Goal: Task Accomplishment & Management: Use online tool/utility

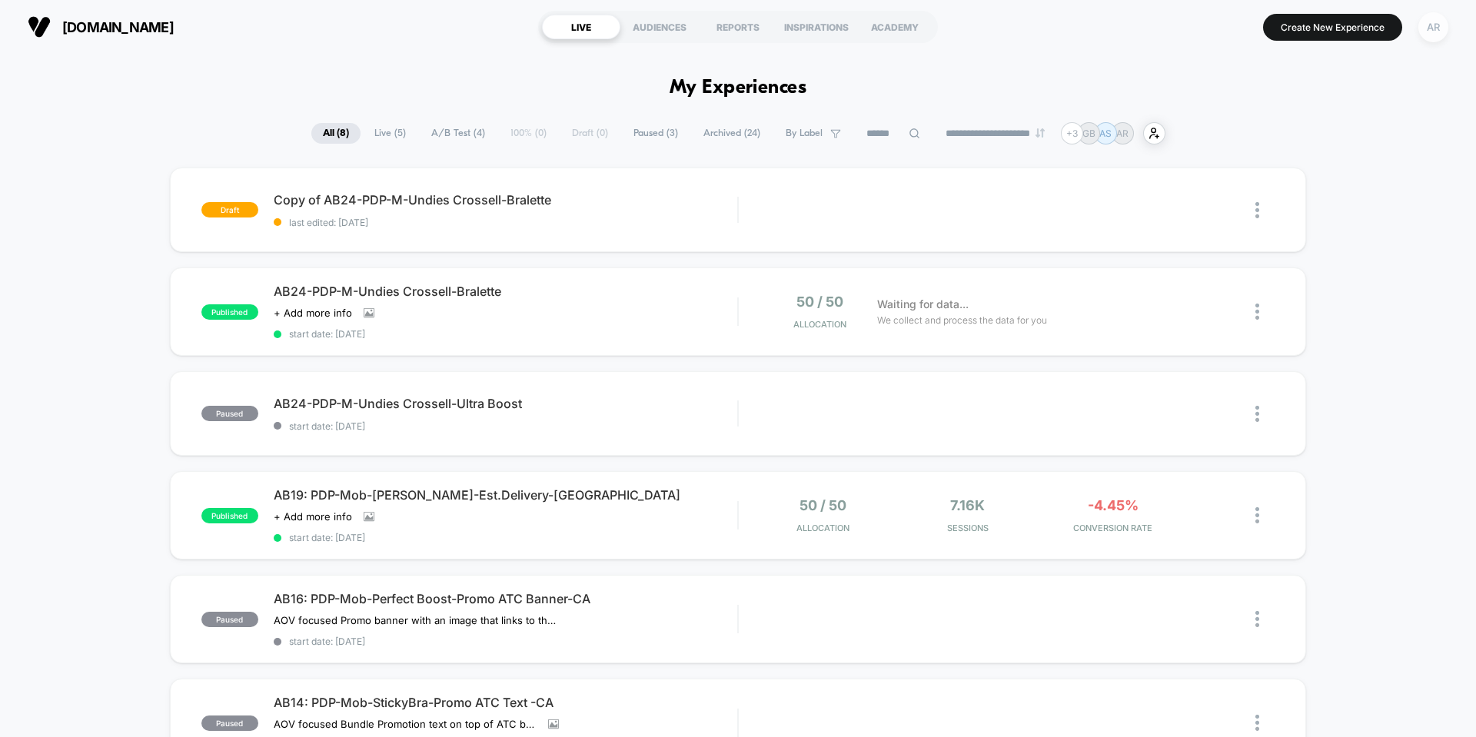
click at [1428, 22] on div "AR" at bounding box center [1433, 27] width 30 height 30
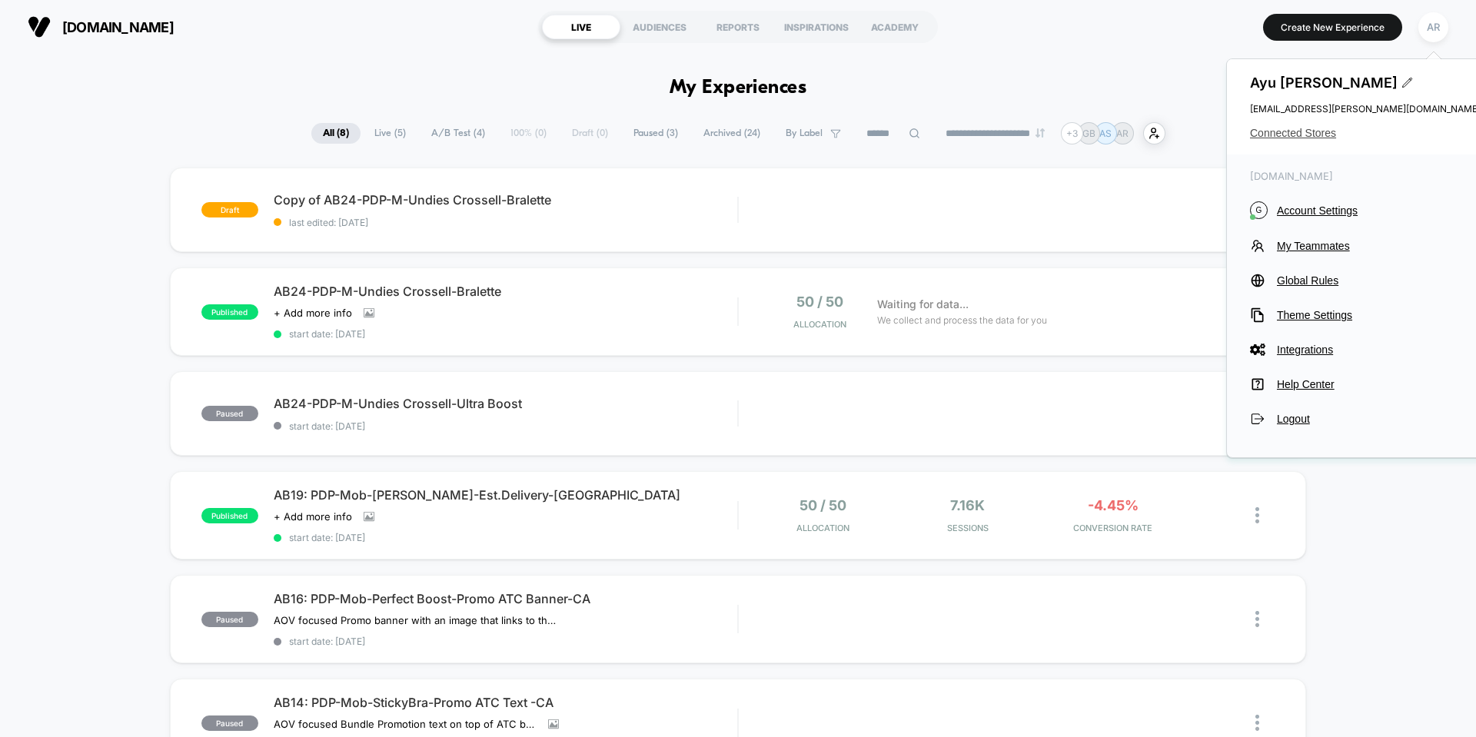
click at [1301, 133] on span "Connected Stores" at bounding box center [1365, 133] width 231 height 12
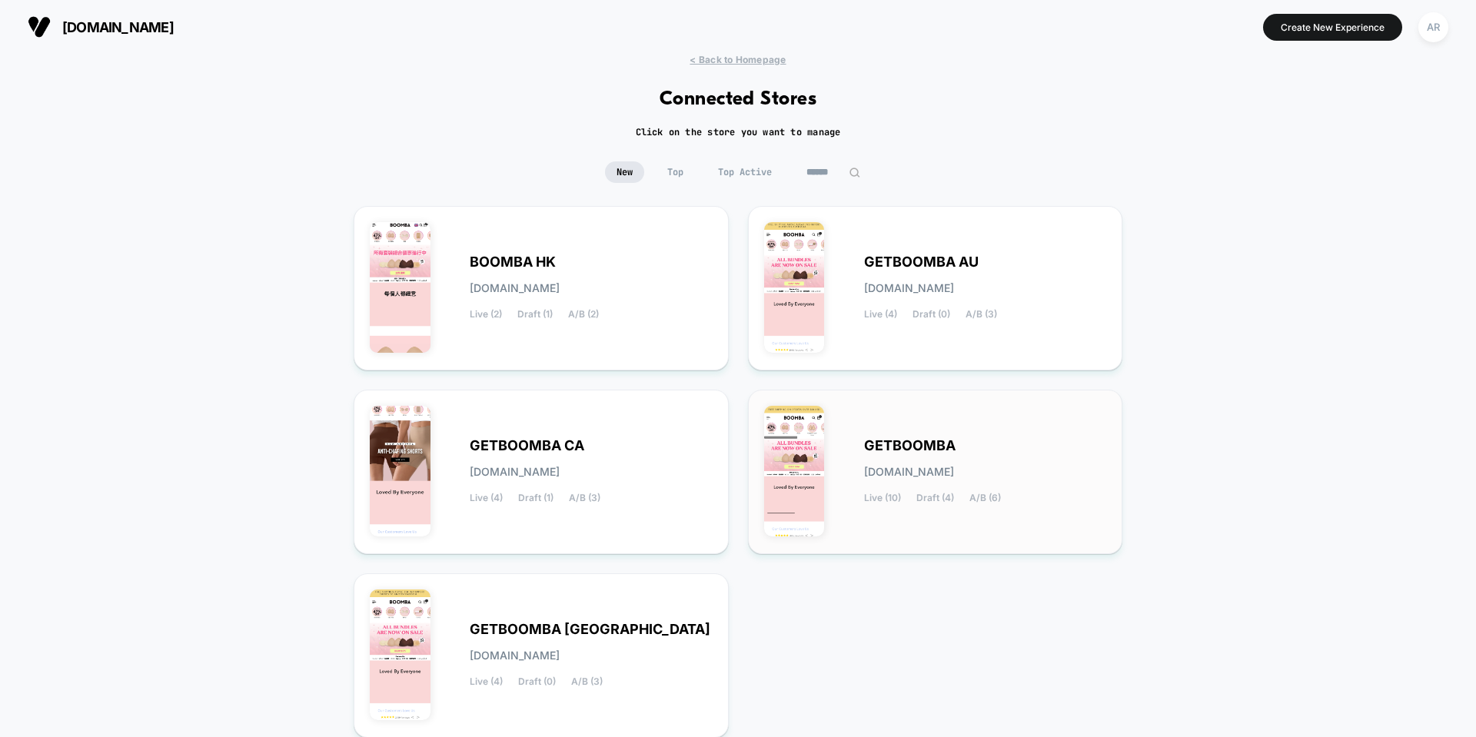
click at [926, 418] on div "GETBOOMBA [DOMAIN_NAME] Live (10) Draft (4) A/B (6)" at bounding box center [935, 472] width 343 height 132
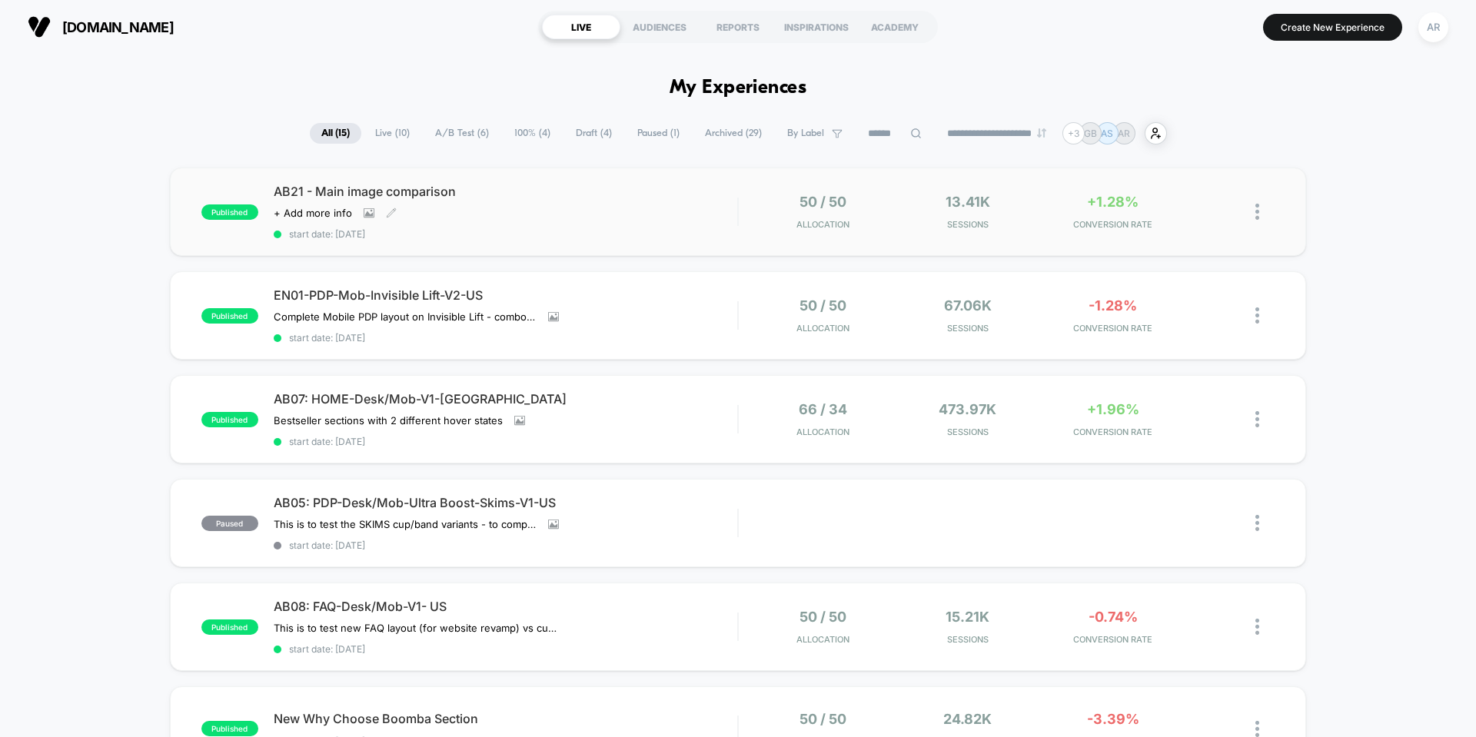
click at [561, 238] on span "start date: [DATE]" at bounding box center [505, 234] width 463 height 12
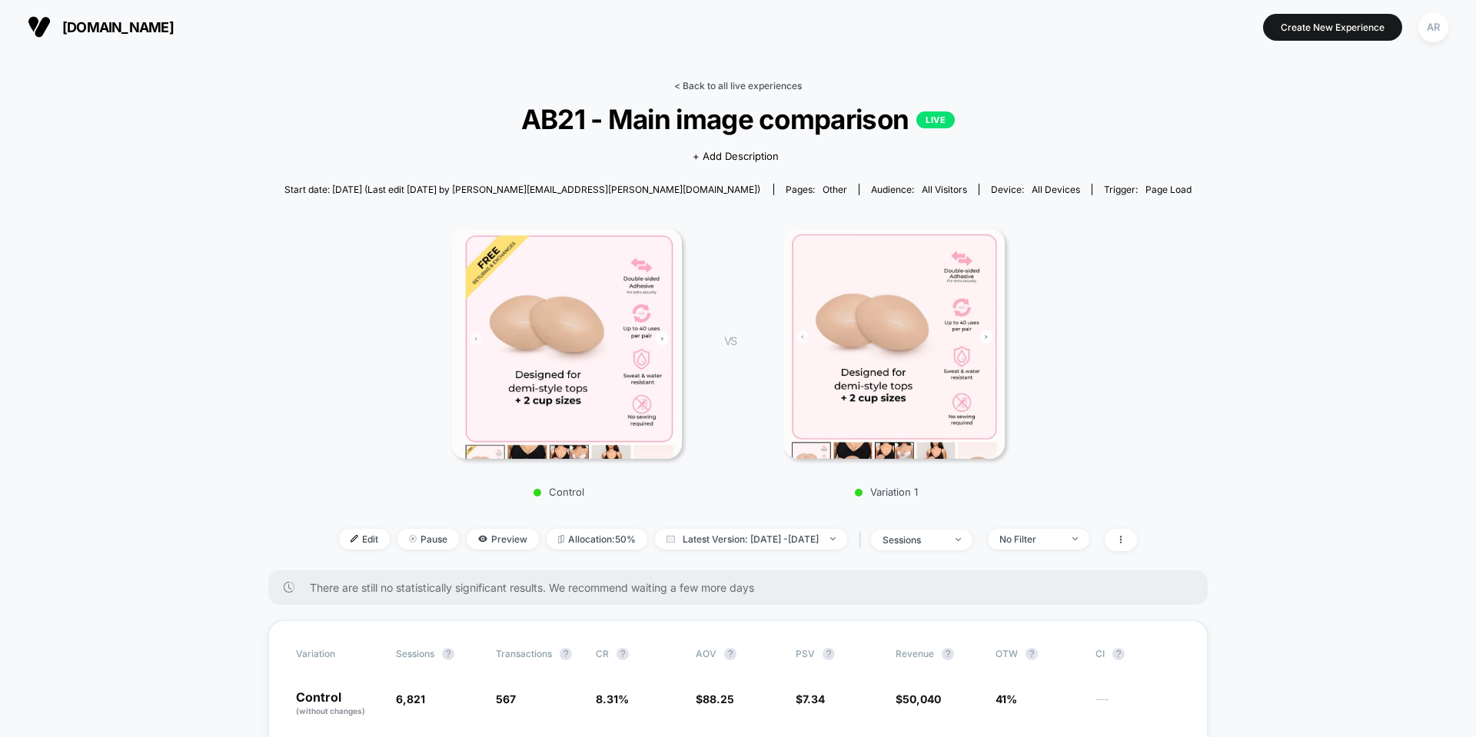
click at [731, 84] on link "< Back to all live experiences" at bounding box center [738, 86] width 128 height 12
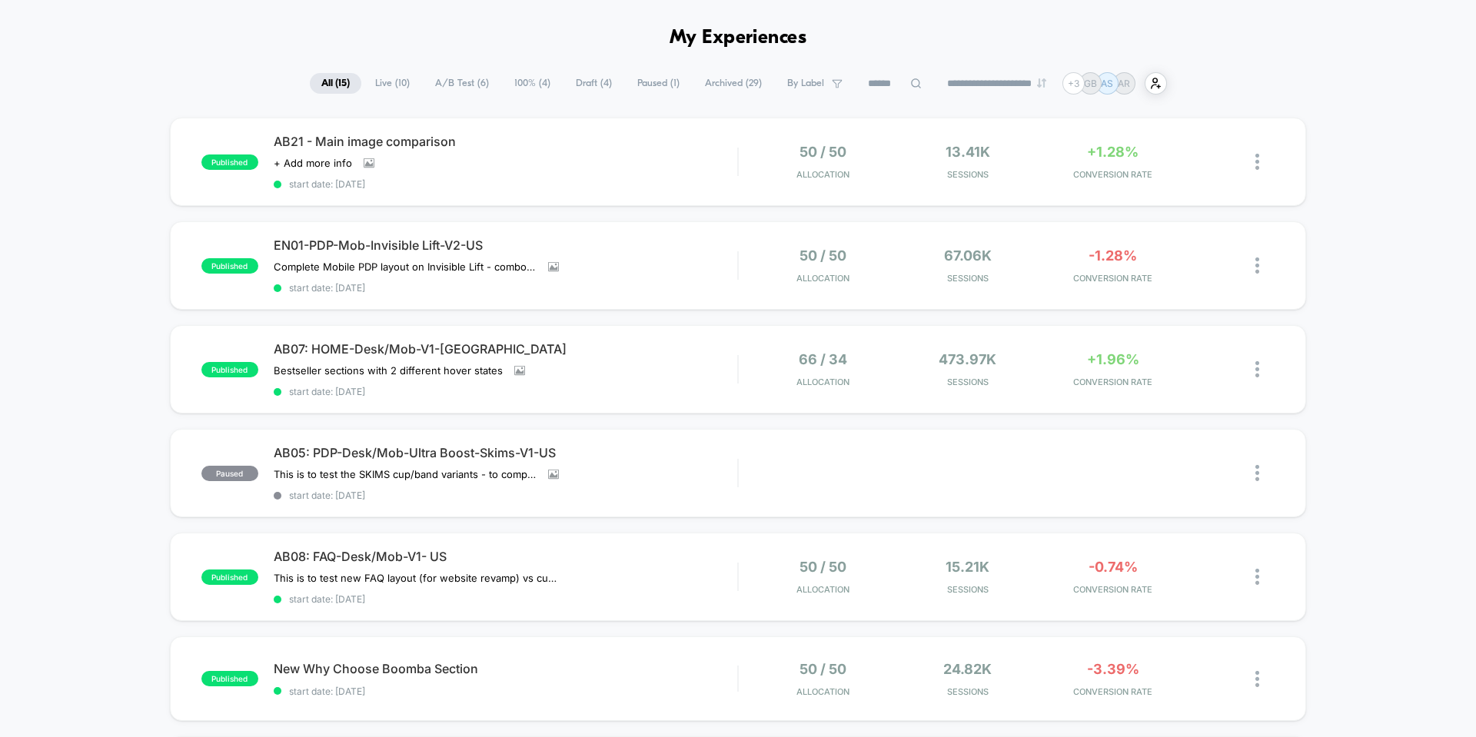
scroll to position [77, 0]
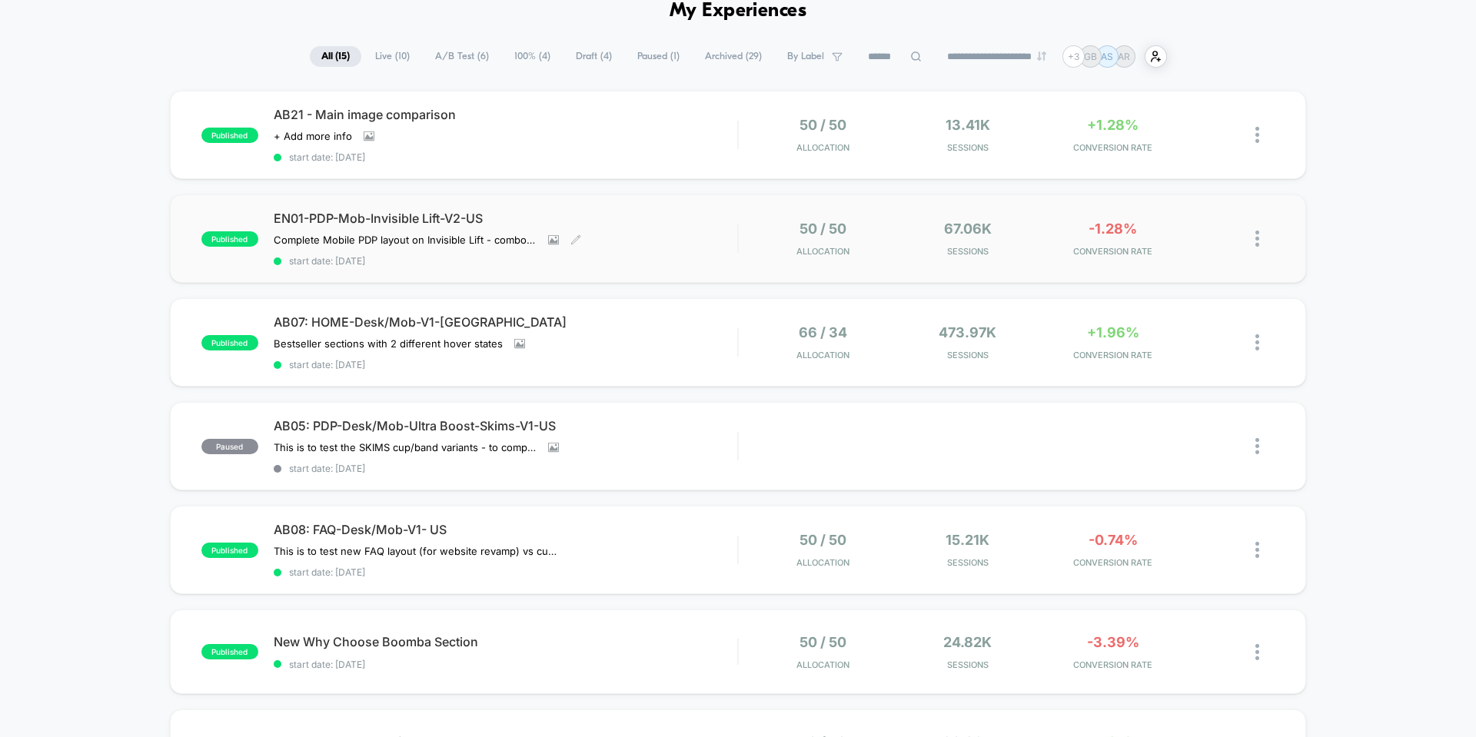
click at [649, 224] on span "EN01-PDP-Mob-Invisible Lift-V2-US" at bounding box center [505, 218] width 463 height 15
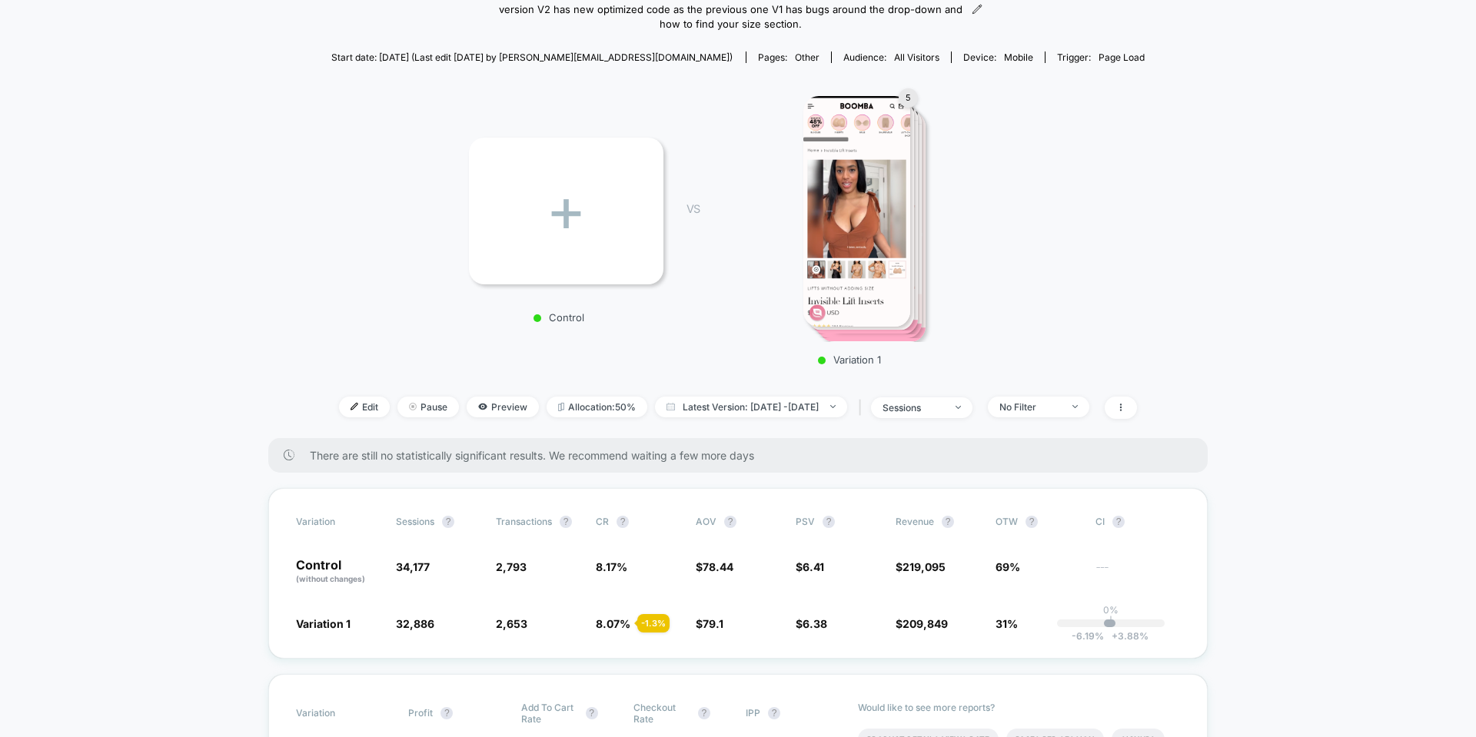
scroll to position [154, 0]
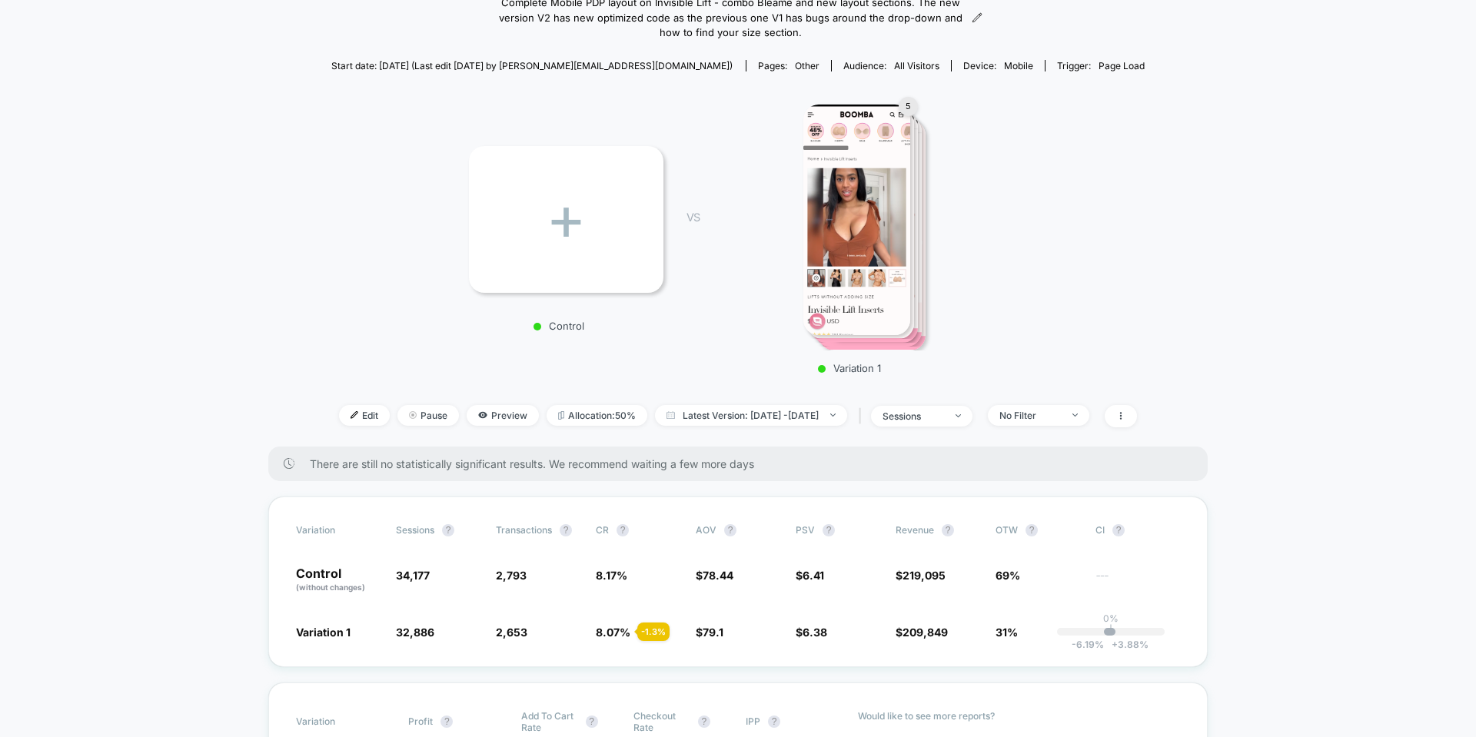
click at [854, 206] on img at bounding box center [856, 220] width 107 height 231
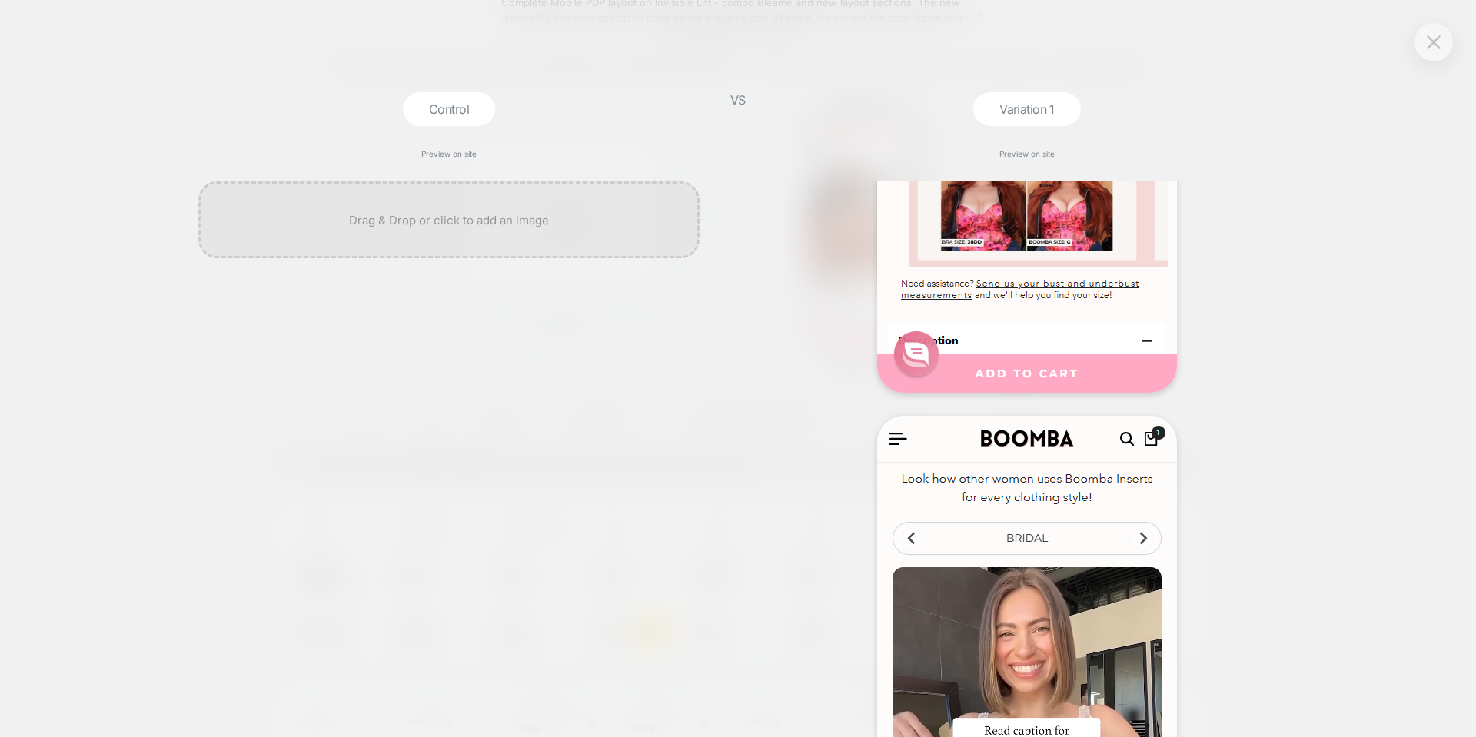
scroll to position [1844, 0]
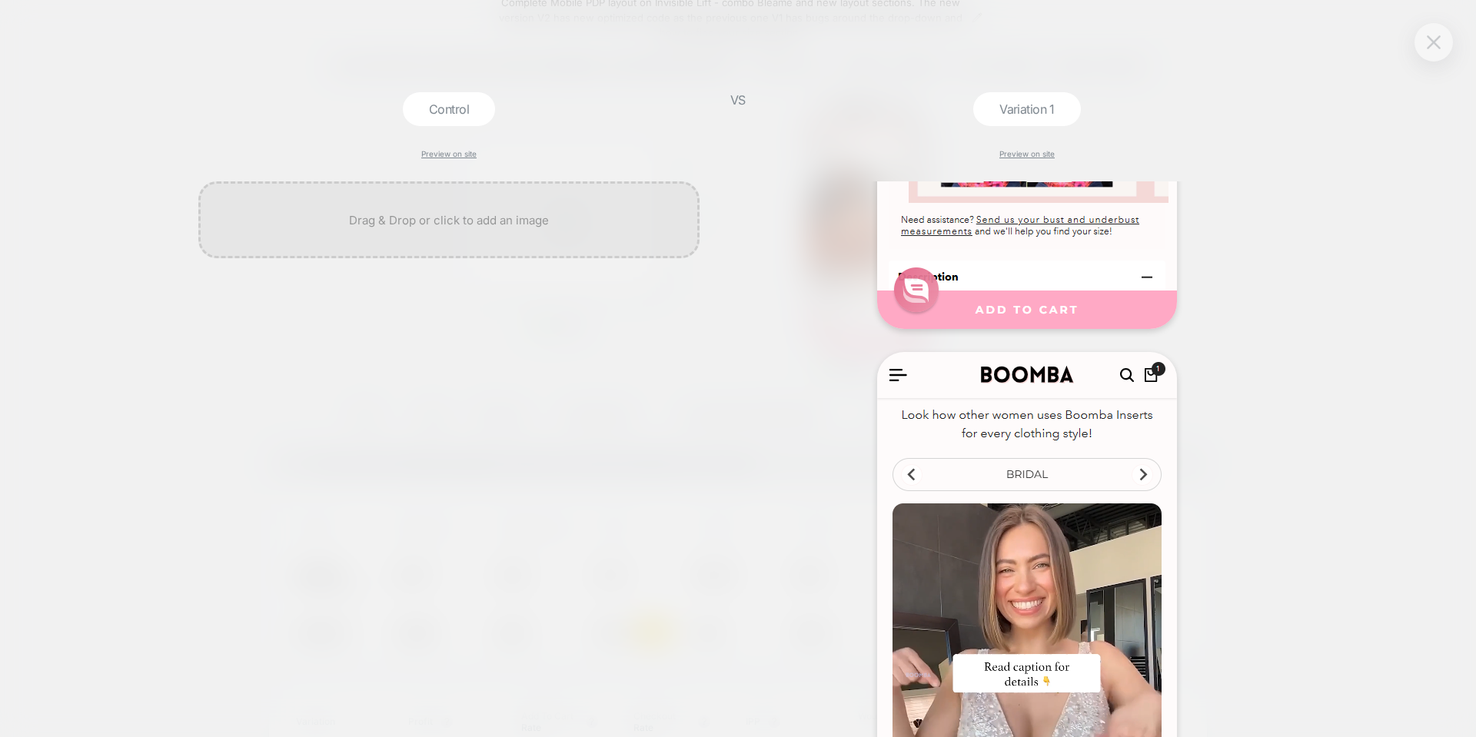
click at [1432, 43] on img at bounding box center [1433, 41] width 14 height 13
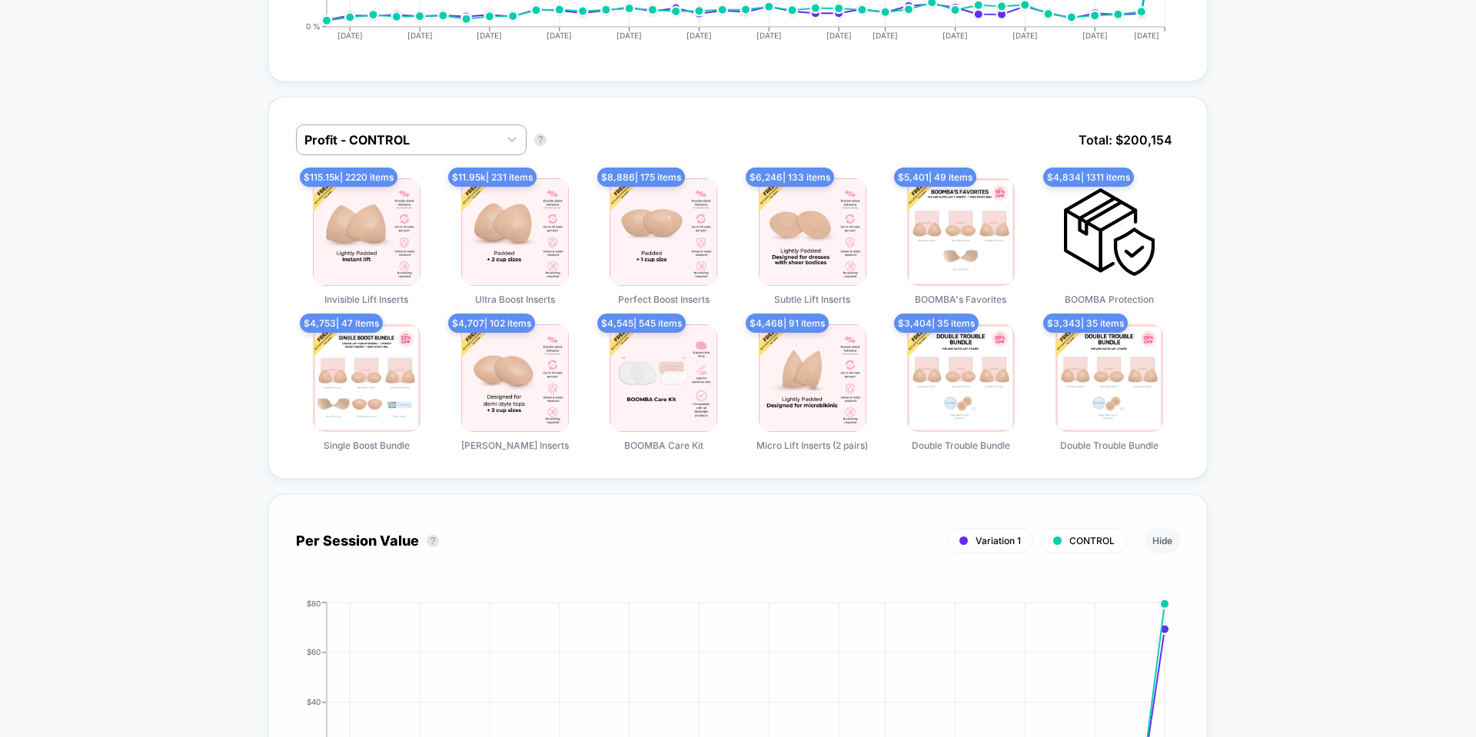
scroll to position [1230, 0]
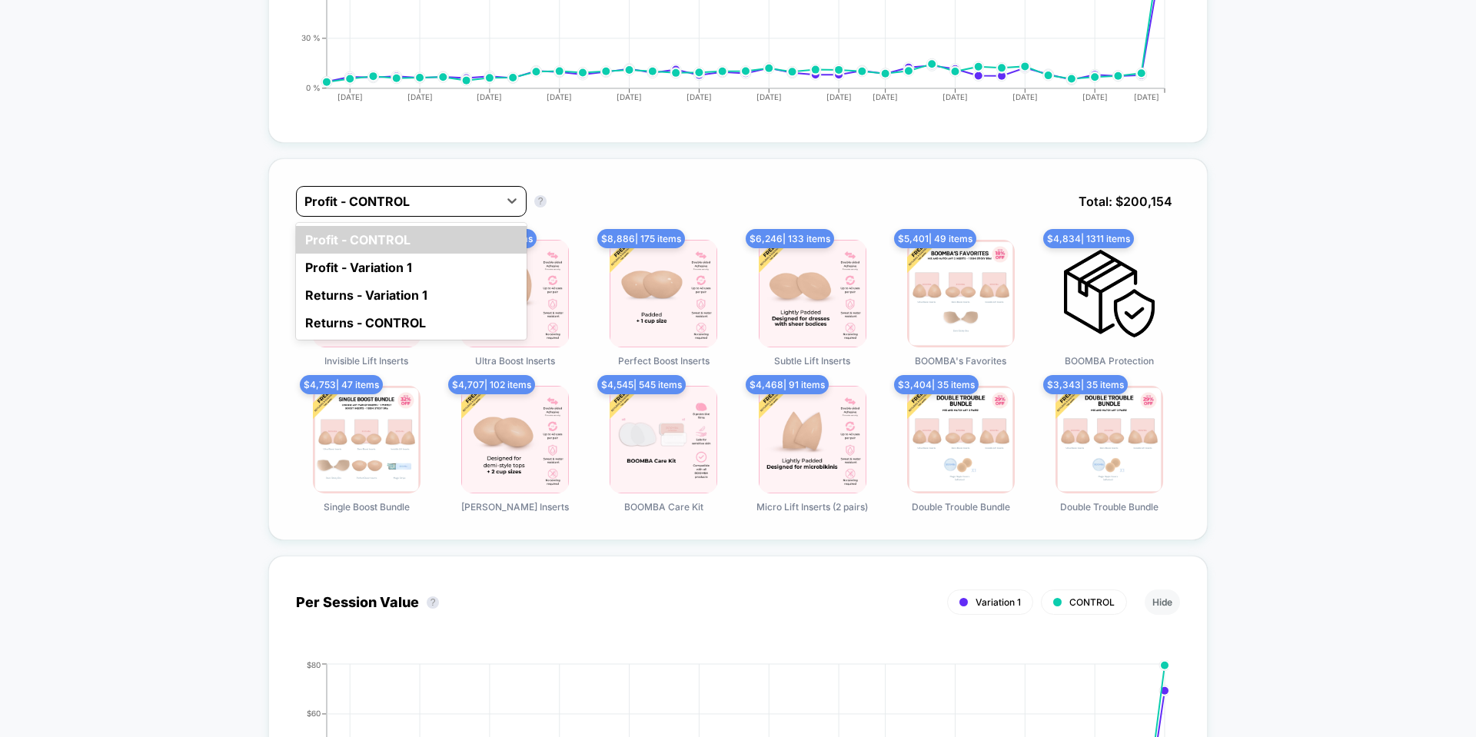
click at [437, 198] on div at bounding box center [397, 201] width 186 height 18
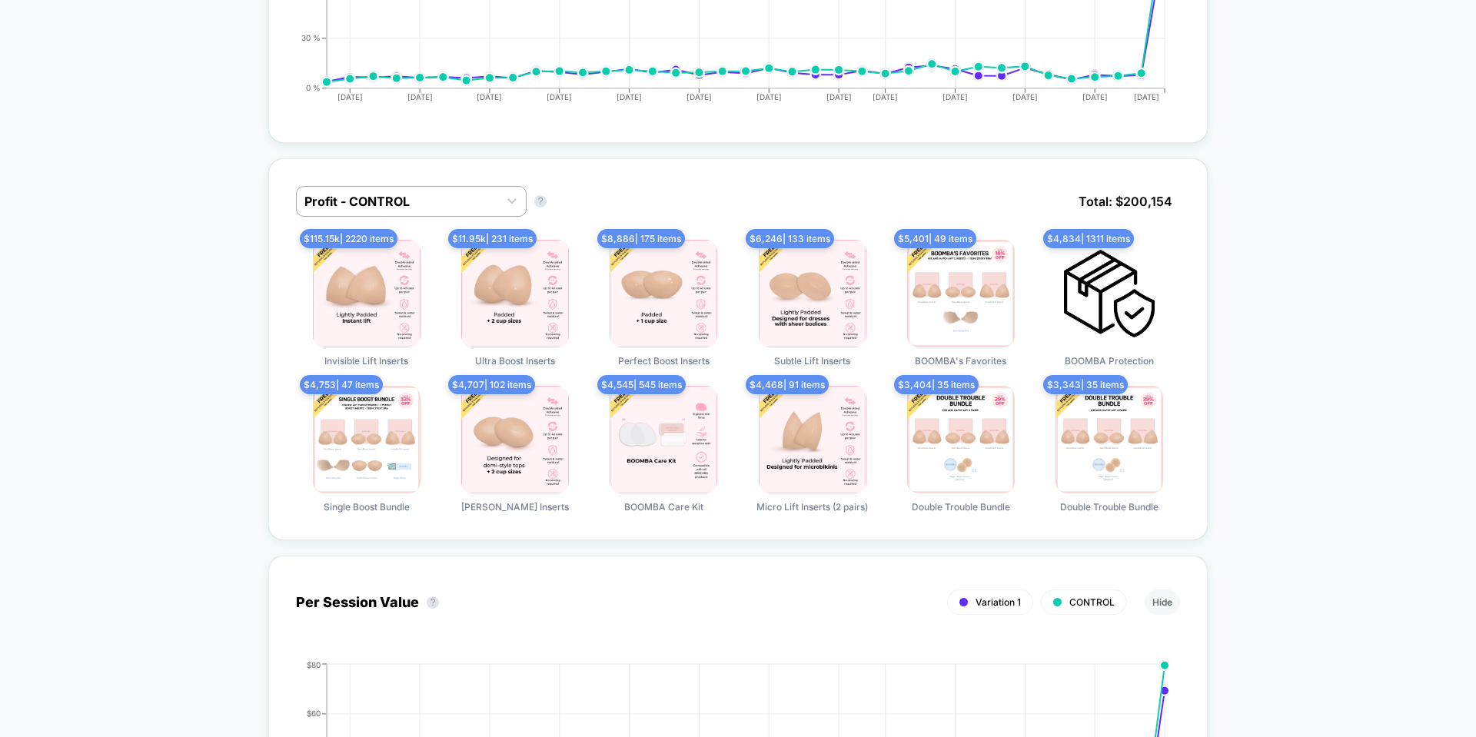
click at [681, 189] on div "Profit - CONTROL Profit - CONTROL ? Total: $ 200,154" at bounding box center [738, 213] width 884 height 54
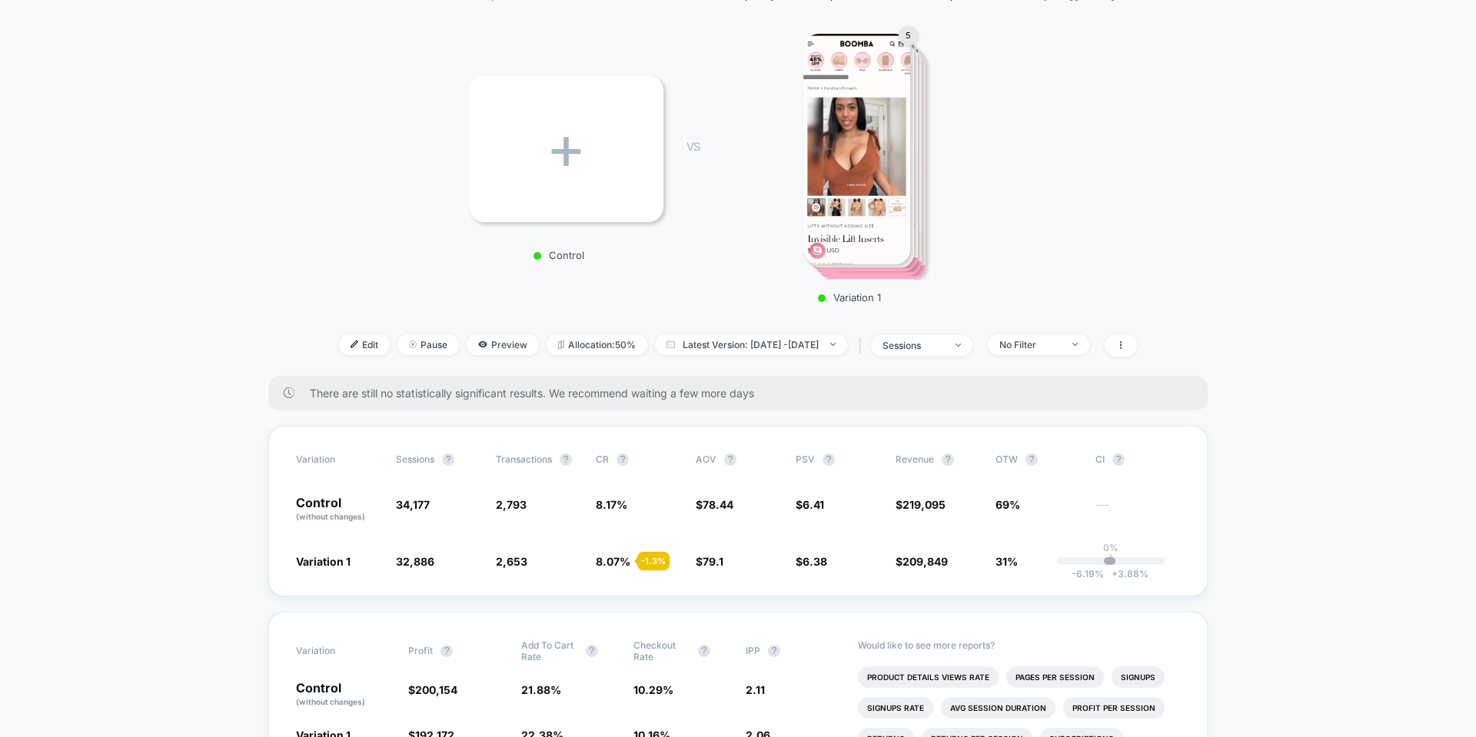
scroll to position [0, 0]
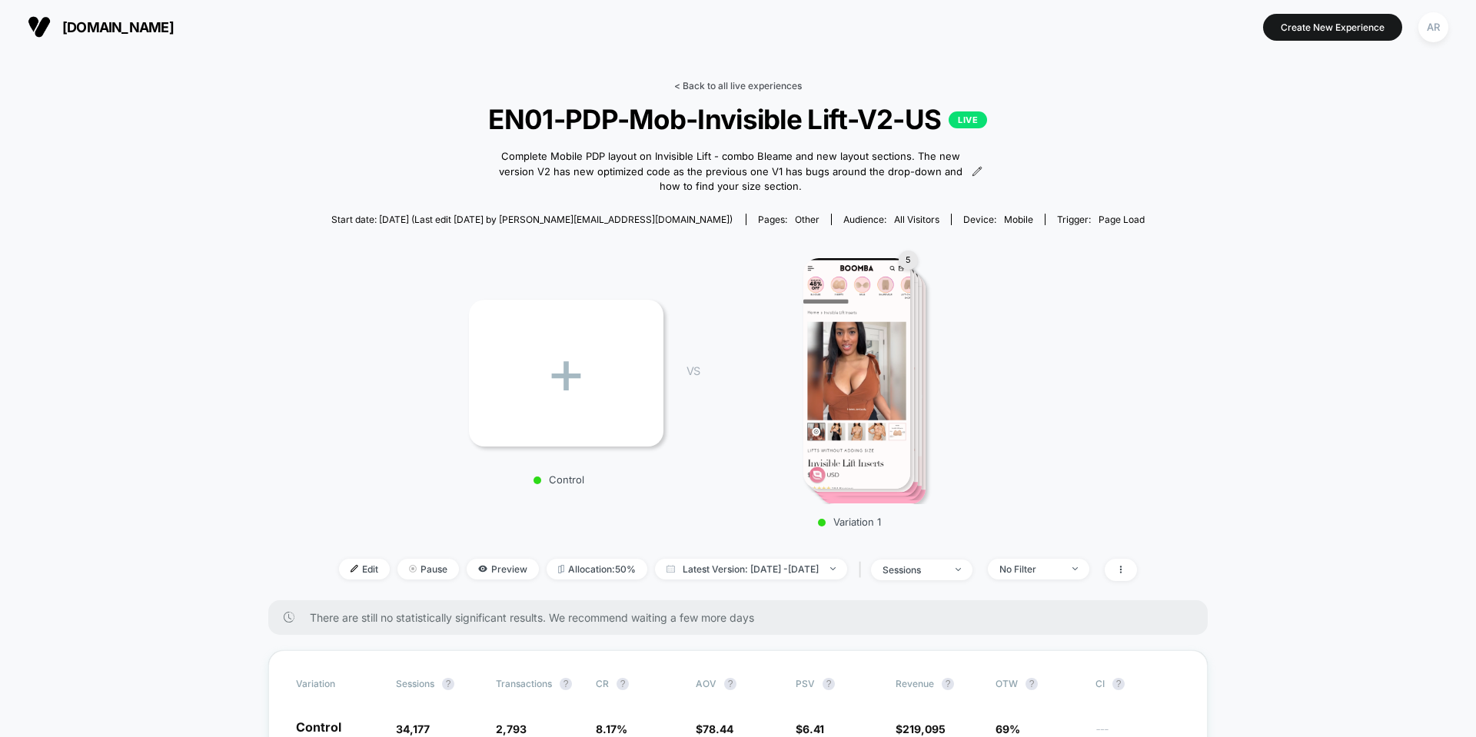
click at [699, 88] on link "< Back to all live experiences" at bounding box center [738, 86] width 128 height 12
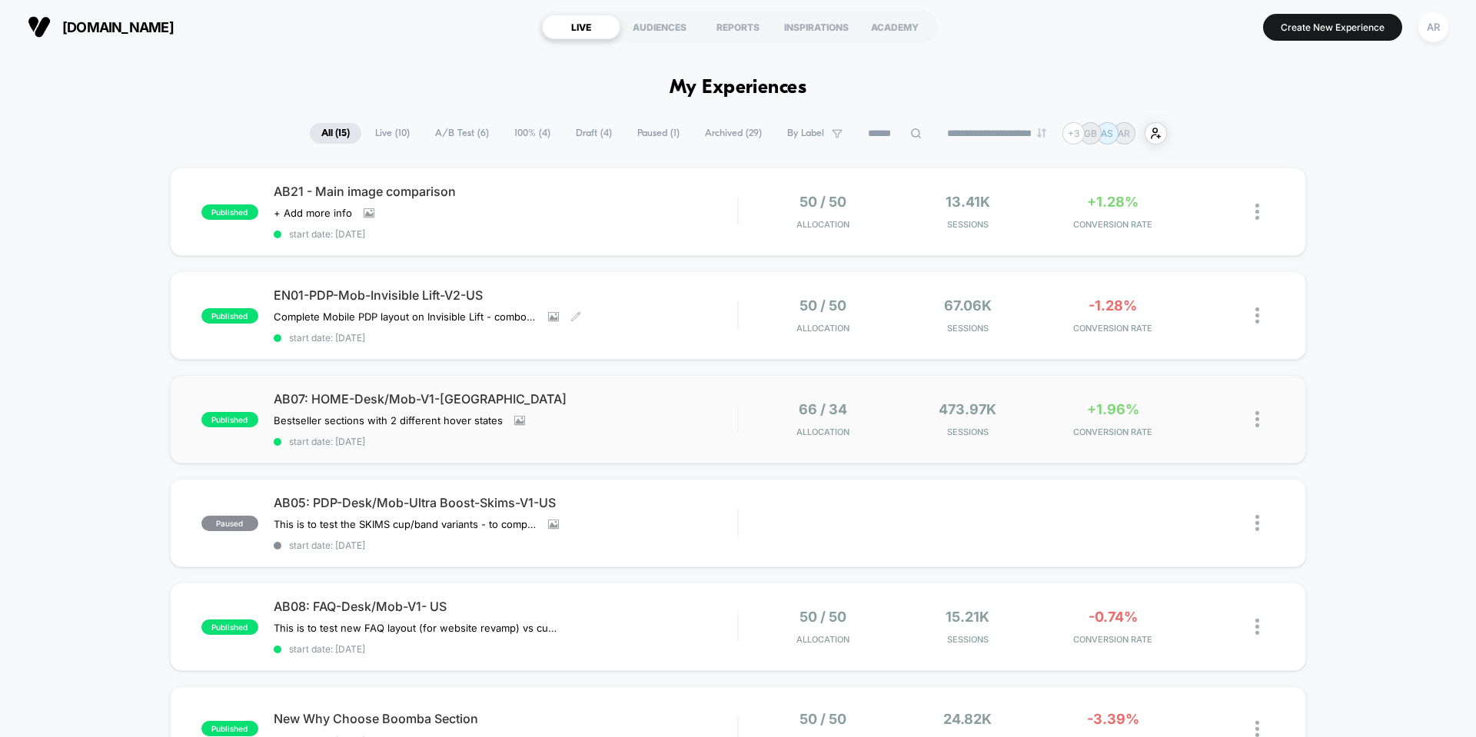
scroll to position [77, 0]
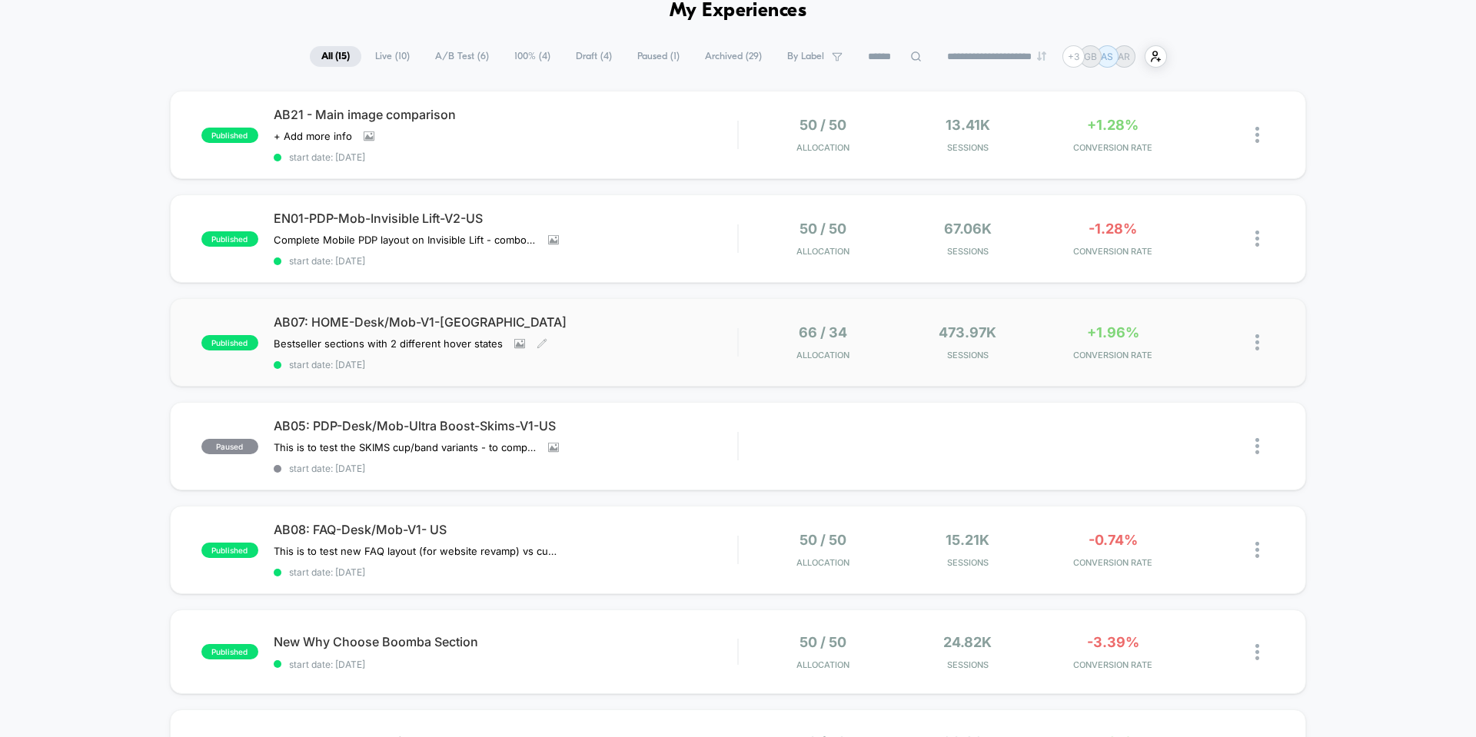
click at [666, 327] on span "AB07: HOME-Desk/Mob-V1-US" at bounding box center [505, 321] width 463 height 15
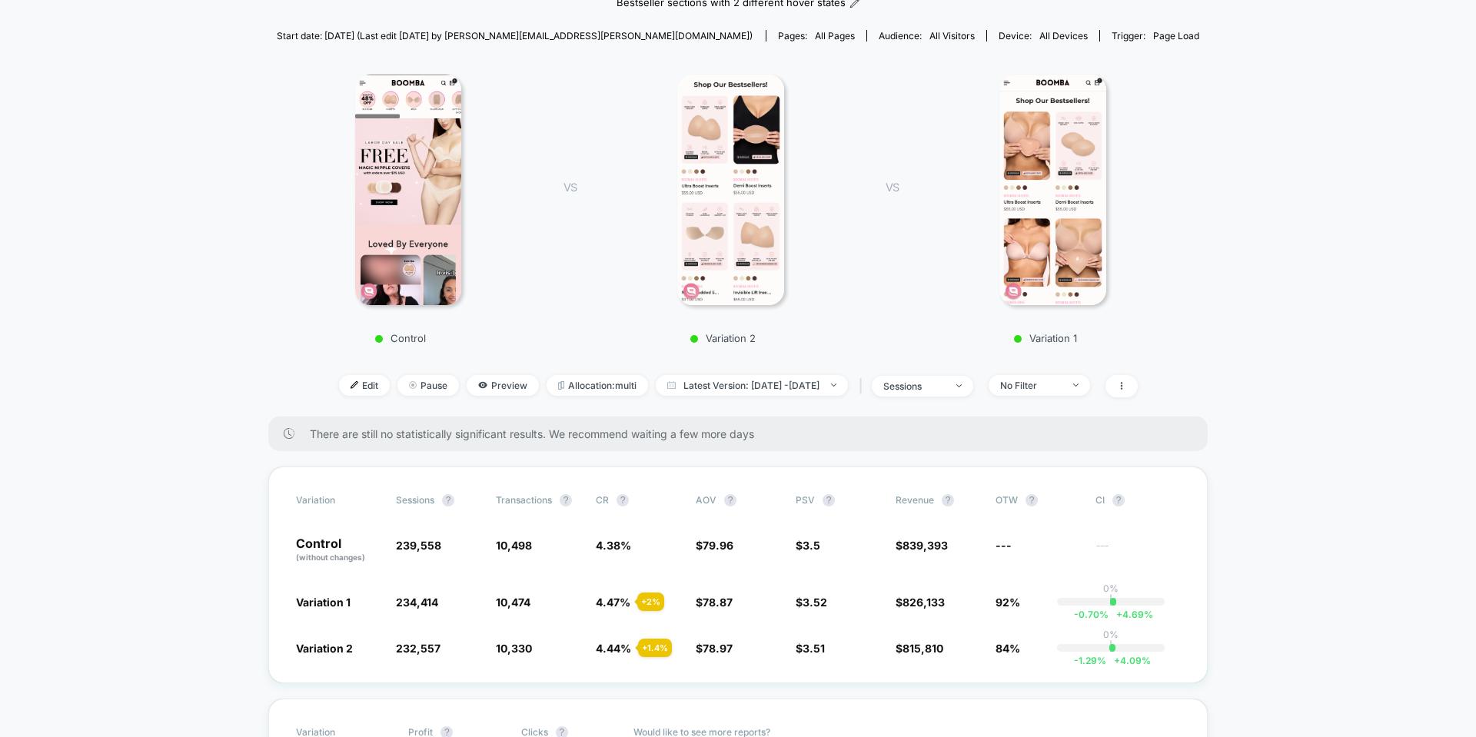
scroll to position [77, 0]
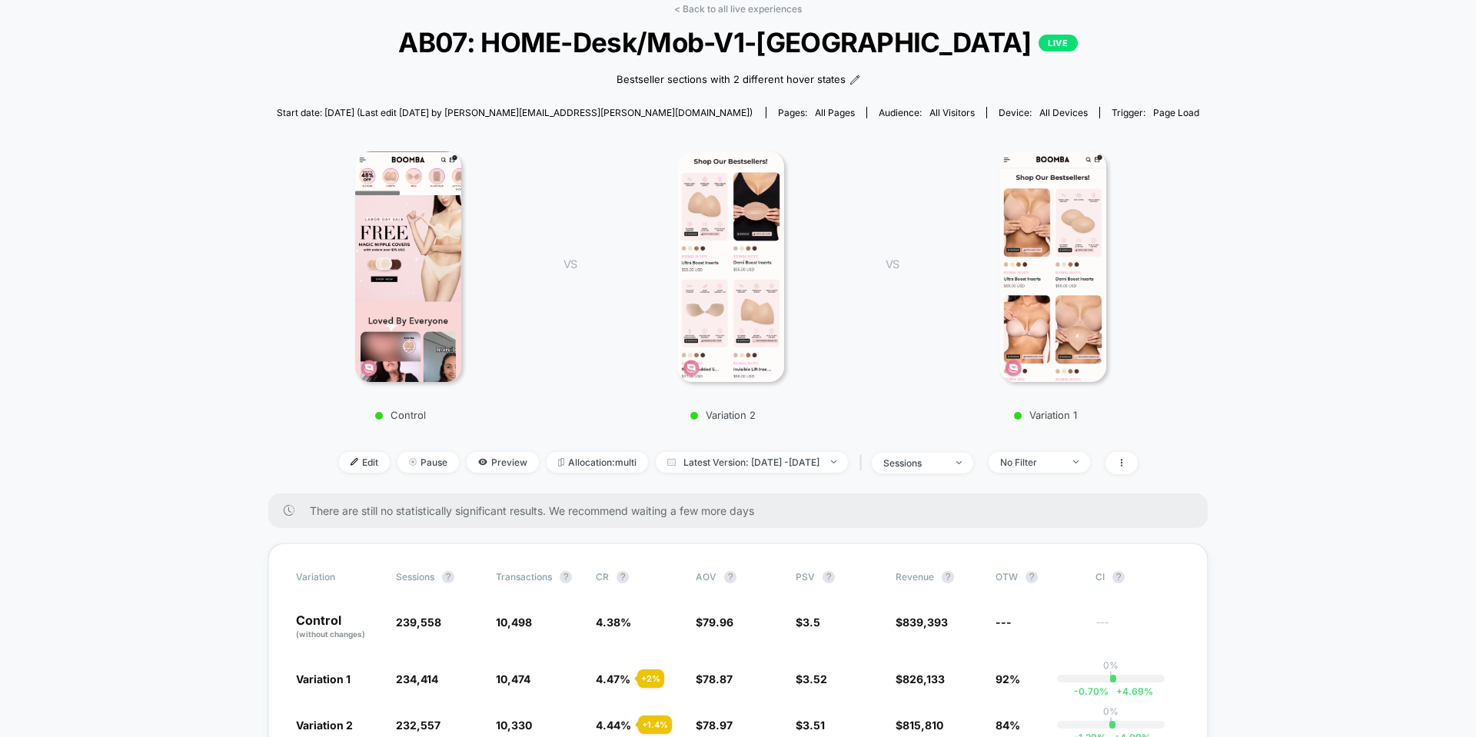
click at [1081, 306] on img at bounding box center [1052, 266] width 107 height 231
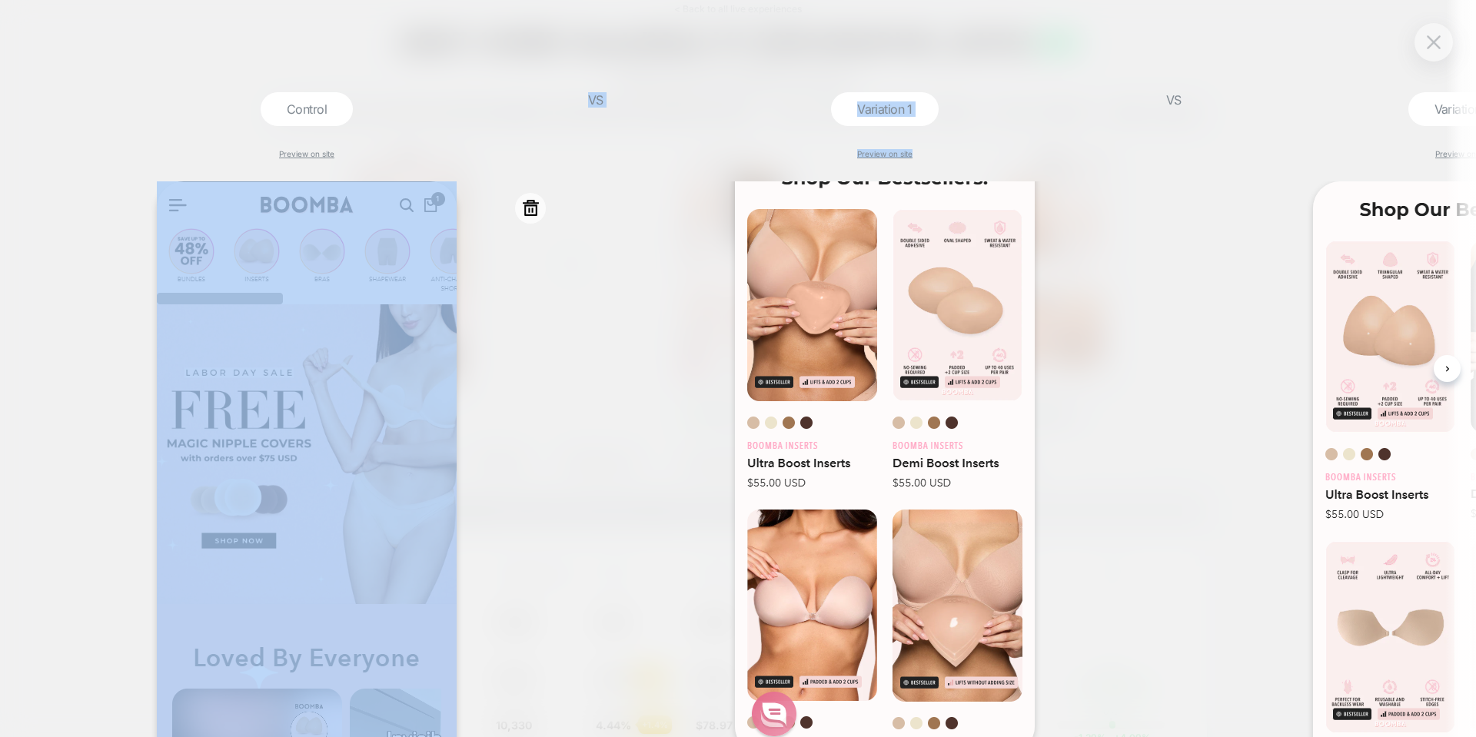
drag, startPoint x: 688, startPoint y: 480, endPoint x: 529, endPoint y: 473, distance: 158.5
click at [529, 473] on div "Control Preview on site VS Variation 1 Preview on site VS Variation 2 Preview o…" at bounding box center [738, 368] width 1476 height 737
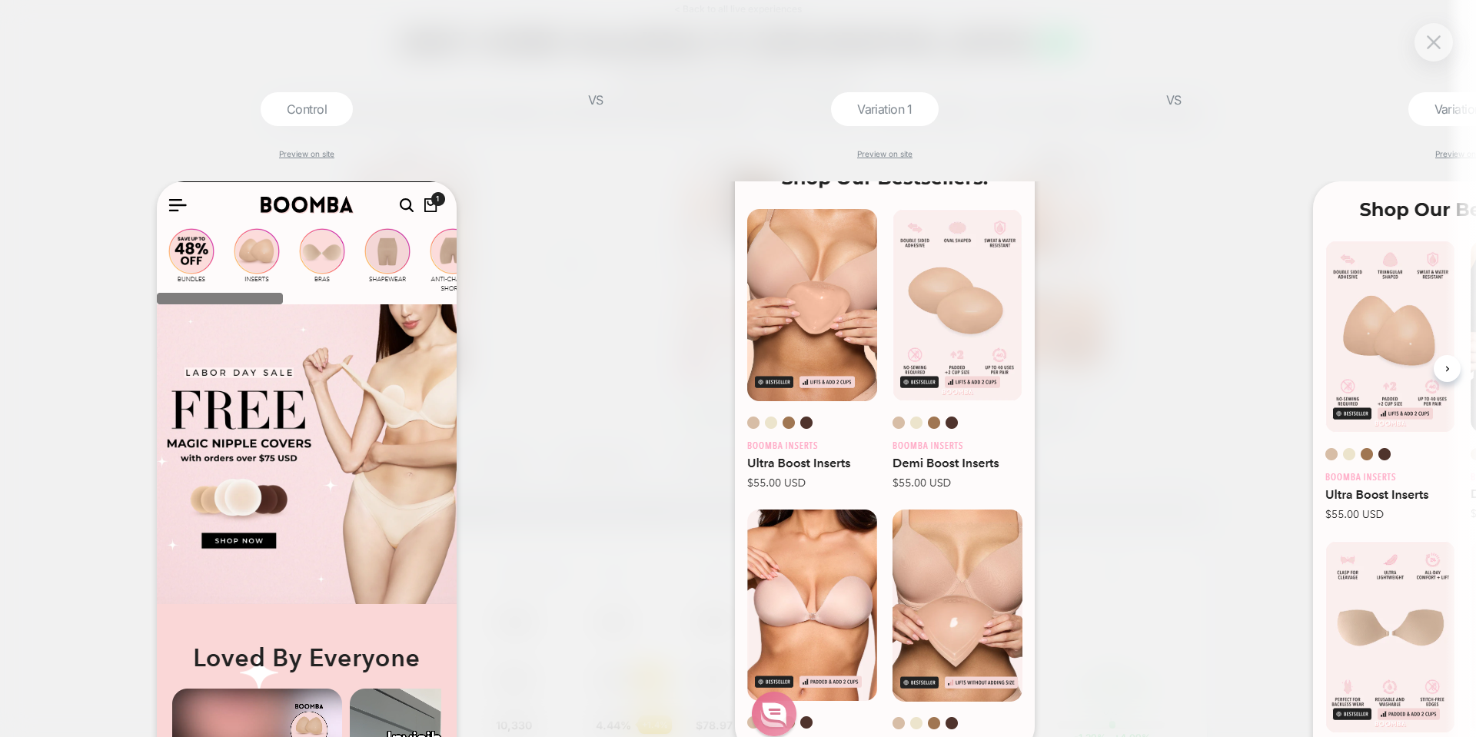
drag, startPoint x: 1104, startPoint y: 320, endPoint x: 1218, endPoint y: 327, distance: 114.7
click at [1106, 320] on div at bounding box center [884, 429] width 501 height 649
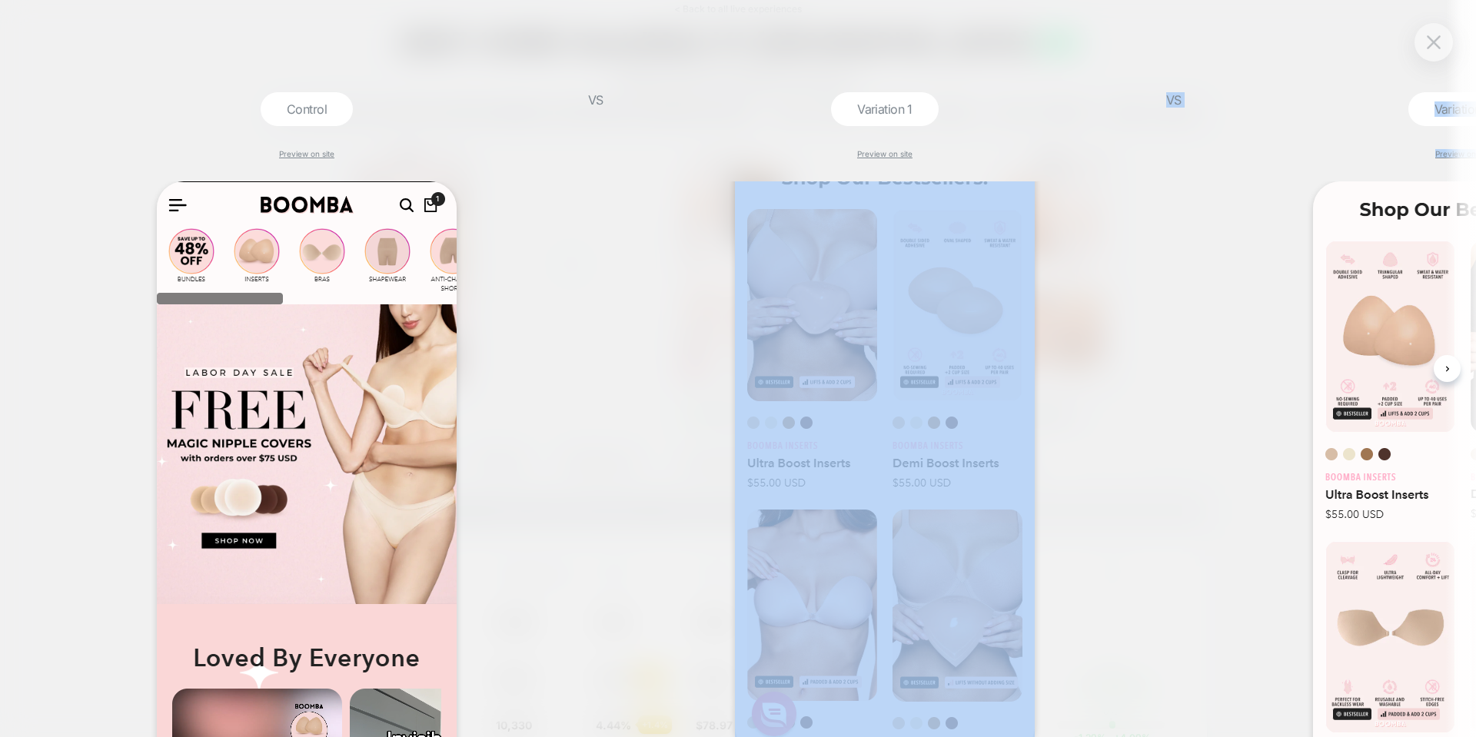
drag, startPoint x: 1069, startPoint y: 320, endPoint x: 988, endPoint y: 319, distance: 81.5
click at [988, 319] on div "Control Preview on site VS Variation 1 Preview on site VS Variation 2 Preview o…" at bounding box center [738, 368] width 1476 height 737
click at [1439, 43] on img at bounding box center [1433, 41] width 14 height 13
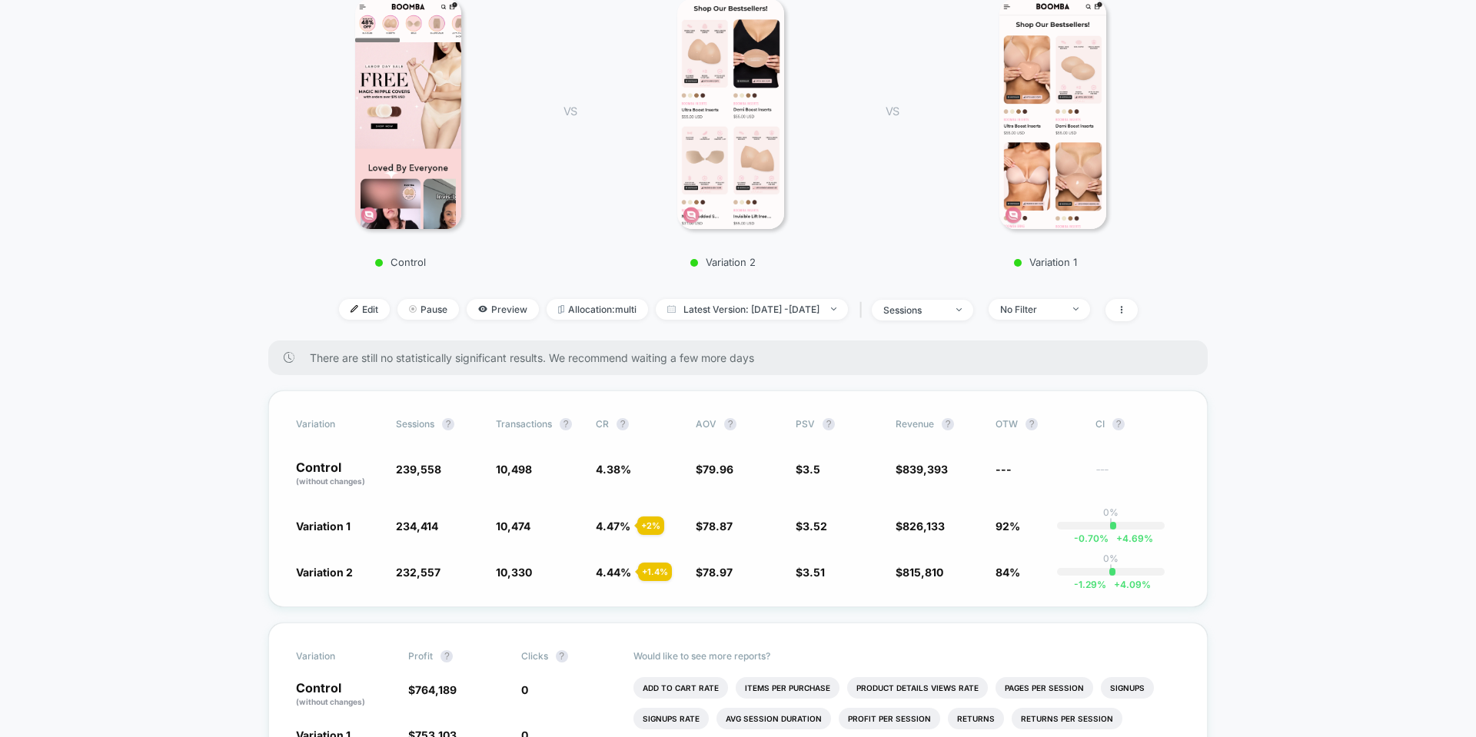
scroll to position [154, 0]
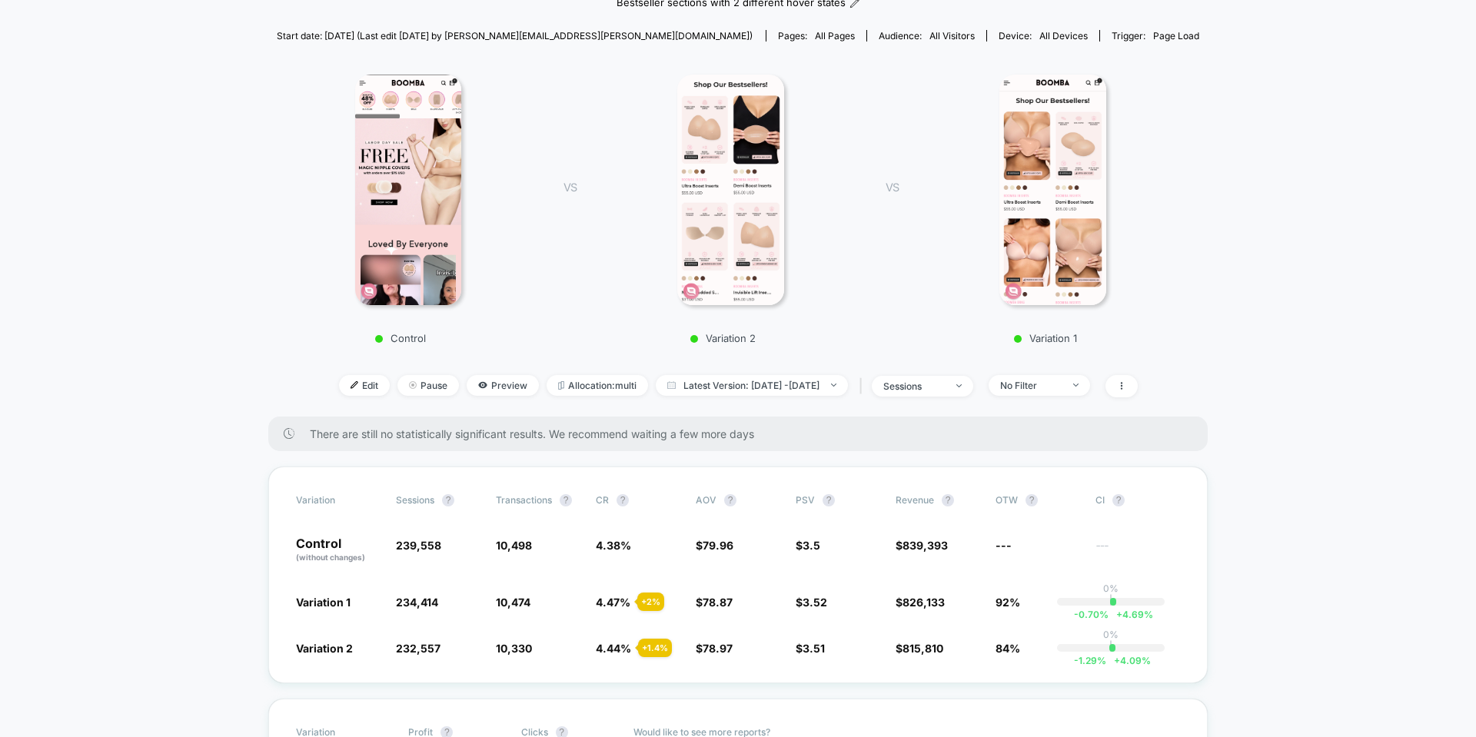
click at [744, 267] on img at bounding box center [730, 190] width 107 height 231
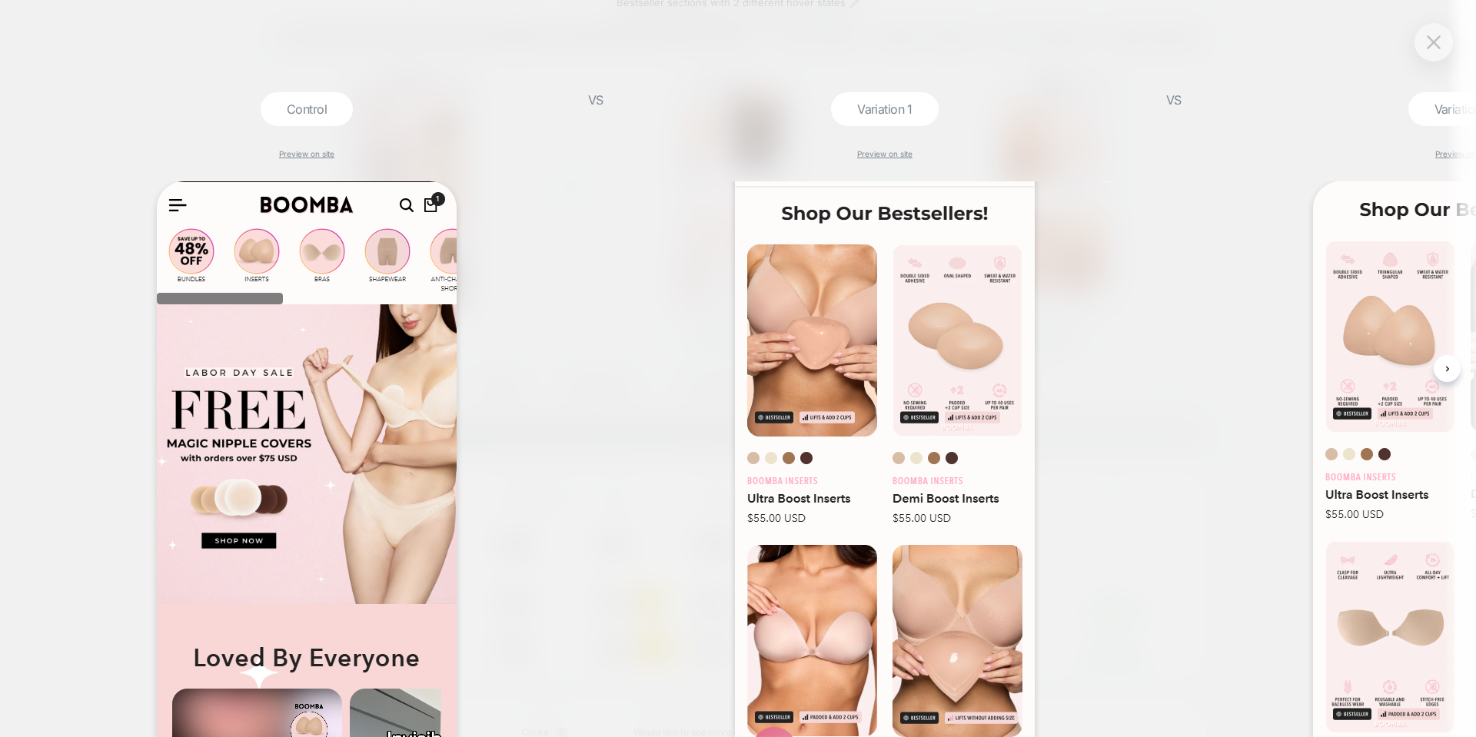
scroll to position [77, 0]
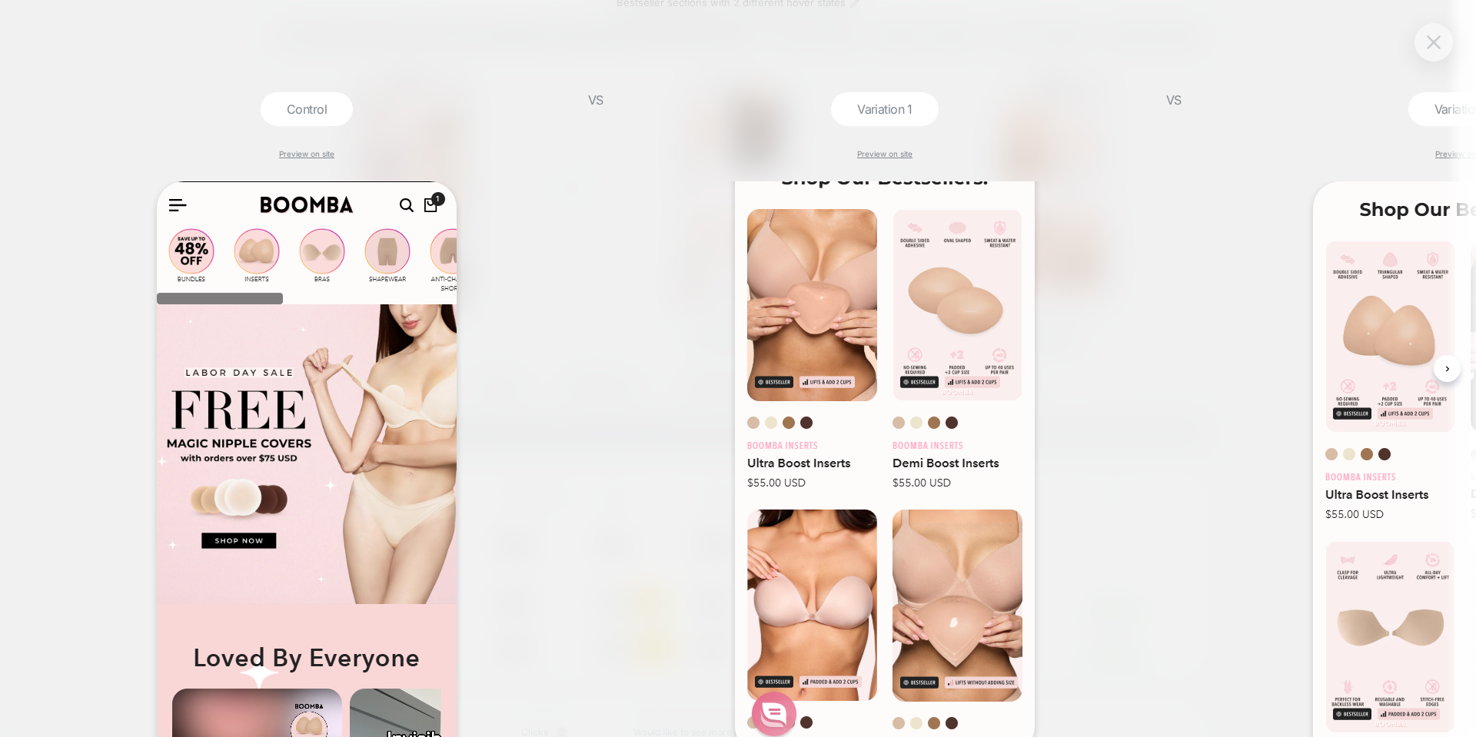
click at [1428, 51] on button at bounding box center [1433, 42] width 23 height 23
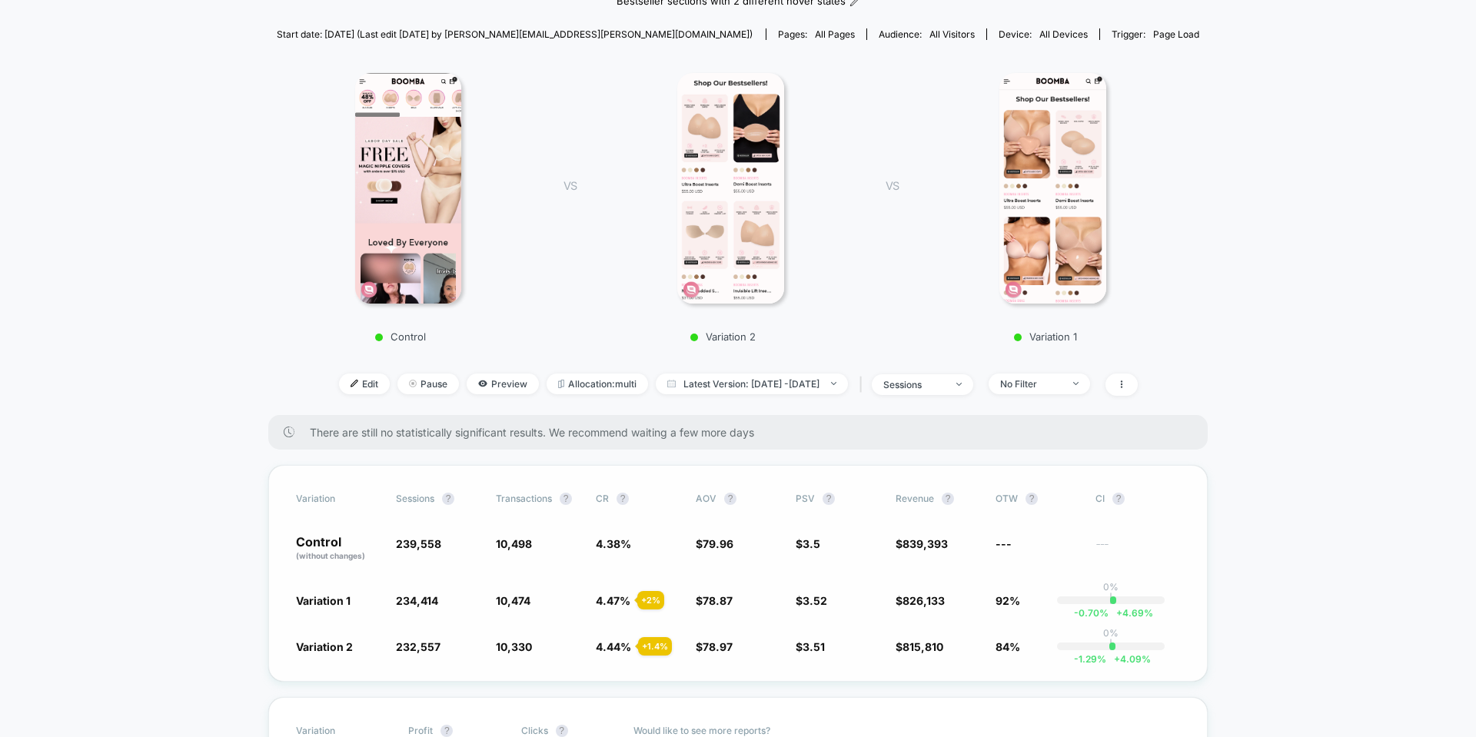
scroll to position [154, 0]
click at [714, 188] on img at bounding box center [730, 190] width 107 height 231
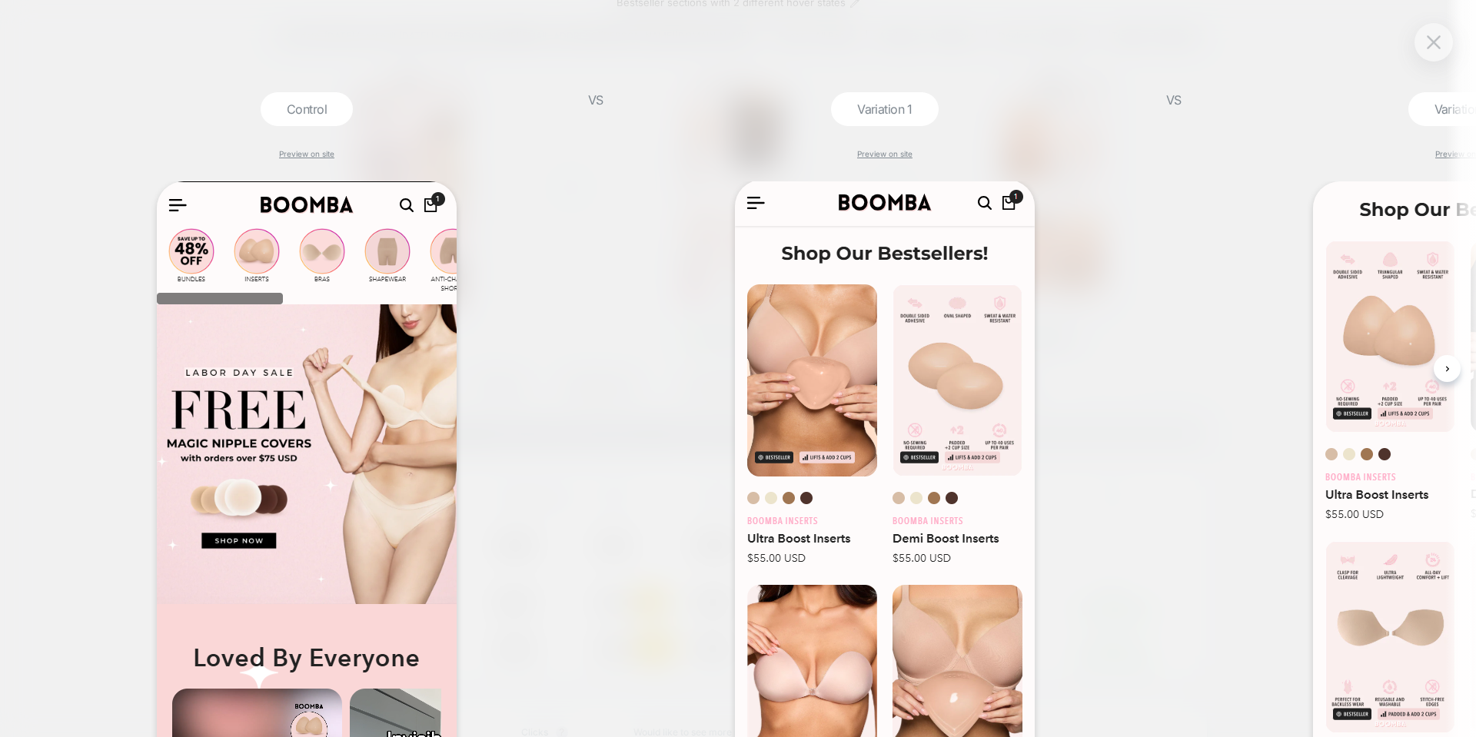
scroll to position [0, 0]
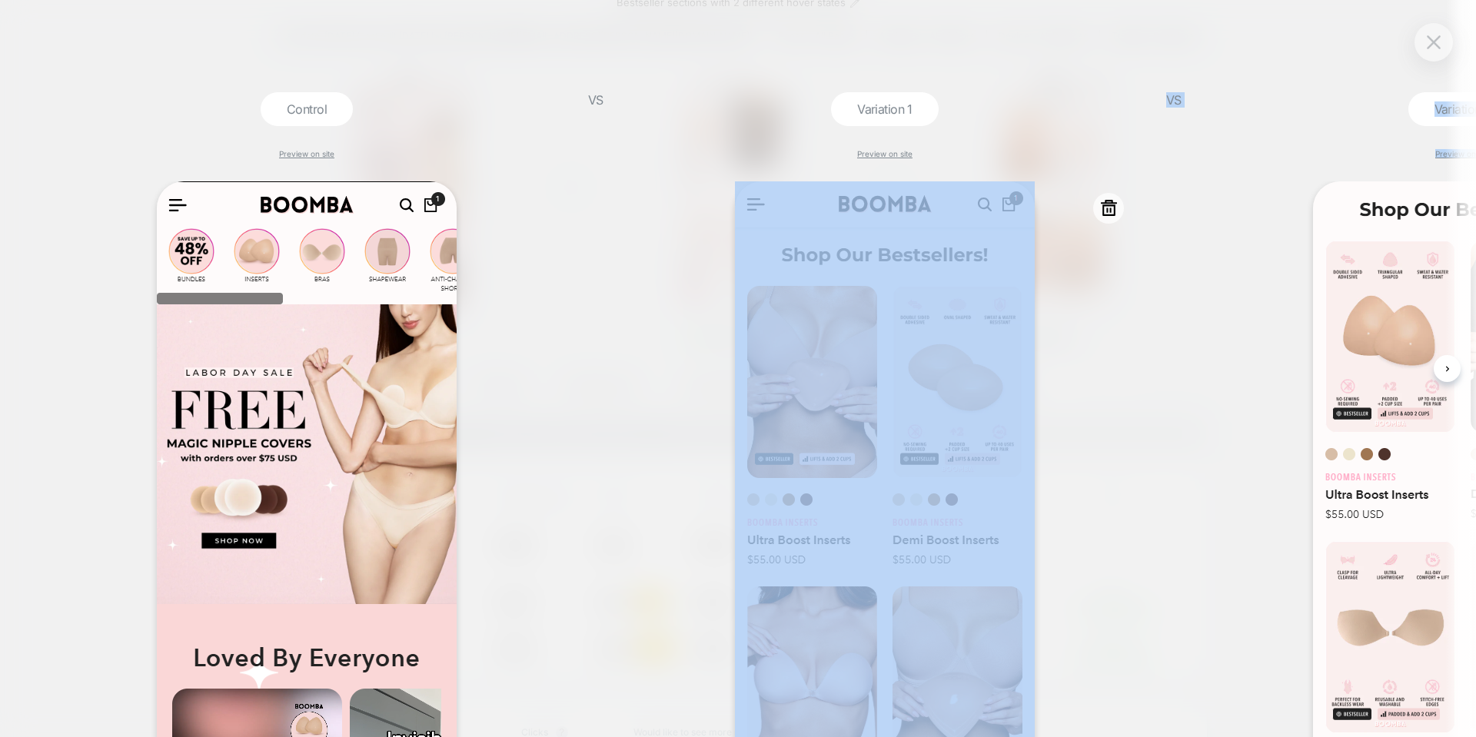
drag, startPoint x: 1237, startPoint y: 393, endPoint x: 1089, endPoint y: 393, distance: 148.3
click at [1089, 393] on div "Control Preview on site VS Variation 1 Preview on site VS Variation 2 Preview o…" at bounding box center [738, 368] width 1476 height 737
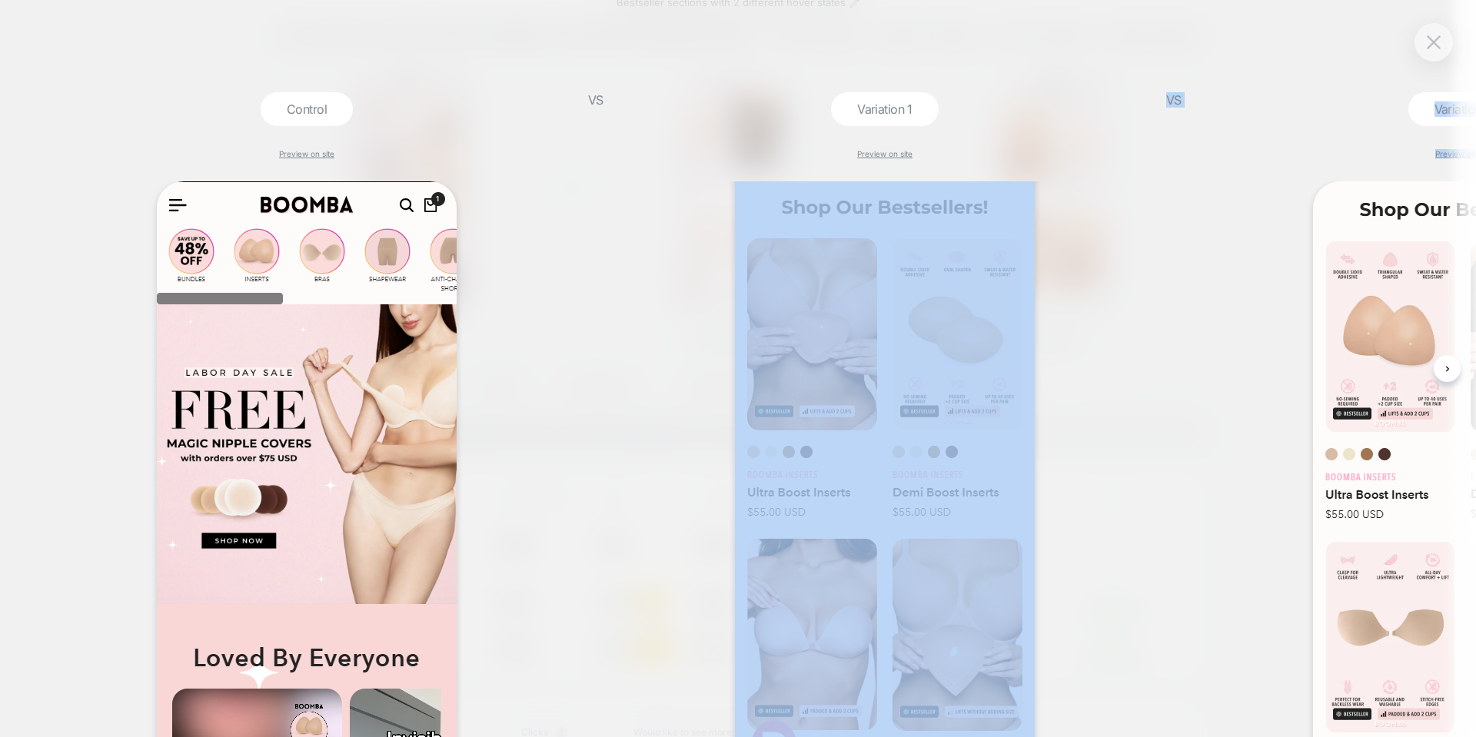
scroll to position [231, 0]
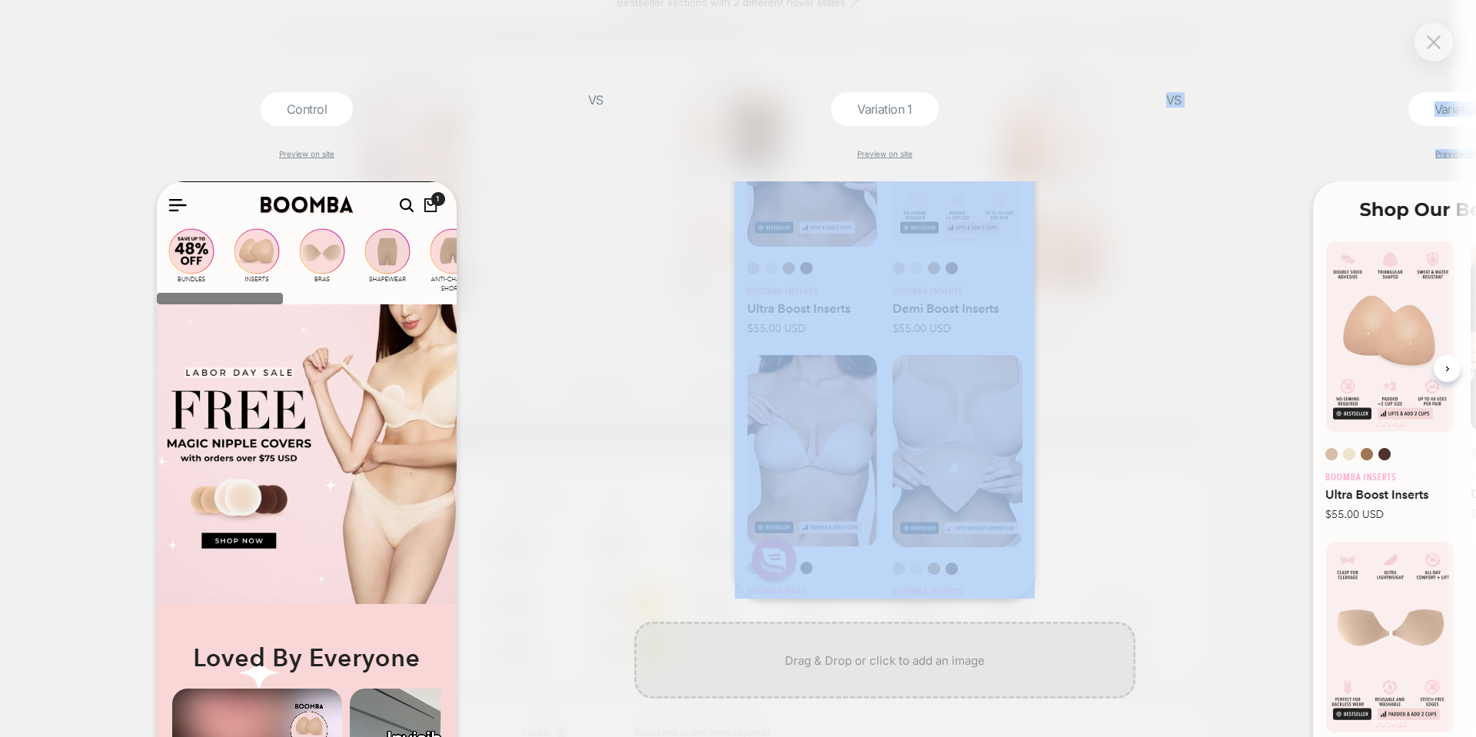
click at [1220, 455] on div at bounding box center [1462, 505] width 501 height 649
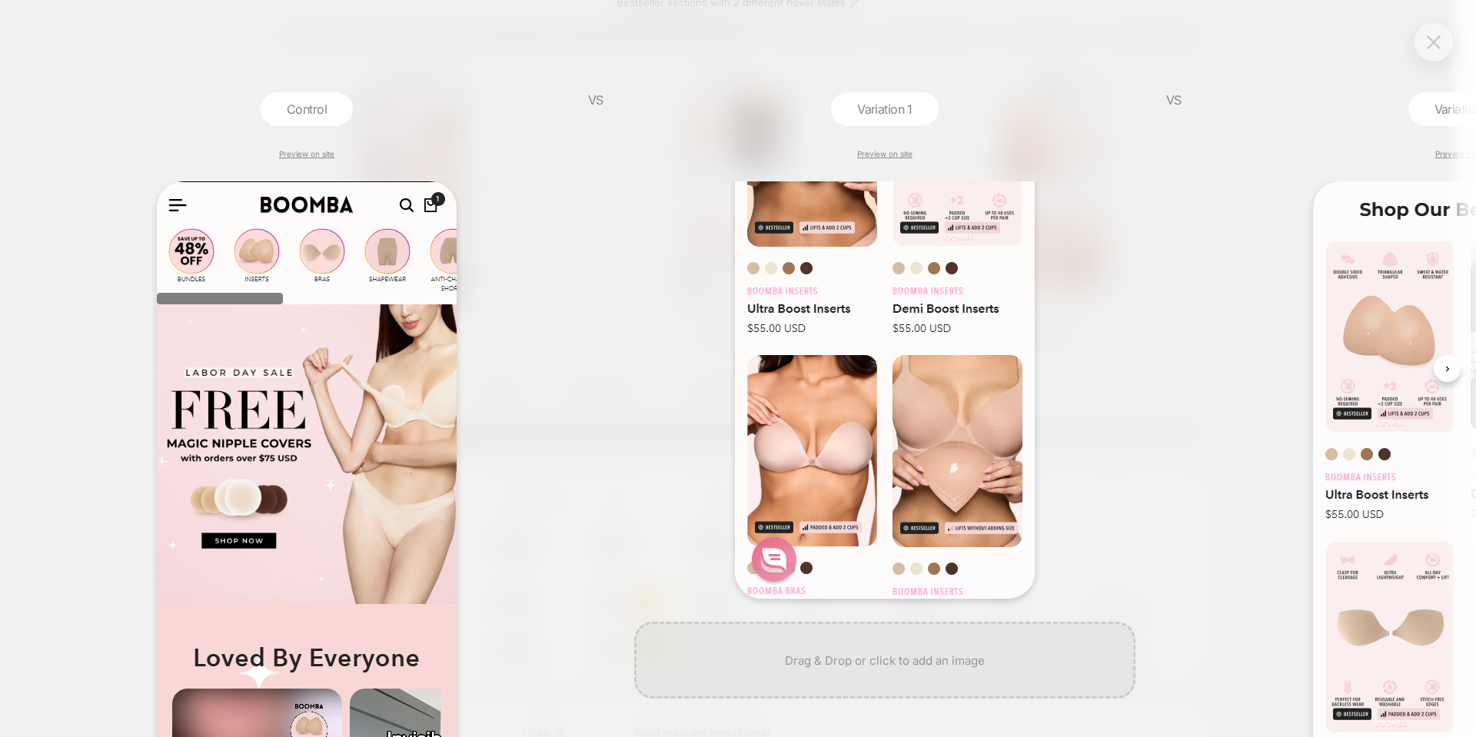
click at [1436, 43] on img at bounding box center [1433, 41] width 14 height 13
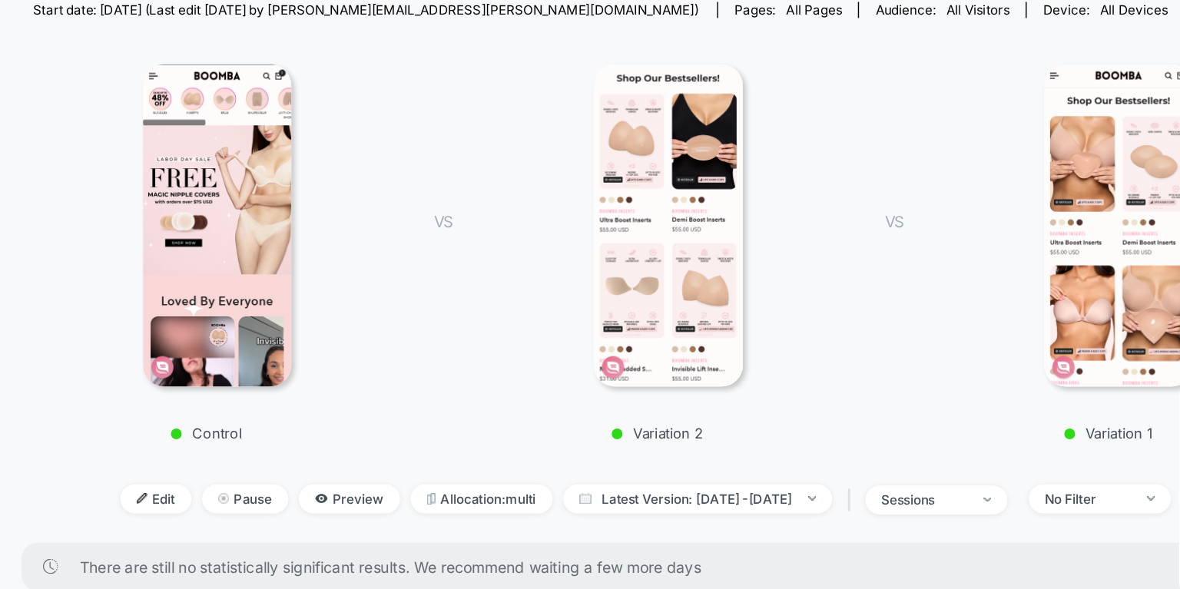
scroll to position [208, 0]
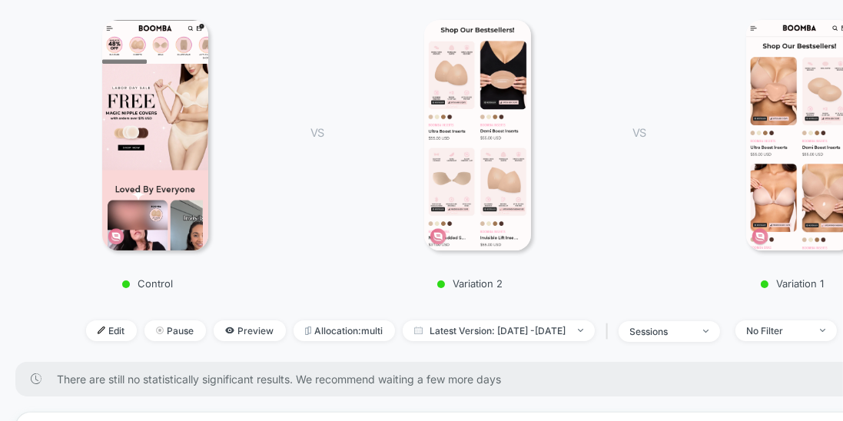
drag, startPoint x: 559, startPoint y: 178, endPoint x: 437, endPoint y: 191, distance: 122.8
click at [437, 191] on div at bounding box center [478, 135] width 264 height 231
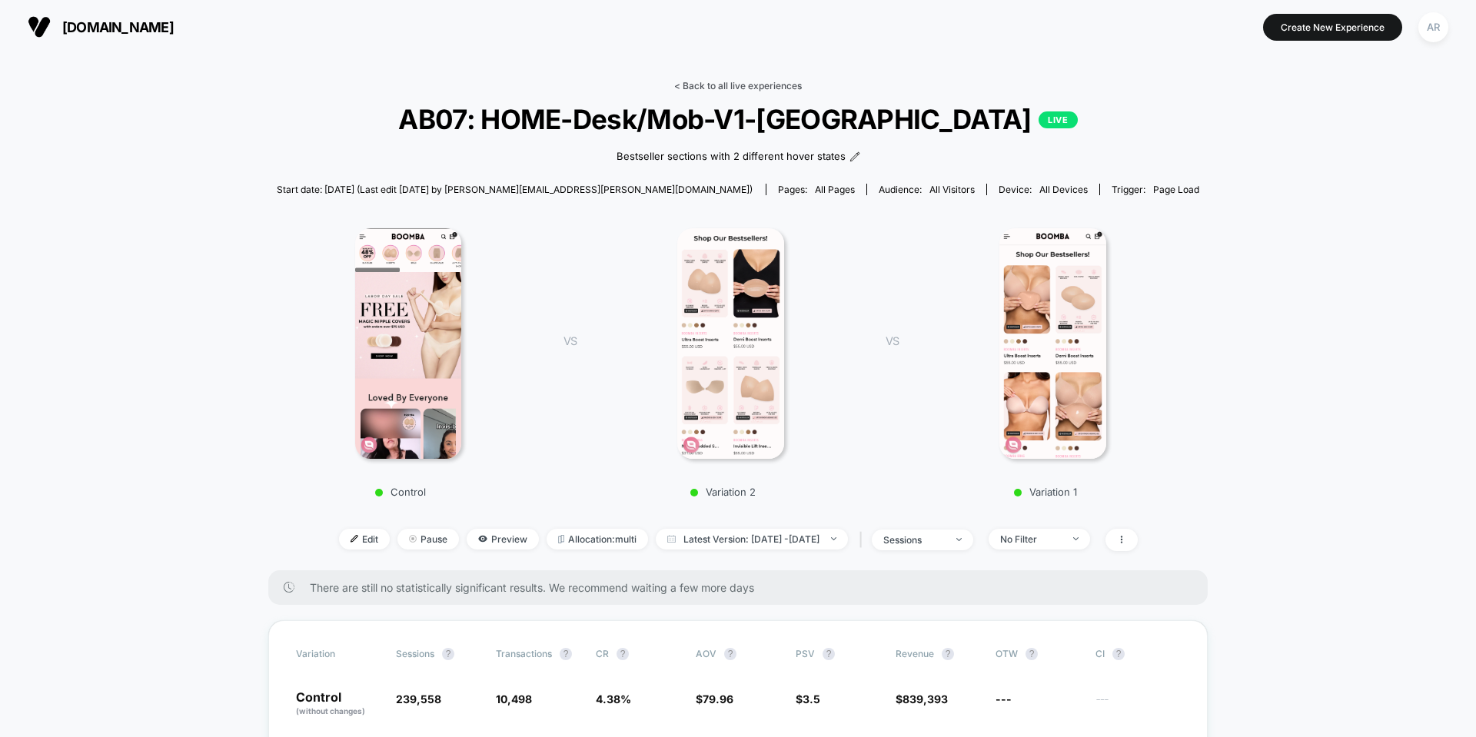
click at [698, 84] on link "< Back to all live experiences" at bounding box center [738, 86] width 128 height 12
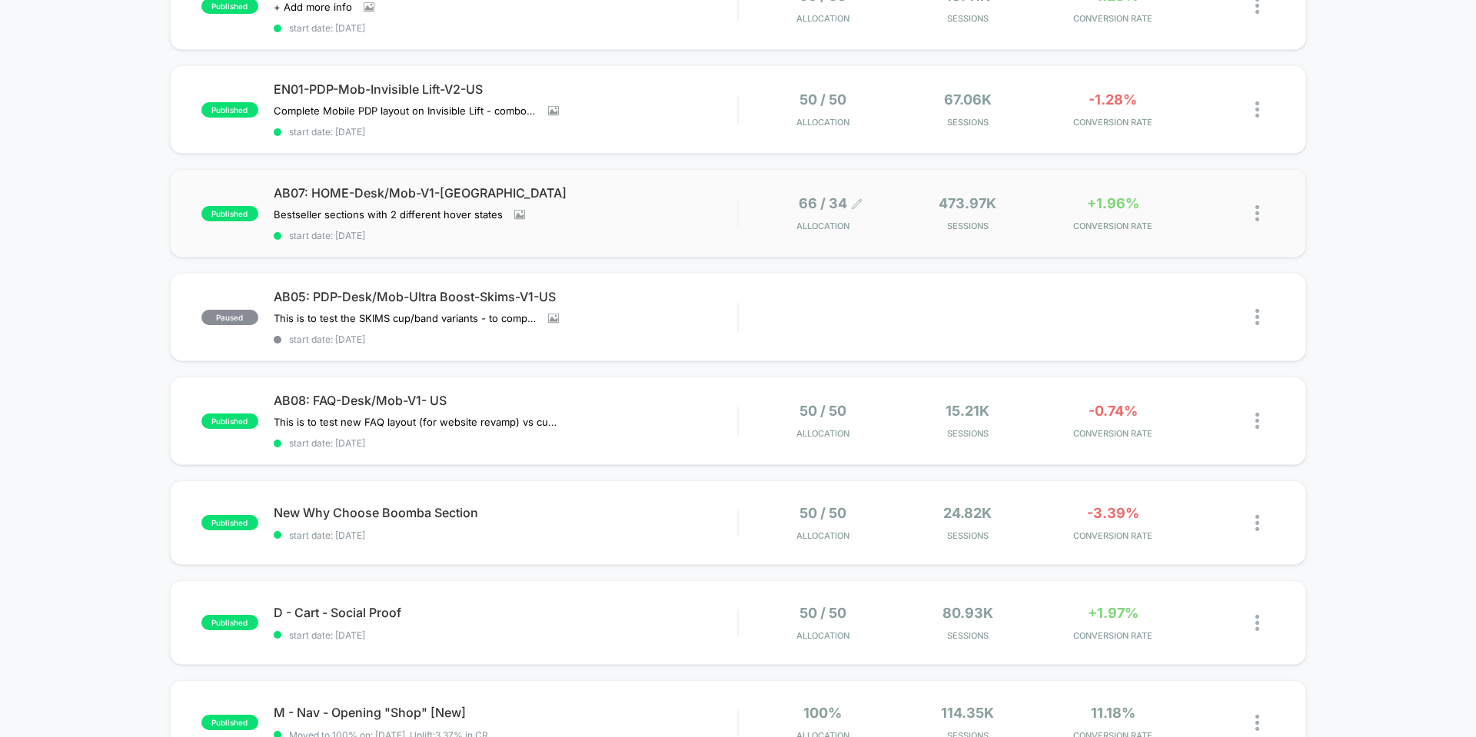
scroll to position [307, 0]
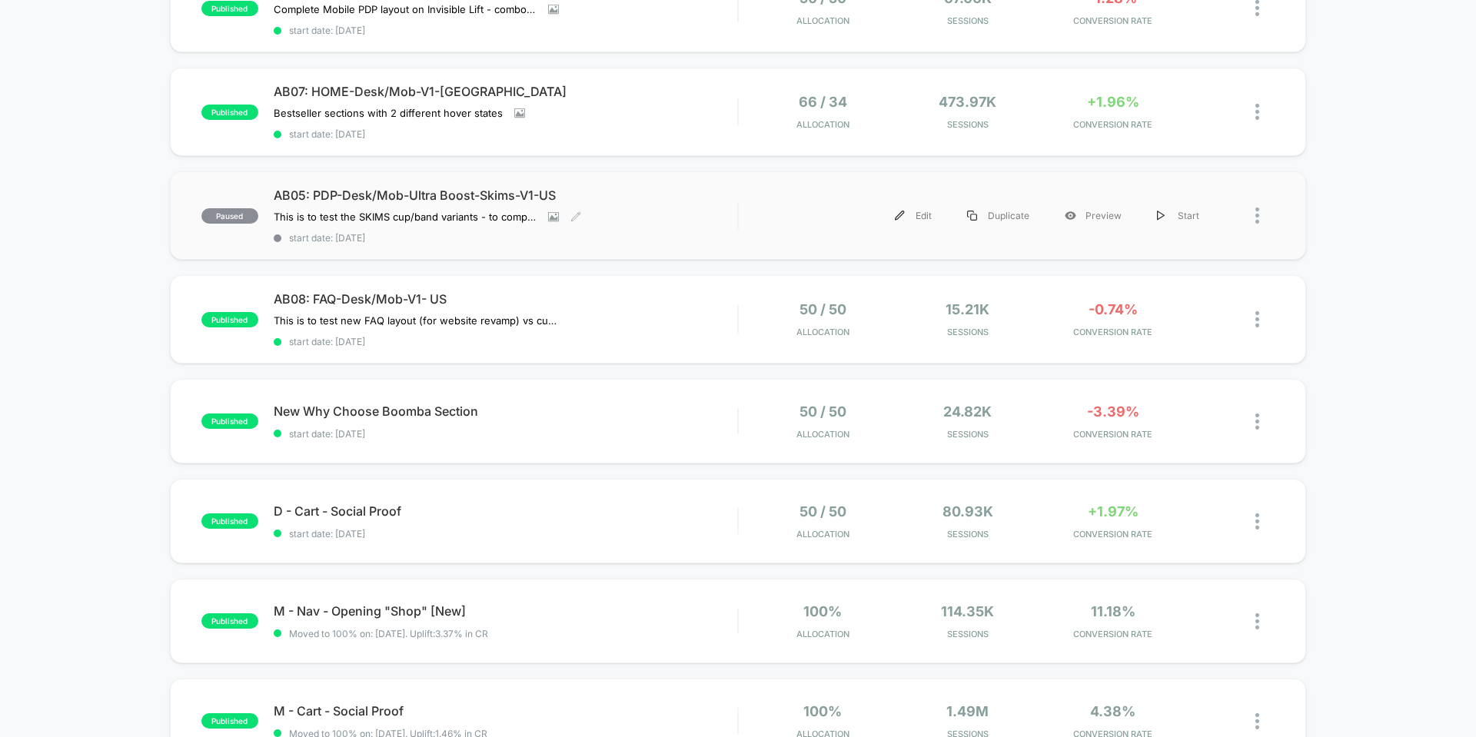
click at [699, 198] on span "AB05: PDP-Desk/Mob-Ultra Boost-Skims-V1-US" at bounding box center [505, 195] width 463 height 15
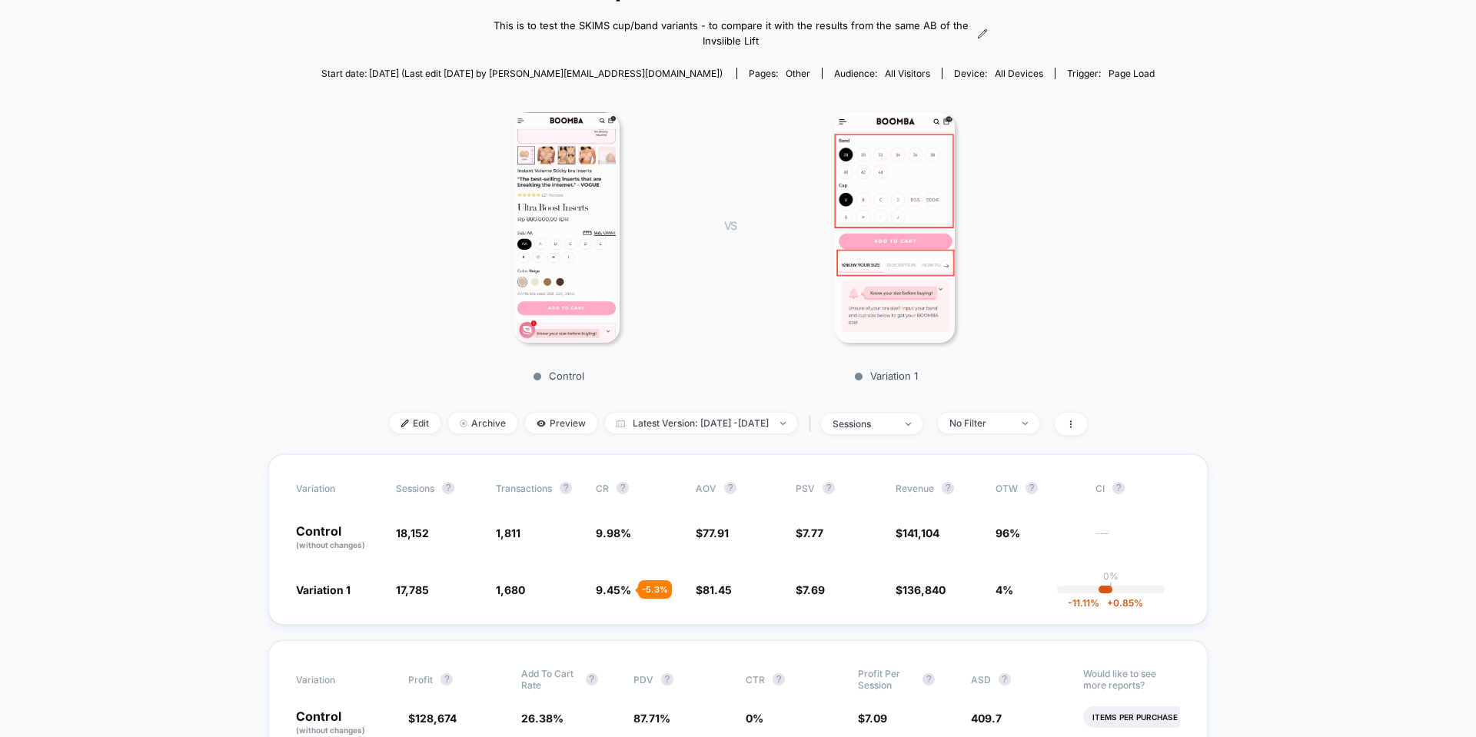
scroll to position [154, 0]
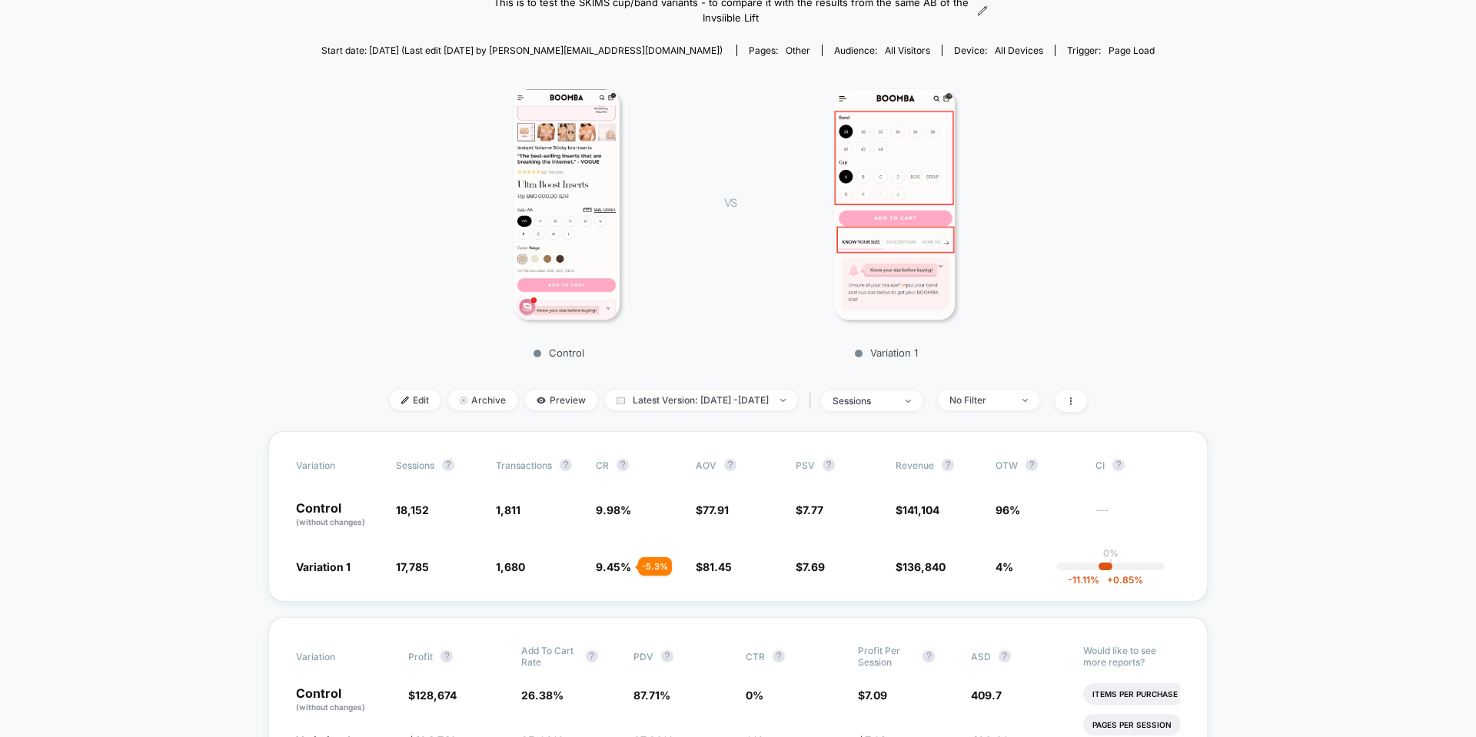
click at [885, 224] on img at bounding box center [894, 204] width 121 height 231
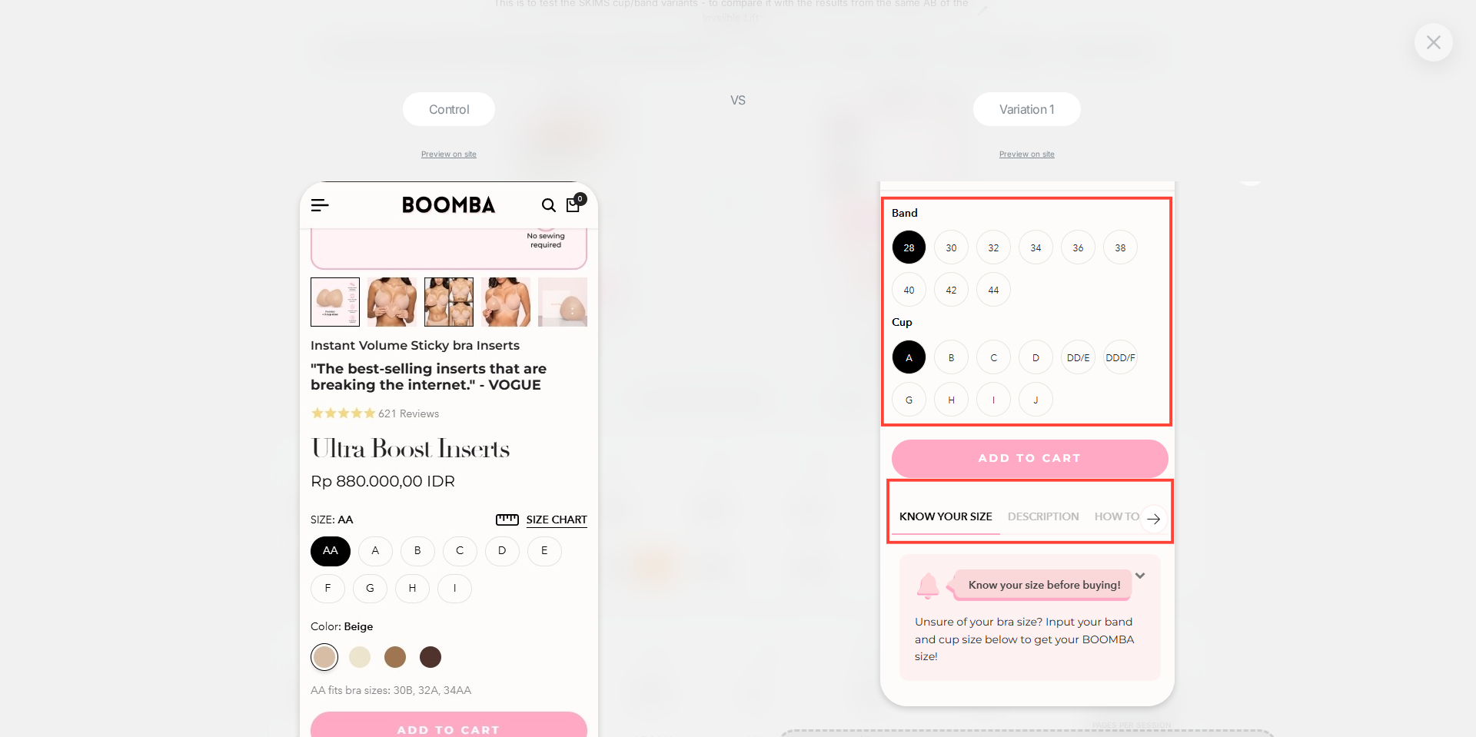
scroll to position [0, 0]
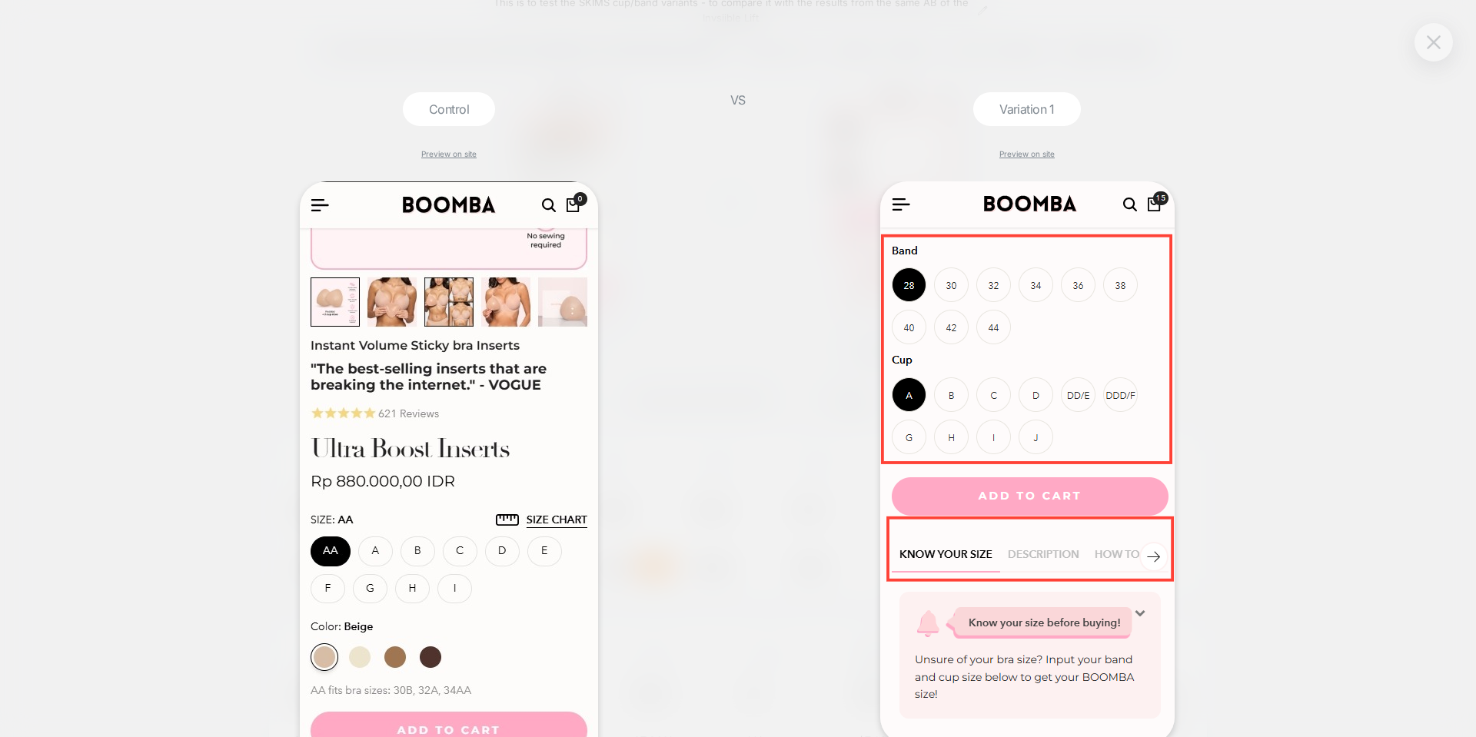
click at [1431, 43] on img at bounding box center [1433, 41] width 14 height 13
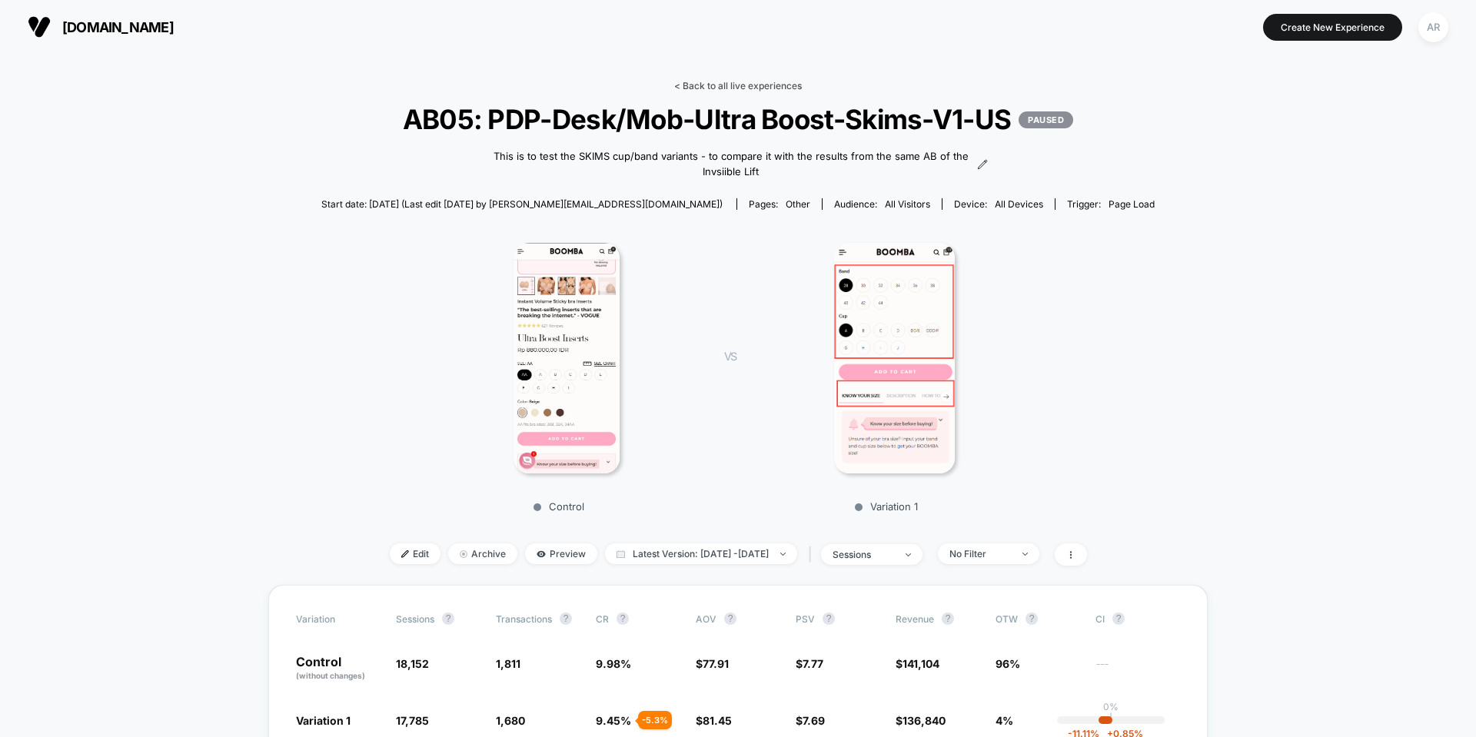
click at [744, 82] on link "< Back to all live experiences" at bounding box center [738, 86] width 128 height 12
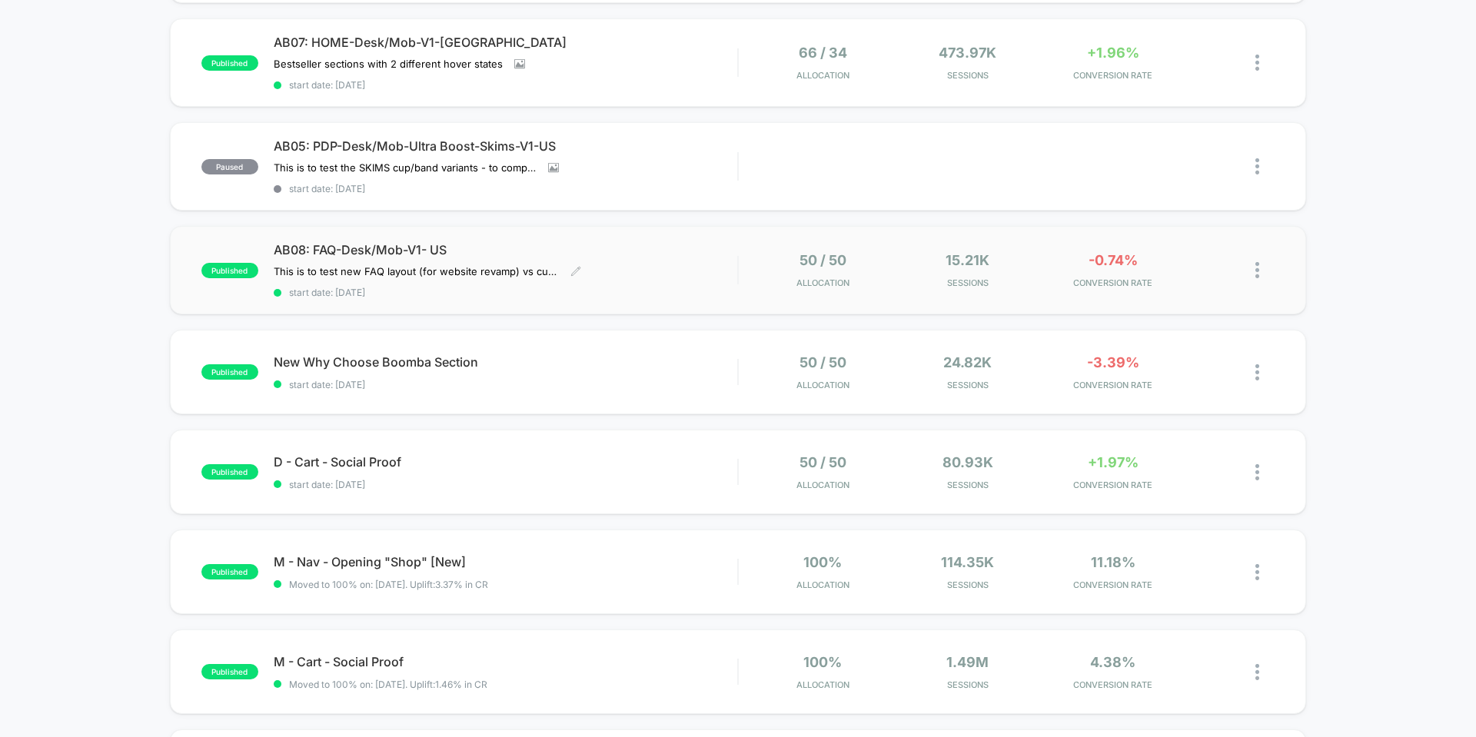
scroll to position [384, 0]
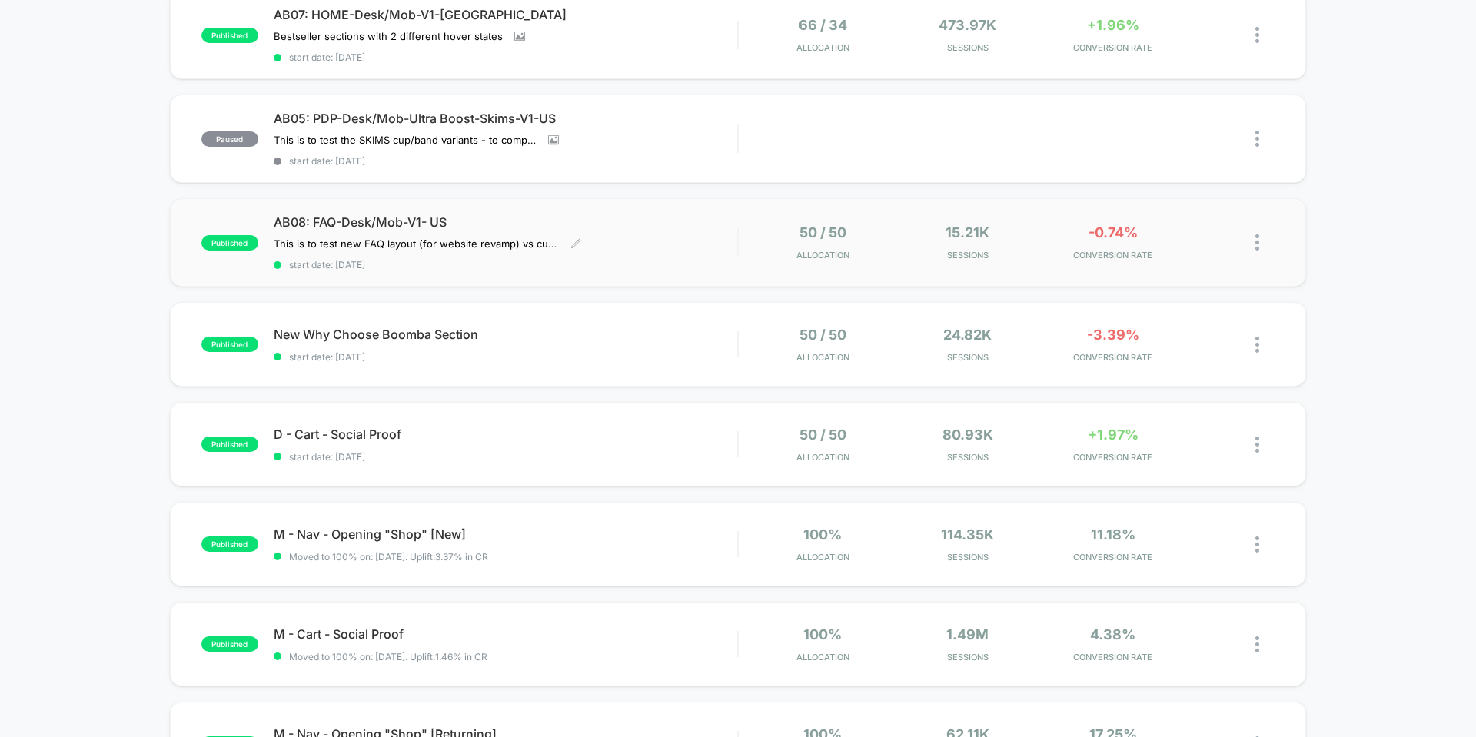
click at [726, 218] on span "AB08: FAQ-Desk/Mob-V1- US" at bounding box center [505, 221] width 463 height 15
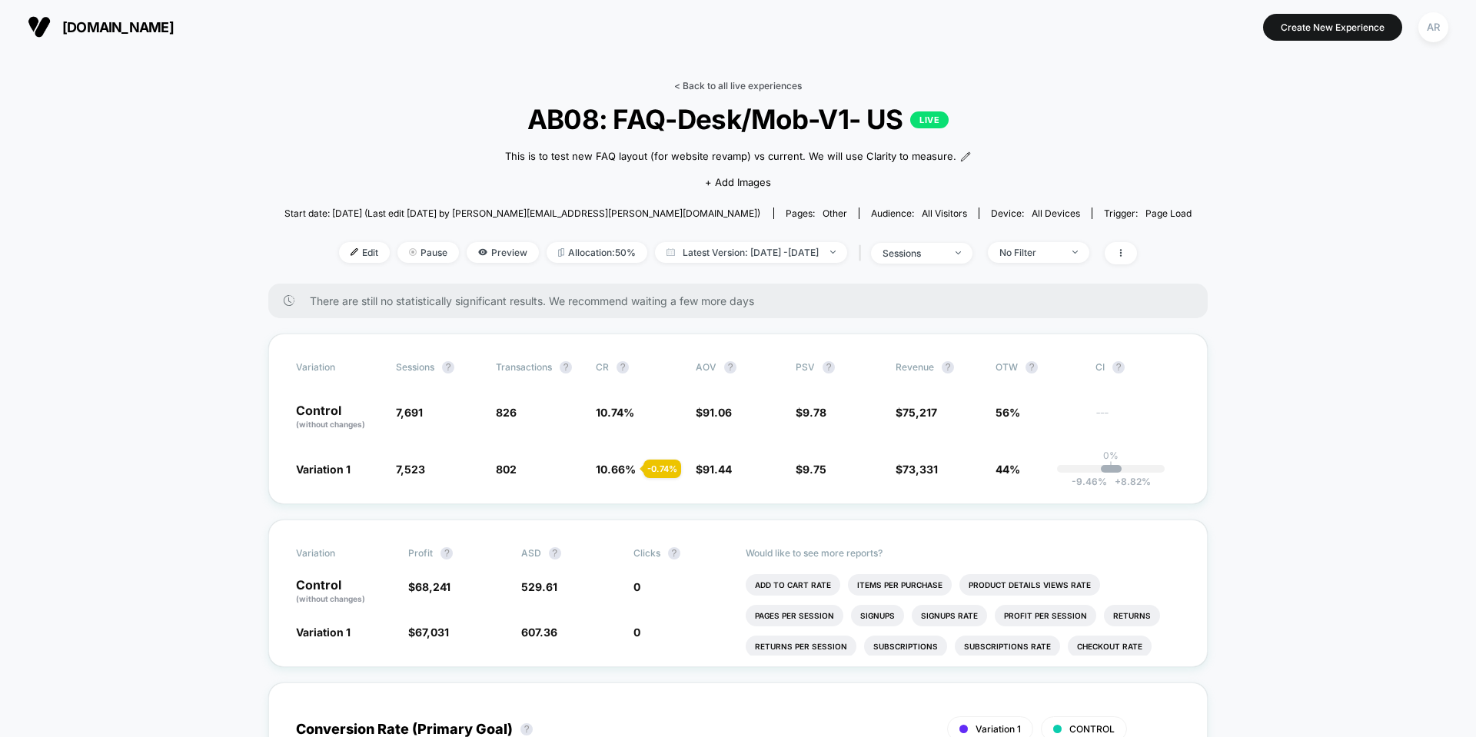
click at [766, 88] on link "< Back to all live experiences" at bounding box center [738, 86] width 128 height 12
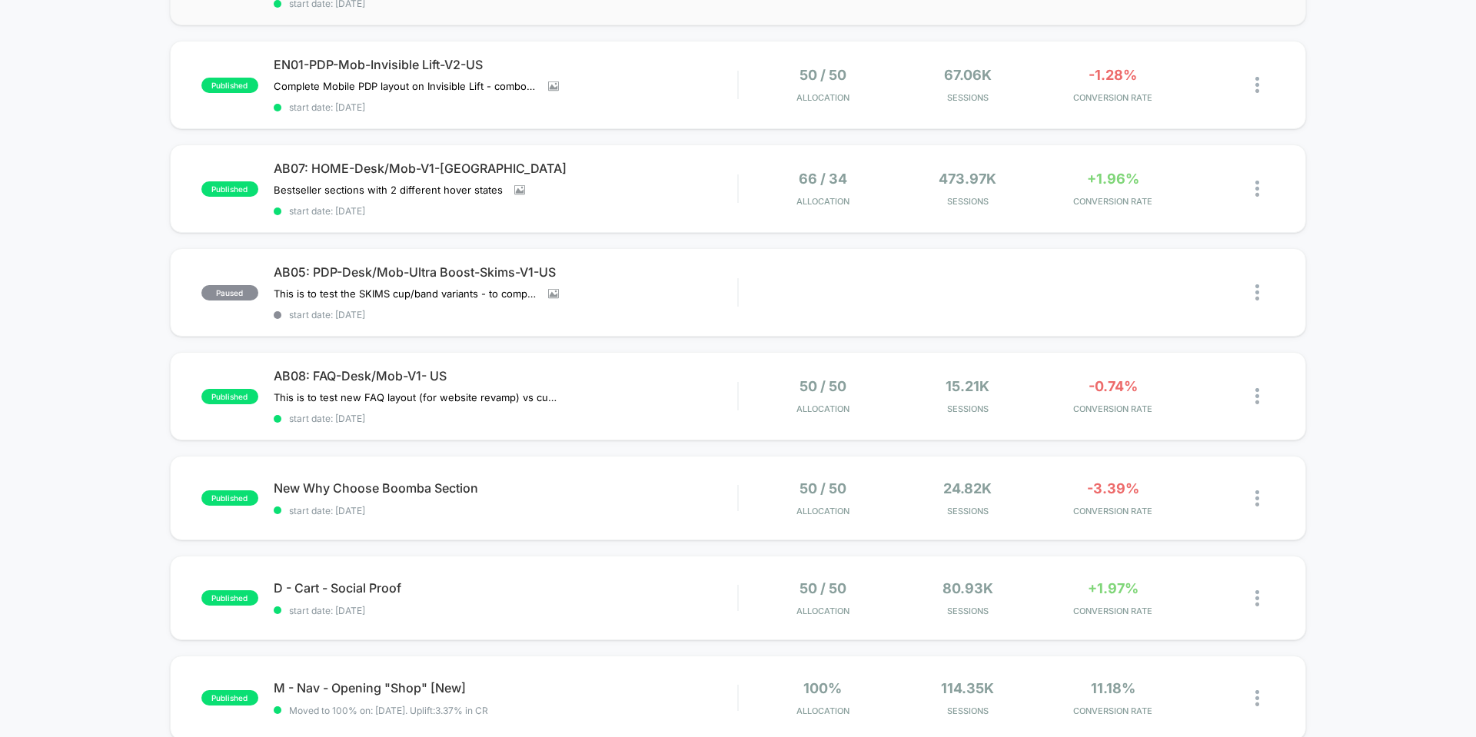
scroll to position [384, 0]
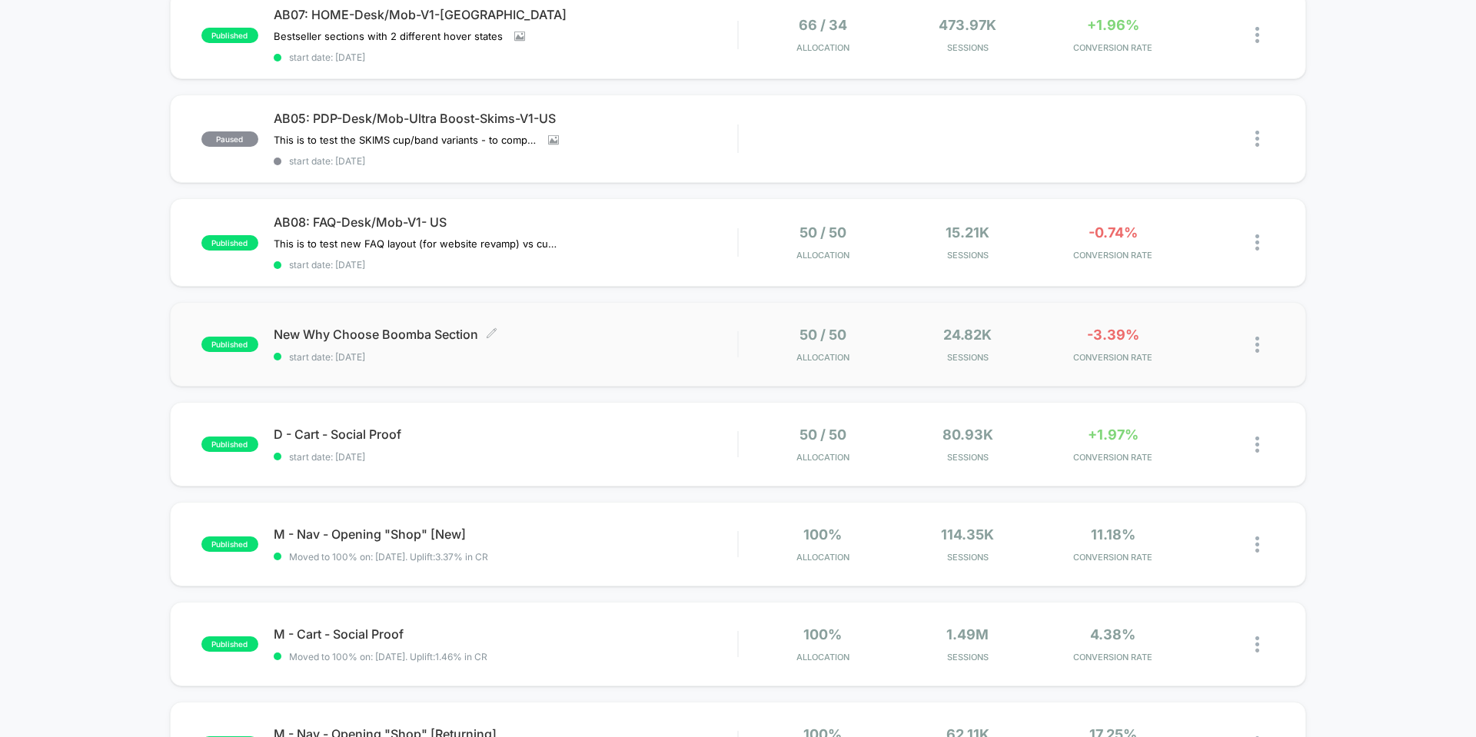
click at [626, 336] on span "New Why Choose Boomba Section Click to edit experience details" at bounding box center [505, 334] width 463 height 15
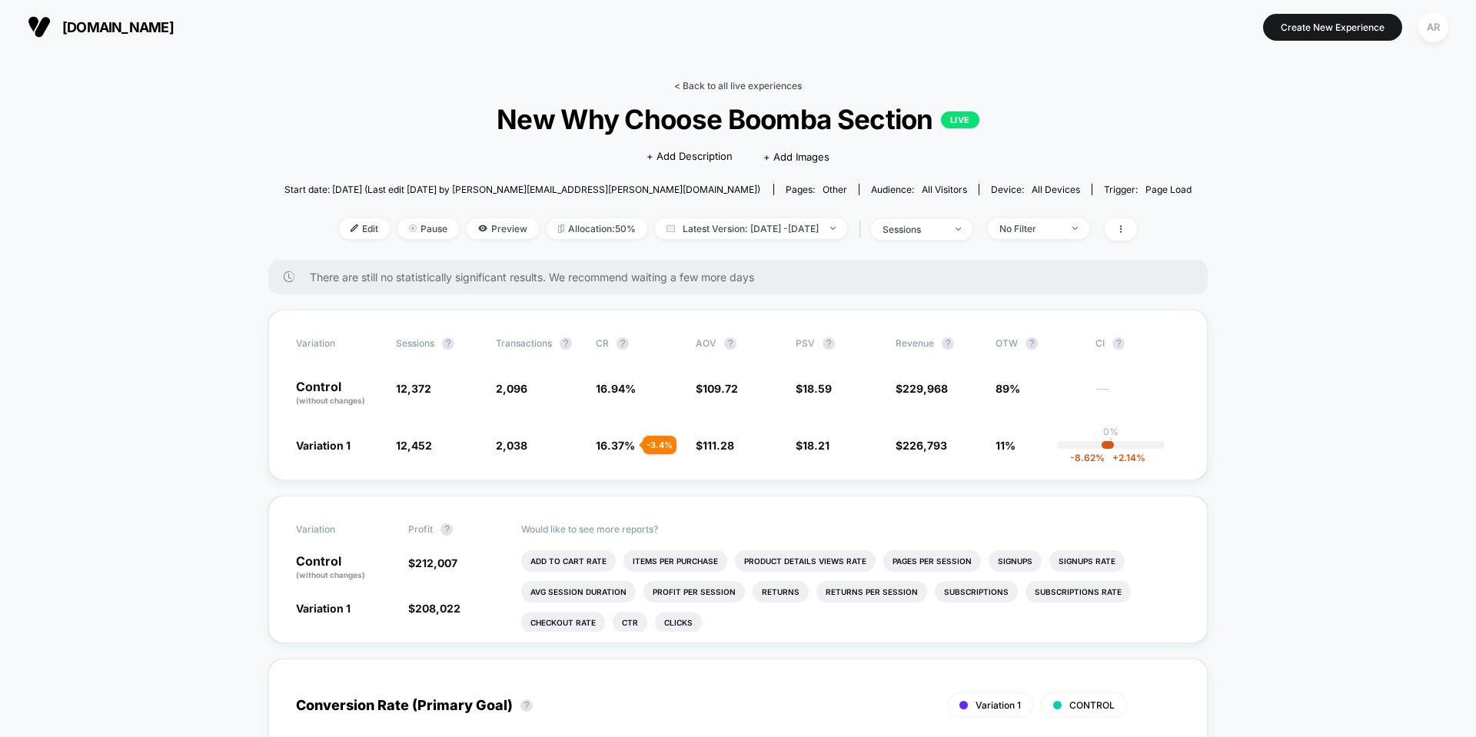
click at [725, 81] on link "< Back to all live experiences" at bounding box center [738, 86] width 128 height 12
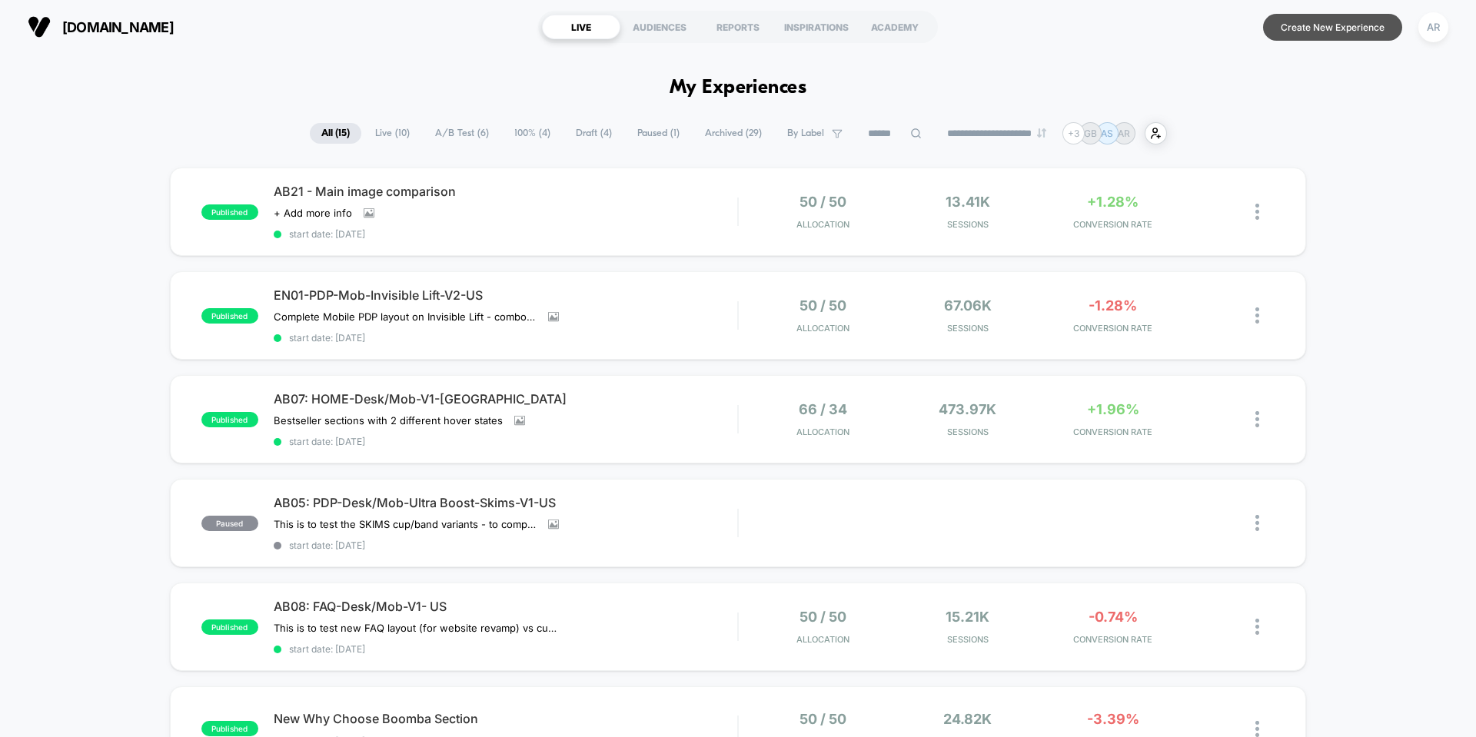
click at [1269, 25] on button "Create New Experience" at bounding box center [1332, 27] width 139 height 27
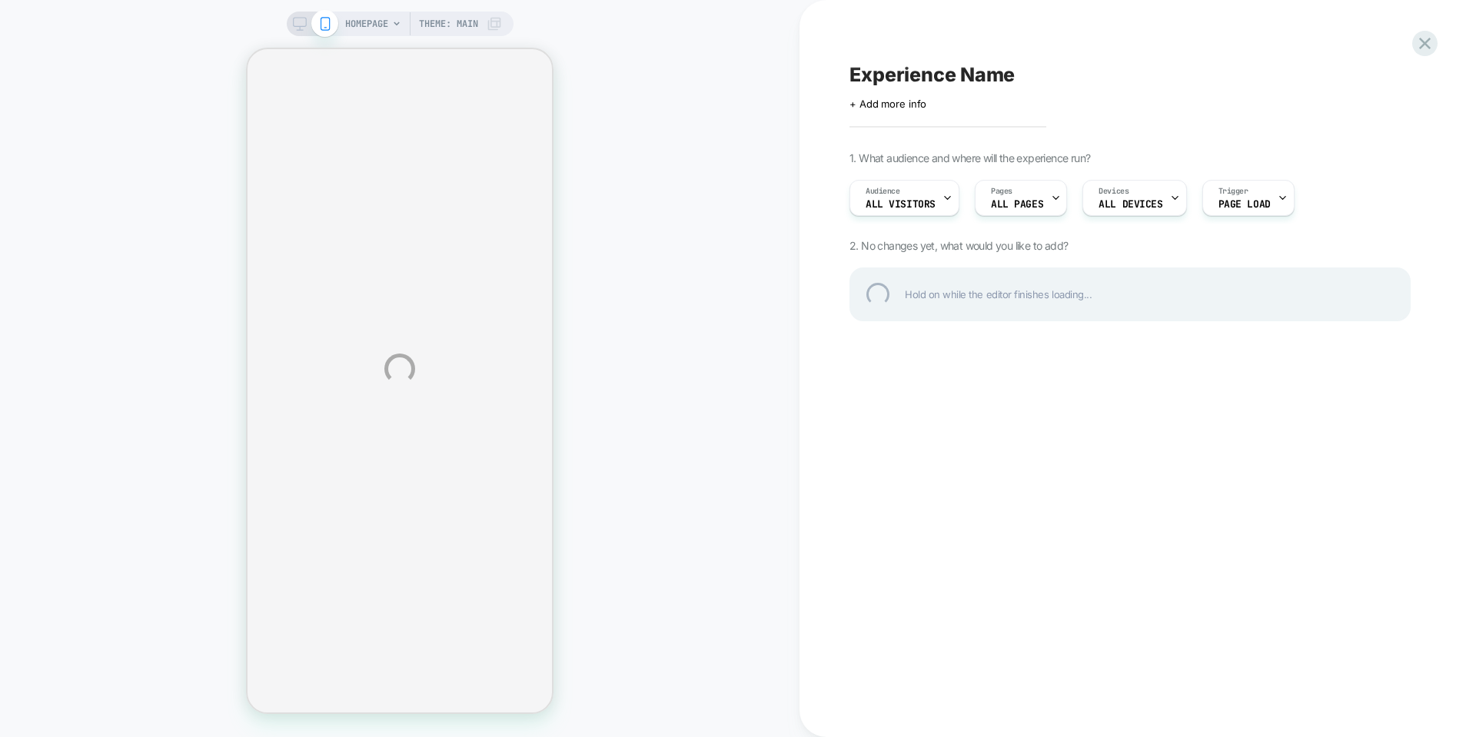
click at [936, 198] on div "HOMEPAGE Theme: MAIN Experience Name Click to edit experience details + Add mor…" at bounding box center [738, 368] width 1476 height 737
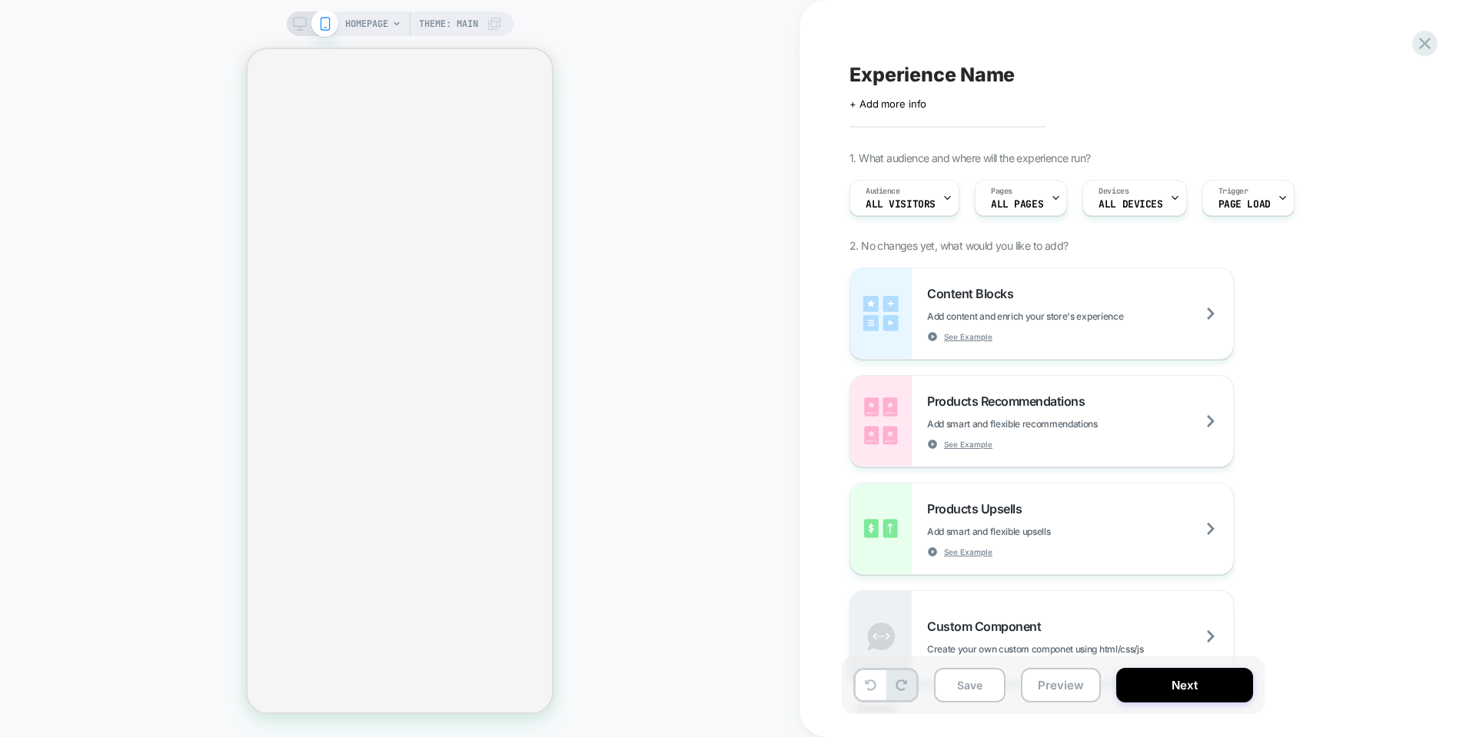
click at [376, 21] on span "HOMEPAGE" at bounding box center [366, 24] width 43 height 25
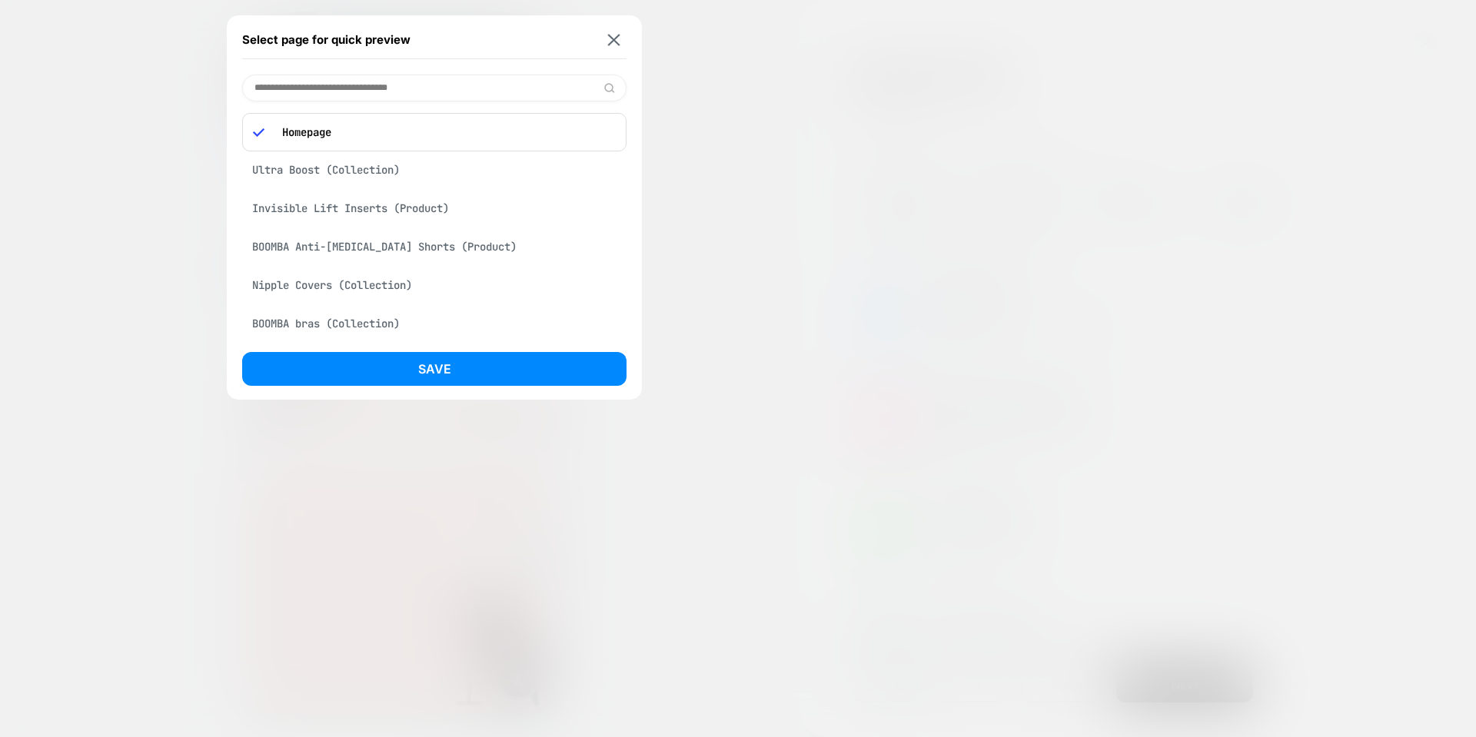
click at [428, 121] on div "Homepage" at bounding box center [434, 132] width 384 height 38
click at [438, 82] on input at bounding box center [434, 88] width 384 height 27
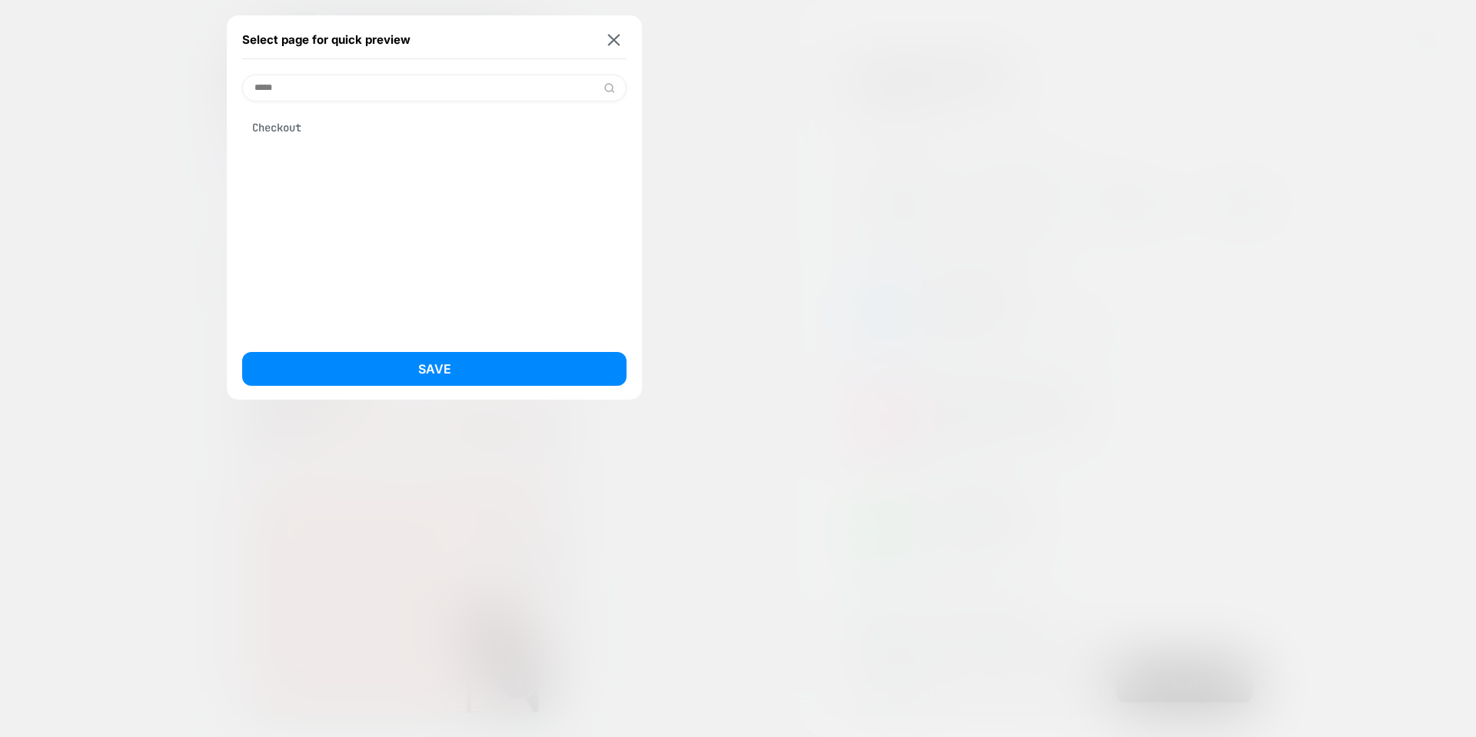
scroll to position [0, 0]
type input "*****"
click at [297, 118] on div "Checkout" at bounding box center [434, 127] width 384 height 29
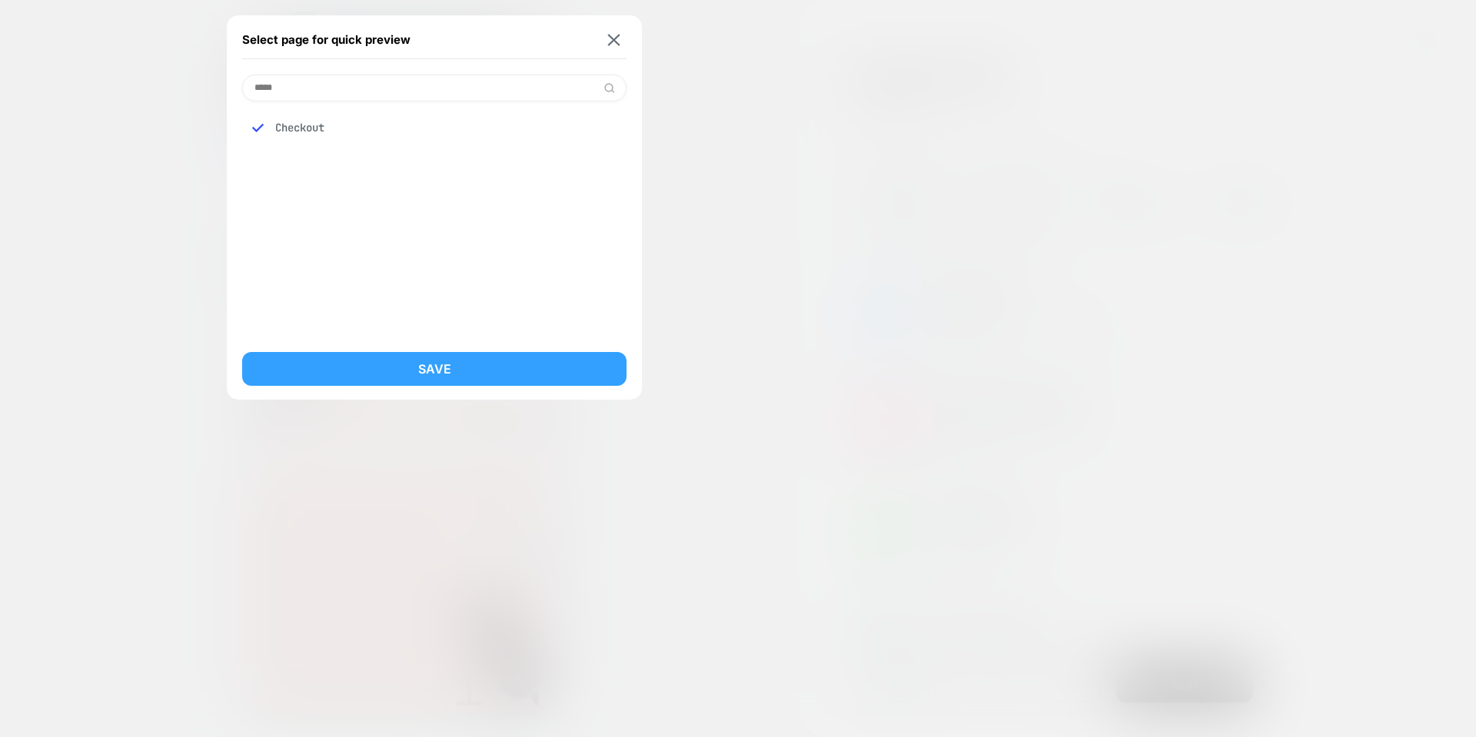
click at [461, 367] on button "Save" at bounding box center [434, 369] width 384 height 34
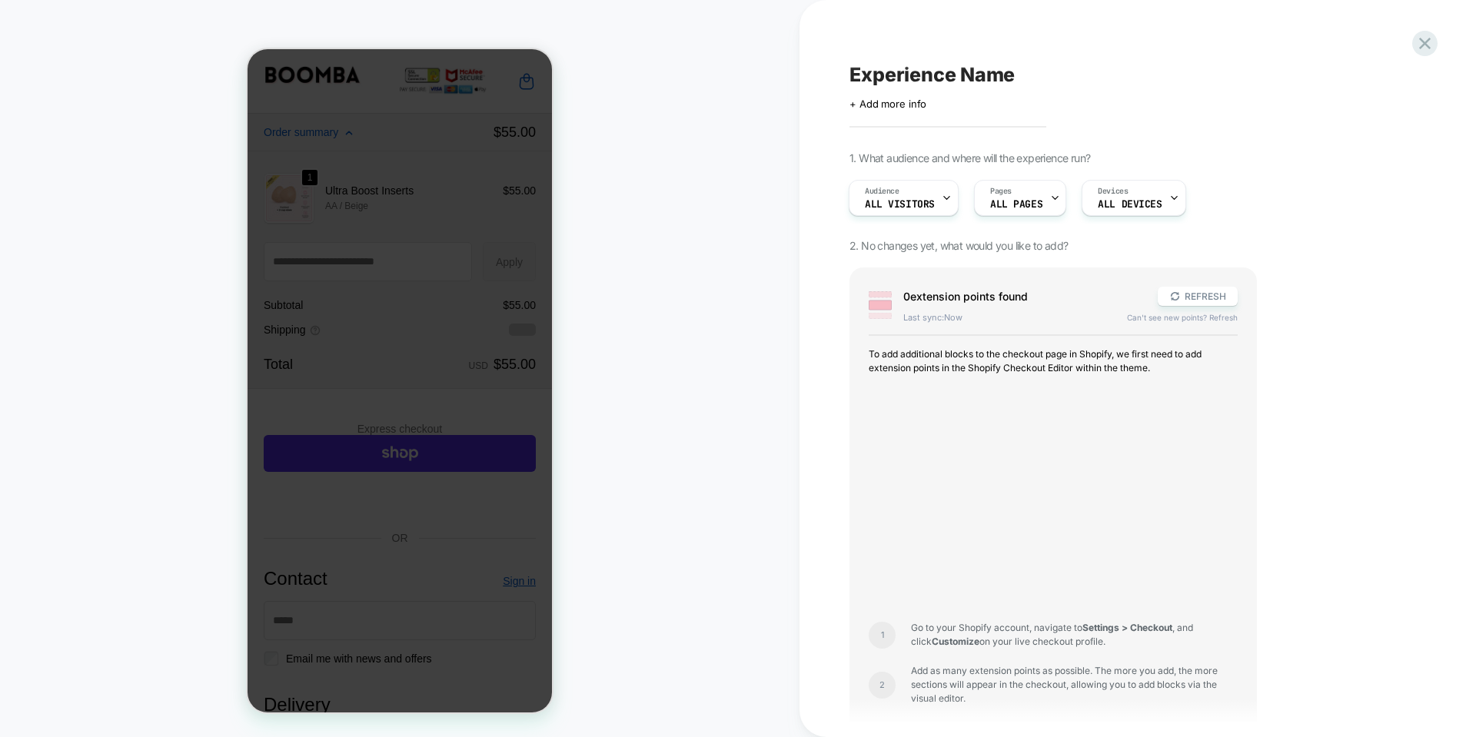
drag, startPoint x: 430, startPoint y: 235, endPoint x: 437, endPoint y: 367, distance: 131.6
click at [437, 367] on div at bounding box center [399, 380] width 304 height 663
click at [1207, 296] on button "REFRESH" at bounding box center [1197, 296] width 80 height 19
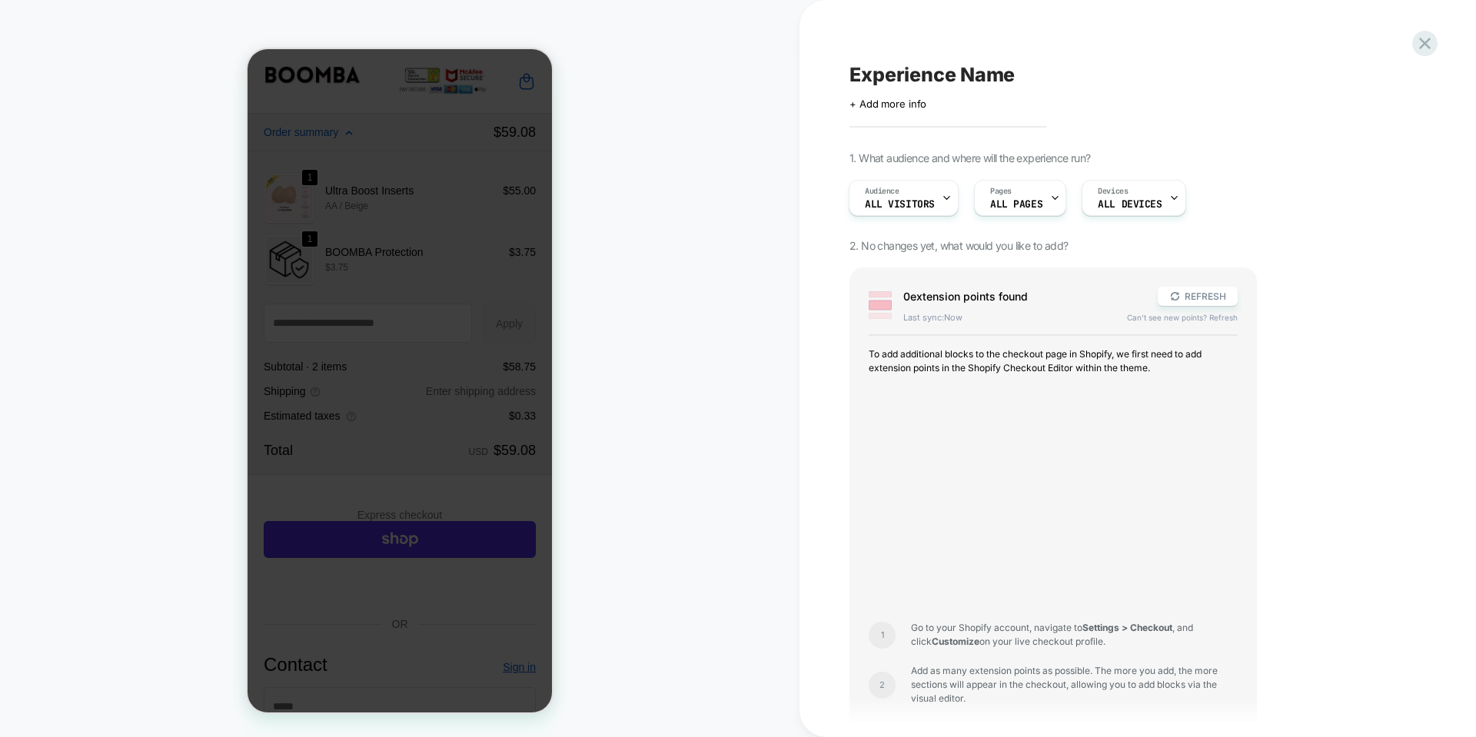
click at [510, 251] on div at bounding box center [399, 380] width 304 height 663
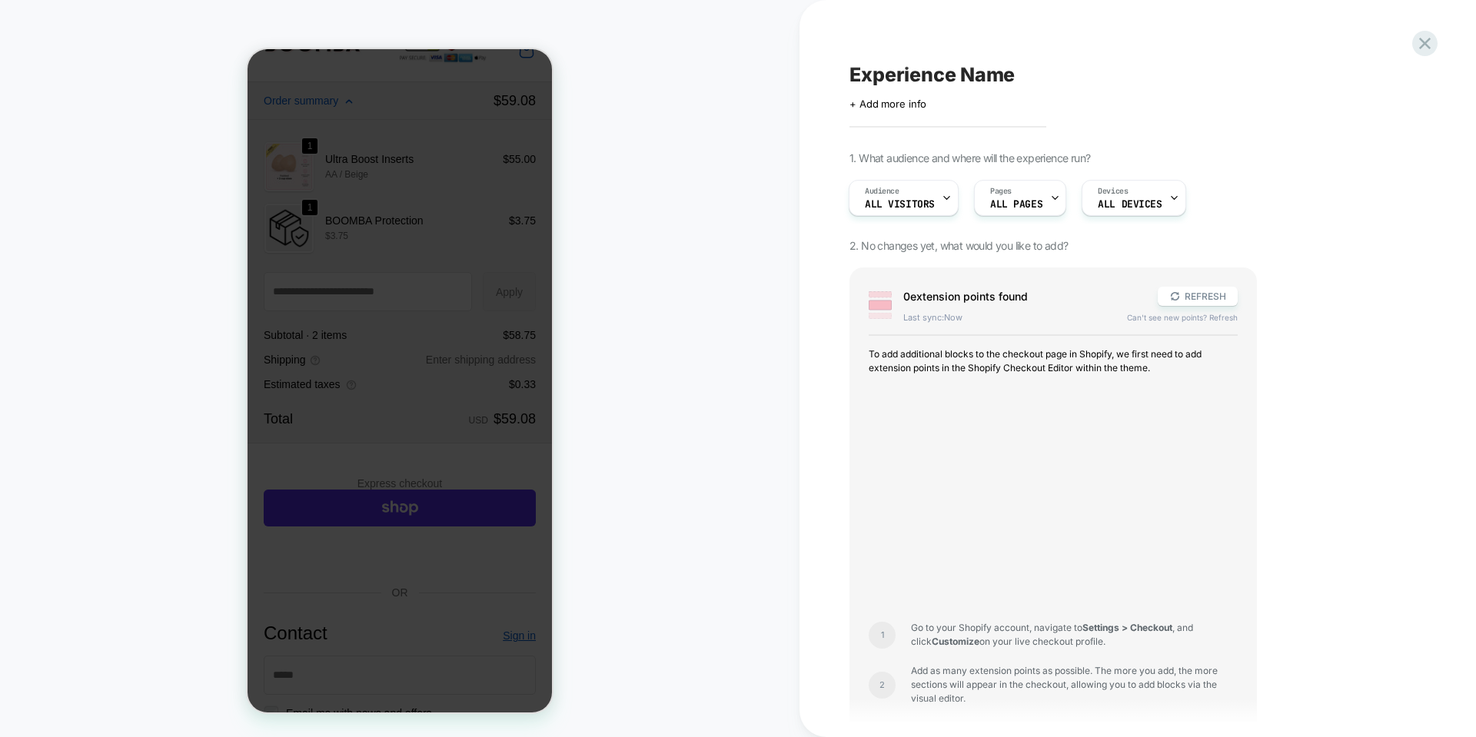
scroll to position [32, 0]
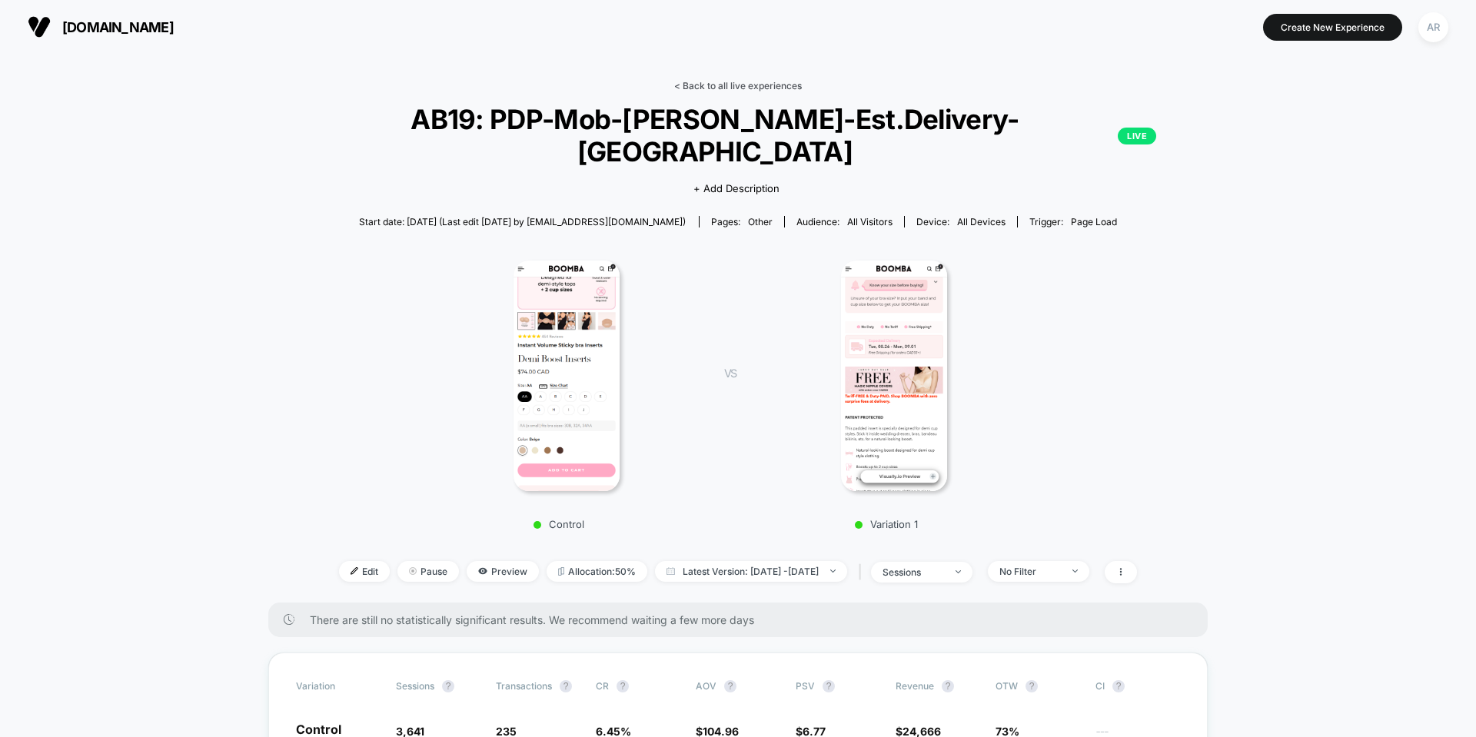
click at [742, 85] on link "< Back to all live experiences" at bounding box center [738, 86] width 128 height 12
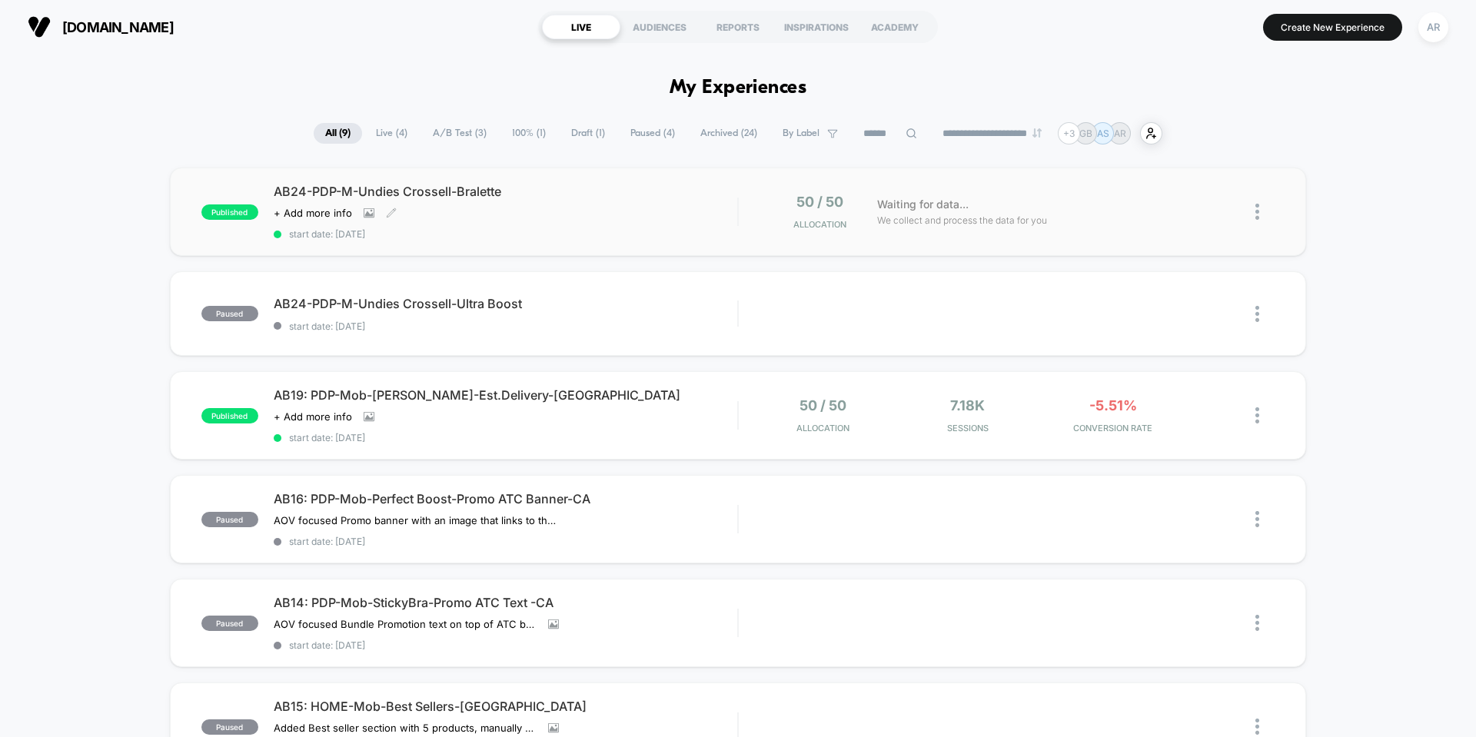
click at [668, 212] on div "AB24-PDP-M-Undies Crossell-Bralette Click to view images Click to edit experien…" at bounding box center [505, 212] width 463 height 56
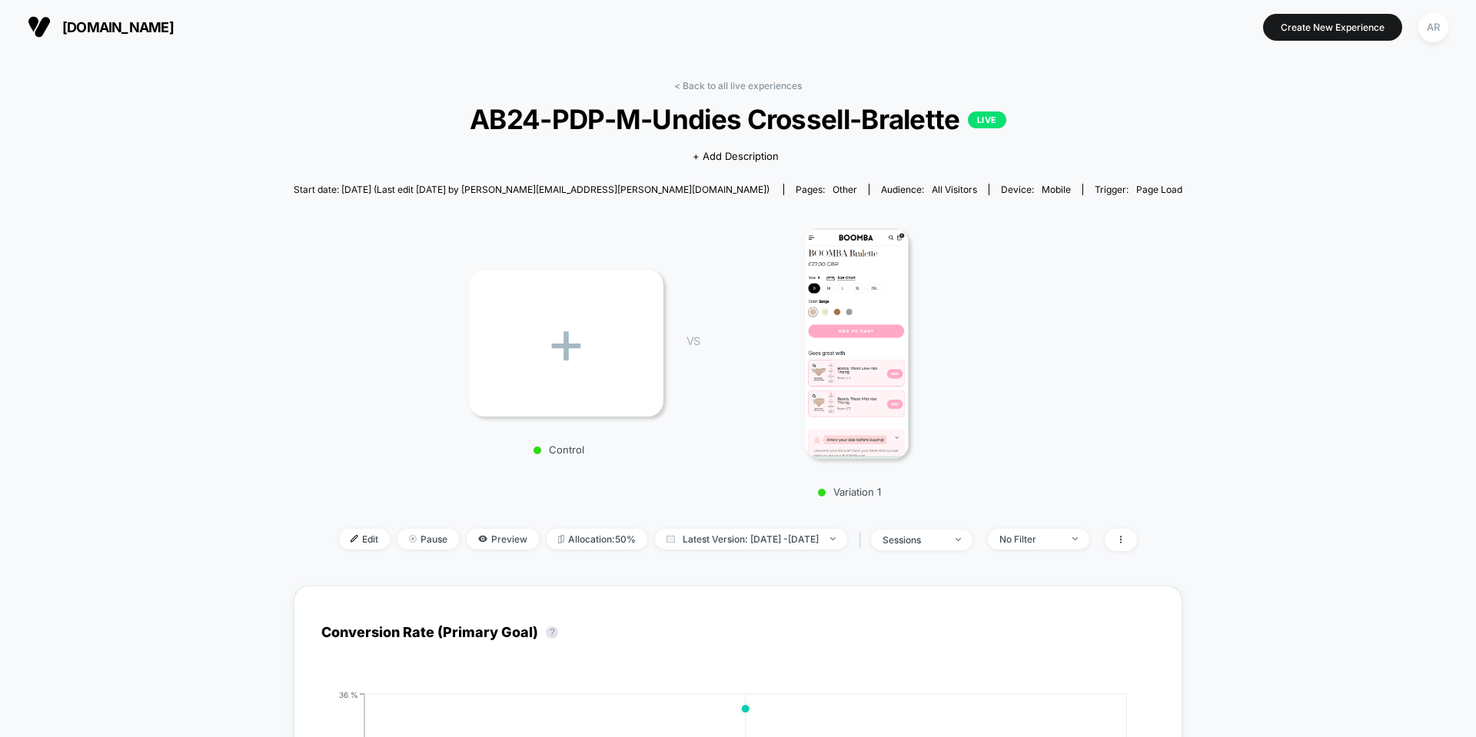
click at [845, 280] on img at bounding box center [857, 343] width 104 height 231
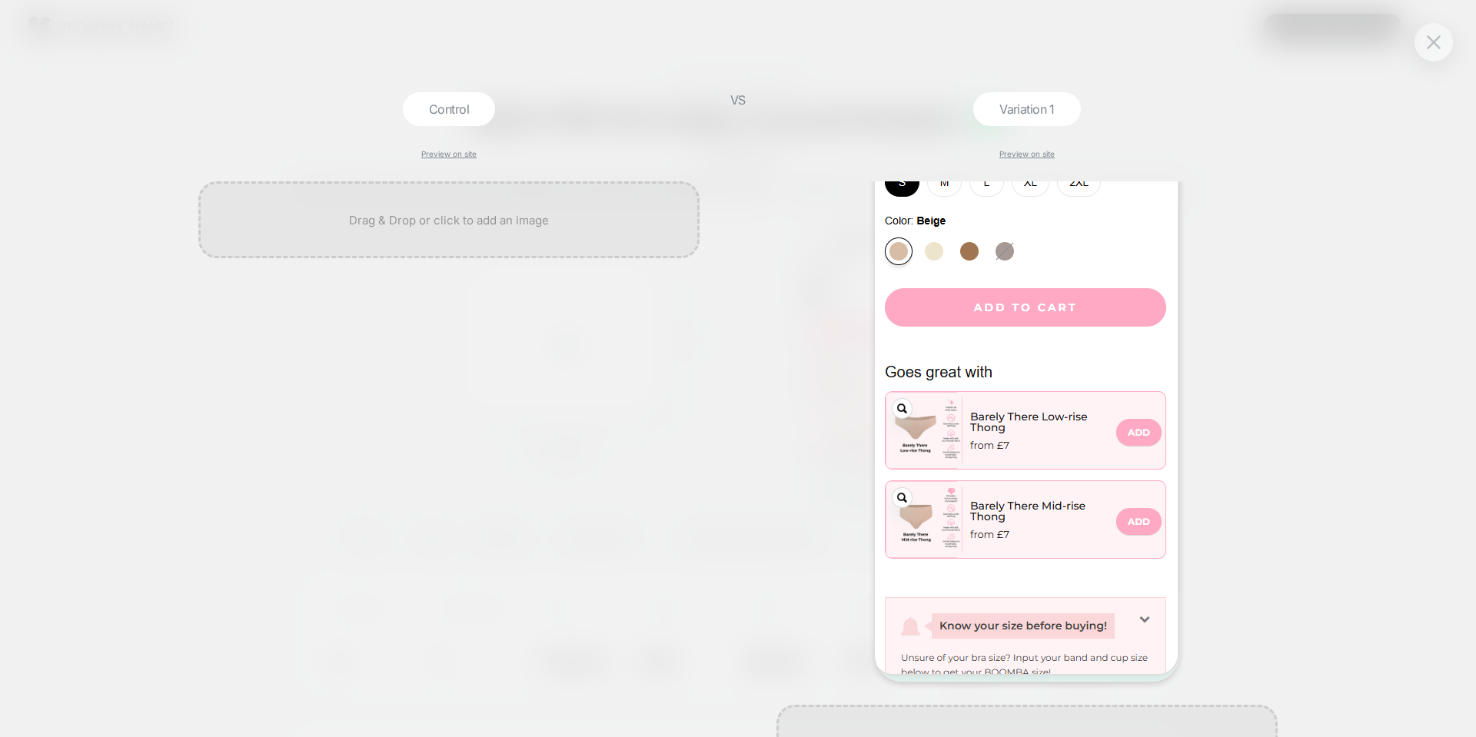
scroll to position [181, 0]
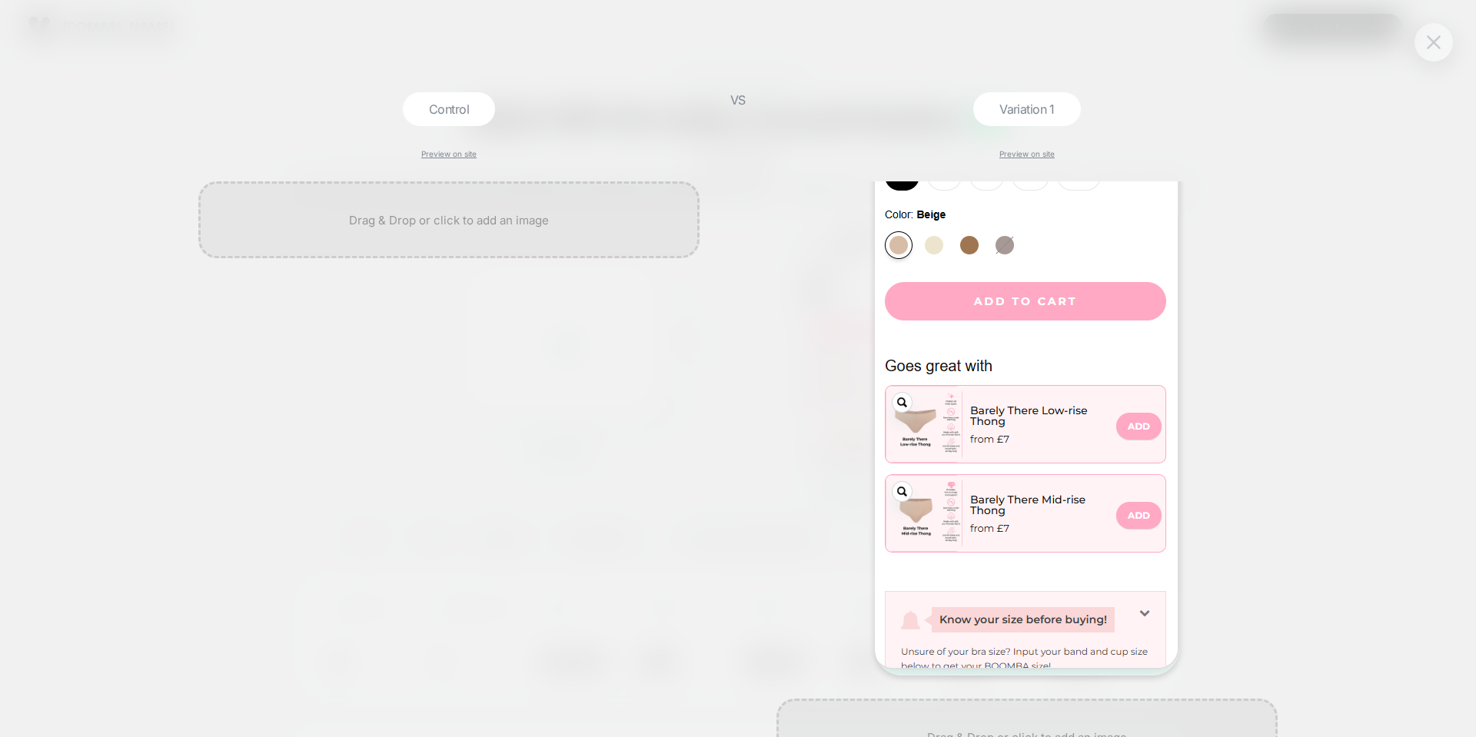
click at [1442, 44] on button at bounding box center [1433, 42] width 23 height 23
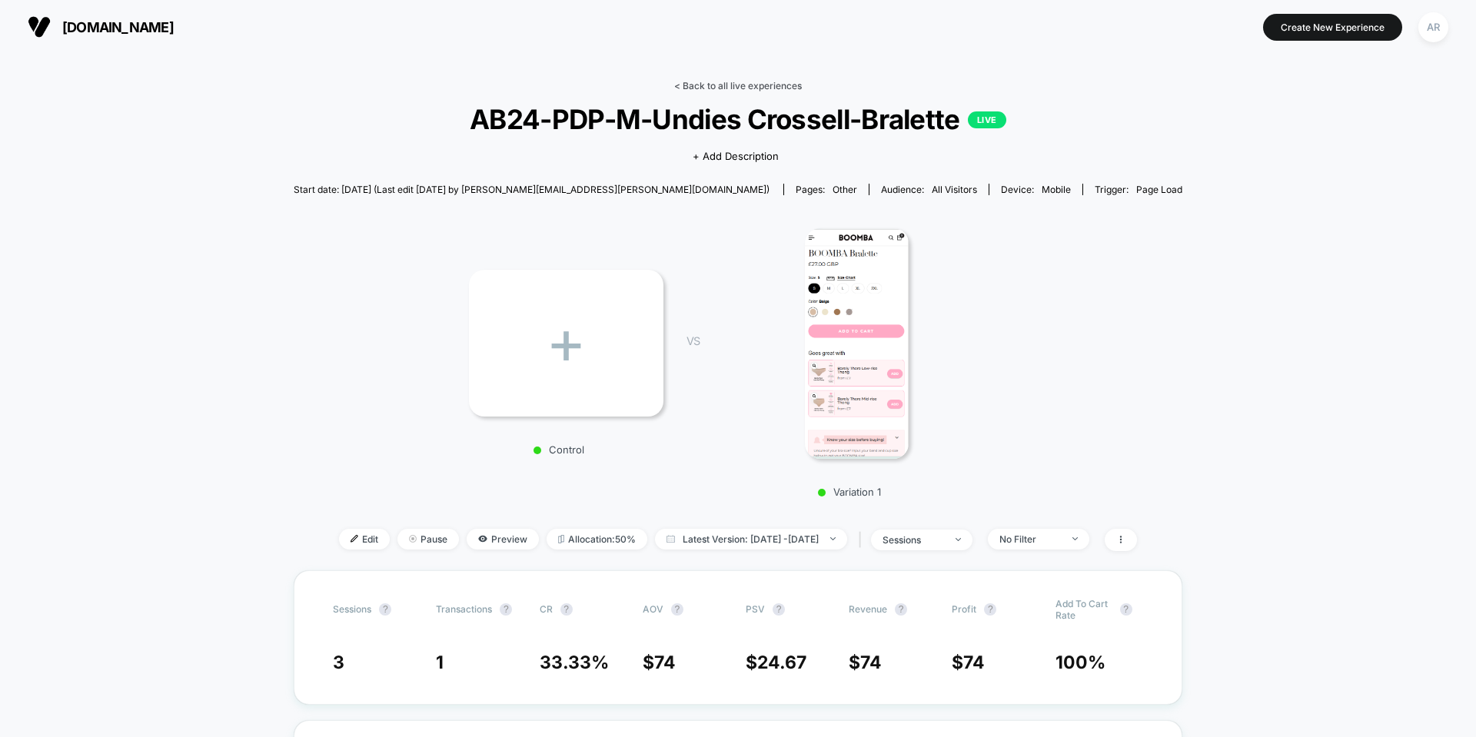
click at [733, 83] on link "< Back to all live experiences" at bounding box center [738, 86] width 128 height 12
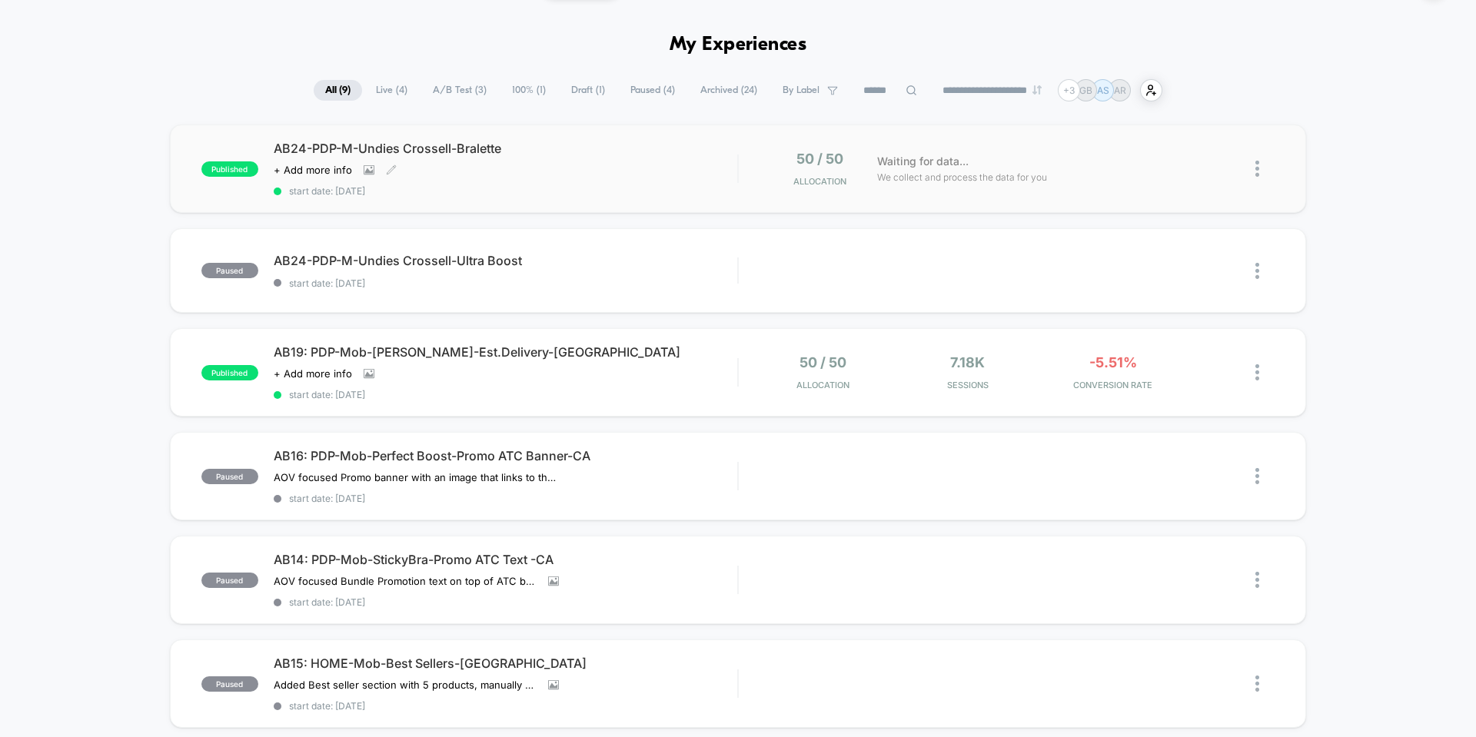
scroll to position [154, 0]
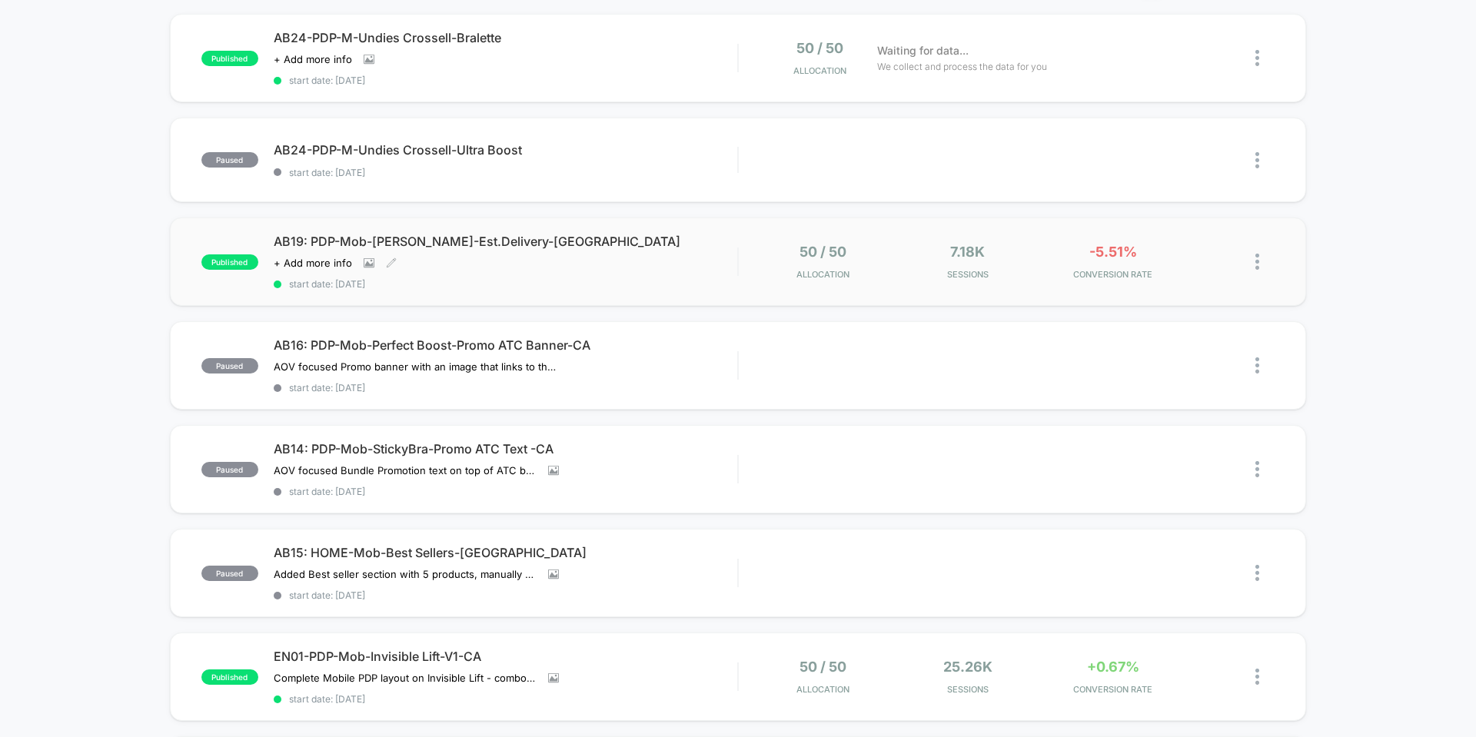
click at [683, 264] on div "AB19: PDP-Mob-[PERSON_NAME]-Est.Delivery-[GEOGRAPHIC_DATA] Click to view images…" at bounding box center [505, 262] width 463 height 56
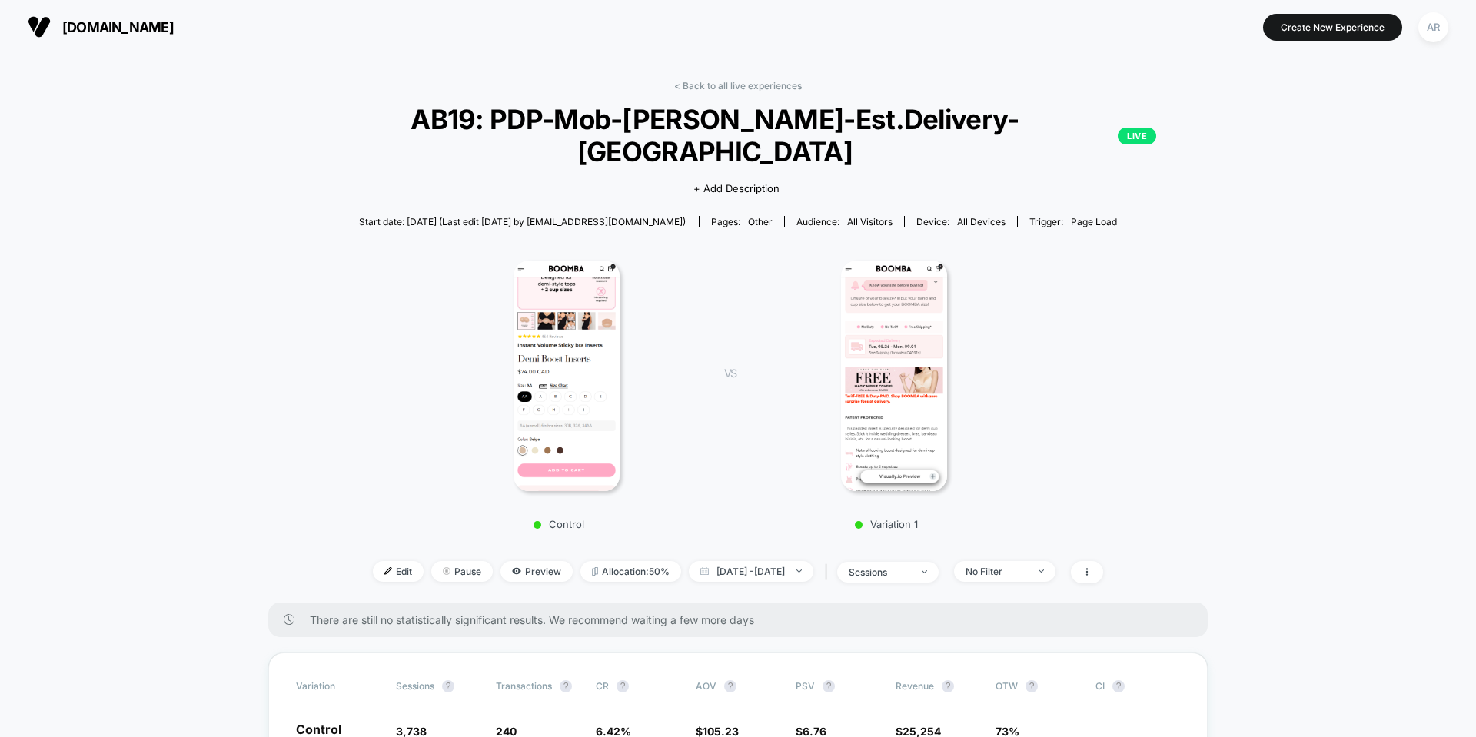
click at [890, 347] on img at bounding box center [894, 376] width 107 height 231
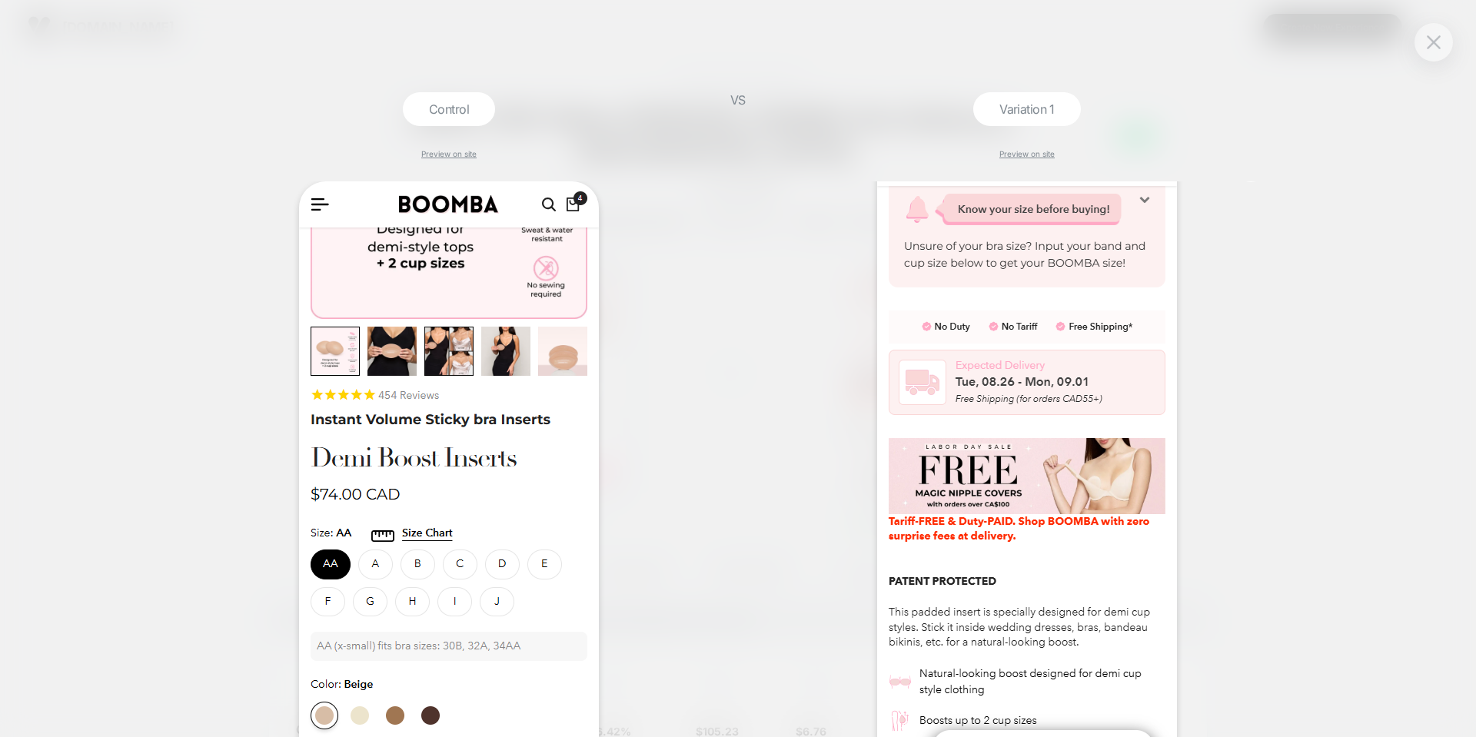
scroll to position [77, 0]
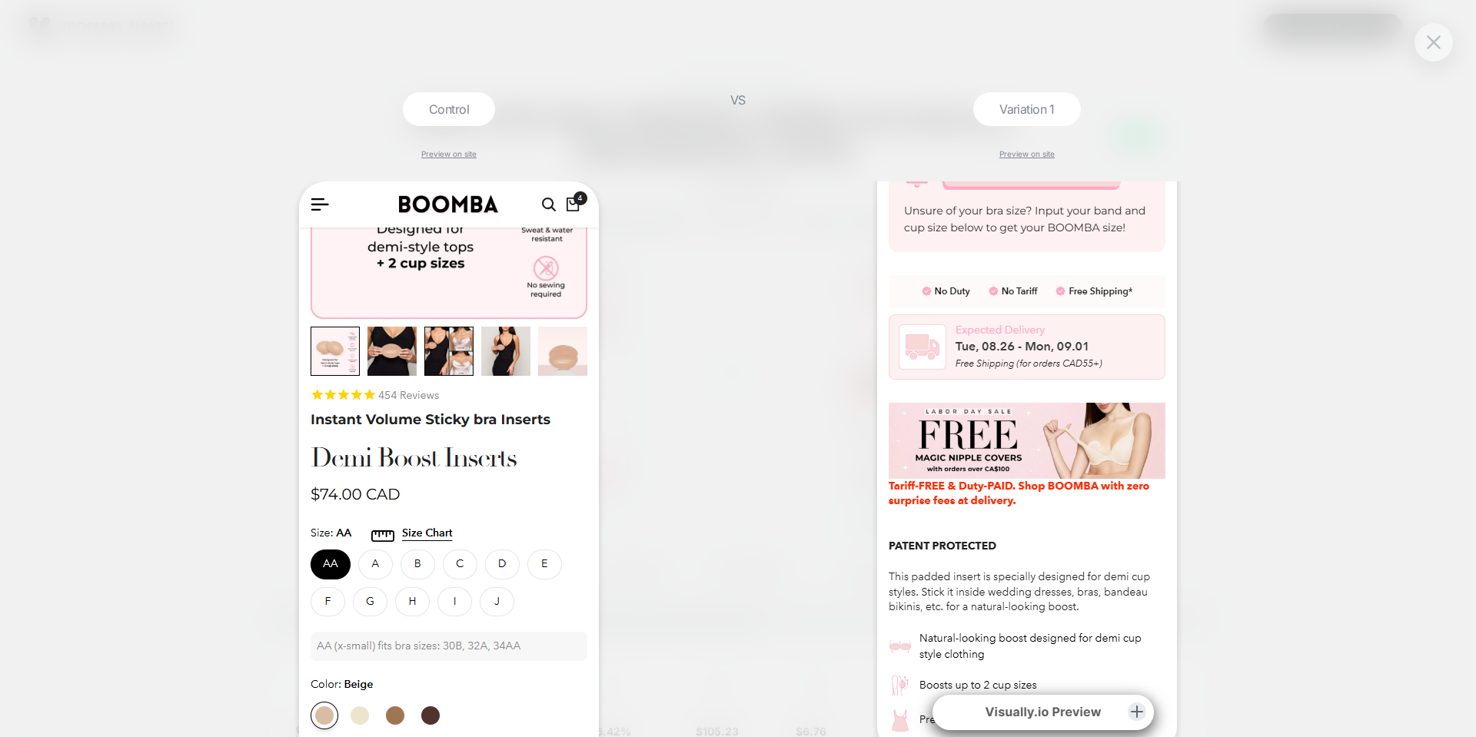
click at [767, 346] on div "Control Preview on site VS Variation 1 Preview on site" at bounding box center [738, 368] width 1476 height 737
click at [1434, 34] on button at bounding box center [1433, 42] width 23 height 23
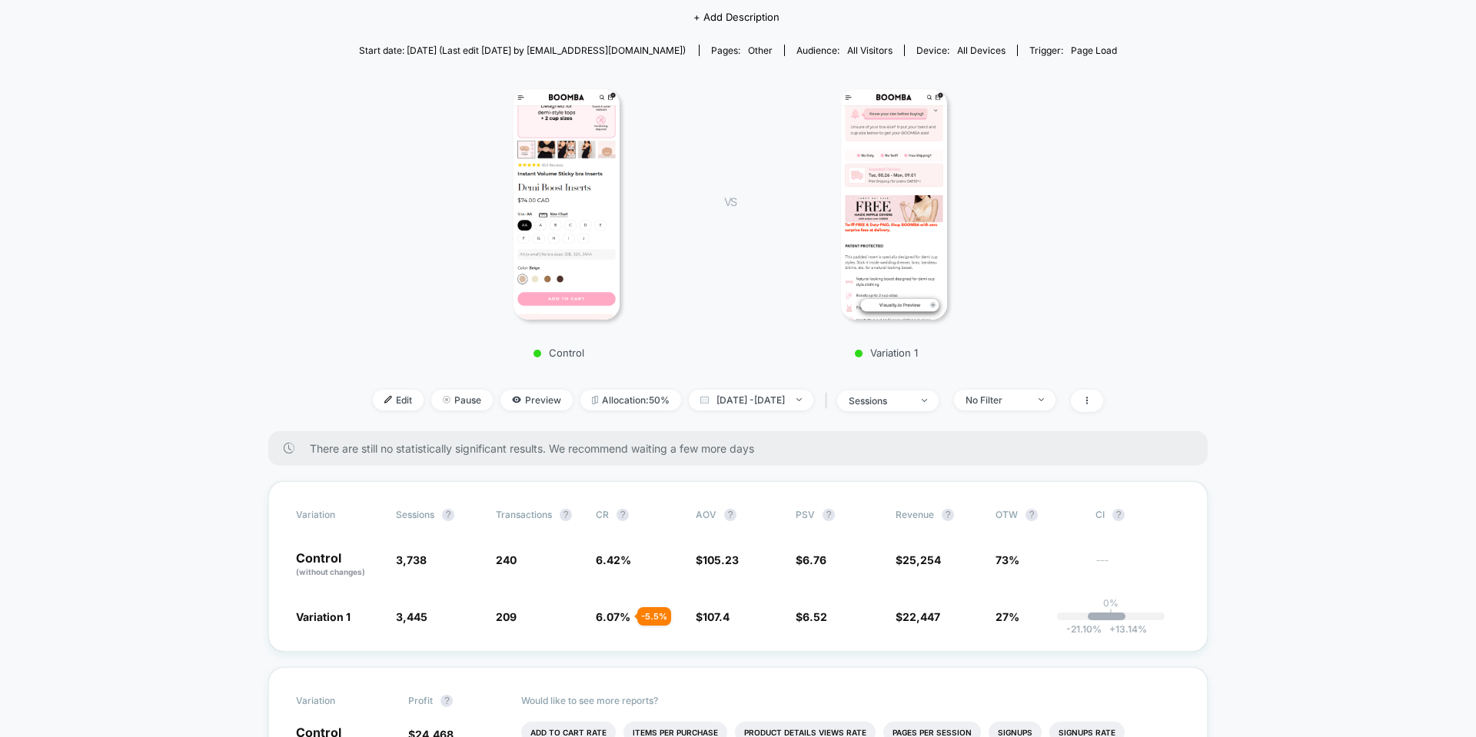
scroll to position [154, 0]
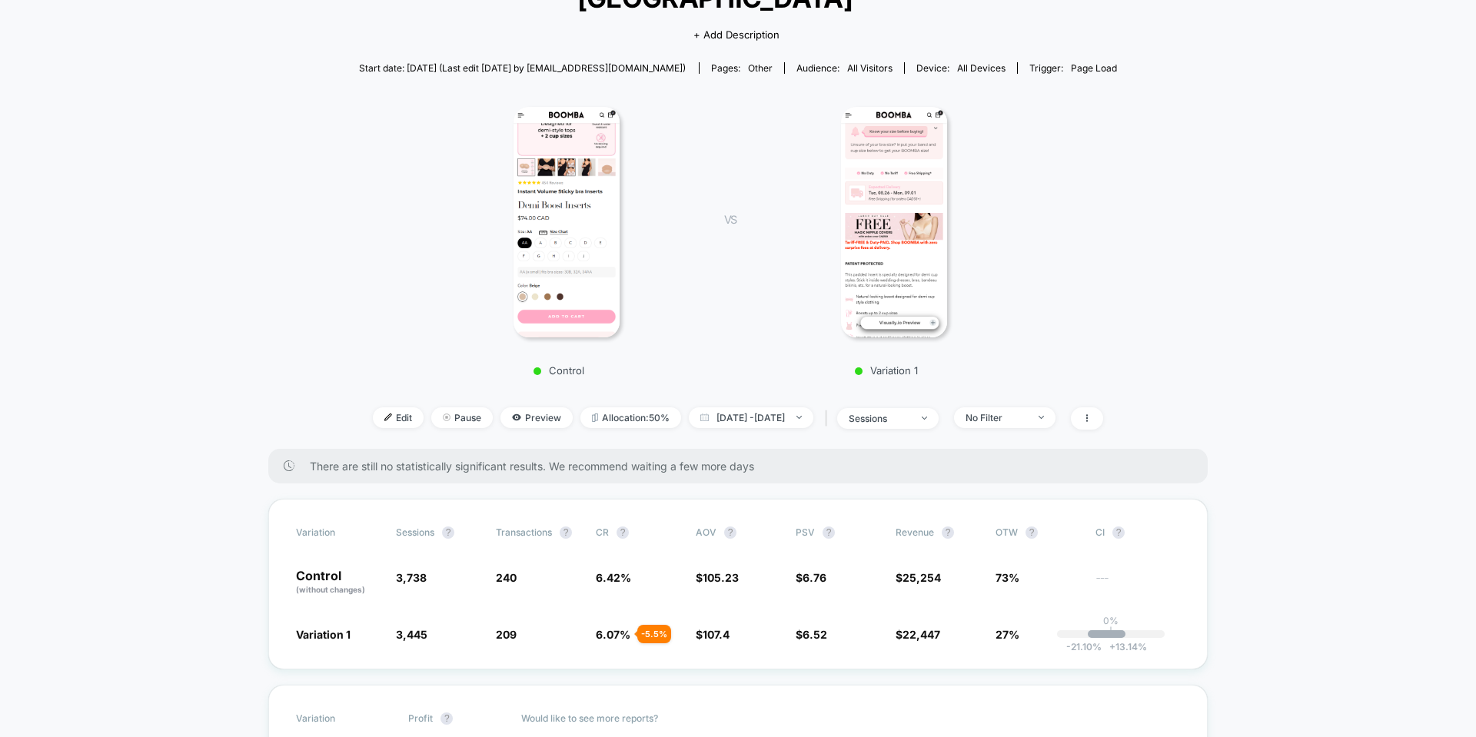
click at [888, 209] on img at bounding box center [894, 222] width 107 height 231
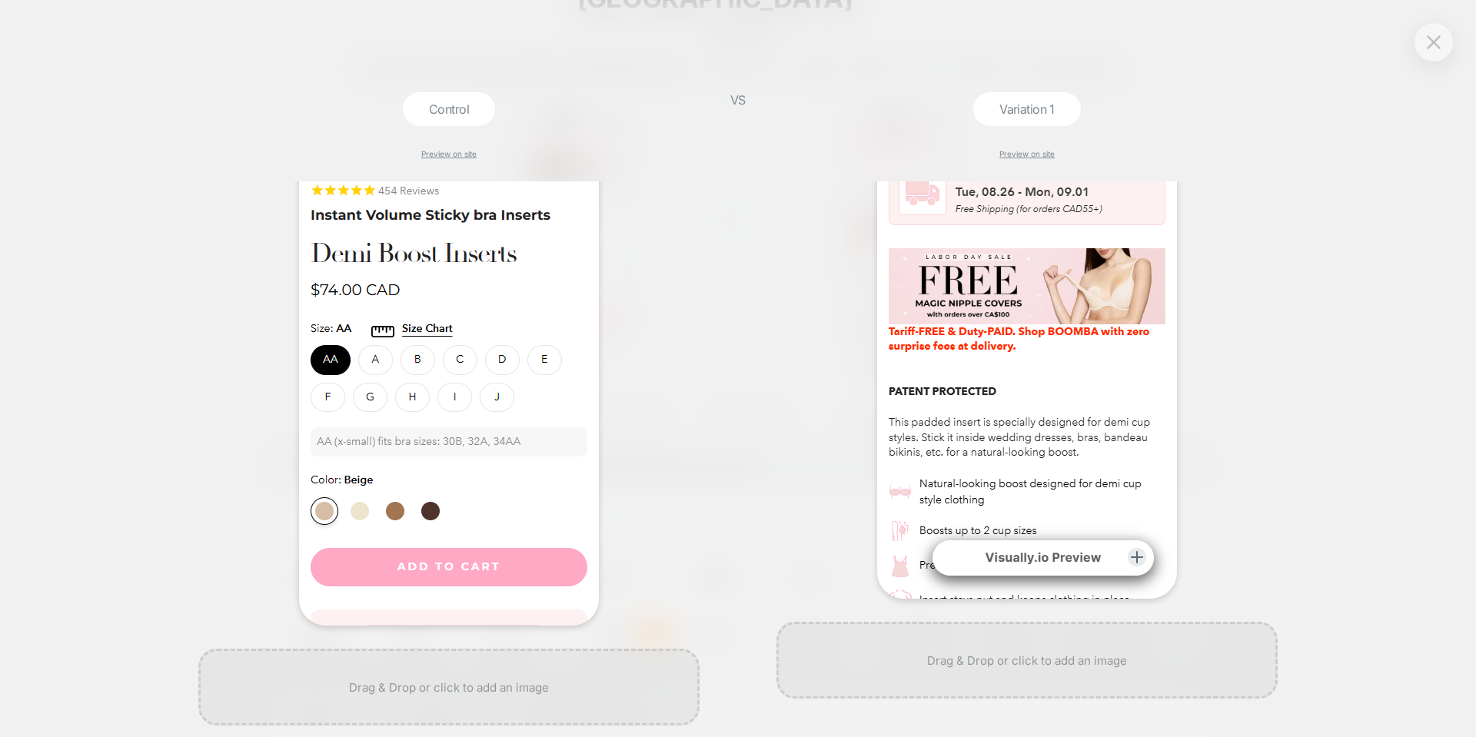
scroll to position [231, 0]
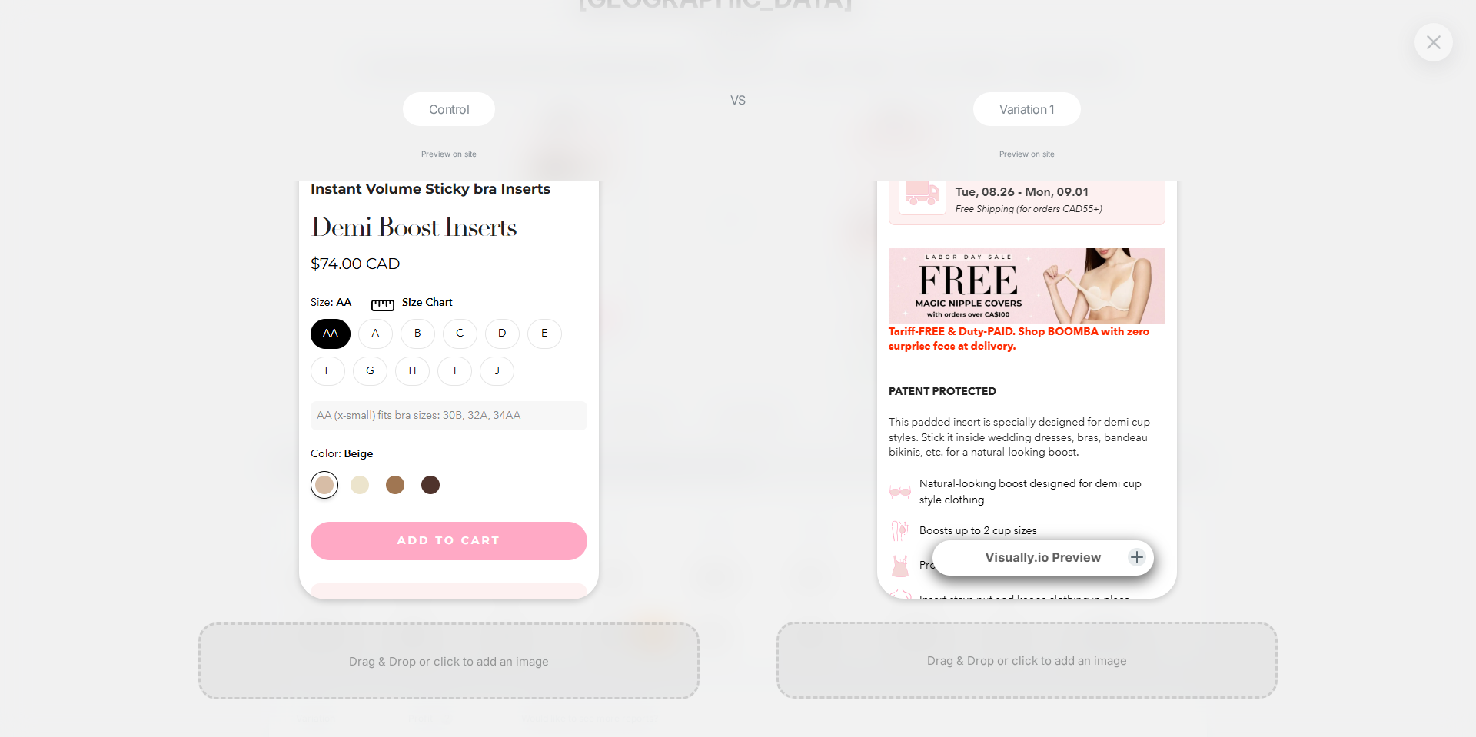
click at [726, 370] on div "VS" at bounding box center [738, 414] width 38 height 645
click at [1329, 310] on div "Control Preview on site VS Variation 1 Preview on site" at bounding box center [738, 368] width 1476 height 737
click at [1433, 41] on img at bounding box center [1433, 41] width 14 height 13
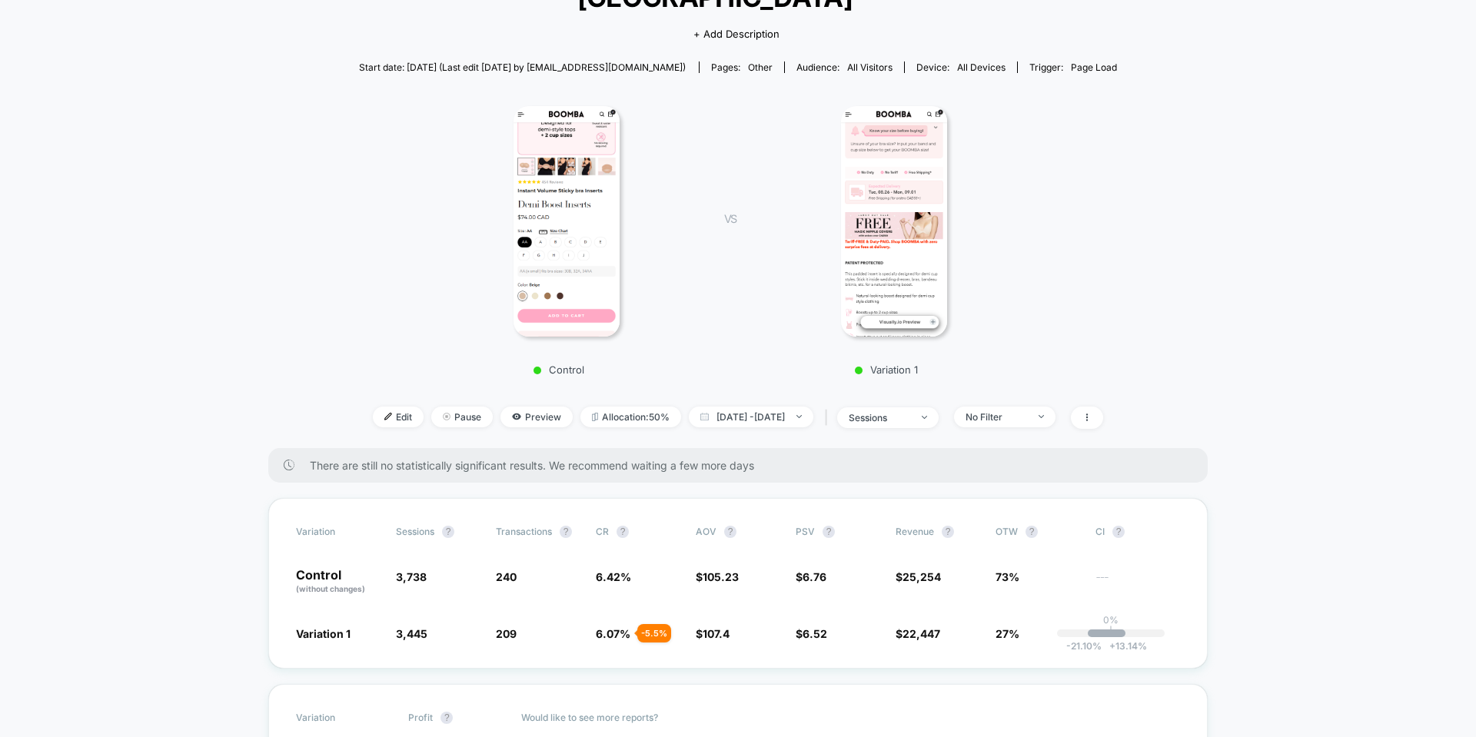
scroll to position [154, 0]
click at [899, 154] on img at bounding box center [894, 222] width 107 height 231
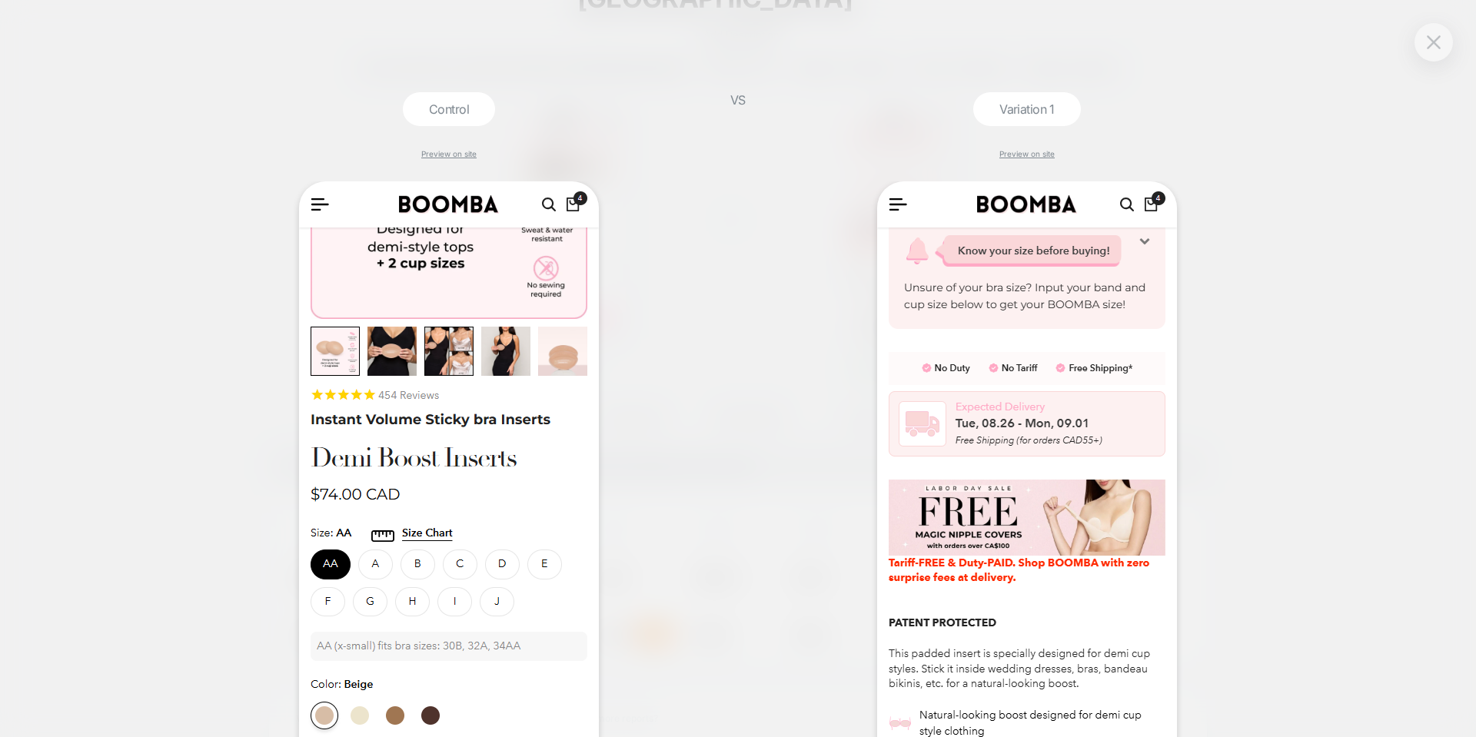
click at [1289, 401] on div "Control Preview on site VS Variation 1 Preview on site" at bounding box center [738, 368] width 1476 height 737
click at [1426, 48] on button at bounding box center [1433, 42] width 23 height 23
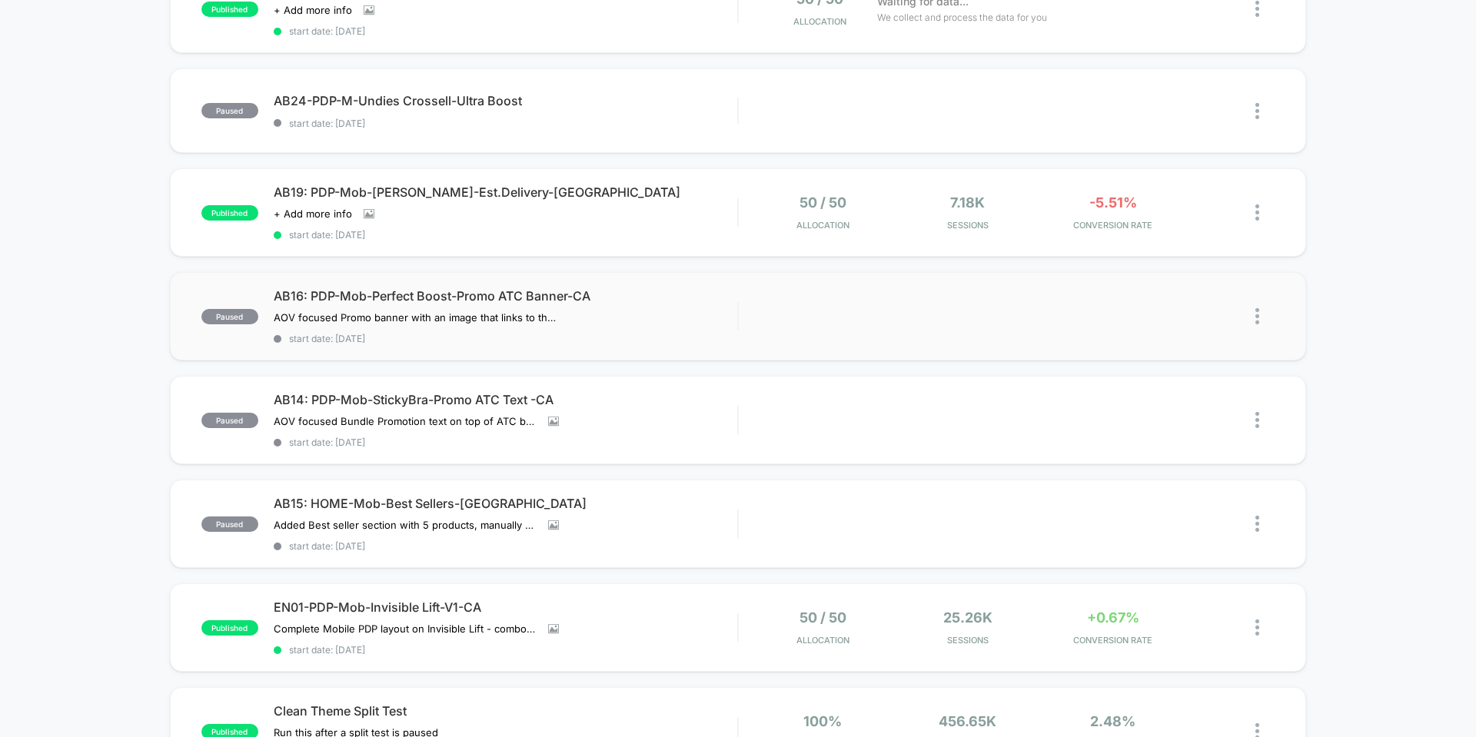
scroll to position [231, 0]
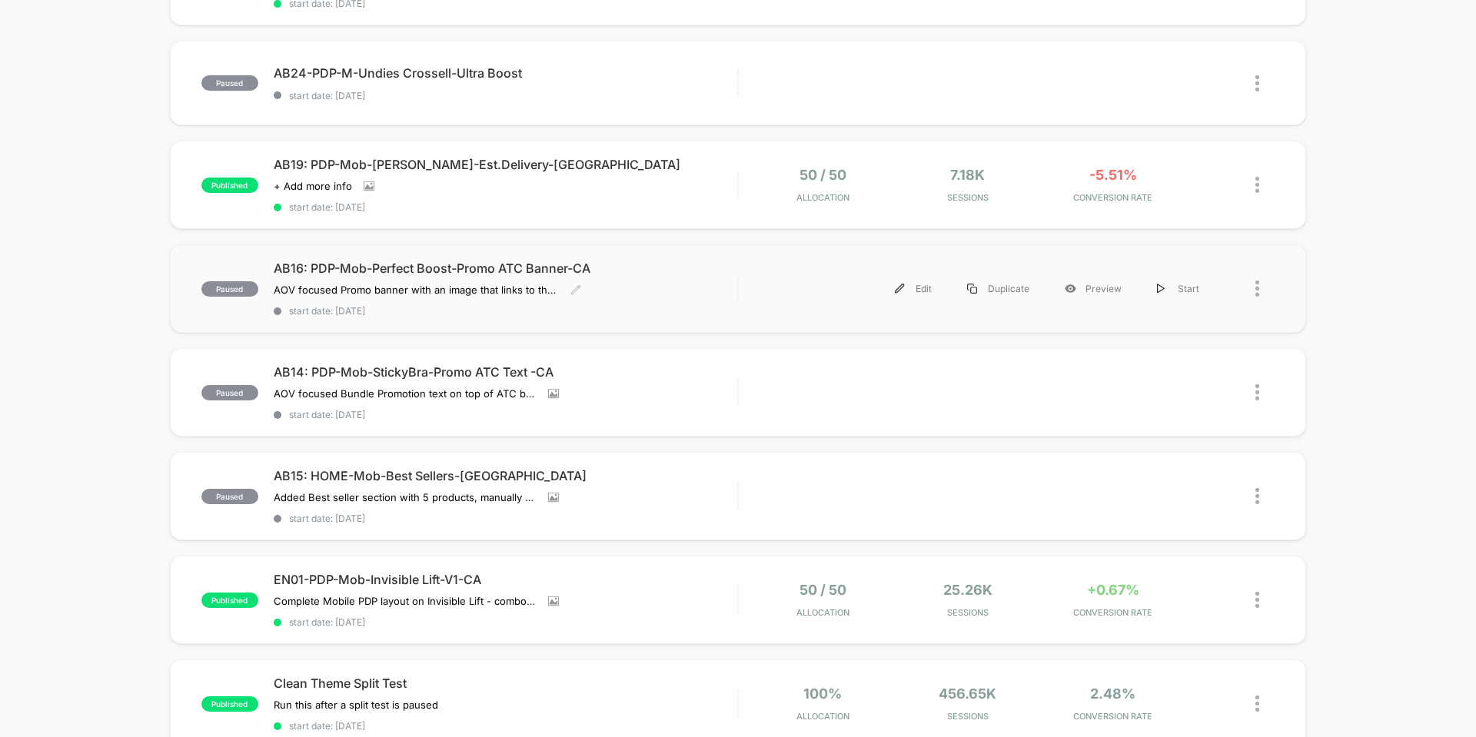
click at [722, 288] on div "AB16: PDP-Mob-Perfect Boost-Promo ATC Banner-CA AOV focused Promo banner with a…" at bounding box center [505, 289] width 463 height 56
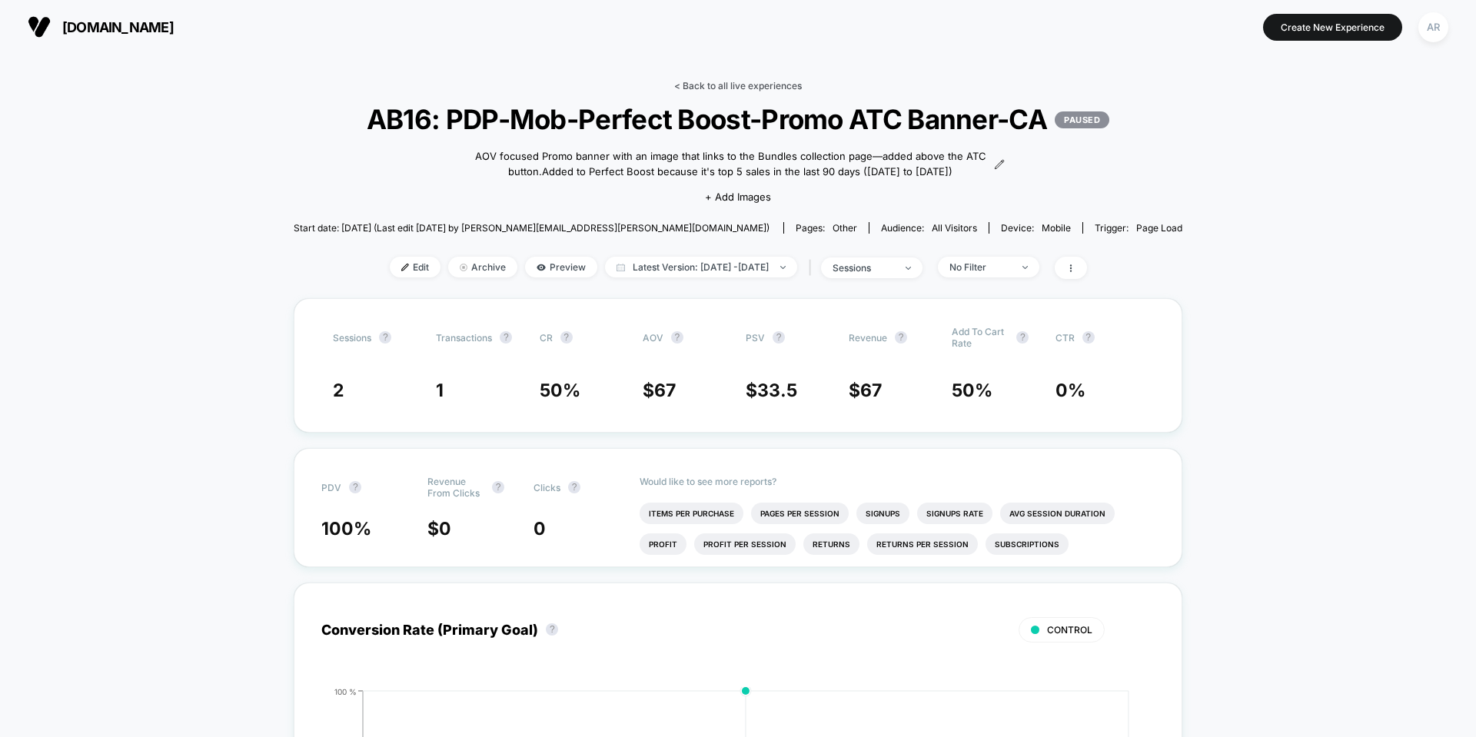
click at [712, 88] on link "< Back to all live experiences" at bounding box center [738, 86] width 128 height 12
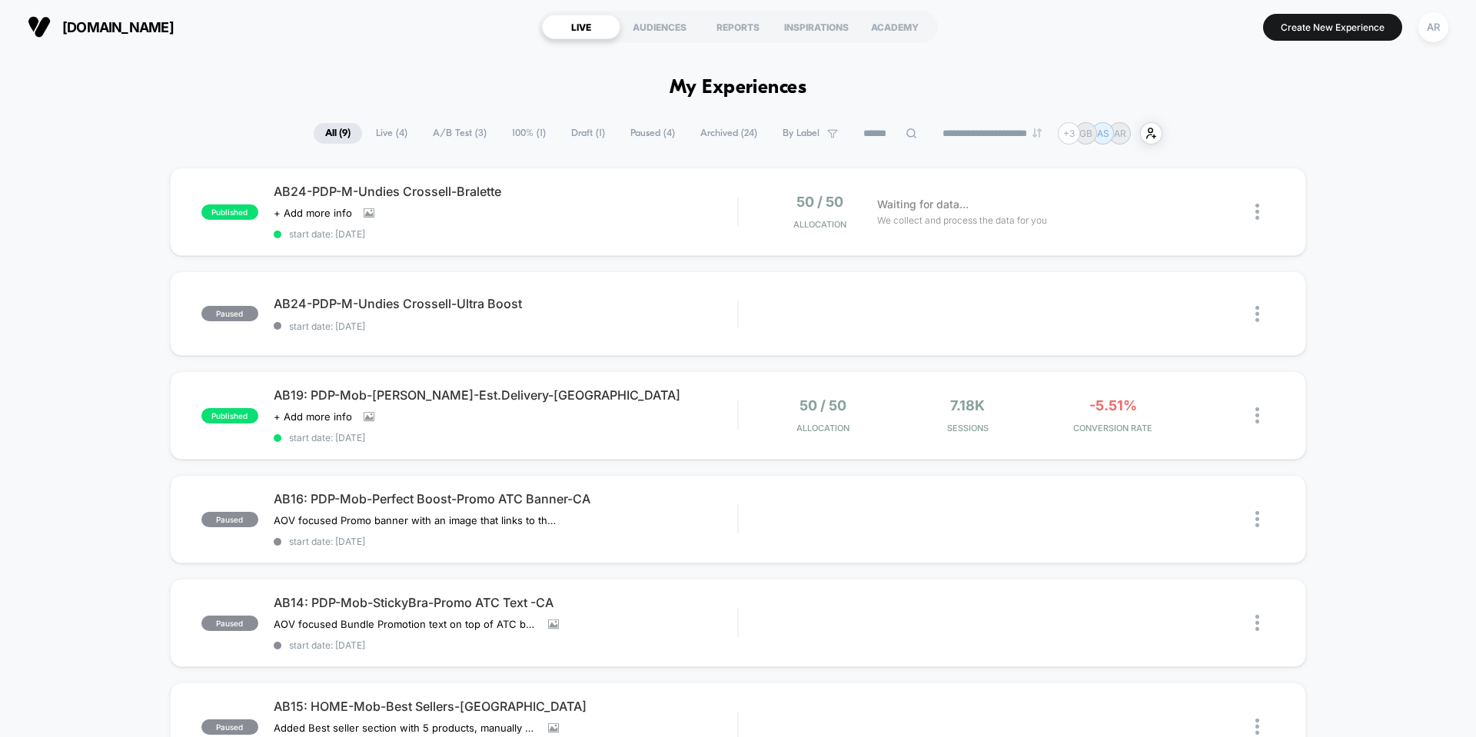
scroll to position [154, 0]
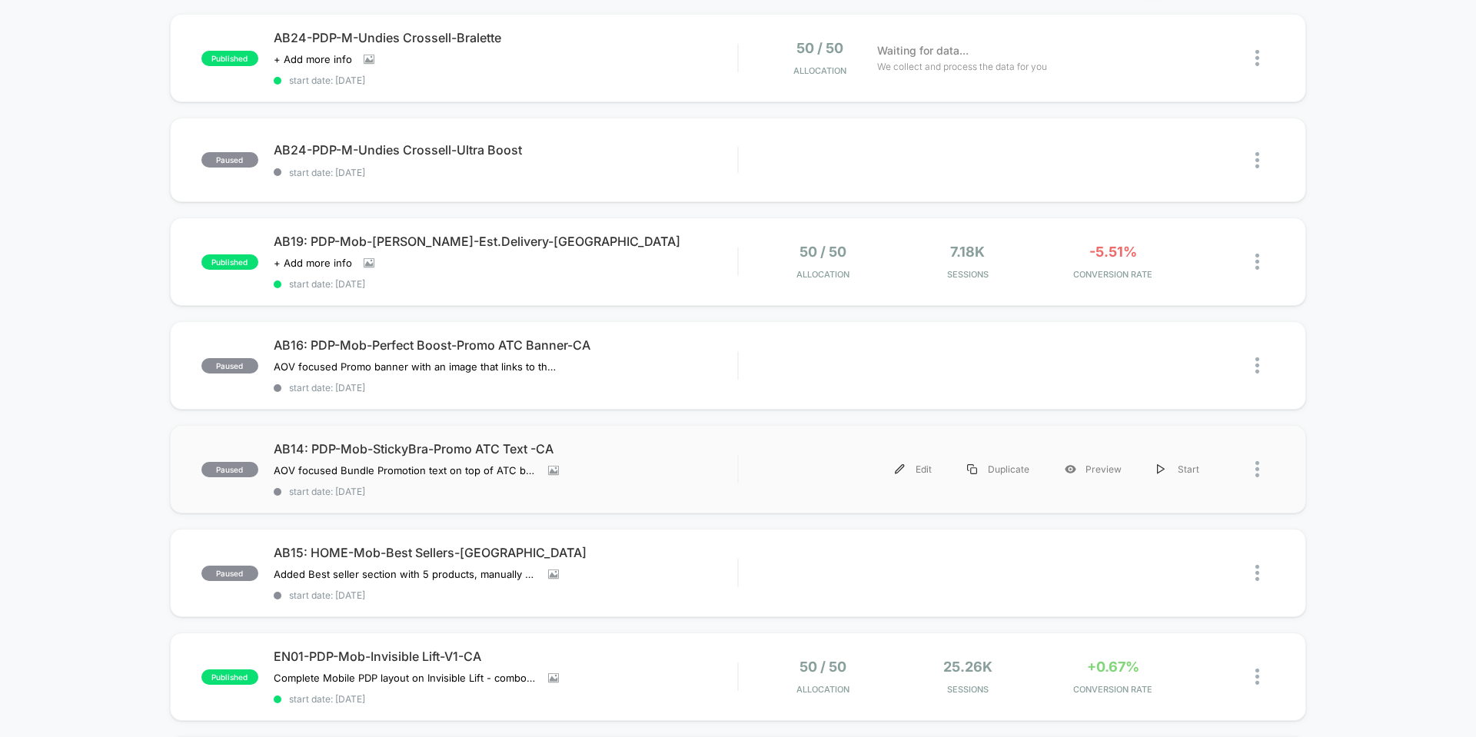
click at [697, 437] on div "paused AB14: PDP-Mob-StickyBra-Promo ATC Text -CA AOV focused Bundle Promotion …" at bounding box center [738, 469] width 1136 height 88
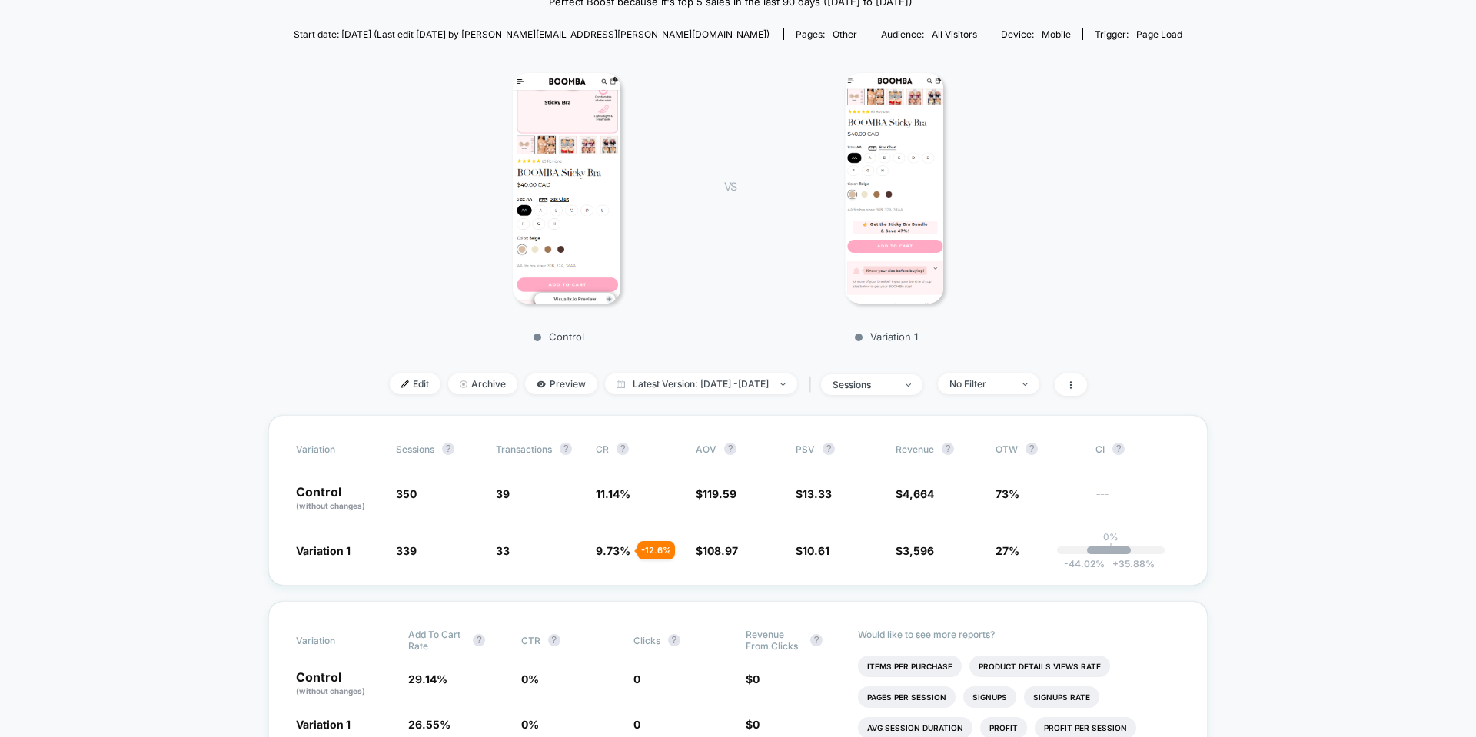
scroll to position [154, 0]
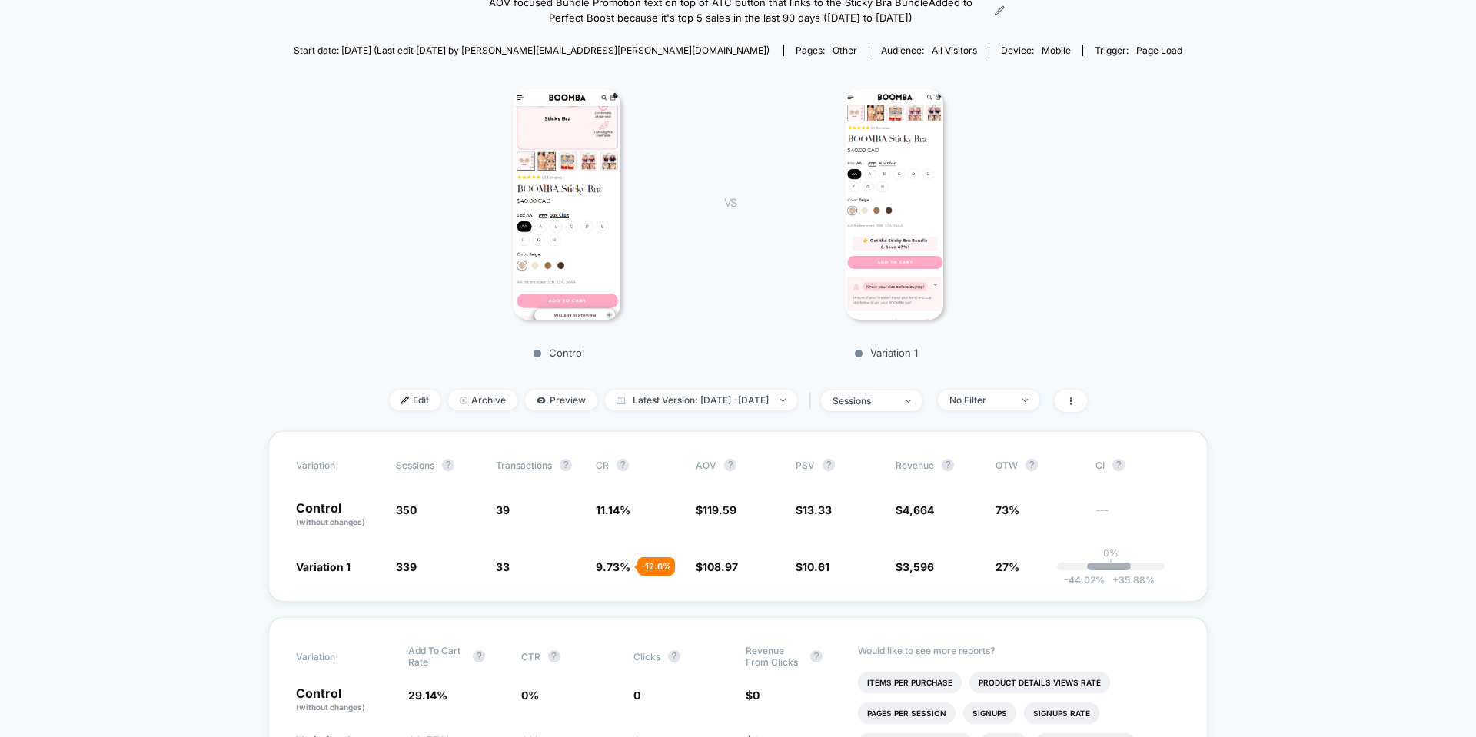
click at [901, 244] on img at bounding box center [894, 204] width 98 height 231
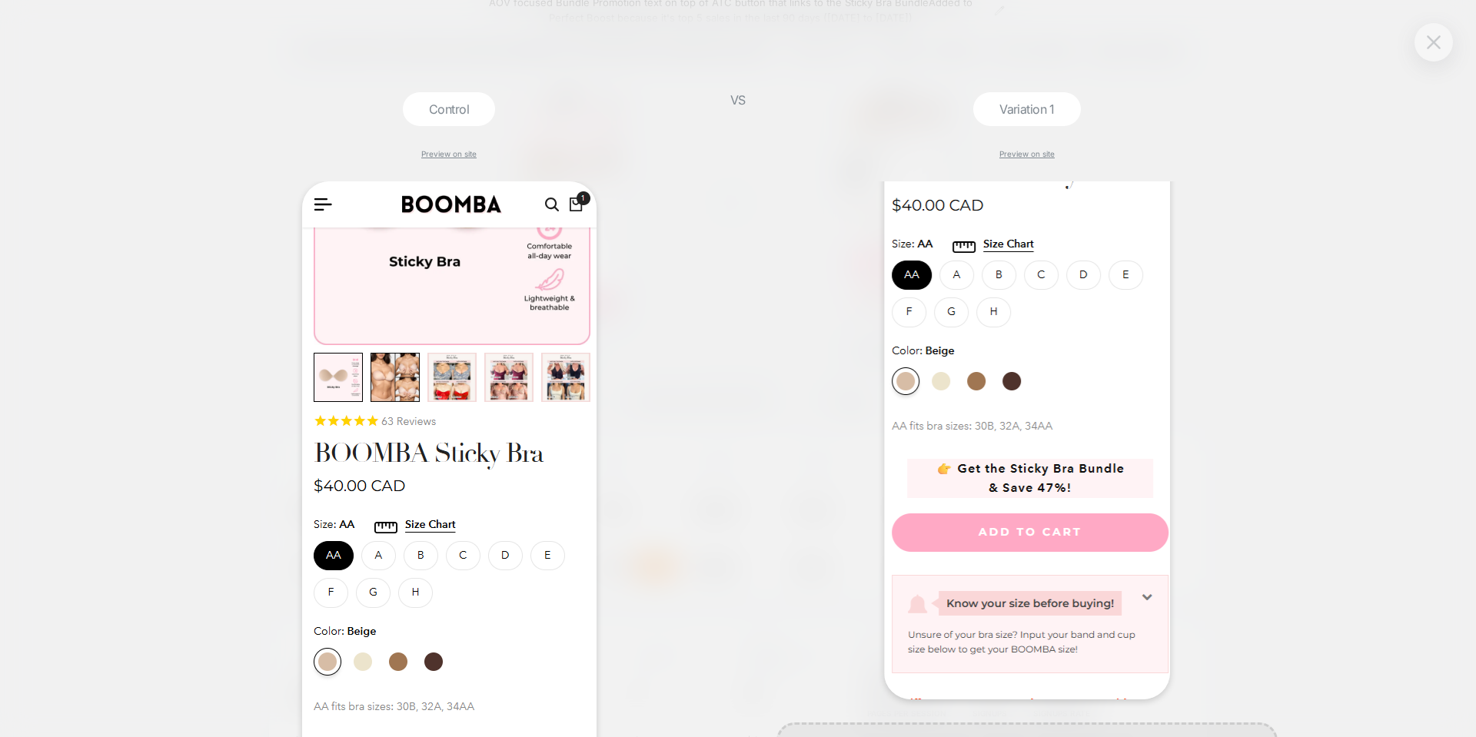
click at [1432, 47] on img at bounding box center [1433, 41] width 14 height 13
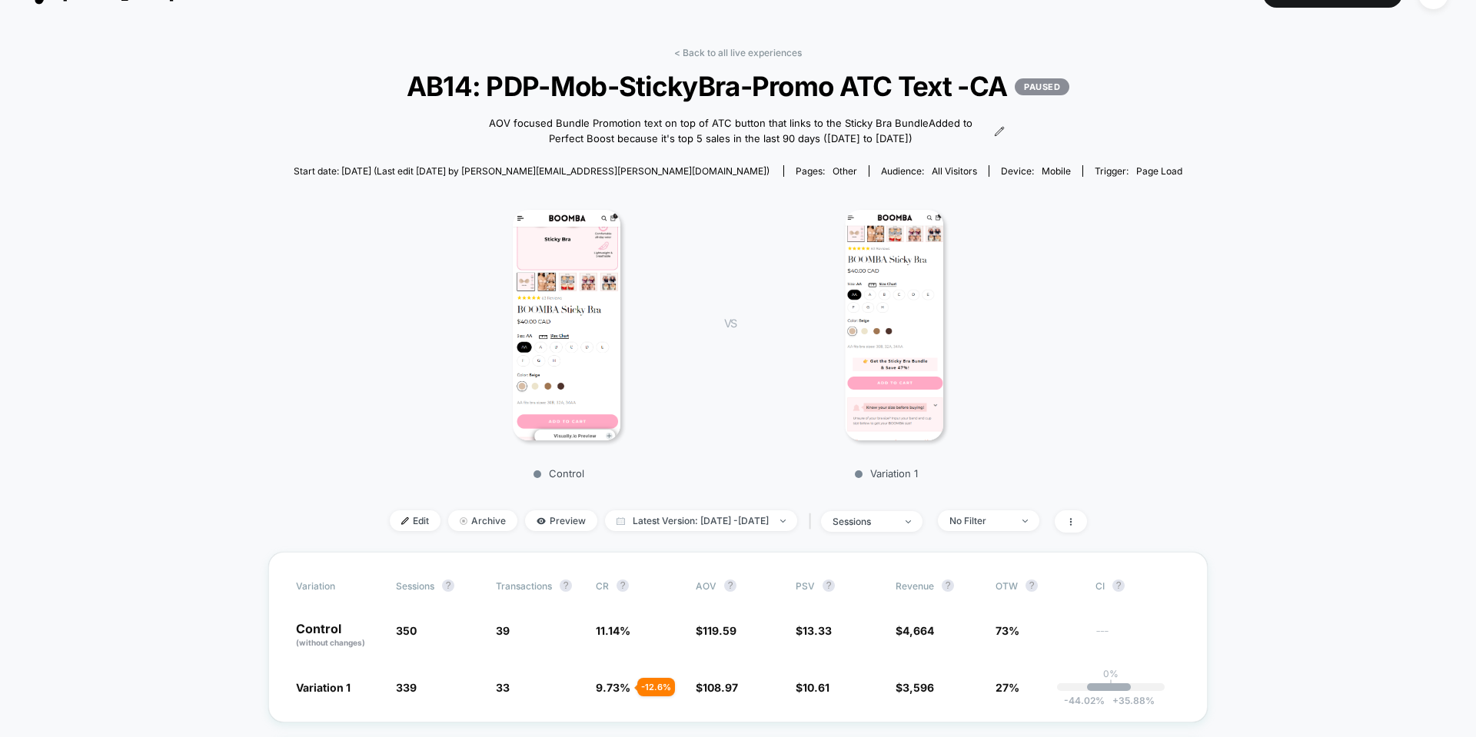
scroll to position [0, 0]
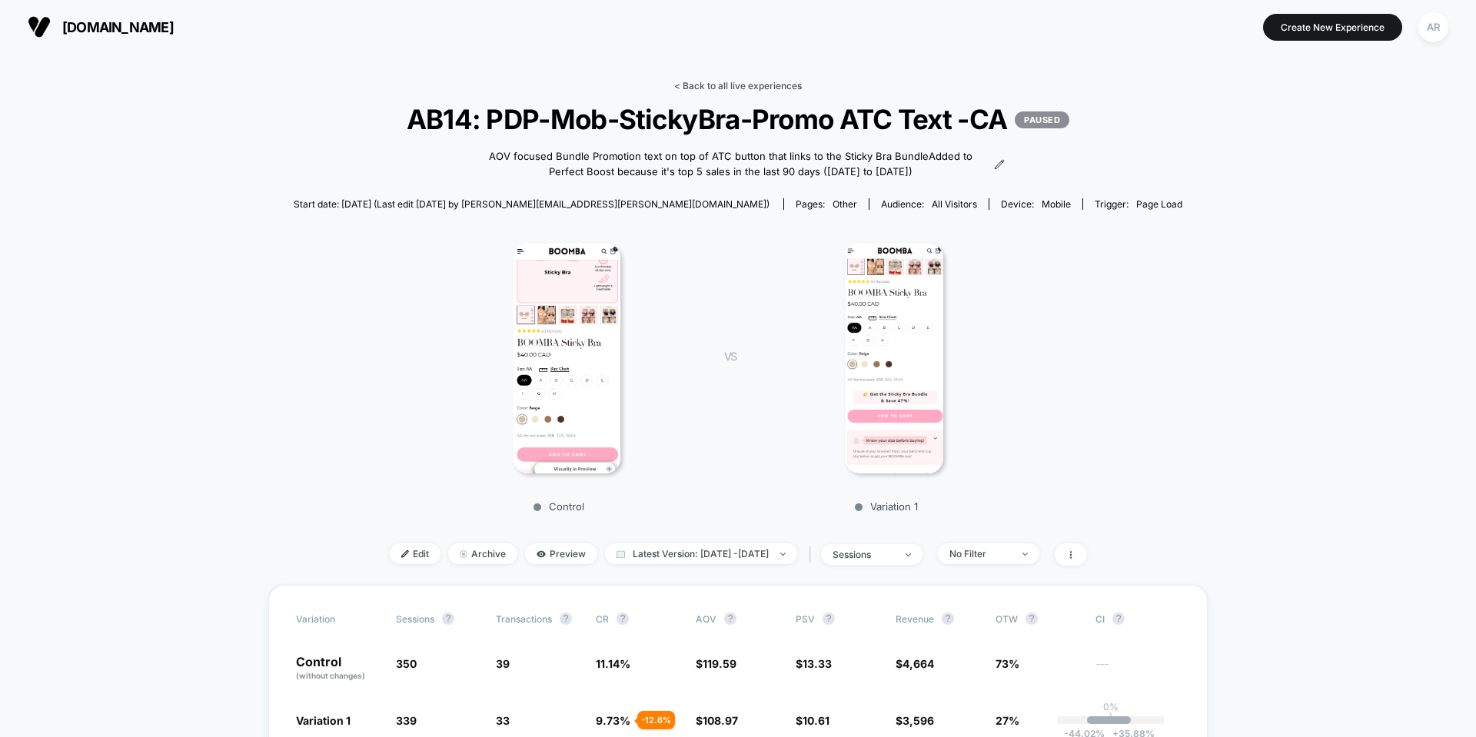
click at [717, 84] on link "< Back to all live experiences" at bounding box center [738, 86] width 128 height 12
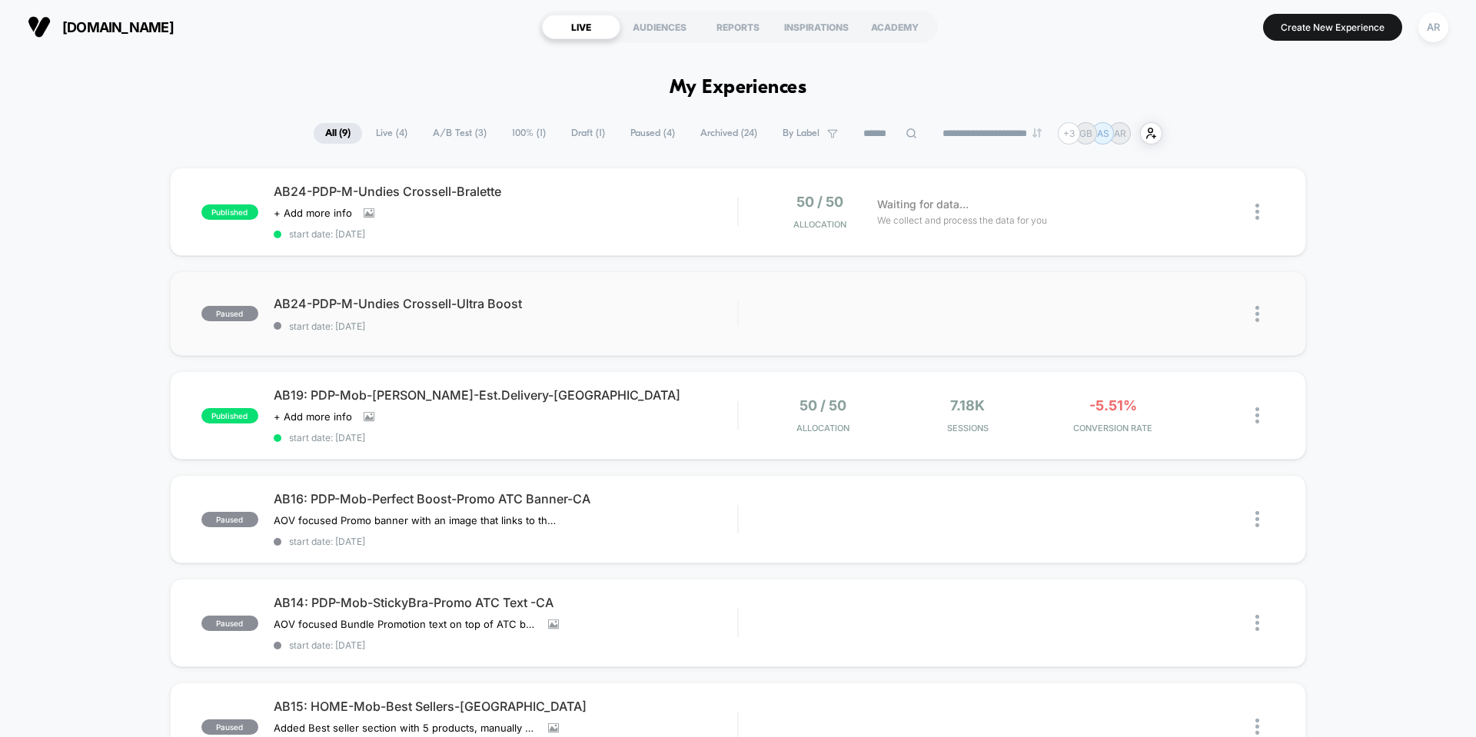
scroll to position [384, 0]
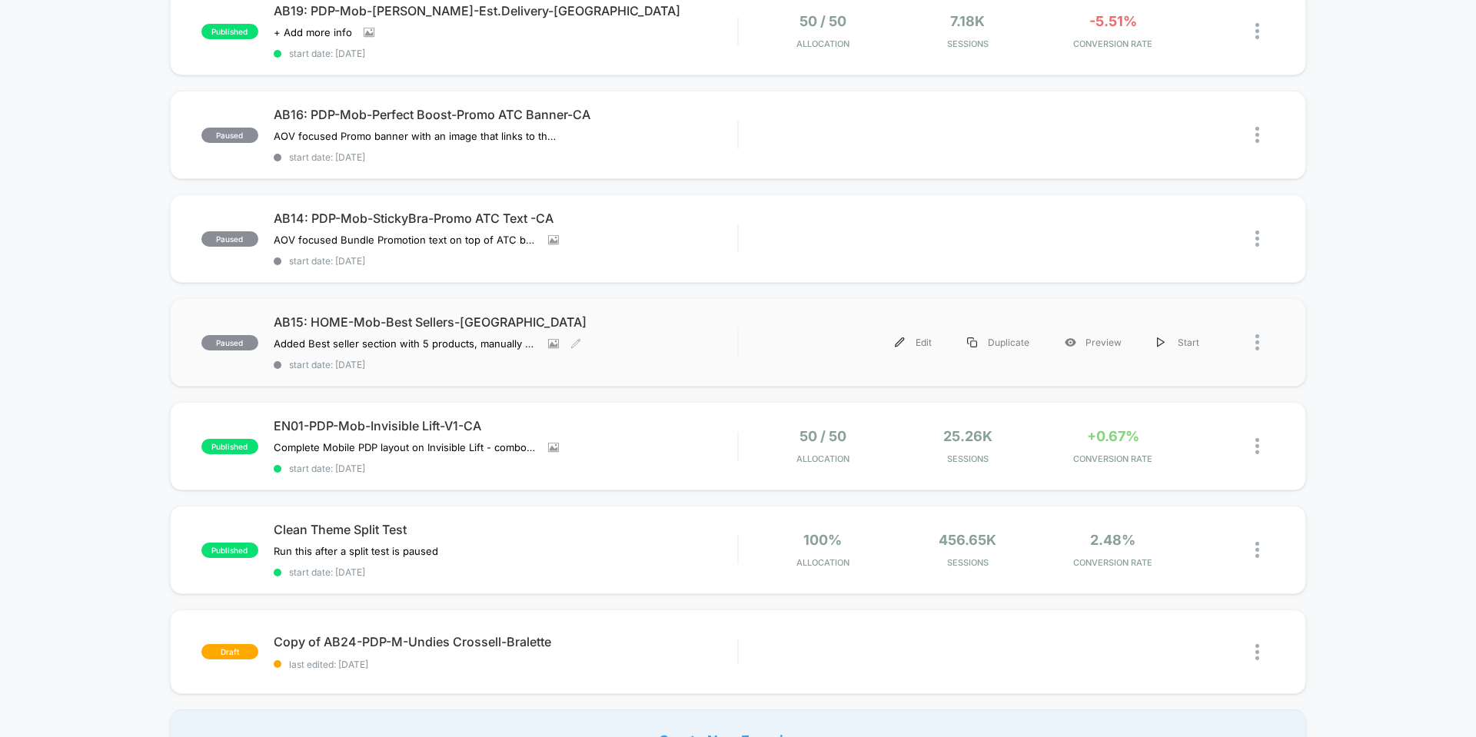
click at [614, 319] on span "AB15: HOME-Mob-Best Sellers-[GEOGRAPHIC_DATA]" at bounding box center [505, 321] width 463 height 15
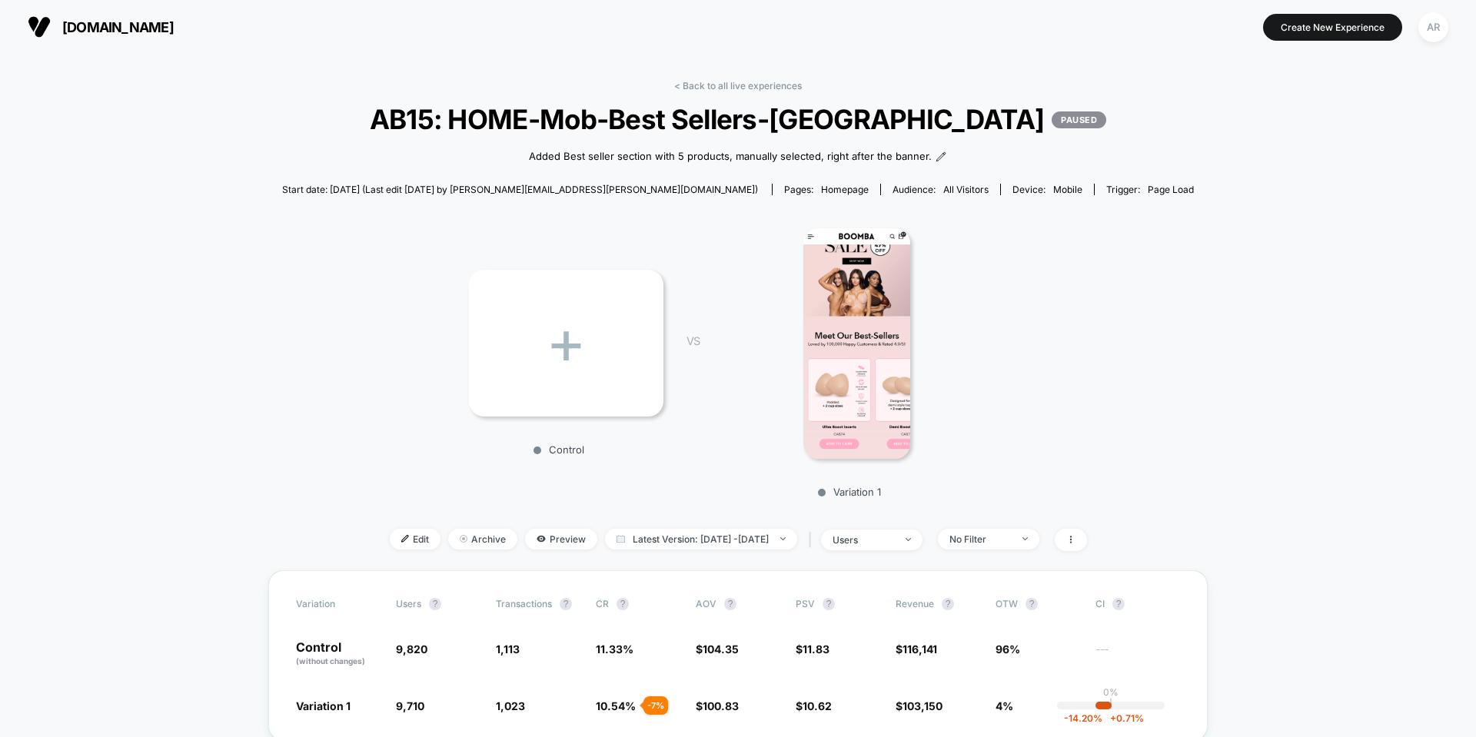
scroll to position [154, 0]
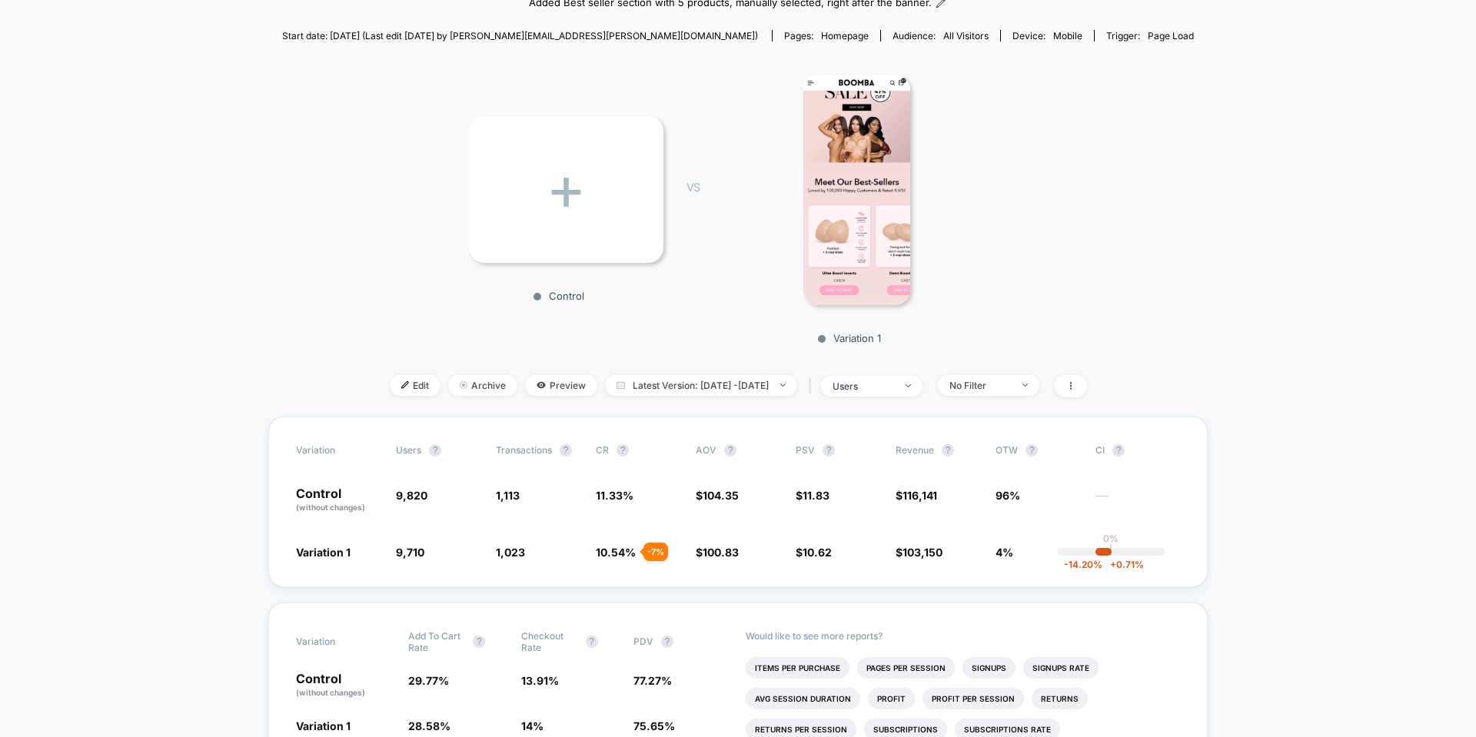
click at [886, 170] on img at bounding box center [856, 190] width 107 height 231
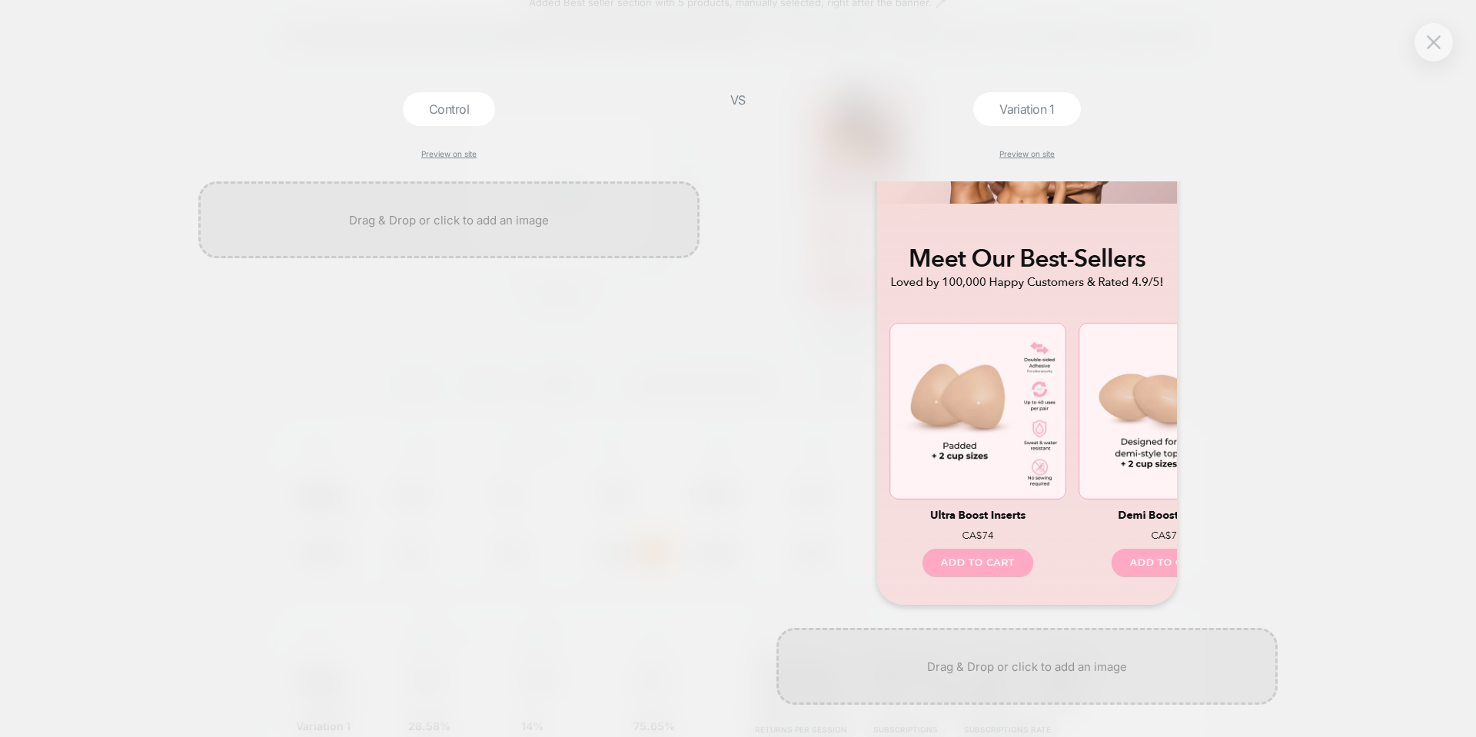
scroll to position [231, 0]
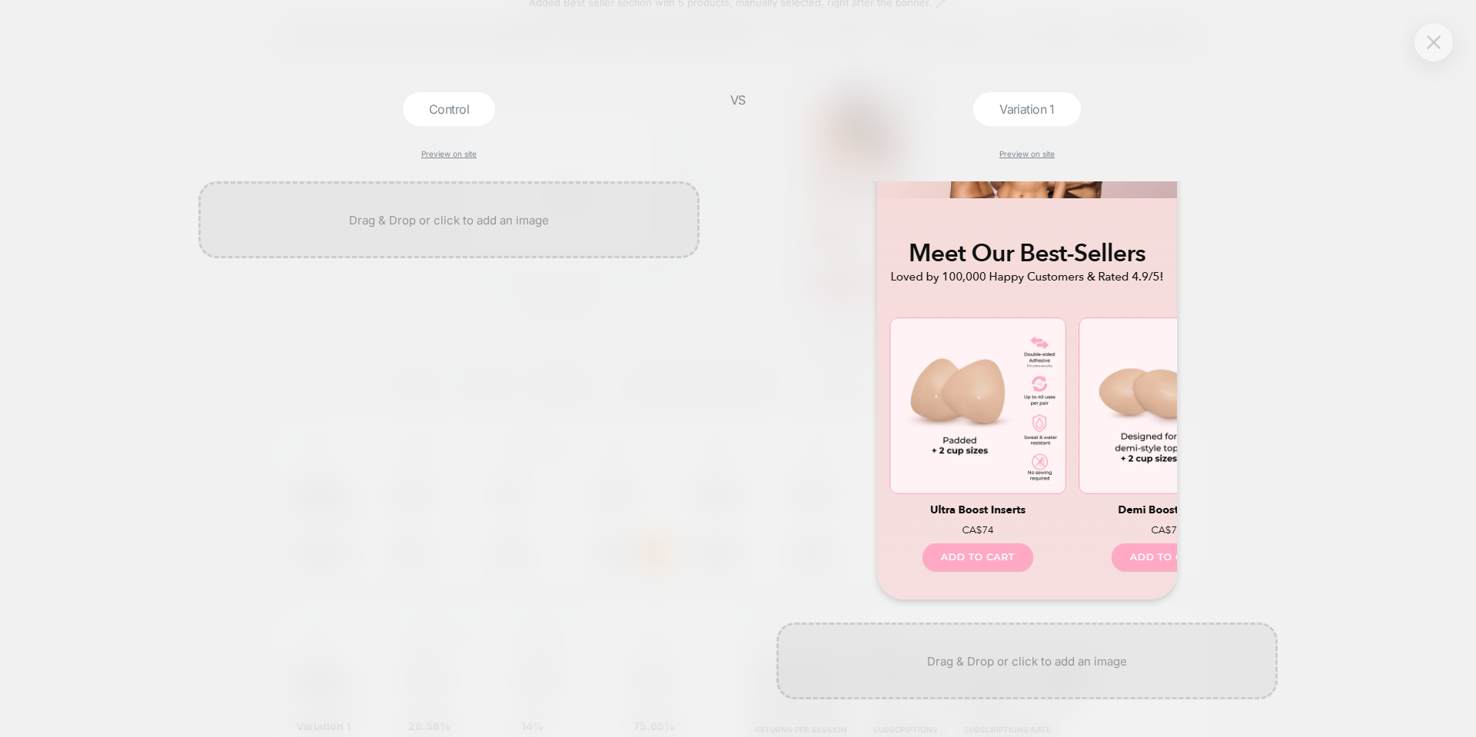
click at [1432, 50] on button at bounding box center [1433, 42] width 23 height 23
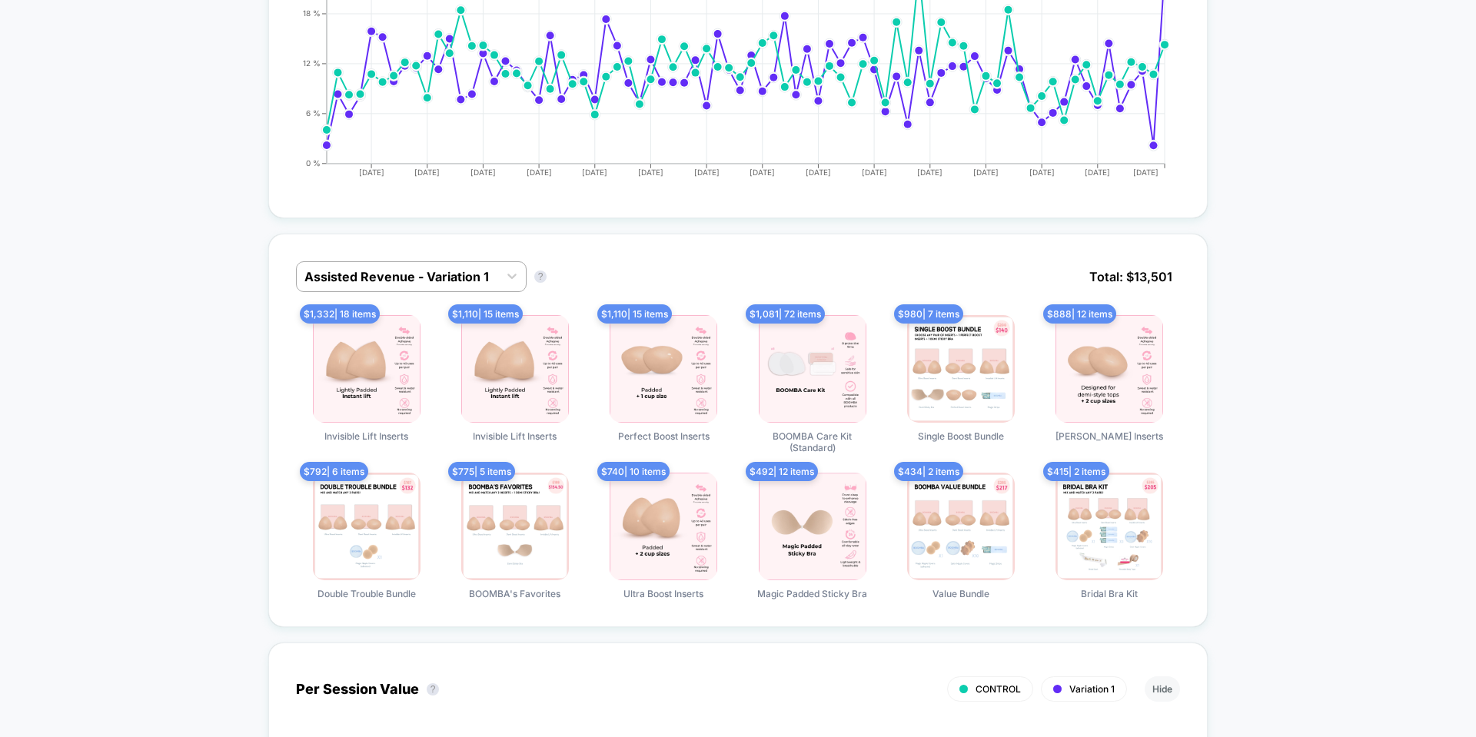
scroll to position [1076, 0]
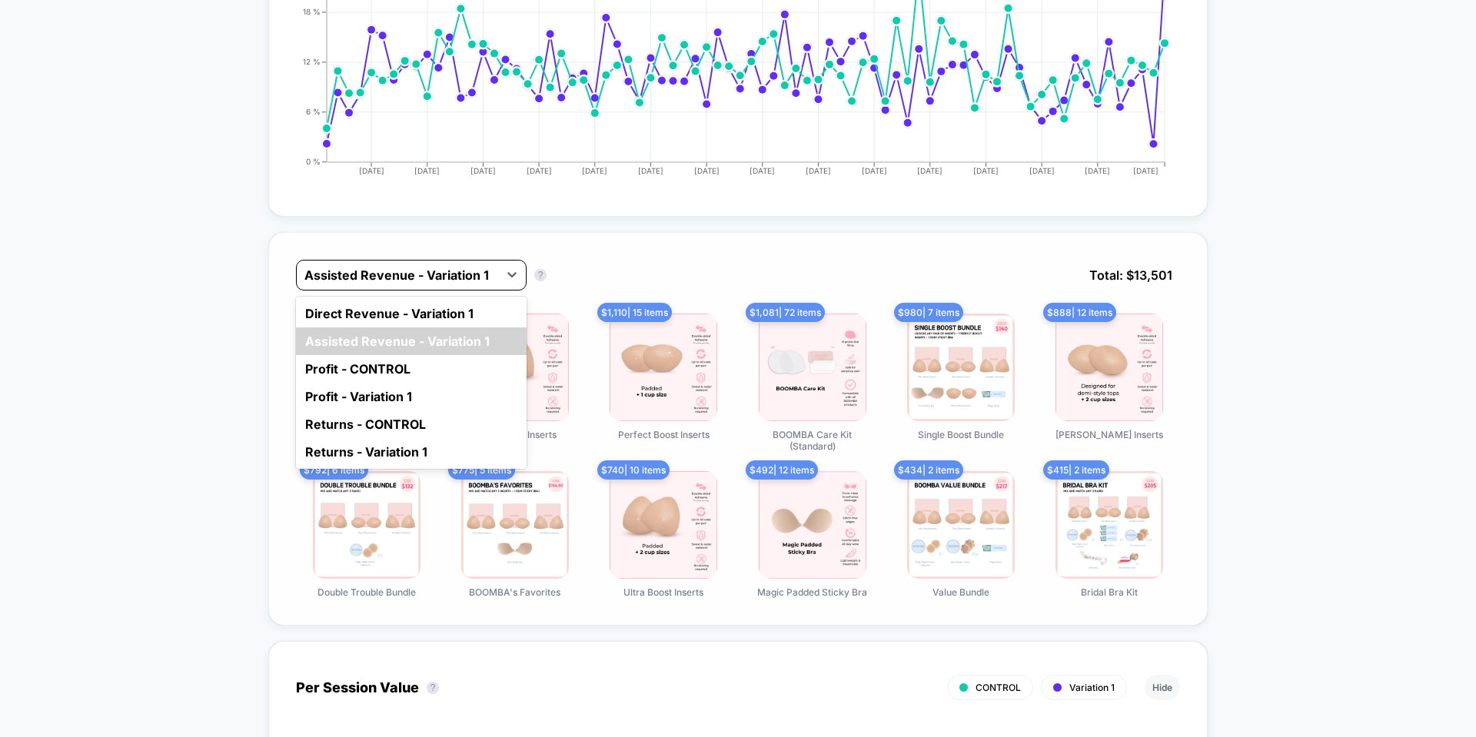
click at [403, 284] on div at bounding box center [397, 275] width 186 height 18
click at [425, 284] on div "Assisted Revenue - Variation 1" at bounding box center [397, 275] width 201 height 25
click at [420, 315] on div "Direct Revenue - Variation 1" at bounding box center [411, 314] width 231 height 28
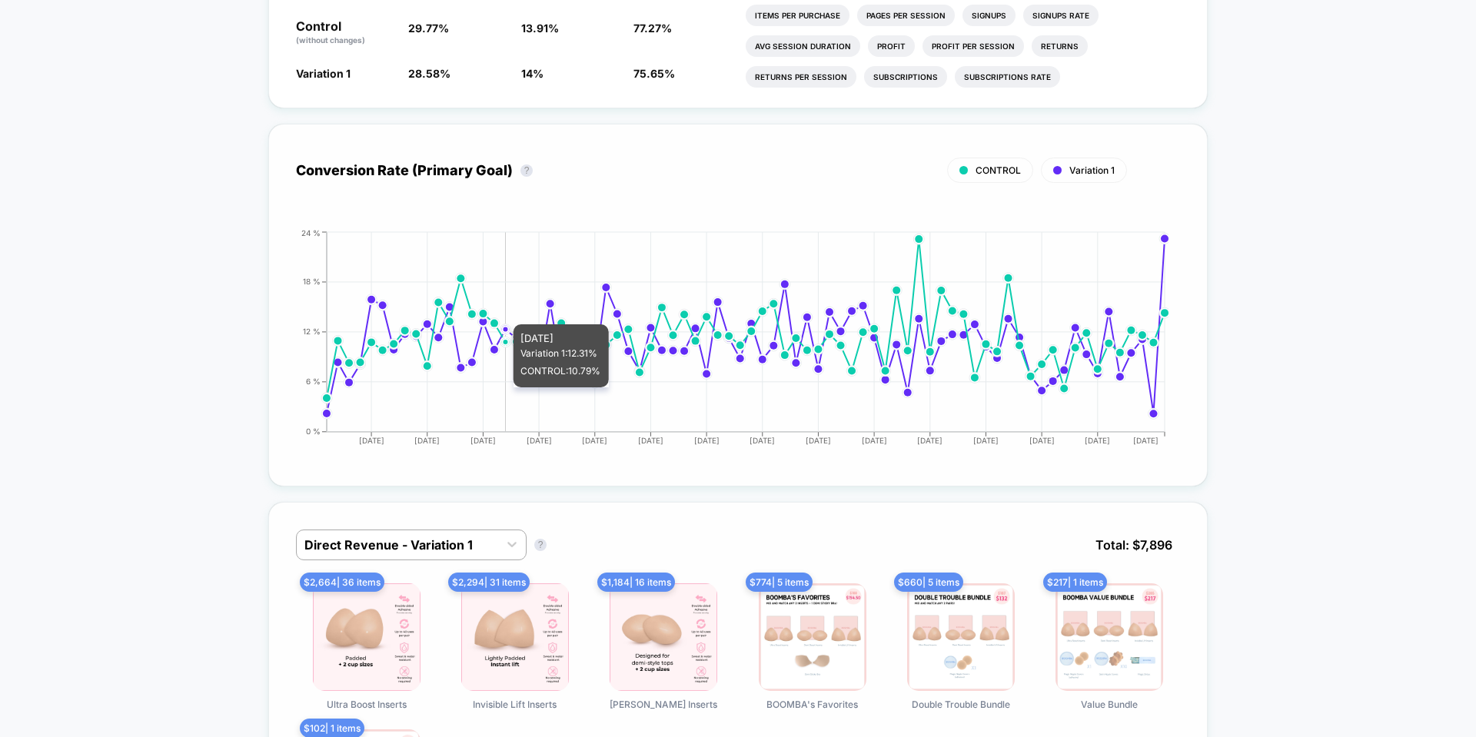
scroll to position [999, 0]
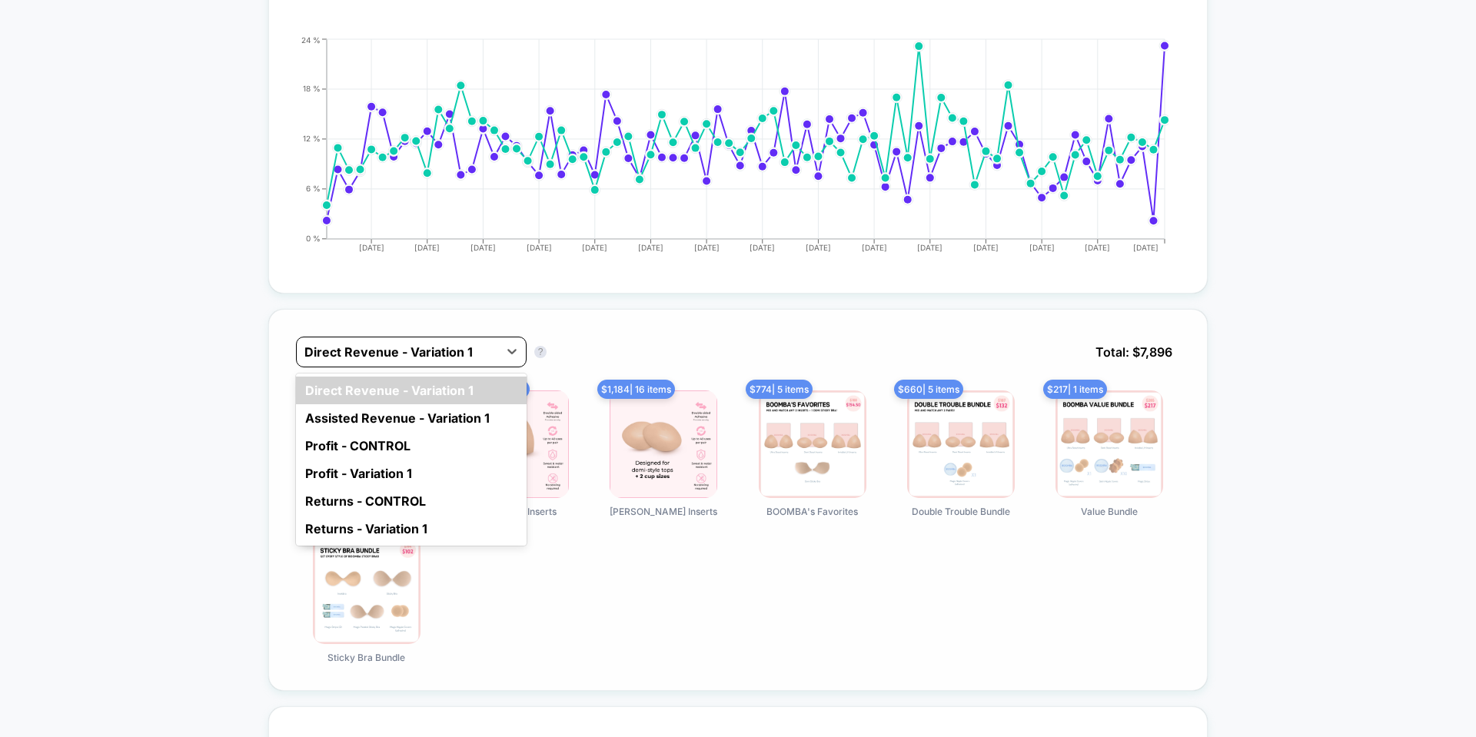
click at [474, 348] on div at bounding box center [397, 352] width 186 height 18
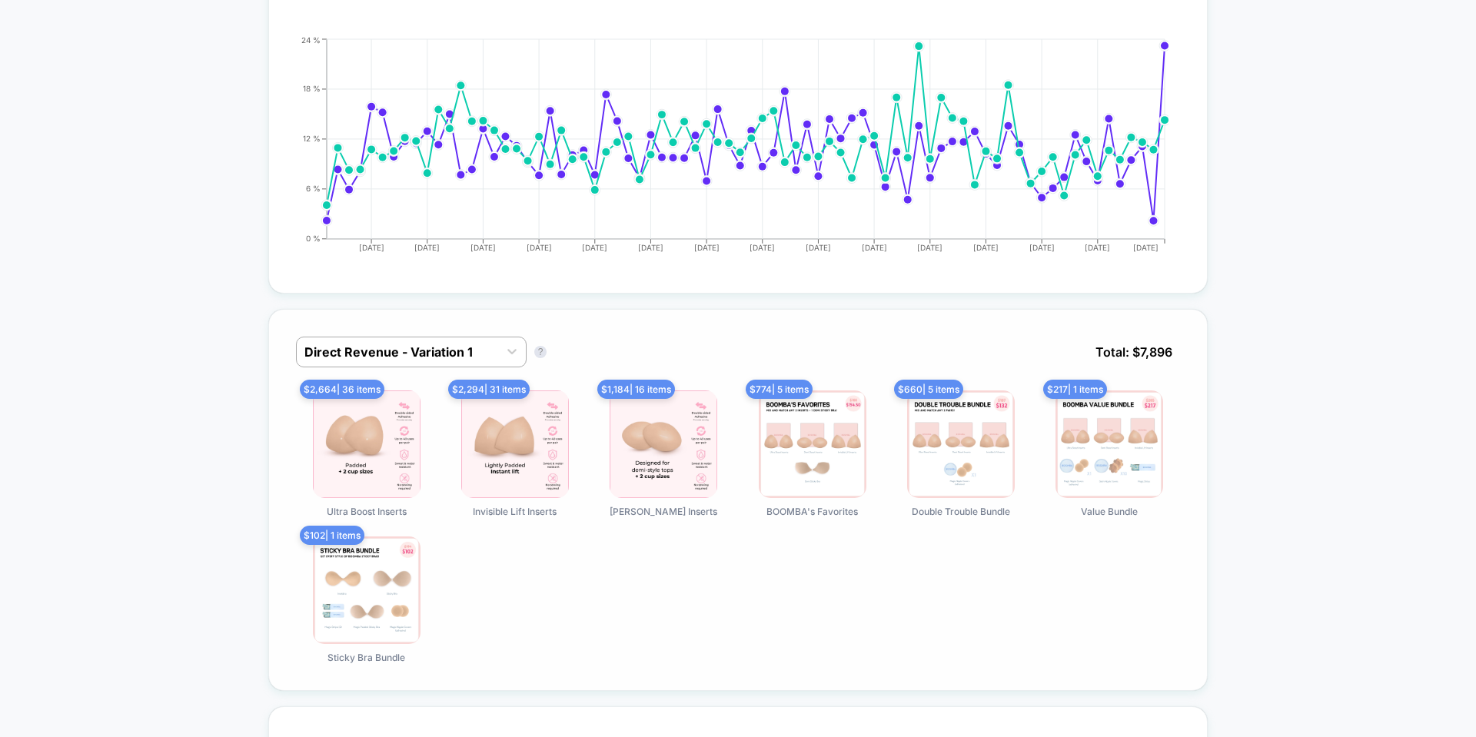
click at [761, 610] on div "$ 2,664 | 36 items Ultra Boost Inserts $ 2,294 | 31 items Invisible Lift Insert…" at bounding box center [738, 526] width 884 height 273
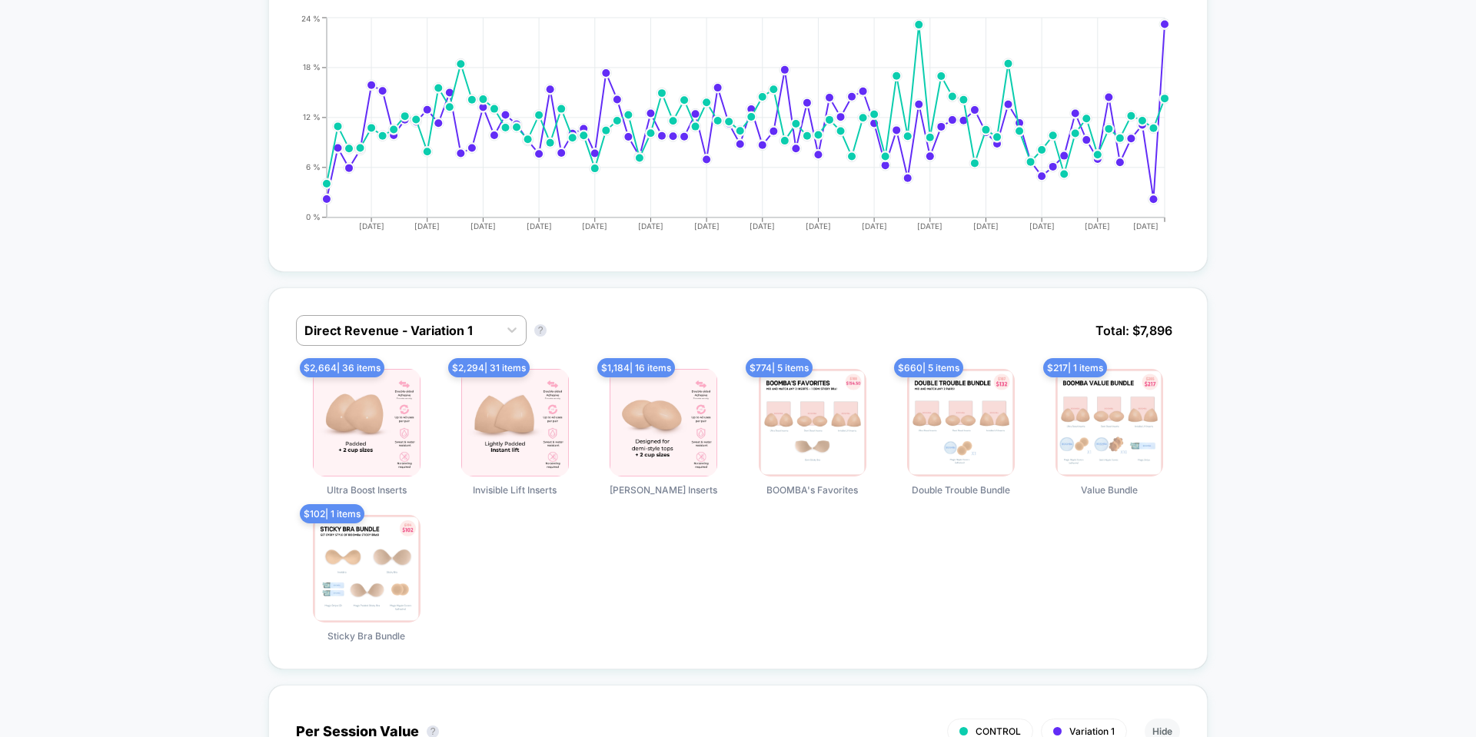
scroll to position [1153, 0]
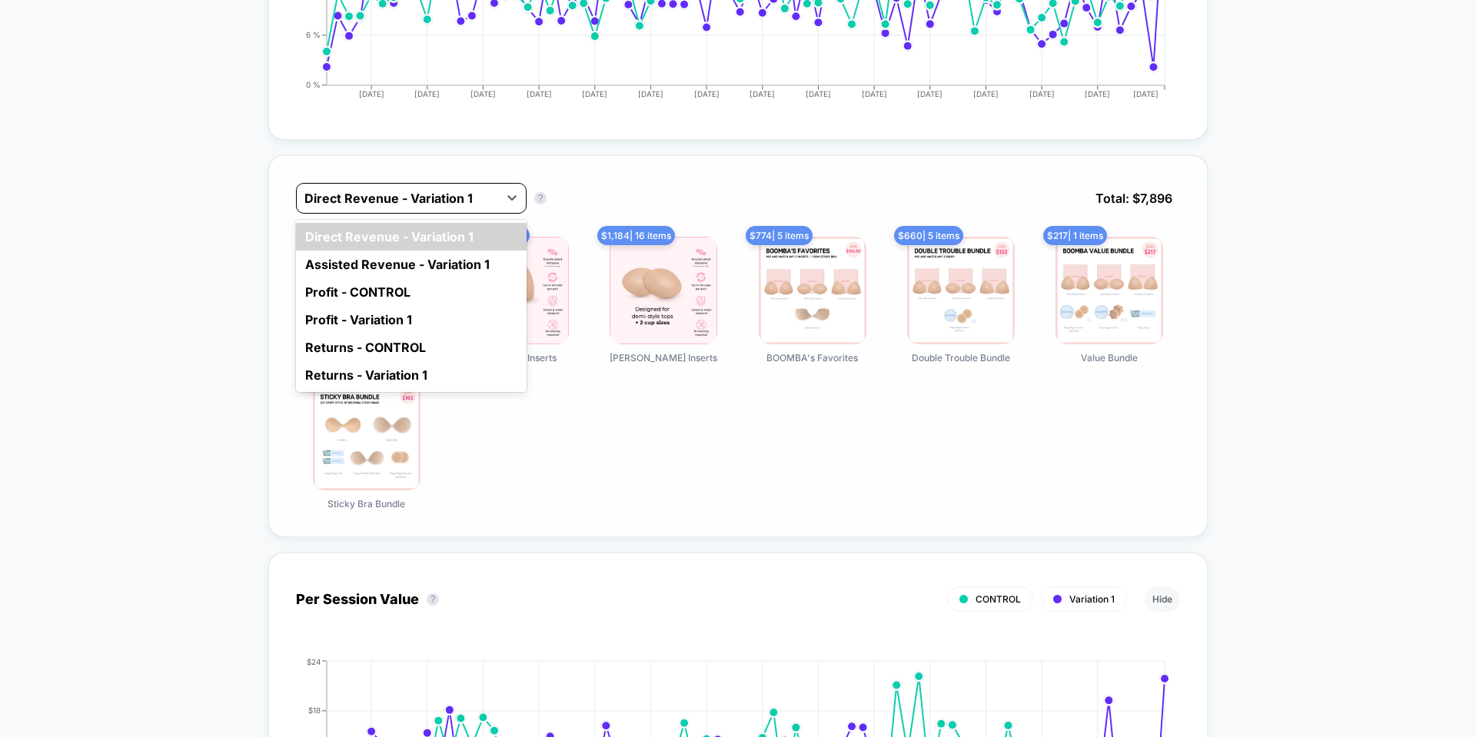
click at [475, 195] on div at bounding box center [397, 198] width 186 height 18
click at [454, 251] on div "Assisted Revenue - Variation 1" at bounding box center [411, 265] width 231 height 28
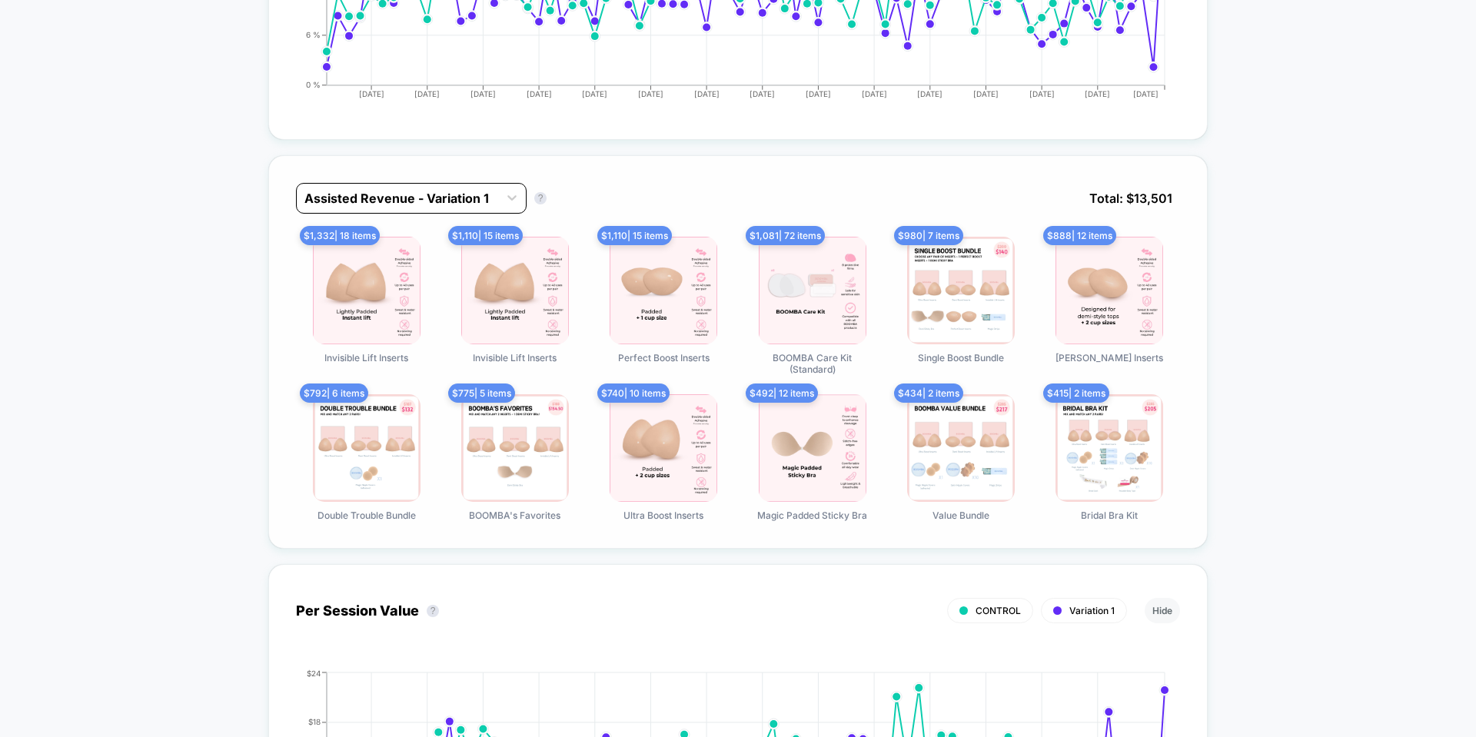
click at [464, 197] on div at bounding box center [397, 198] width 186 height 18
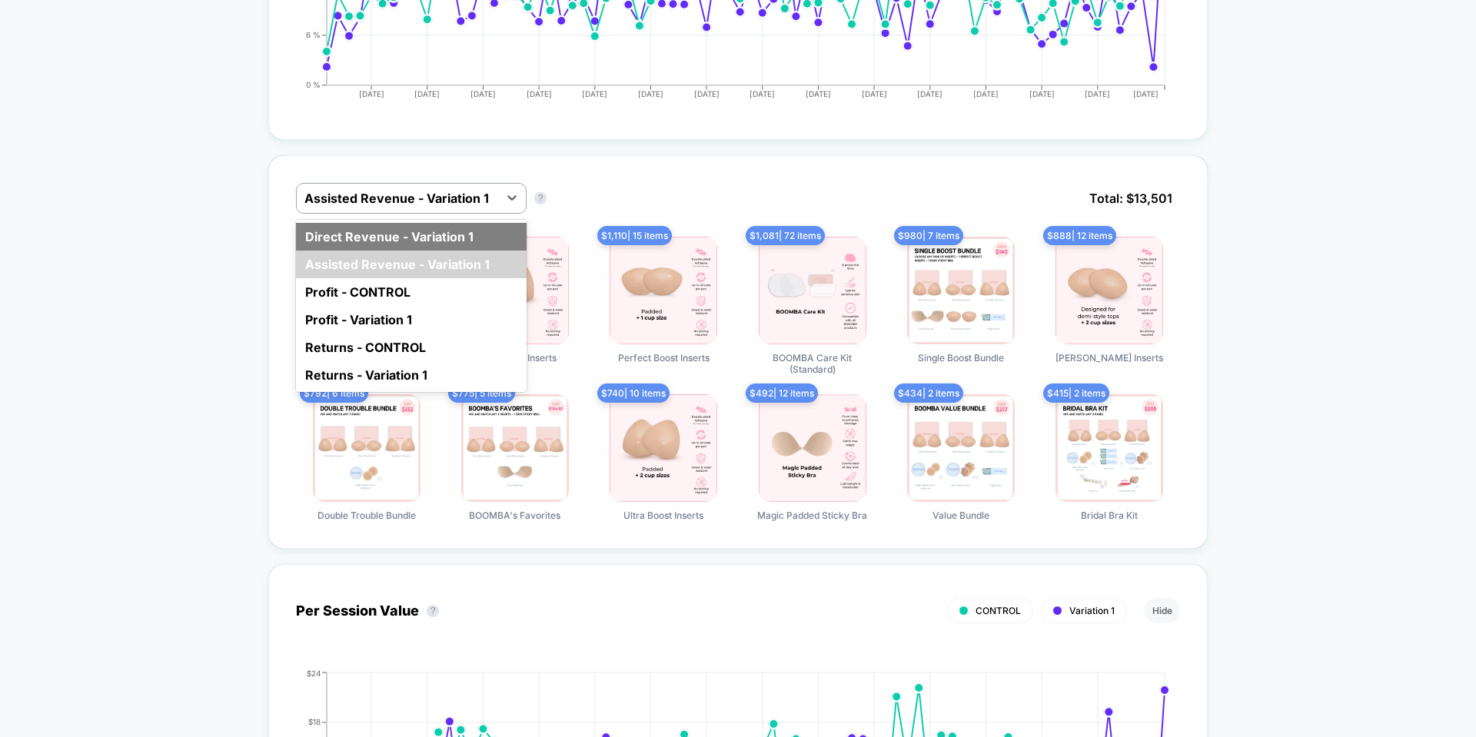
click at [450, 242] on div "Direct Revenue - Variation 1" at bounding box center [411, 237] width 231 height 28
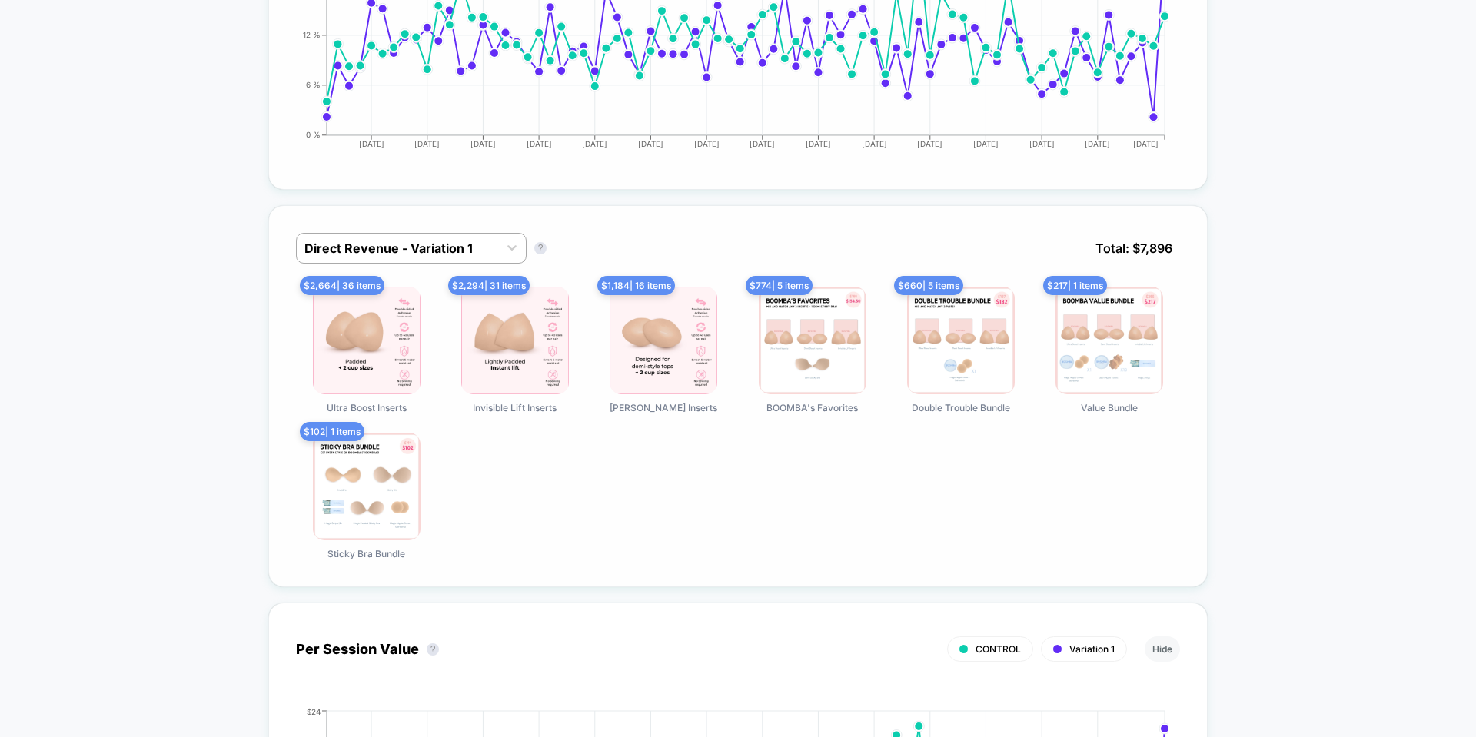
scroll to position [1076, 0]
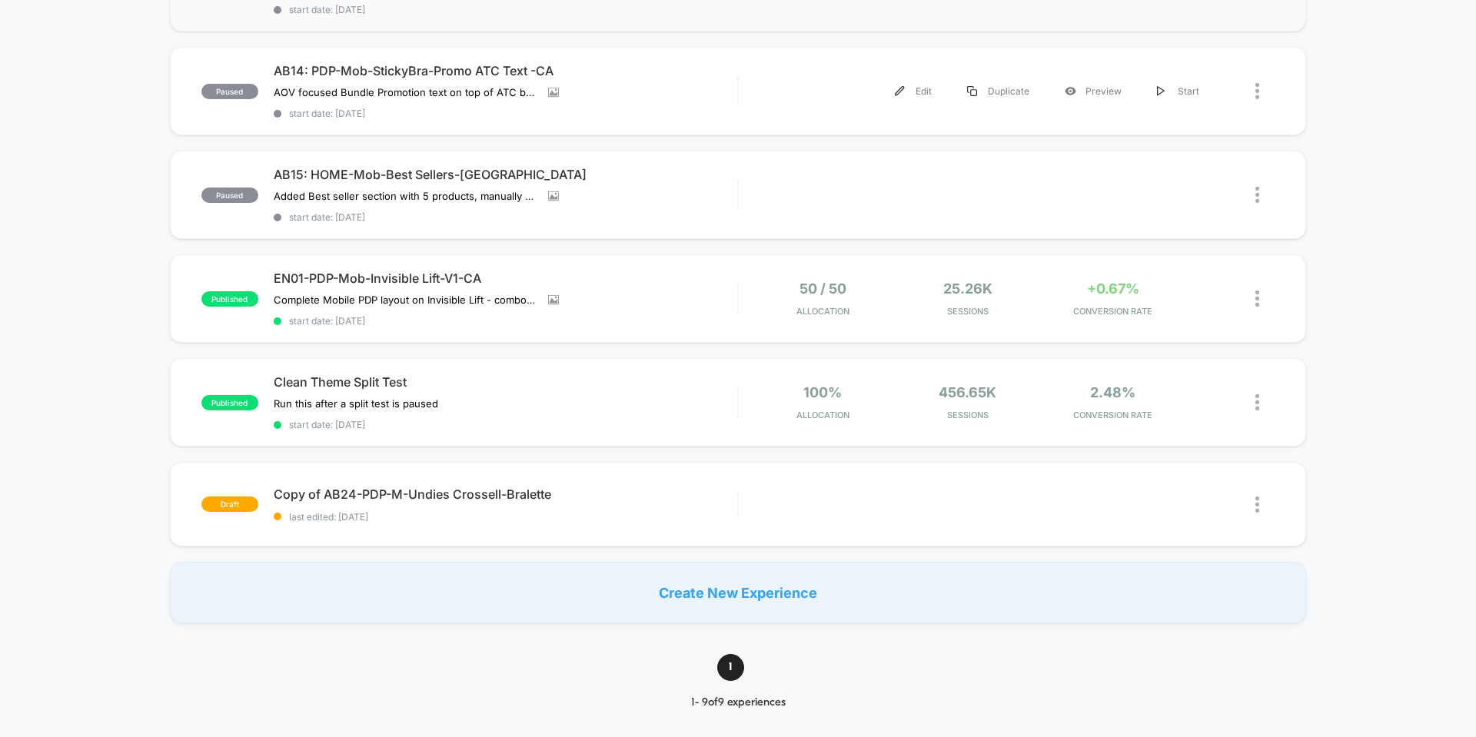
scroll to position [538, 0]
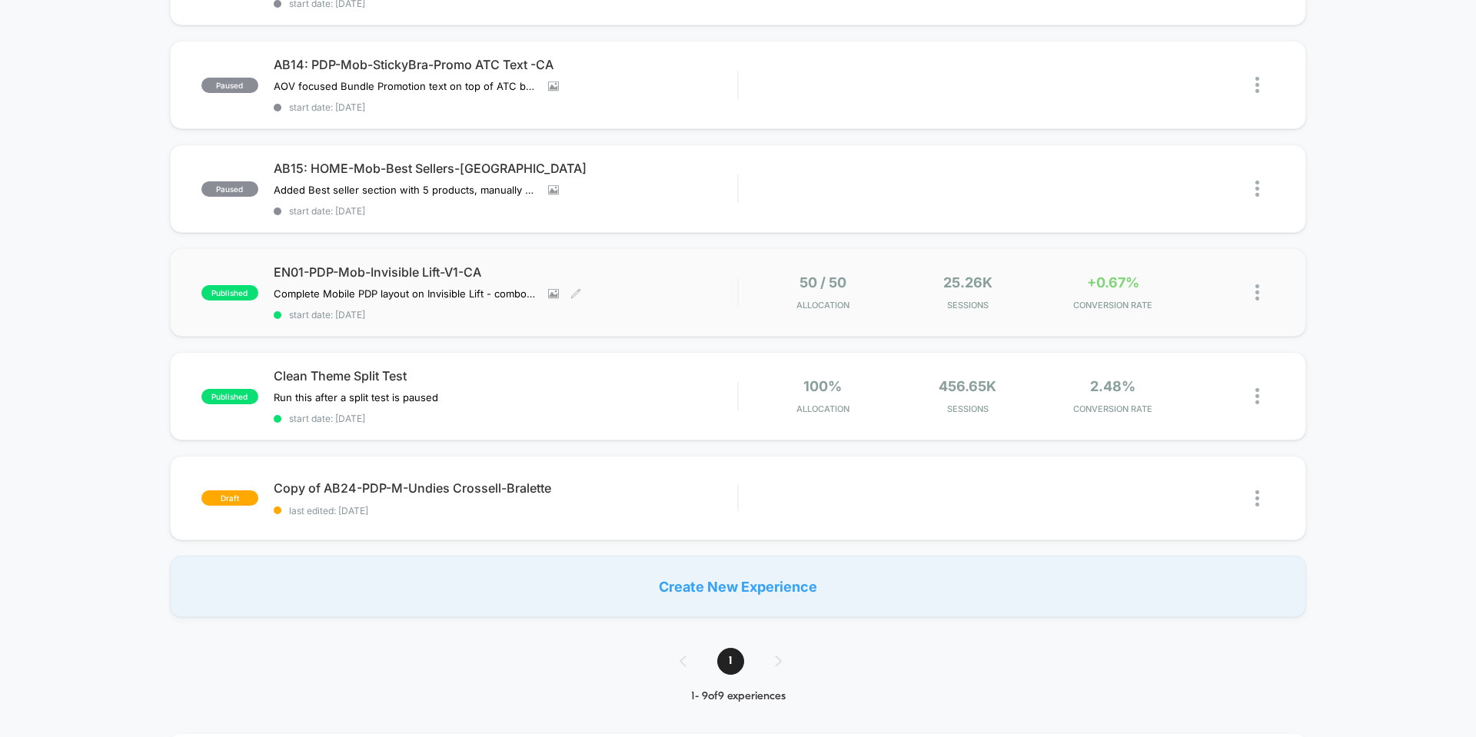
click at [687, 273] on span "EN01-PDP-Mob-Invisible Lift-V1-CA" at bounding box center [505, 271] width 463 height 15
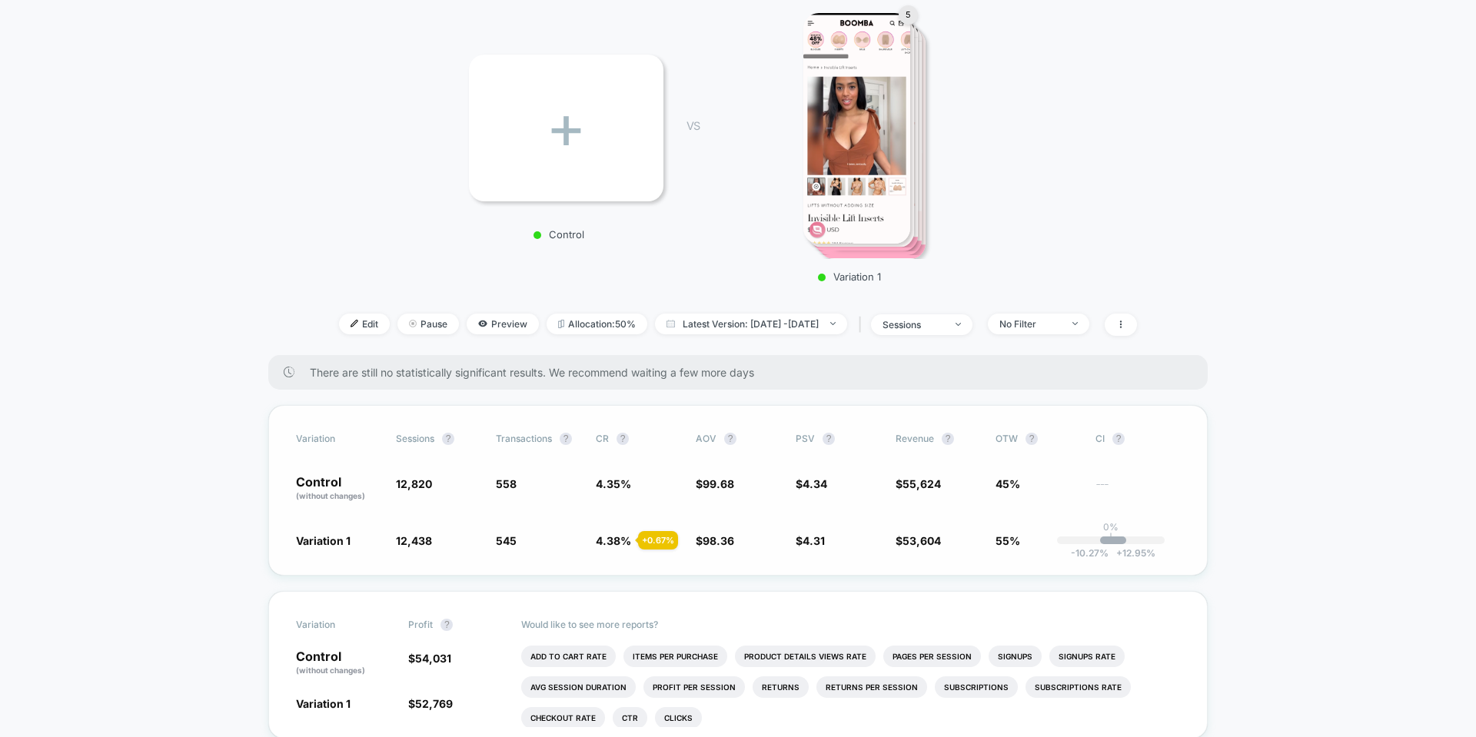
scroll to position [154, 0]
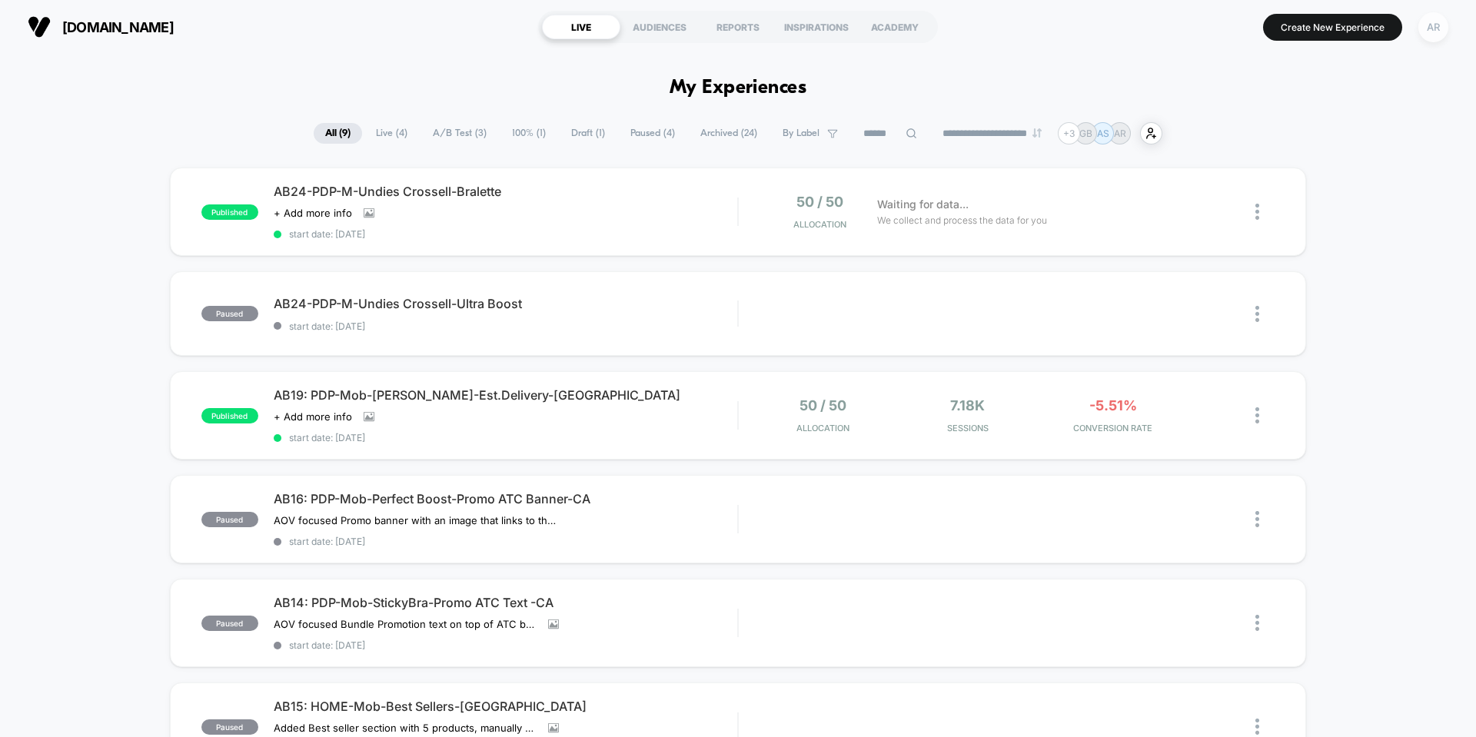
click at [1428, 30] on div "AR" at bounding box center [1433, 27] width 30 height 30
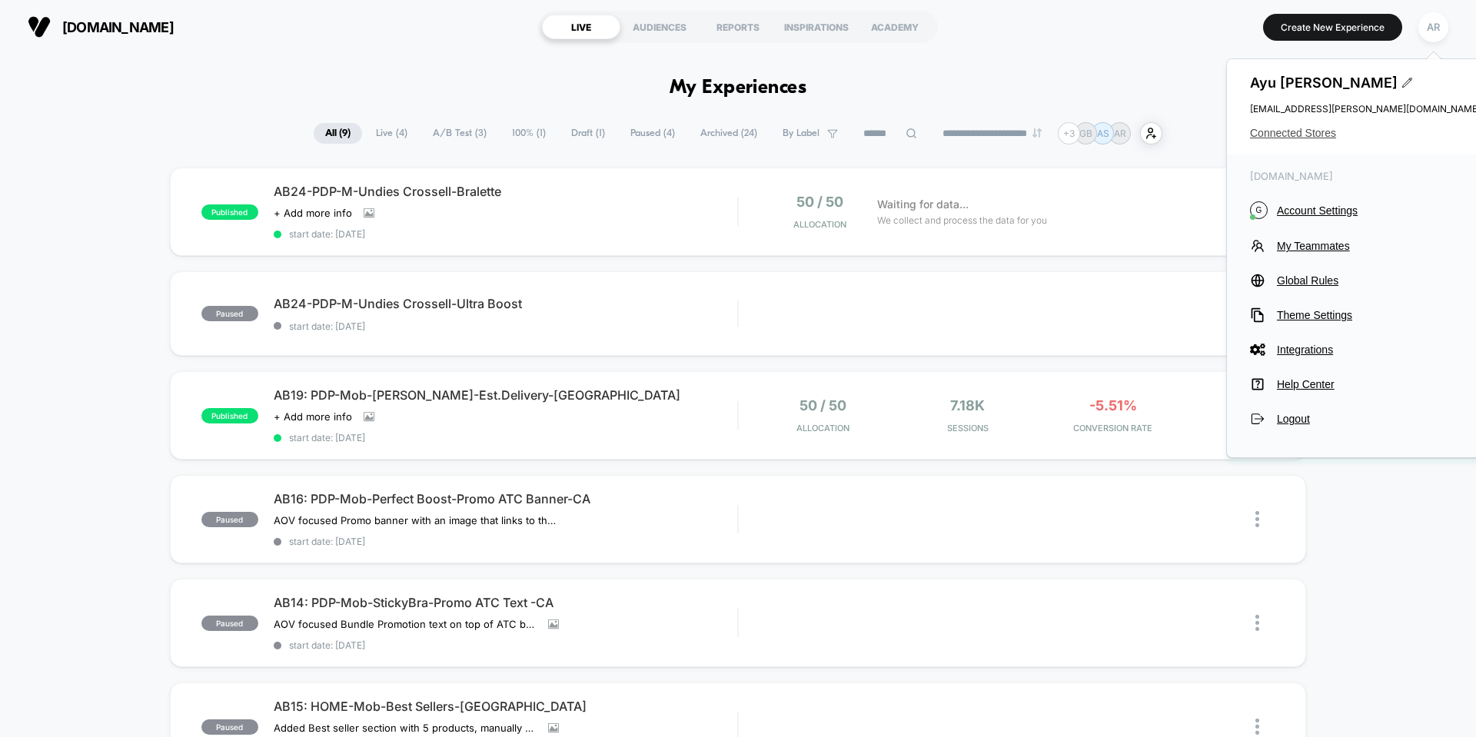
click at [1312, 134] on span "Connected Stores" at bounding box center [1365, 133] width 231 height 12
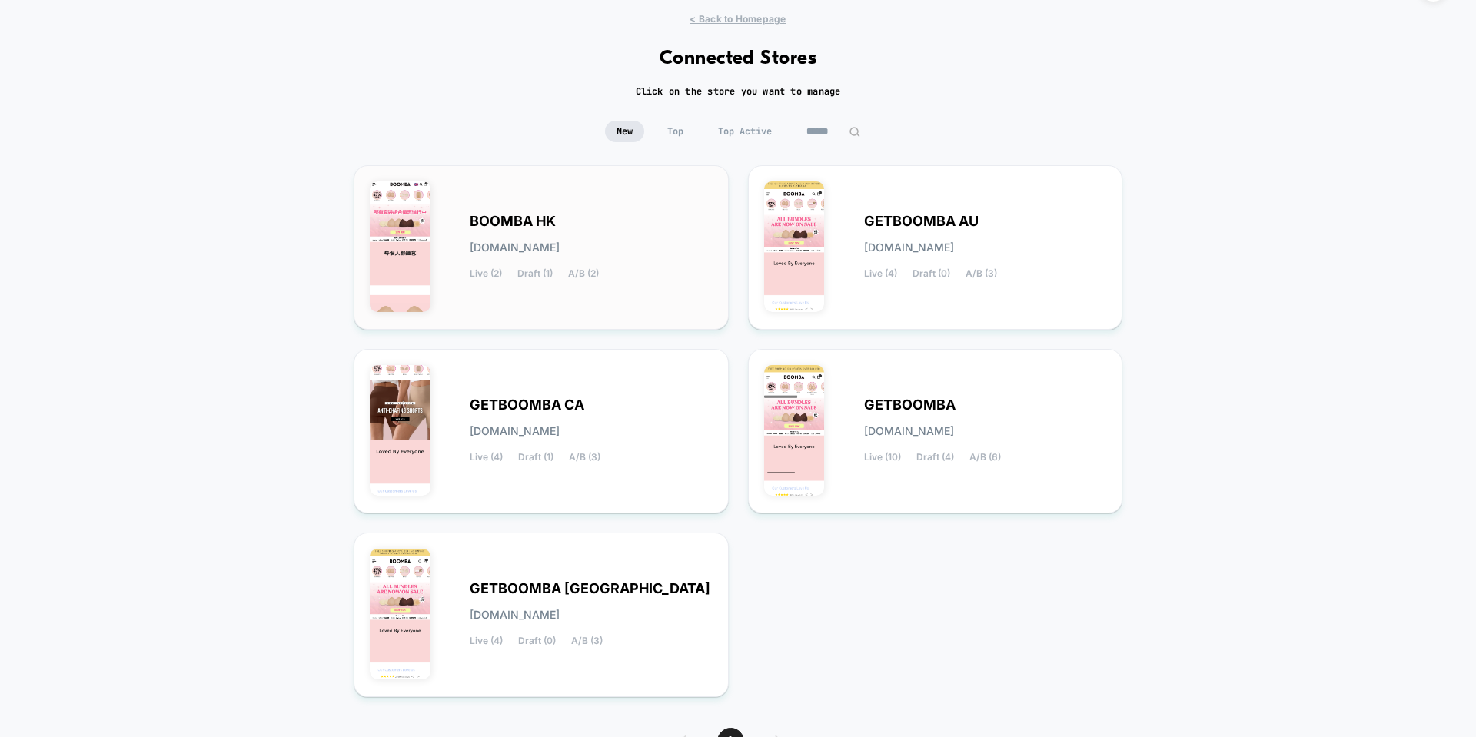
scroll to position [77, 0]
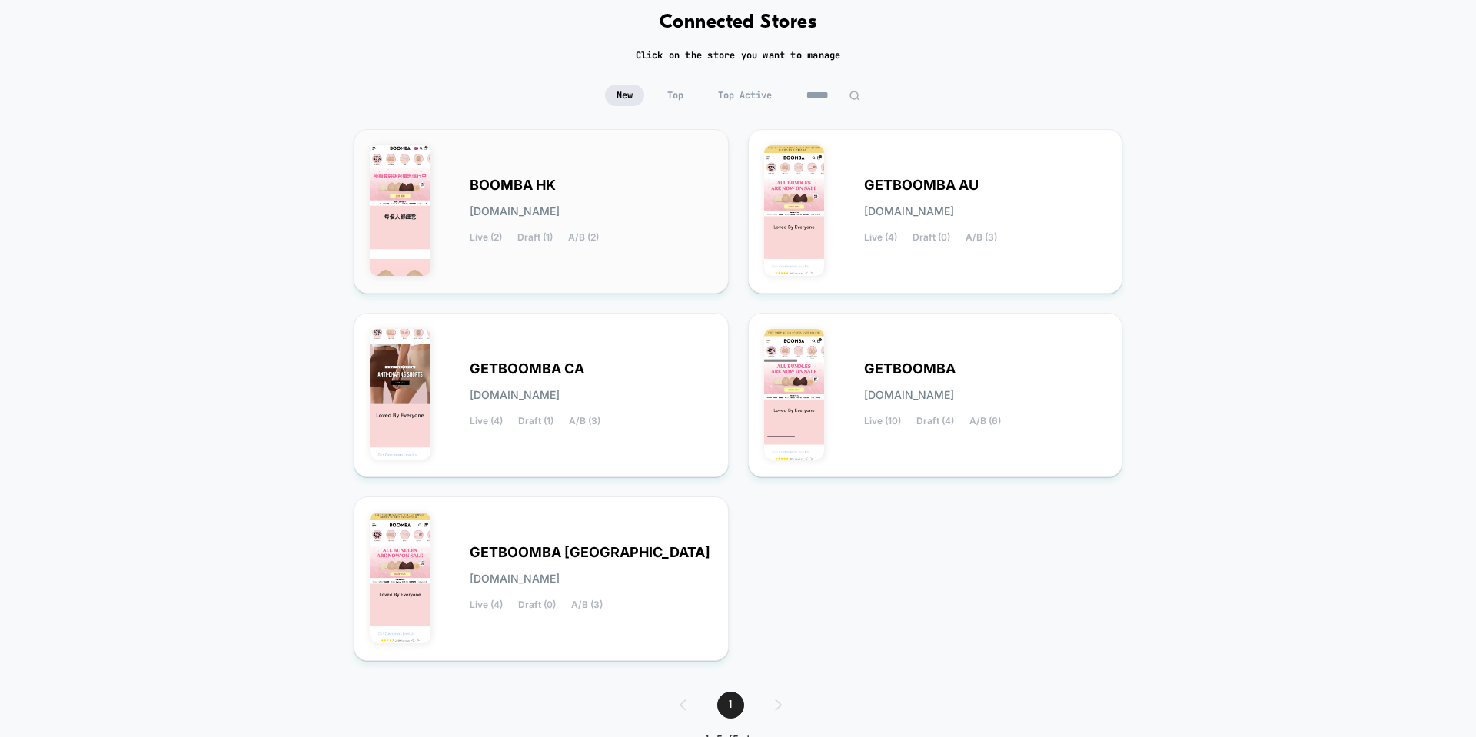
click at [587, 227] on div "BOOMBA HK [DOMAIN_NAME] Live (2) Draft (1) A/B (2)" at bounding box center [591, 211] width 243 height 63
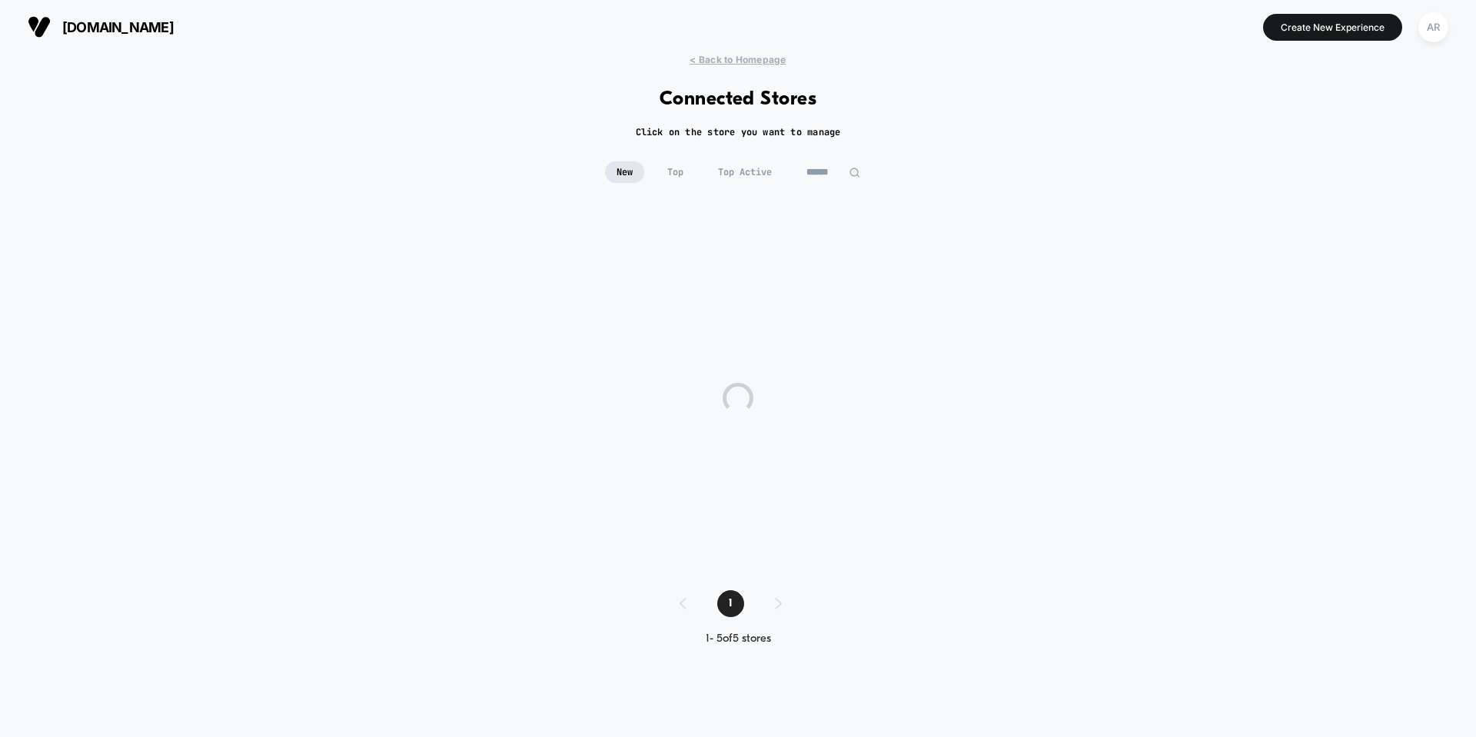
scroll to position [0, 0]
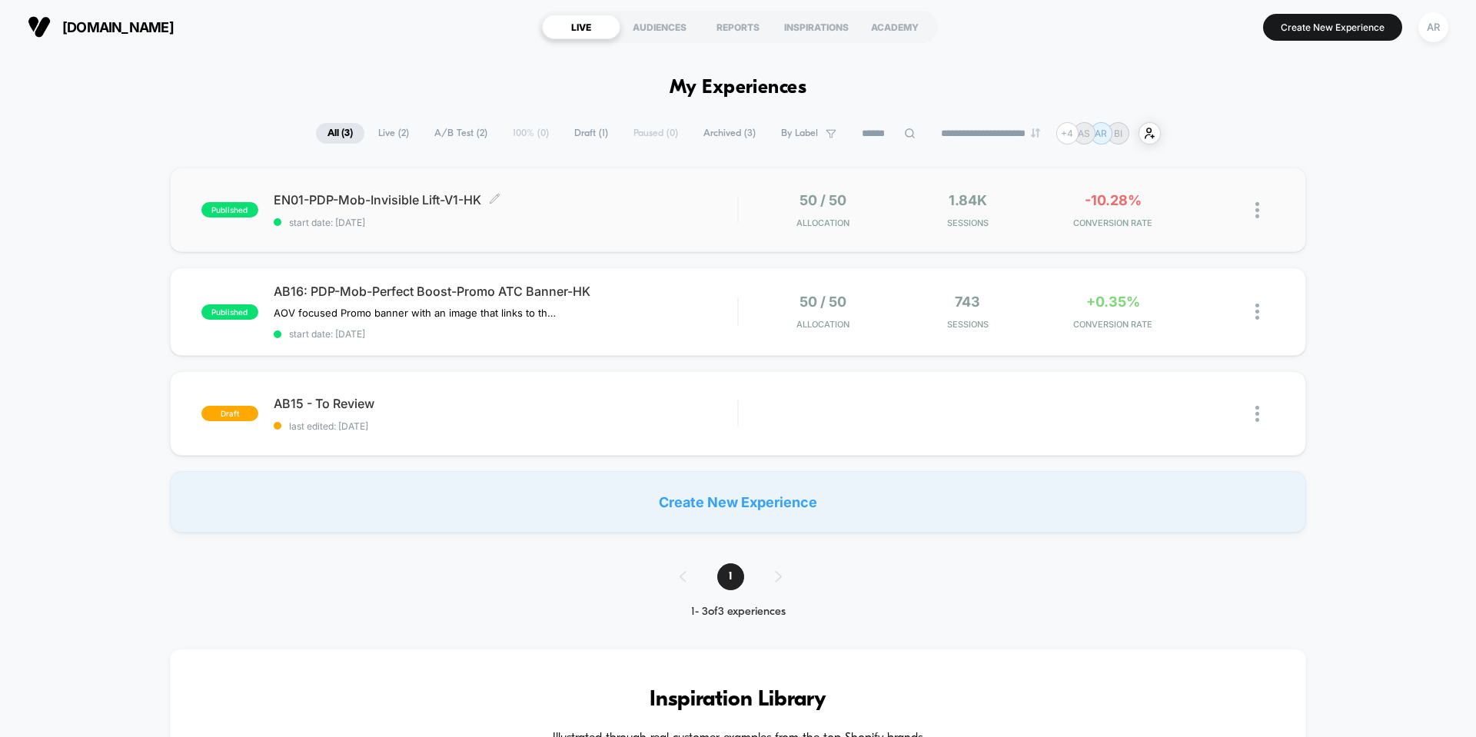
click at [696, 206] on span "EN01-PDP-Mob-Invisible Lift-V1-HK Click to edit experience details" at bounding box center [505, 199] width 463 height 15
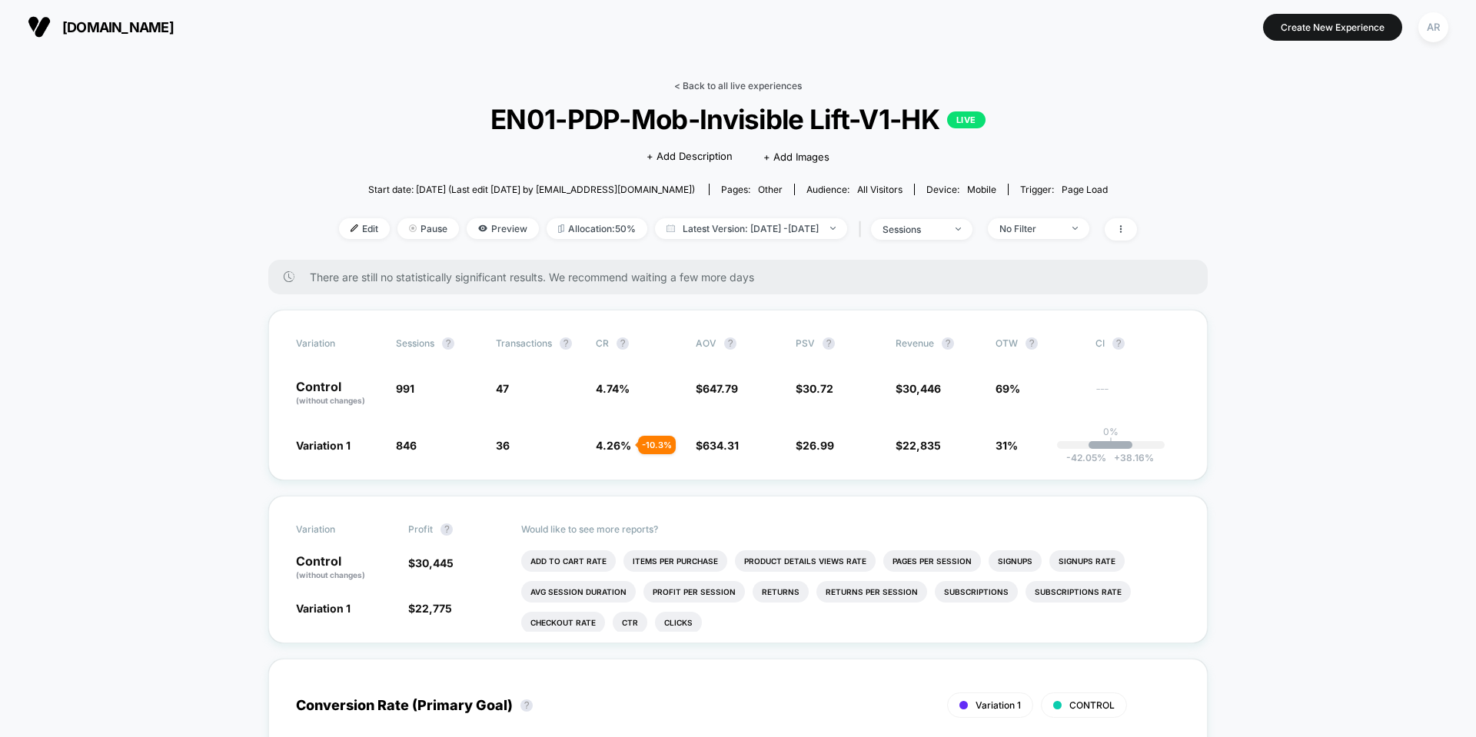
click at [733, 86] on link "< Back to all live experiences" at bounding box center [738, 86] width 128 height 12
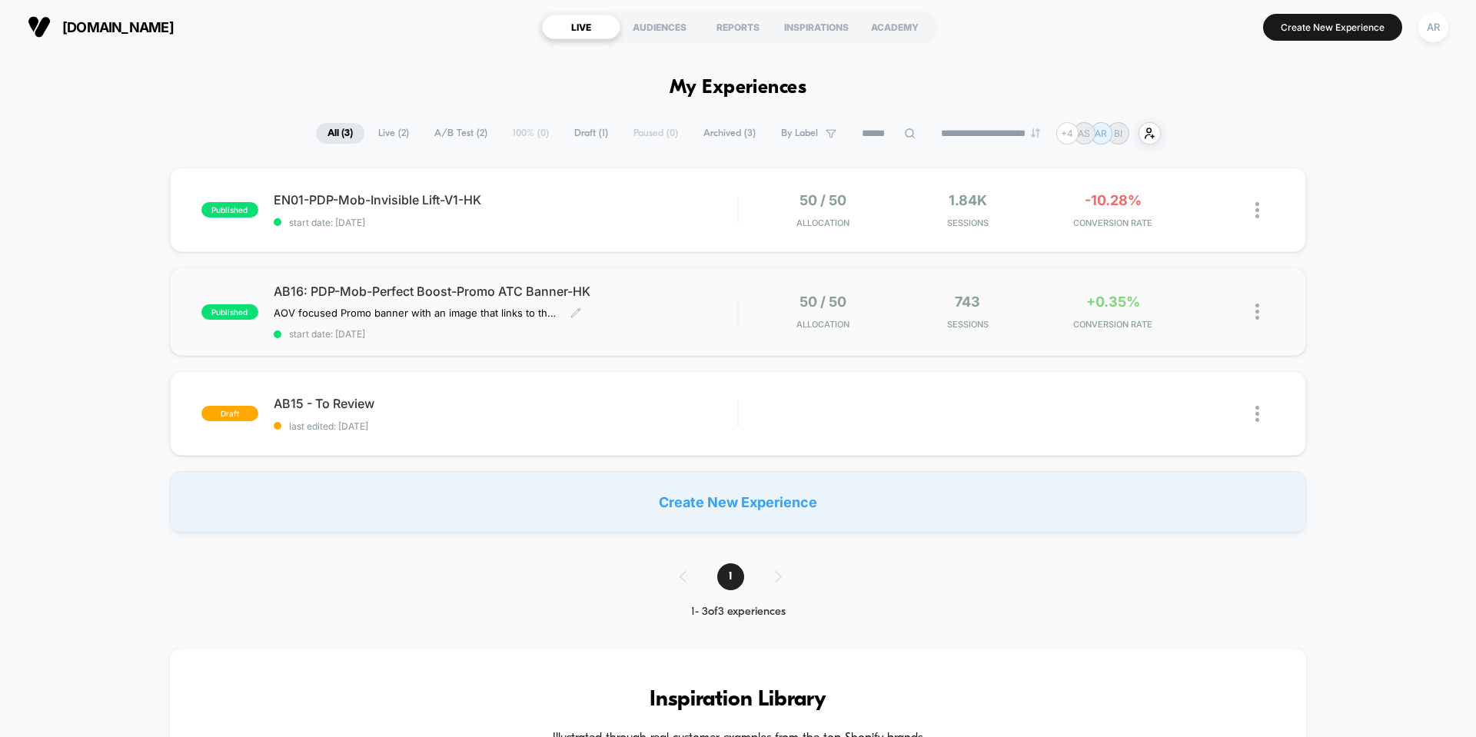
click at [700, 299] on div "AB16: PDP-Mob-Perfect Boost-Promo ATC Banner-HK AOV focused Promo banner with a…" at bounding box center [505, 312] width 463 height 56
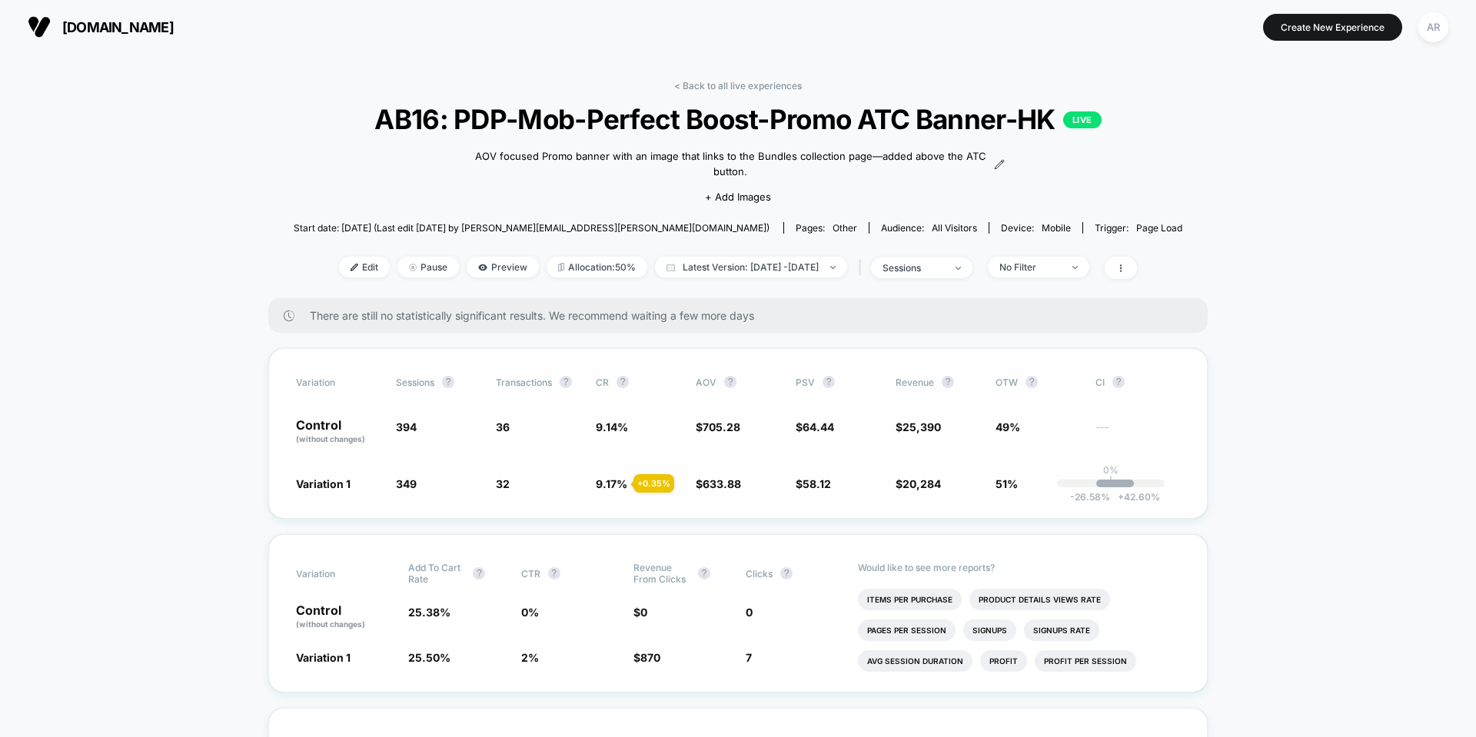
scroll to position [77, 0]
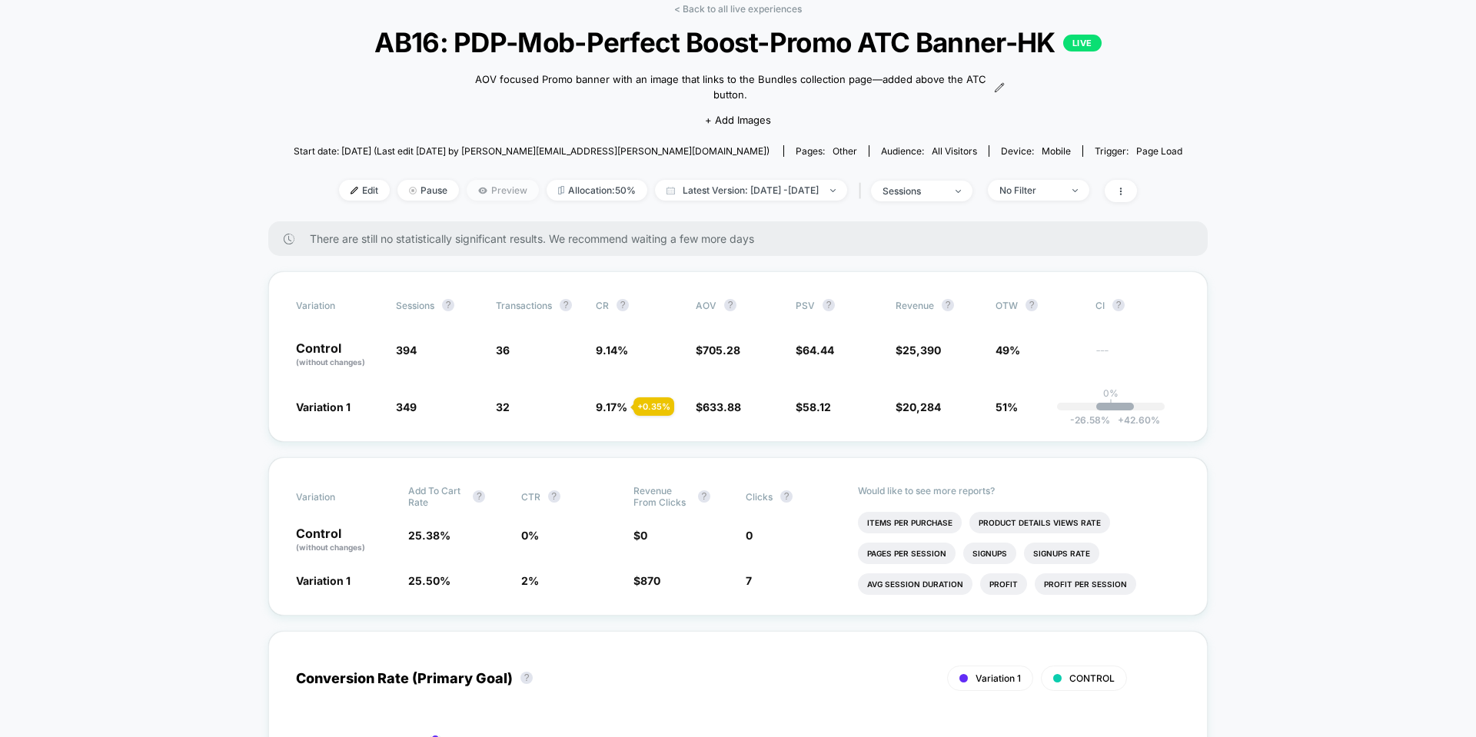
click at [466, 188] on span "Preview" at bounding box center [502, 190] width 72 height 21
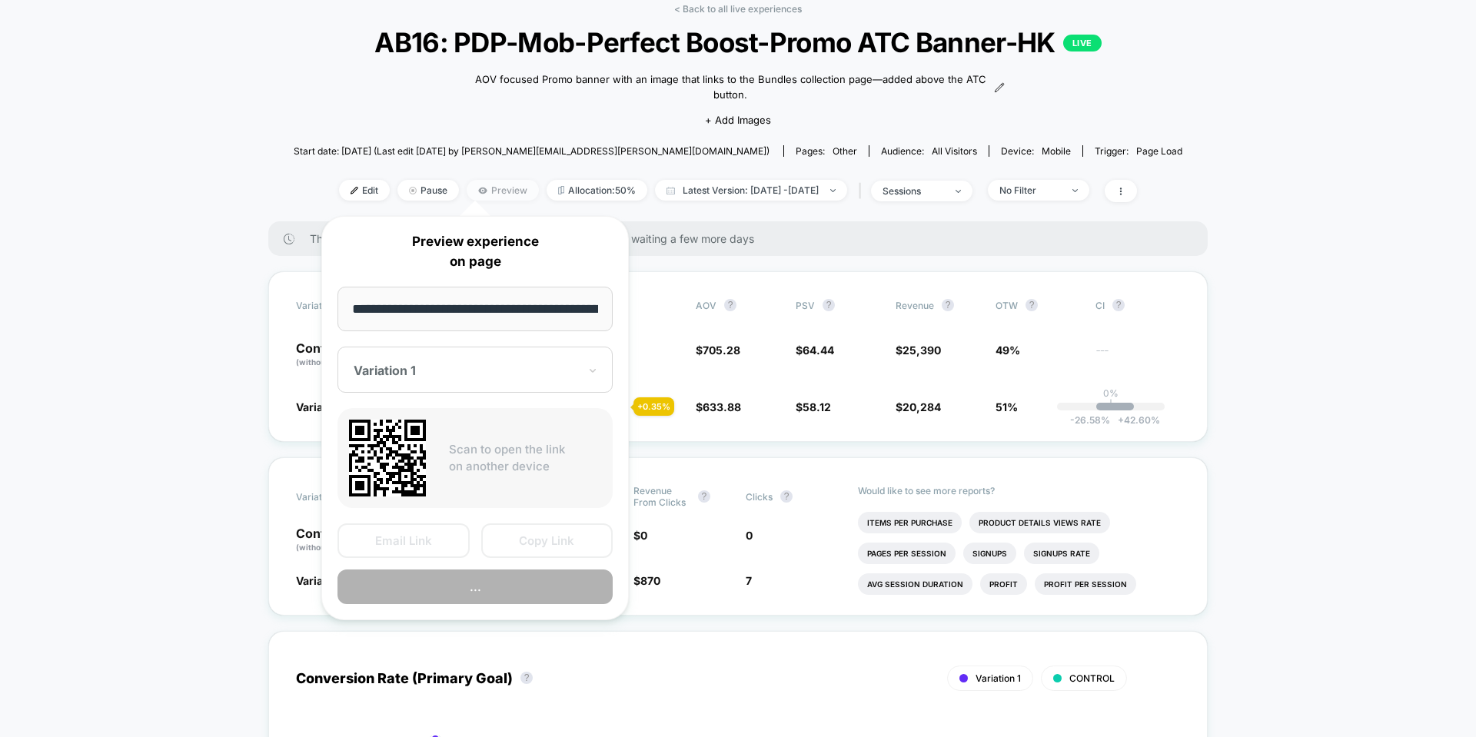
scroll to position [0, 70]
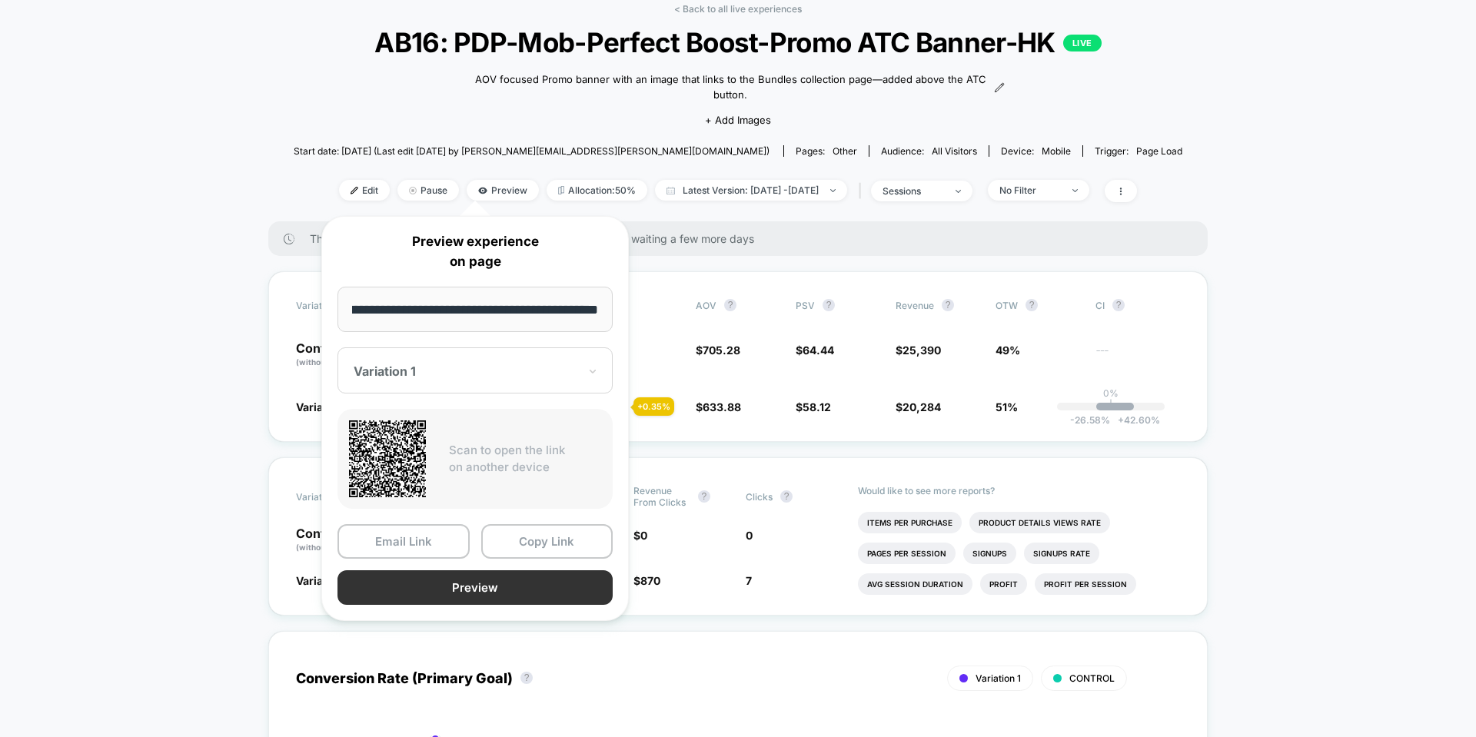
click at [429, 595] on button "Preview" at bounding box center [474, 587] width 275 height 35
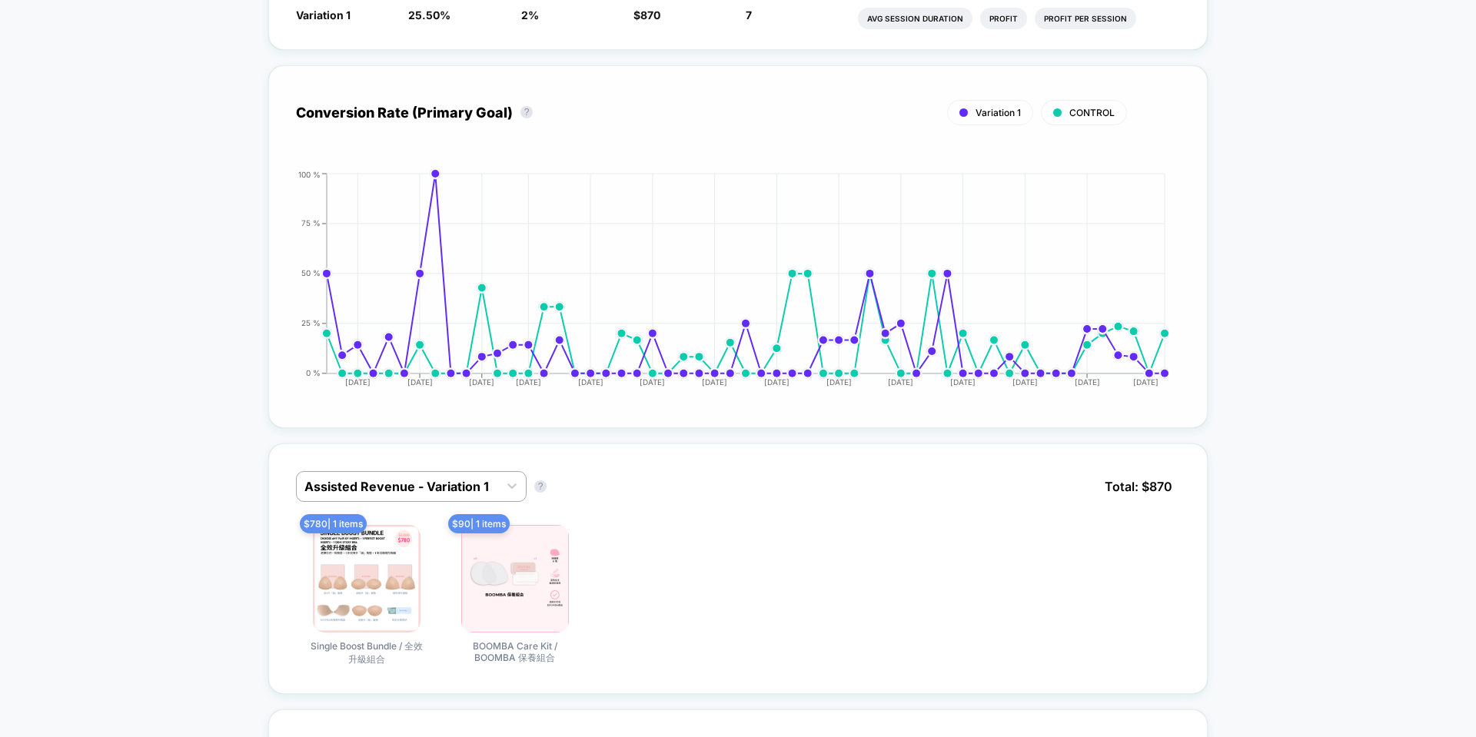
scroll to position [692, 0]
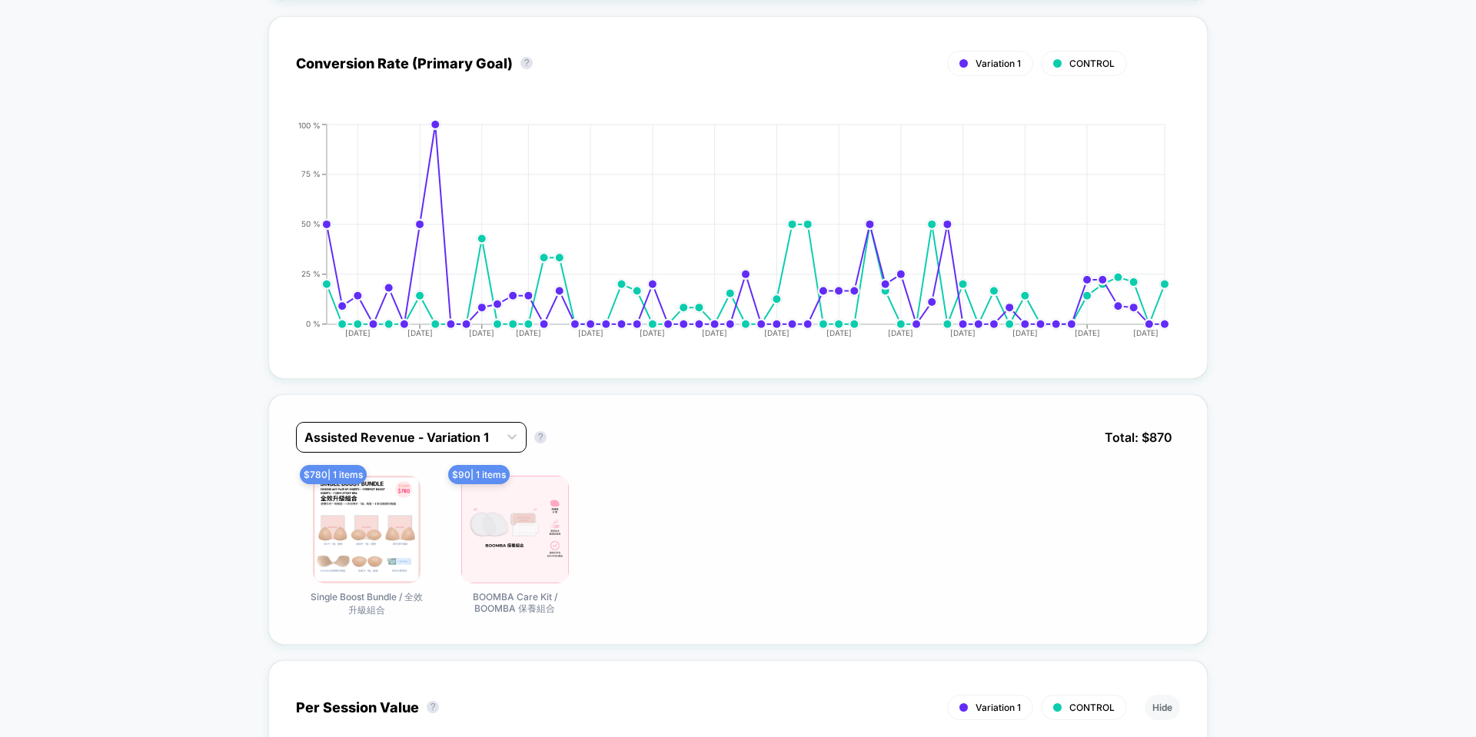
click at [456, 427] on div "Assisted Revenue - Variation 1" at bounding box center [397, 437] width 201 height 25
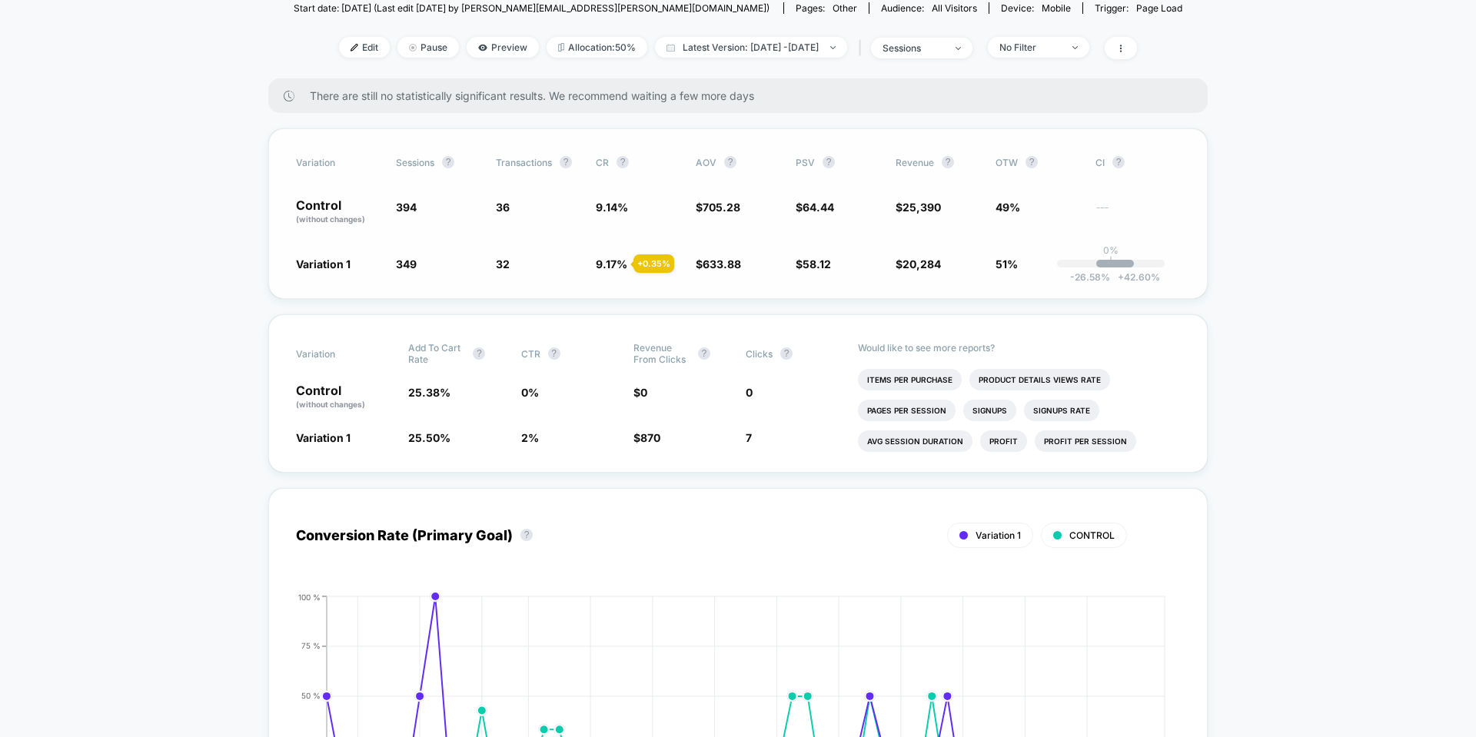
scroll to position [154, 0]
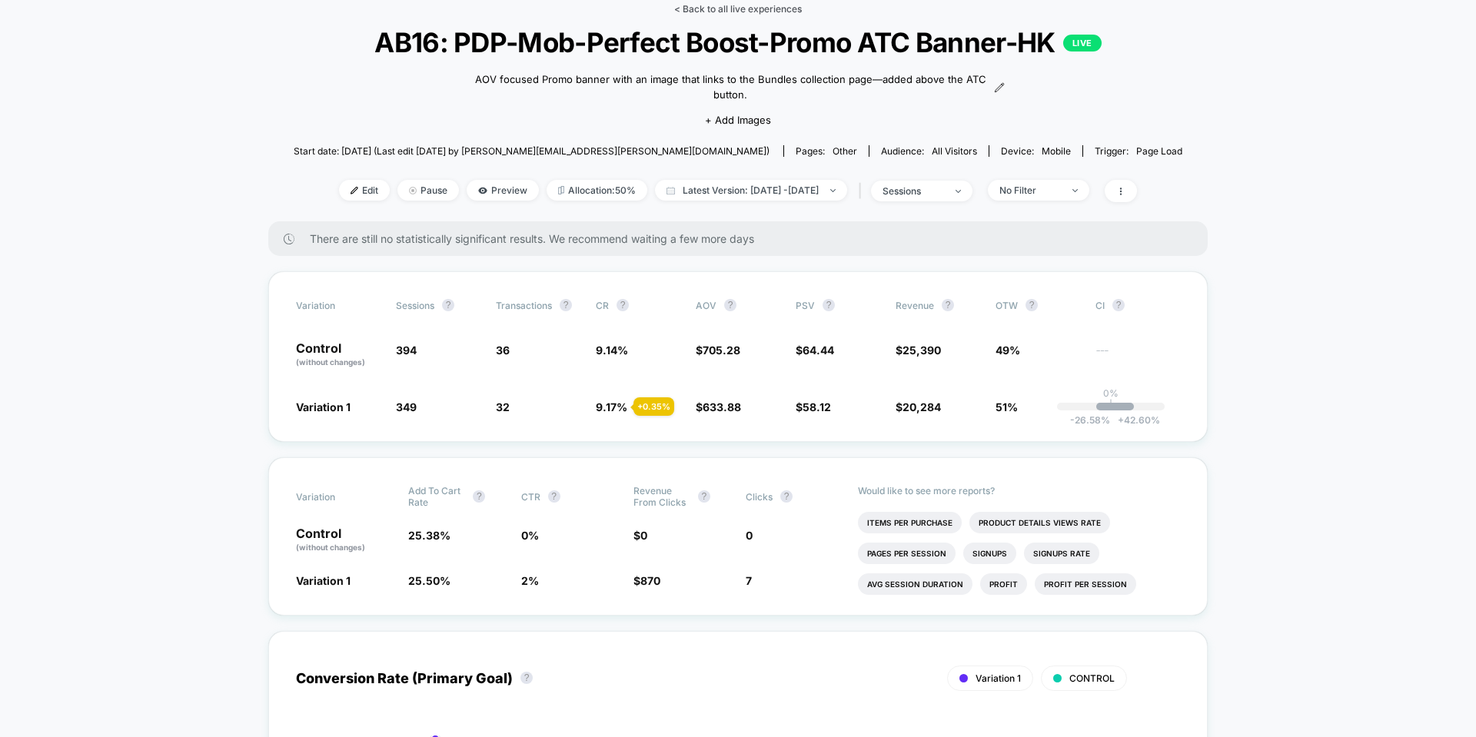
click at [726, 10] on link "< Back to all live experiences" at bounding box center [738, 9] width 128 height 12
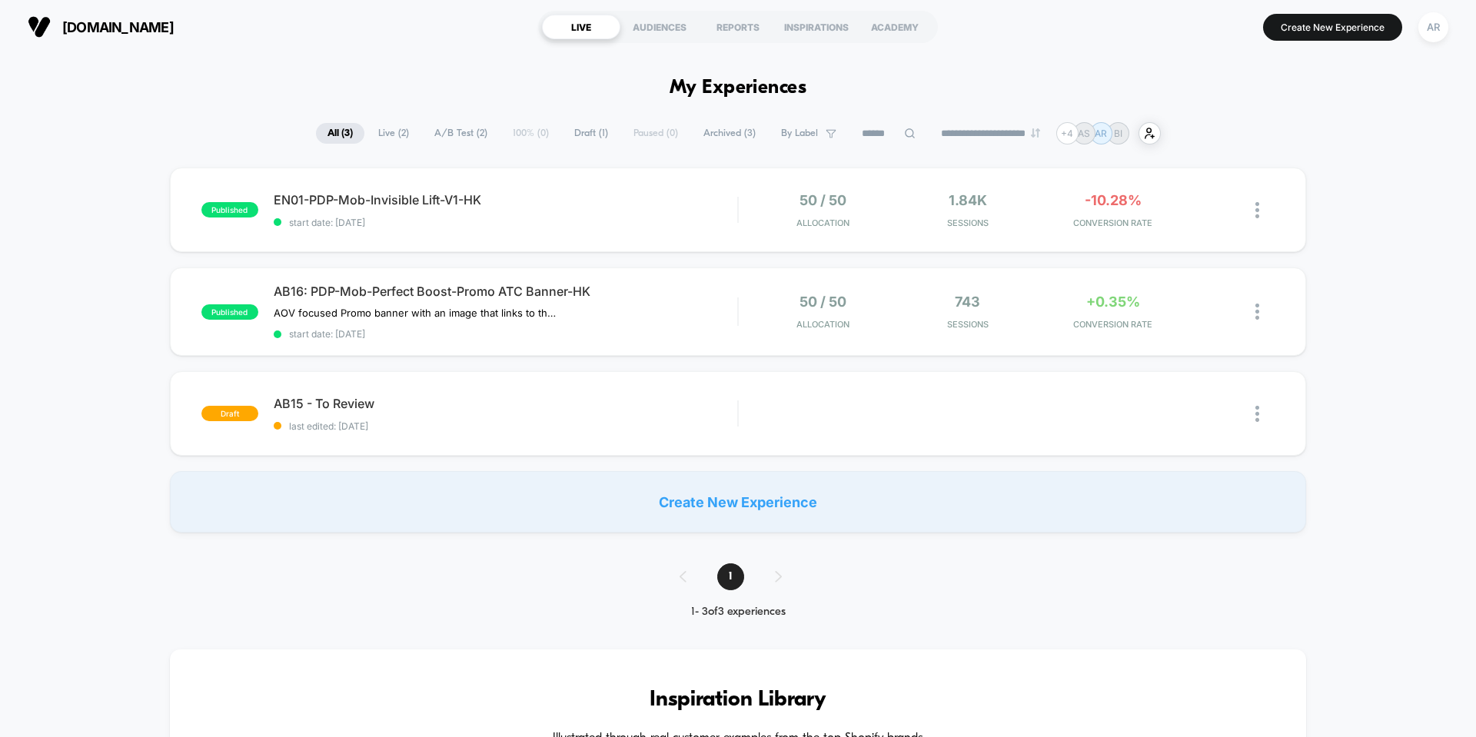
click at [715, 129] on span "Archived ( 3 )" at bounding box center [729, 133] width 75 height 21
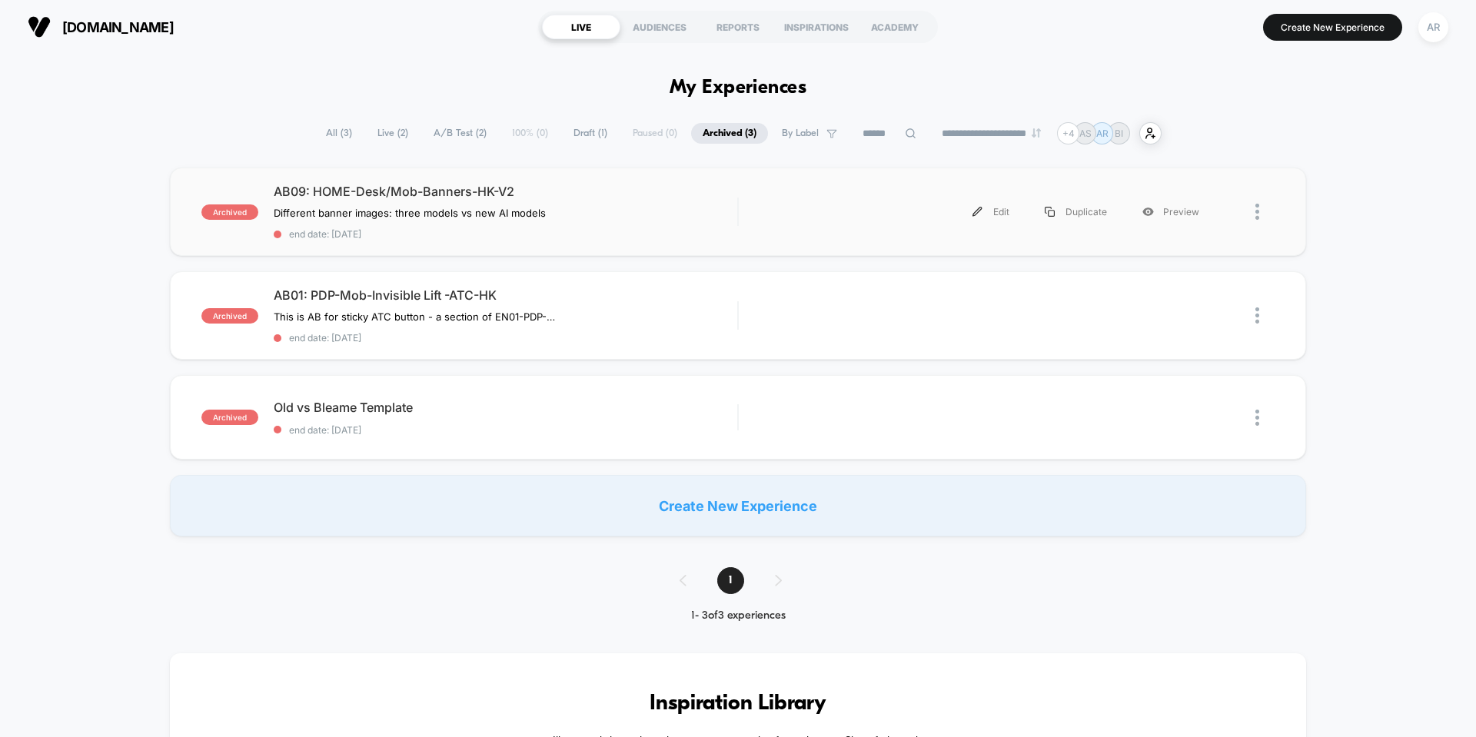
click at [674, 181] on div "archived AB09: HOME-Desk/Mob-Banners-HK-V2 Different banner images: three model…" at bounding box center [738, 212] width 1136 height 88
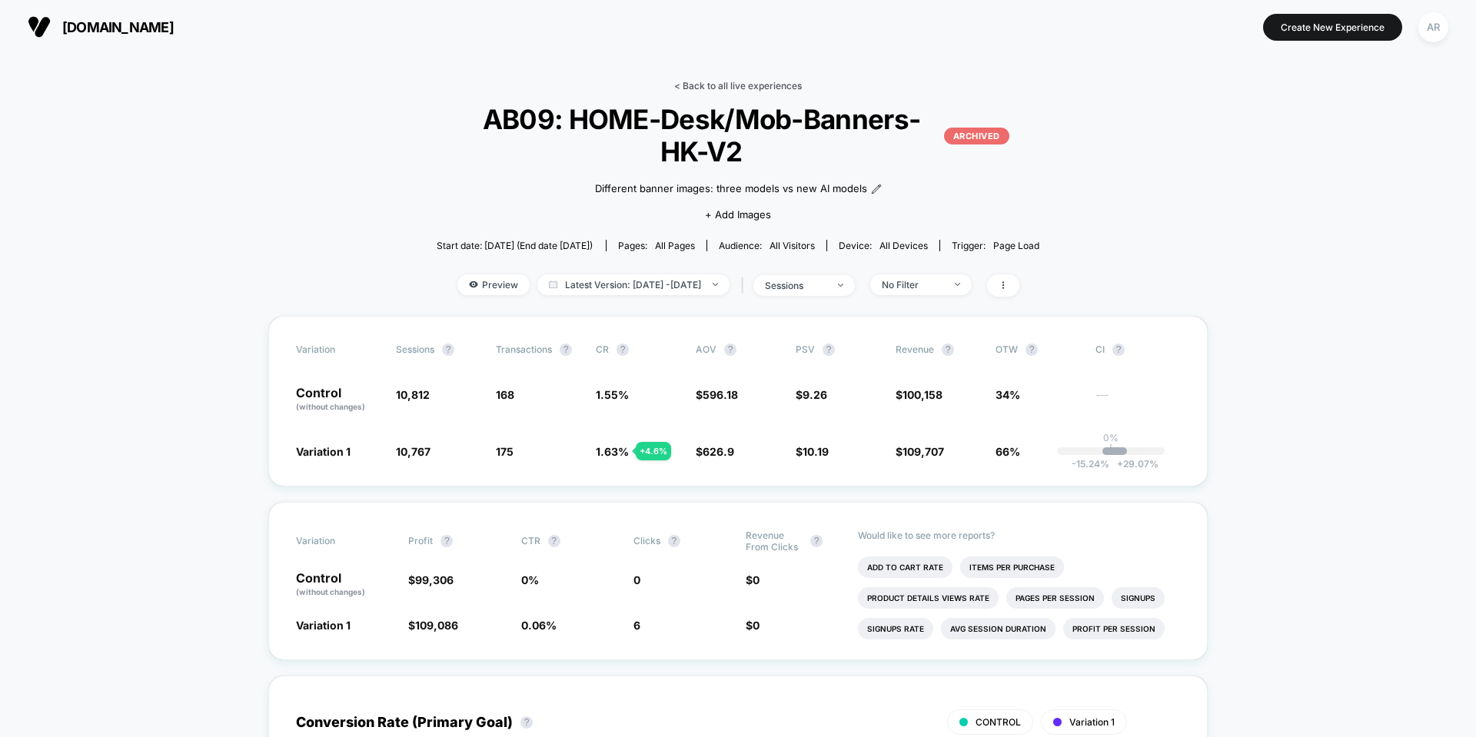
click at [741, 87] on link "< Back to all live experiences" at bounding box center [738, 86] width 128 height 12
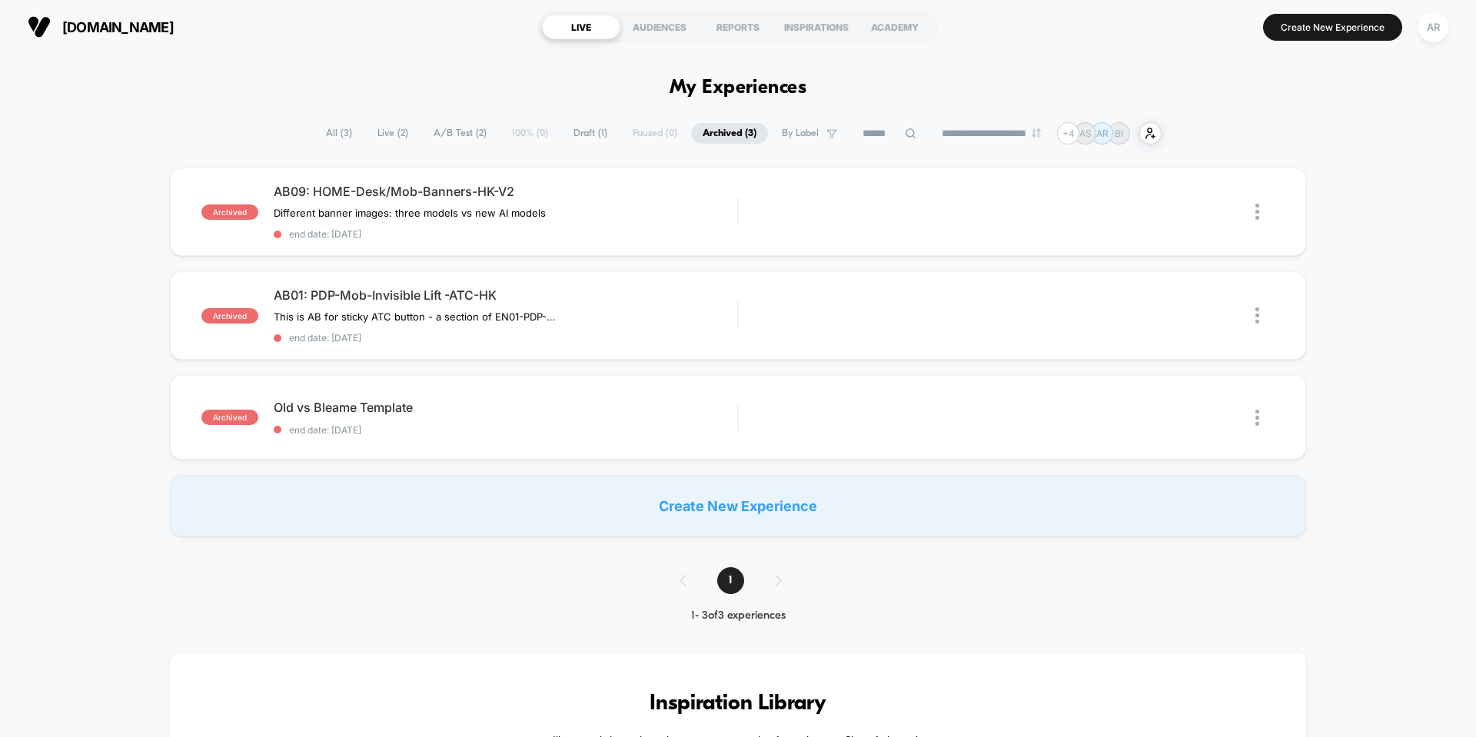
click at [330, 128] on span "All ( 3 )" at bounding box center [338, 133] width 49 height 21
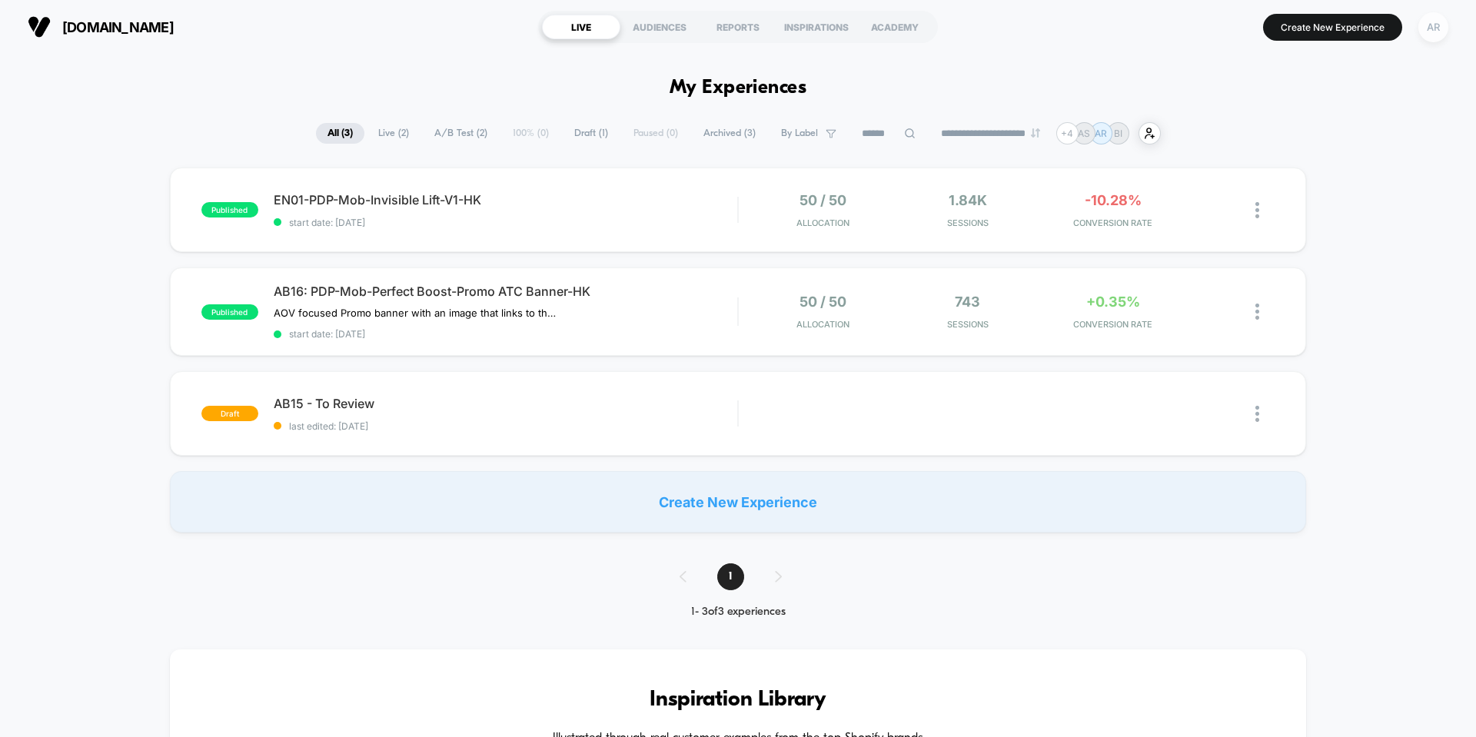
click at [1429, 23] on div "AR" at bounding box center [1433, 27] width 30 height 30
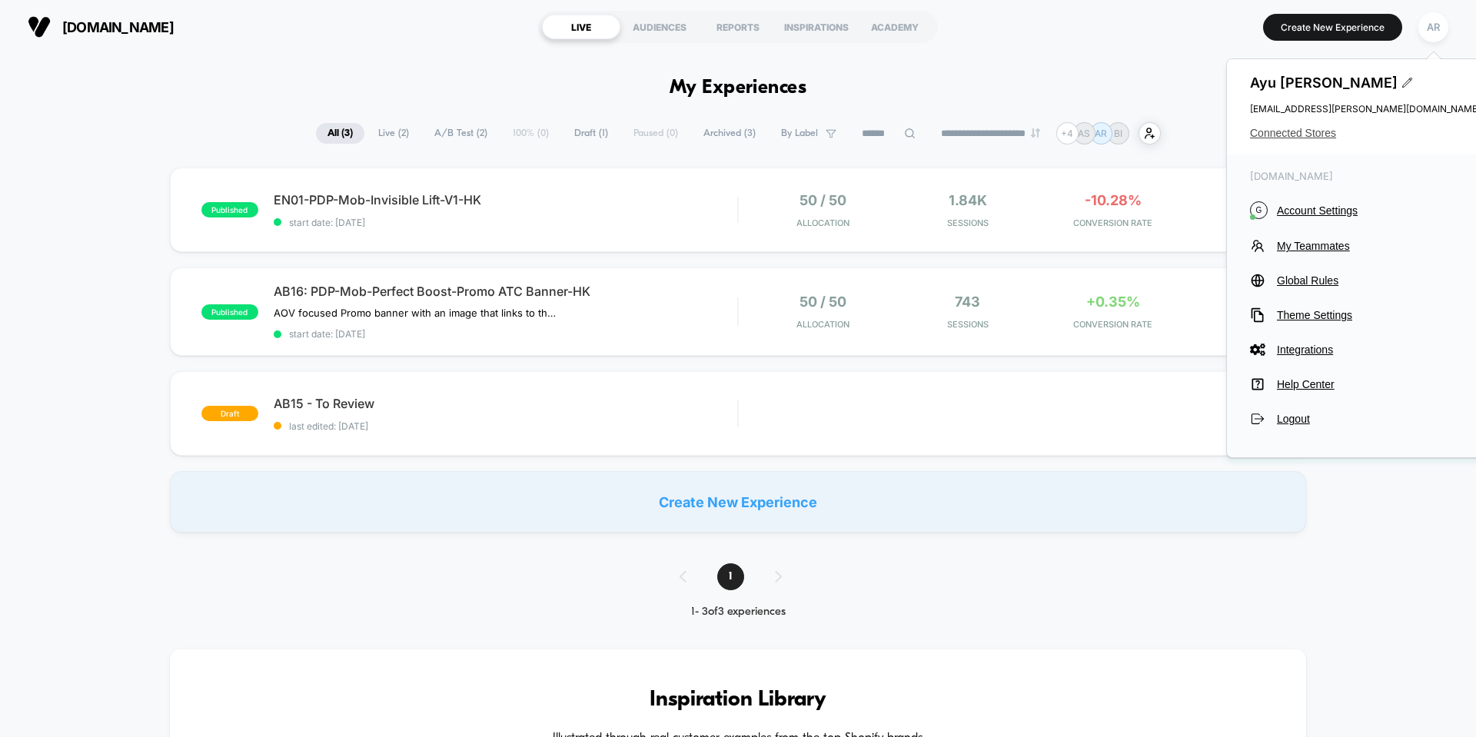
click at [1330, 127] on span "Connected Stores" at bounding box center [1365, 133] width 231 height 12
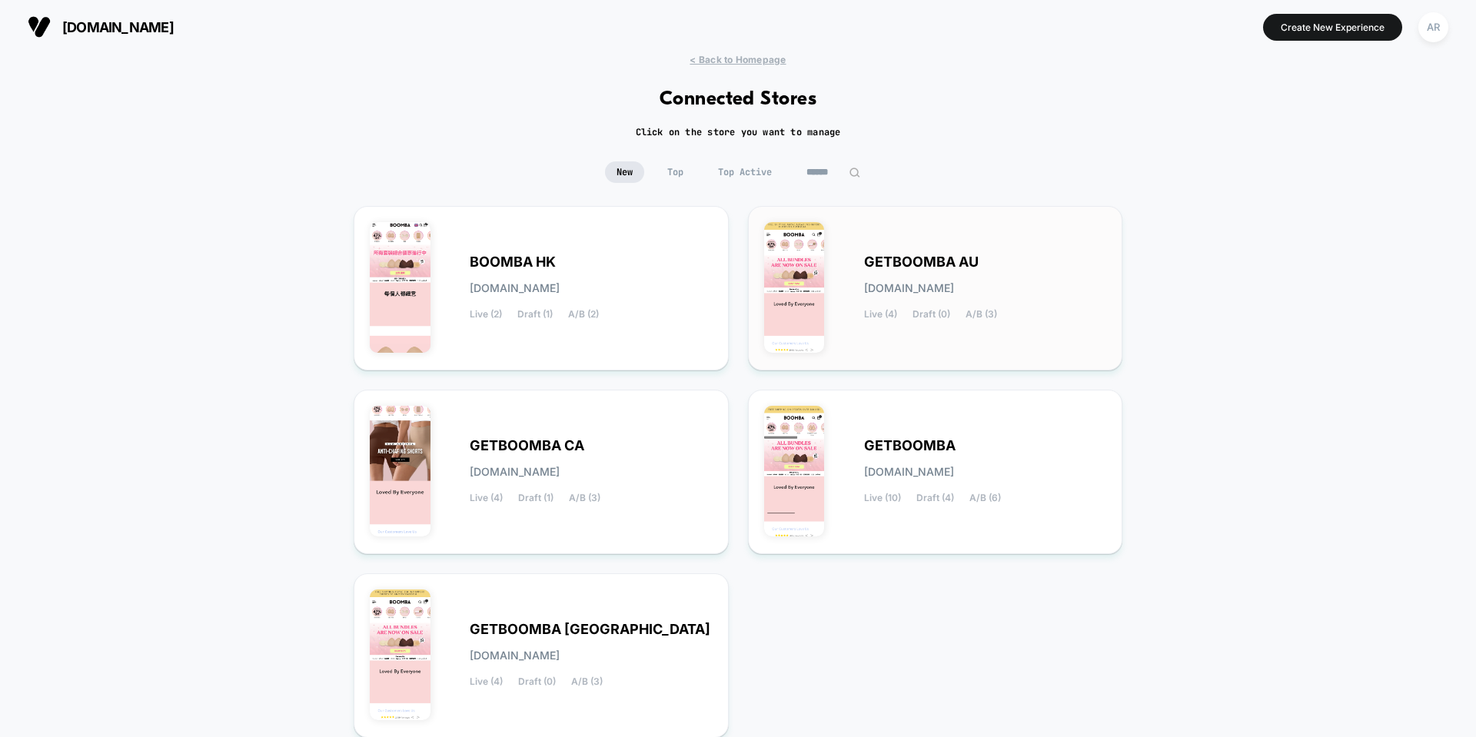
scroll to position [77, 0]
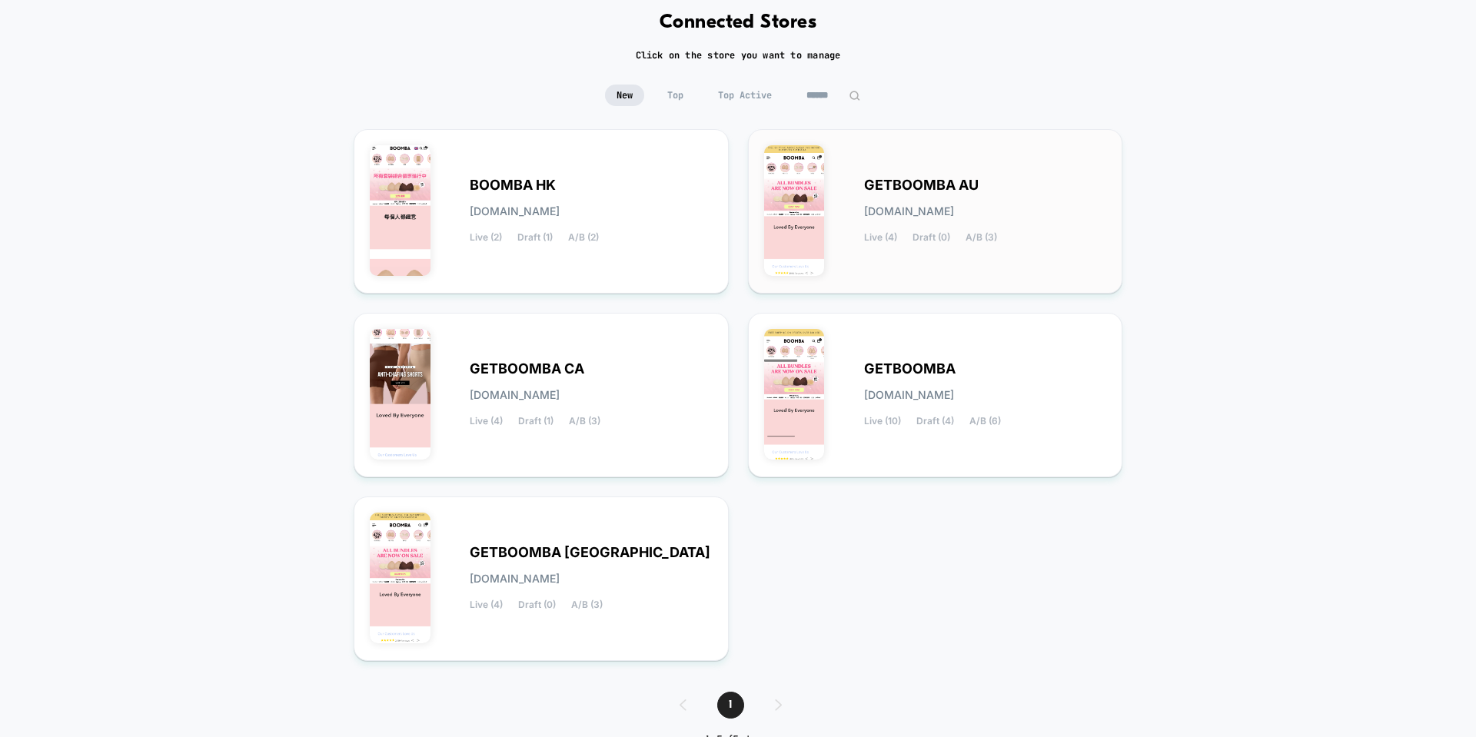
click at [1036, 168] on div "GETBOOMBA AU [DOMAIN_NAME] Live (4) Draft (0) A/B (3)" at bounding box center [935, 211] width 343 height 132
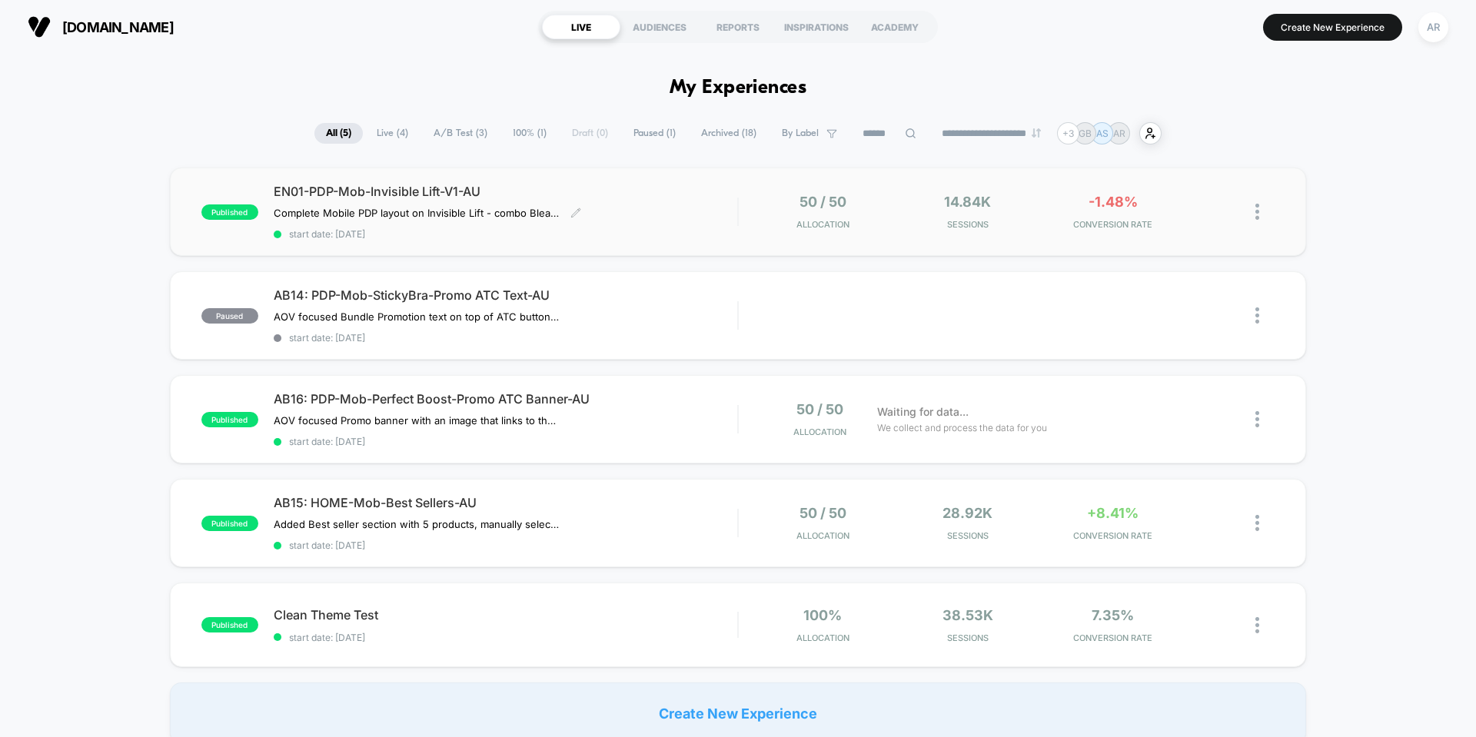
click at [629, 198] on span "EN01-PDP-Mob-Invisible Lift-V1-AU" at bounding box center [505, 191] width 463 height 15
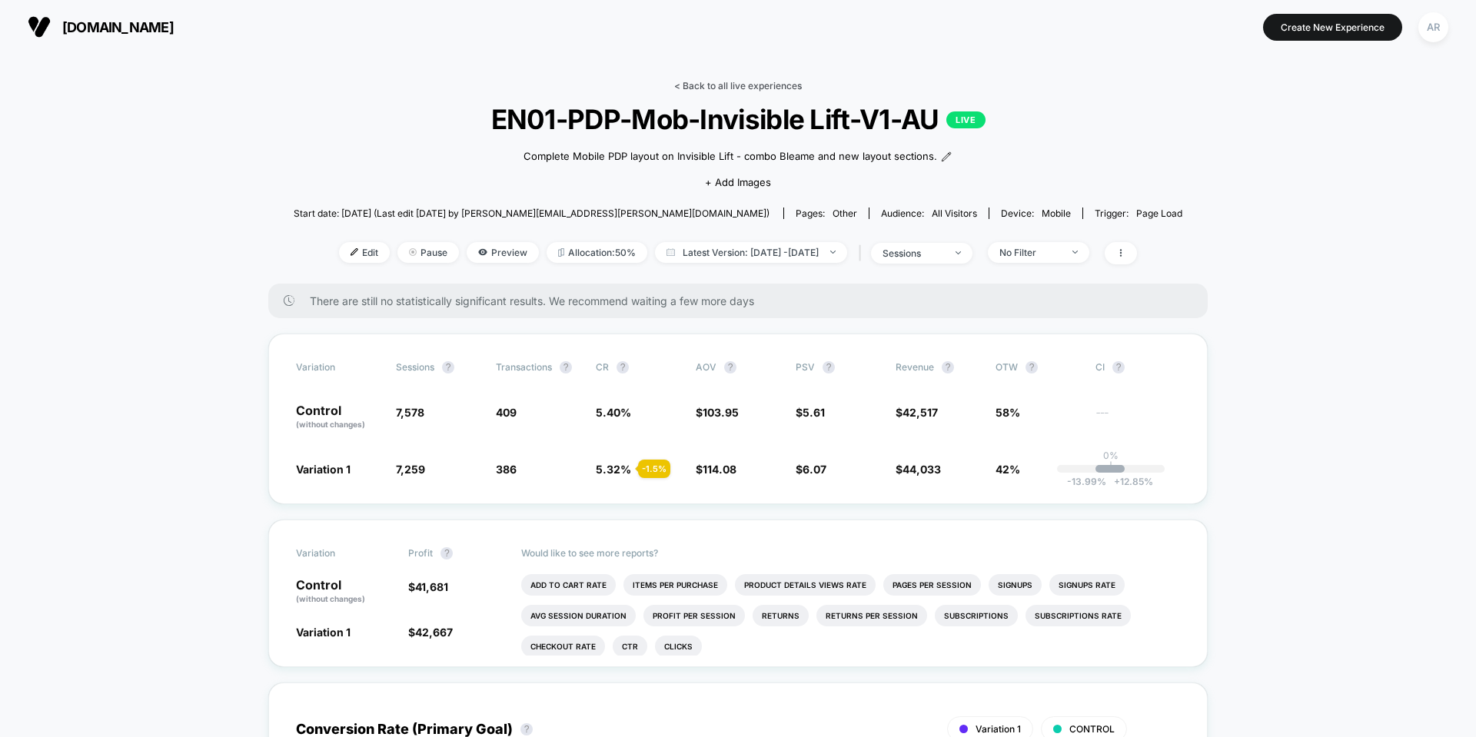
click at [723, 81] on link "< Back to all live experiences" at bounding box center [738, 86] width 128 height 12
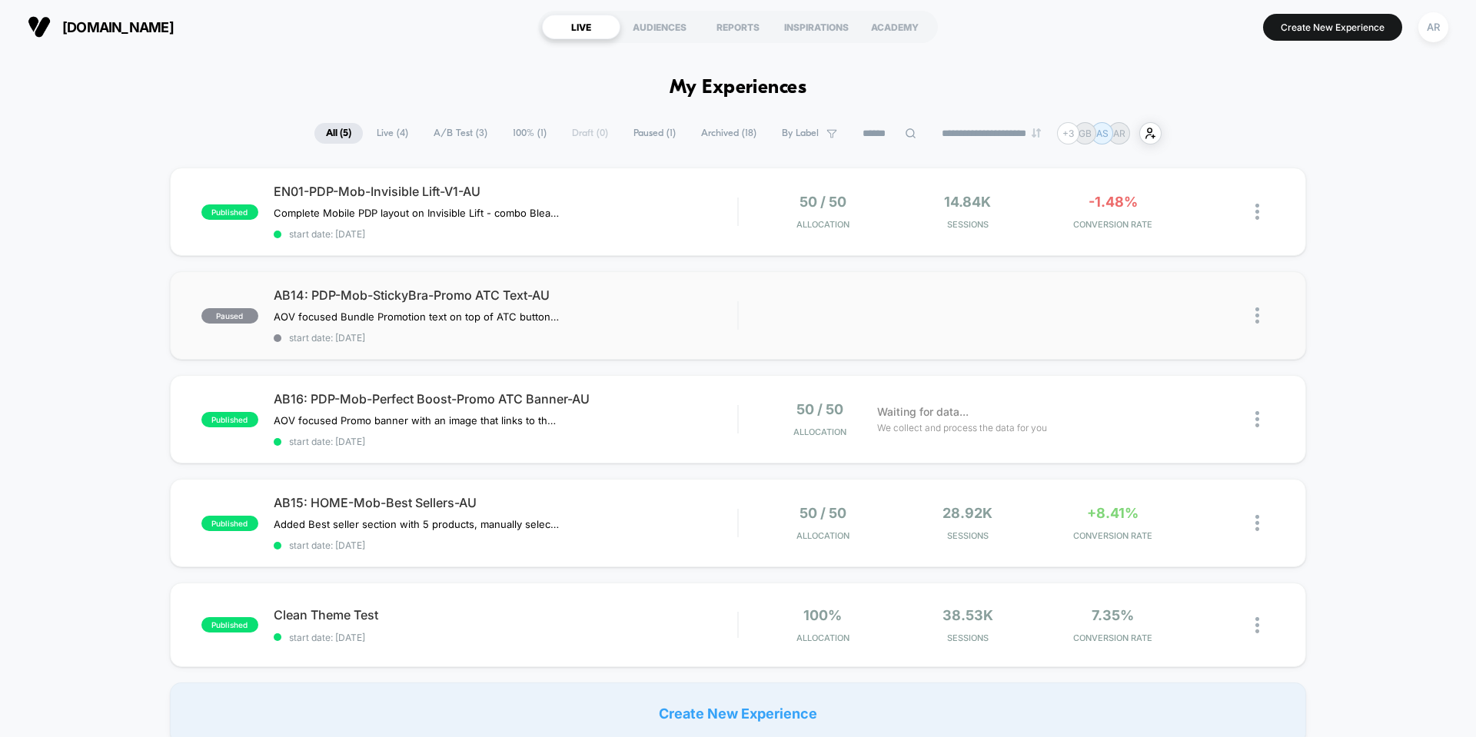
scroll to position [77, 0]
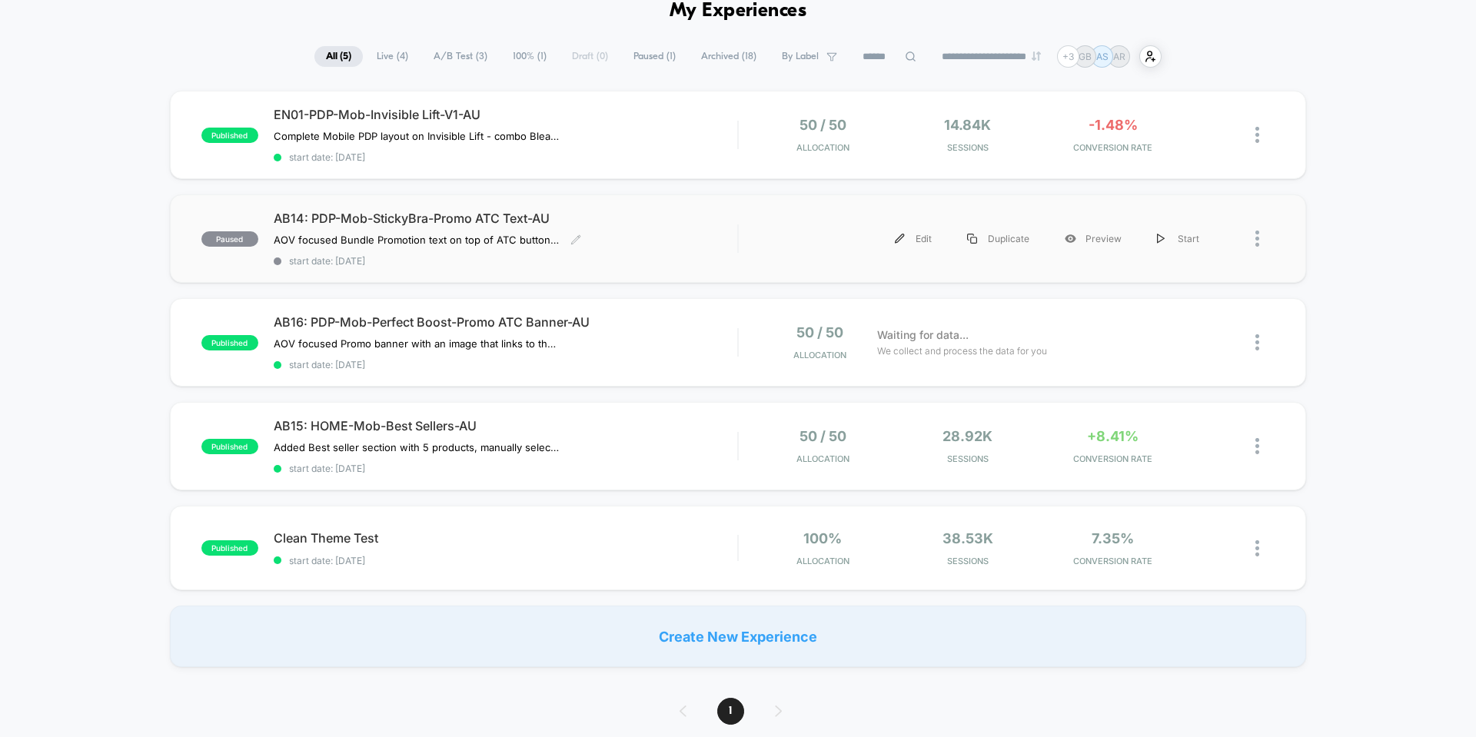
click at [689, 219] on span "AB14: PDP-Mob-StickyBra-Promo ATC Text-AU" at bounding box center [505, 218] width 463 height 15
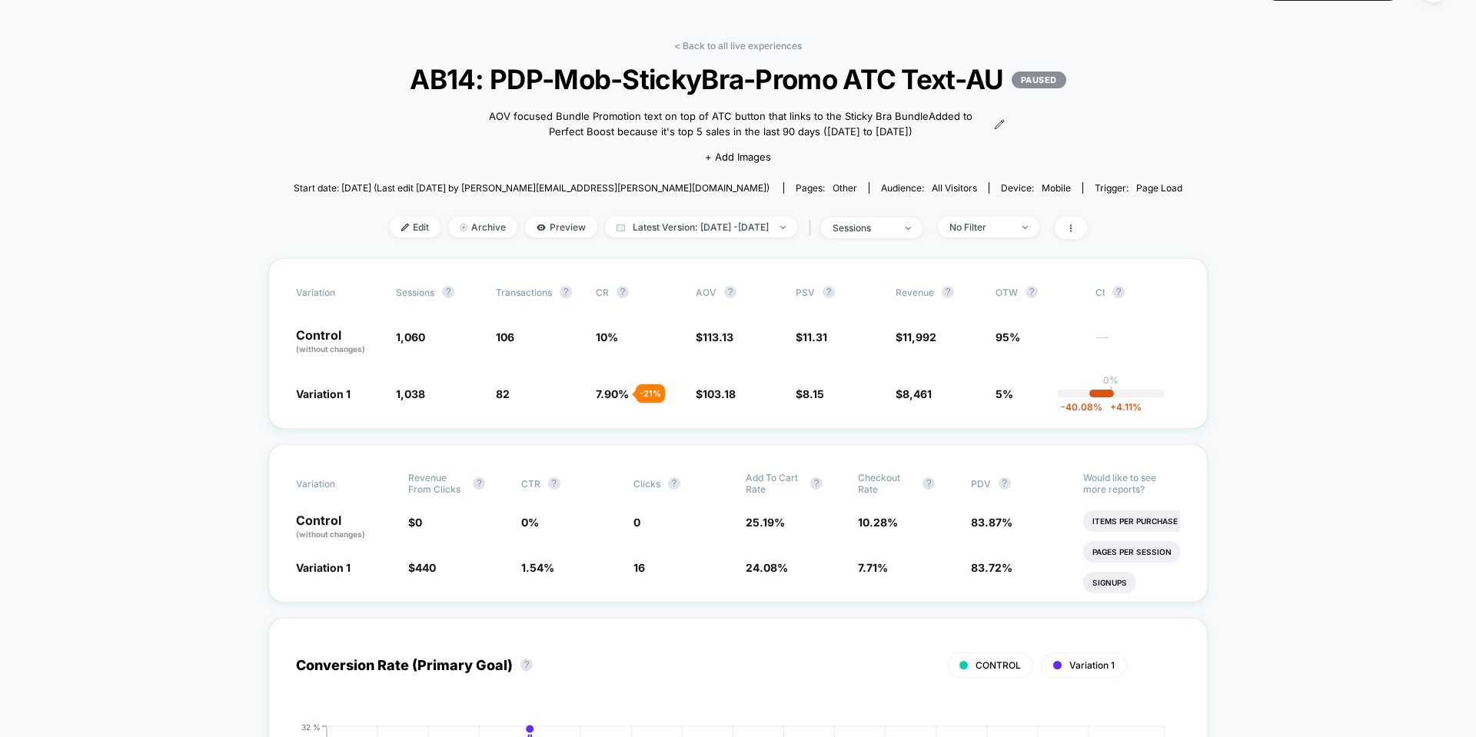
scroll to position [77, 0]
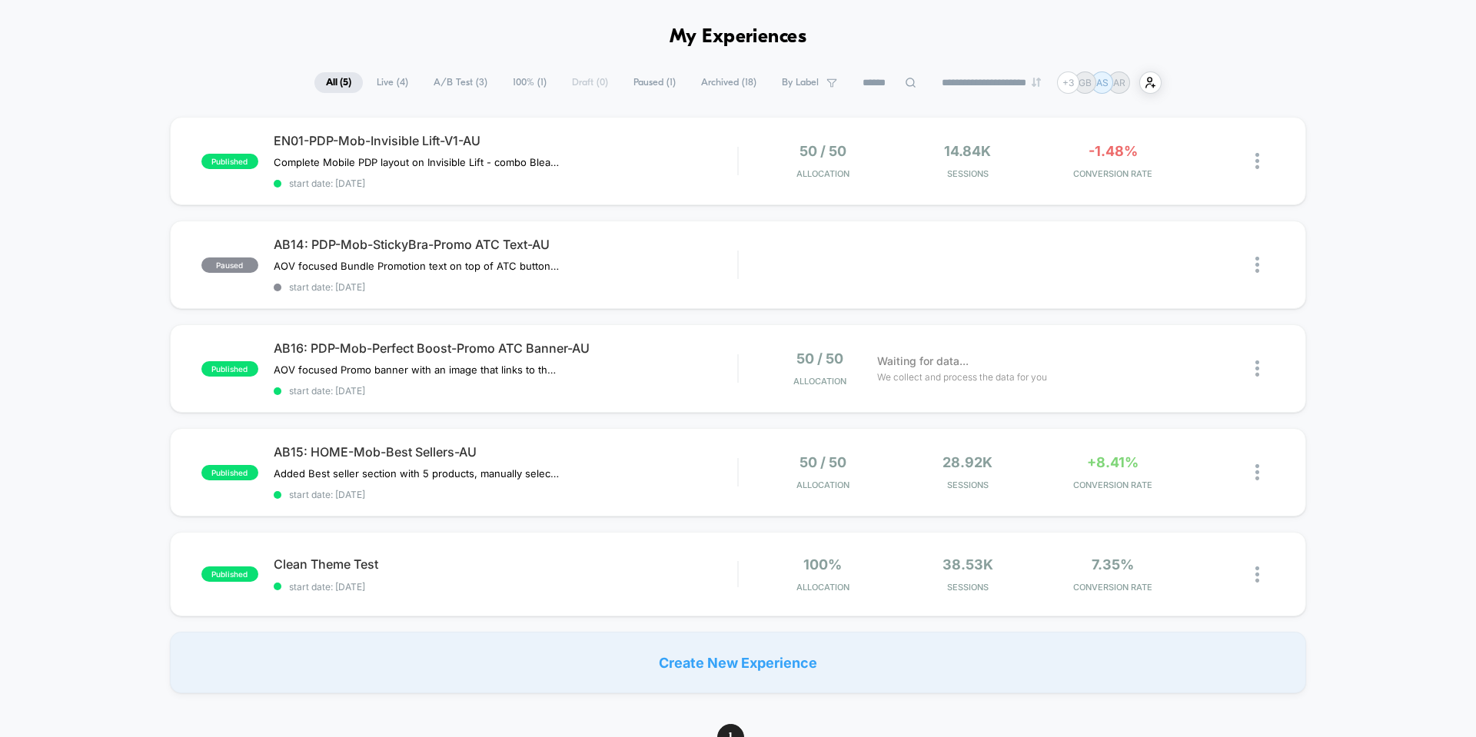
scroll to position [77, 0]
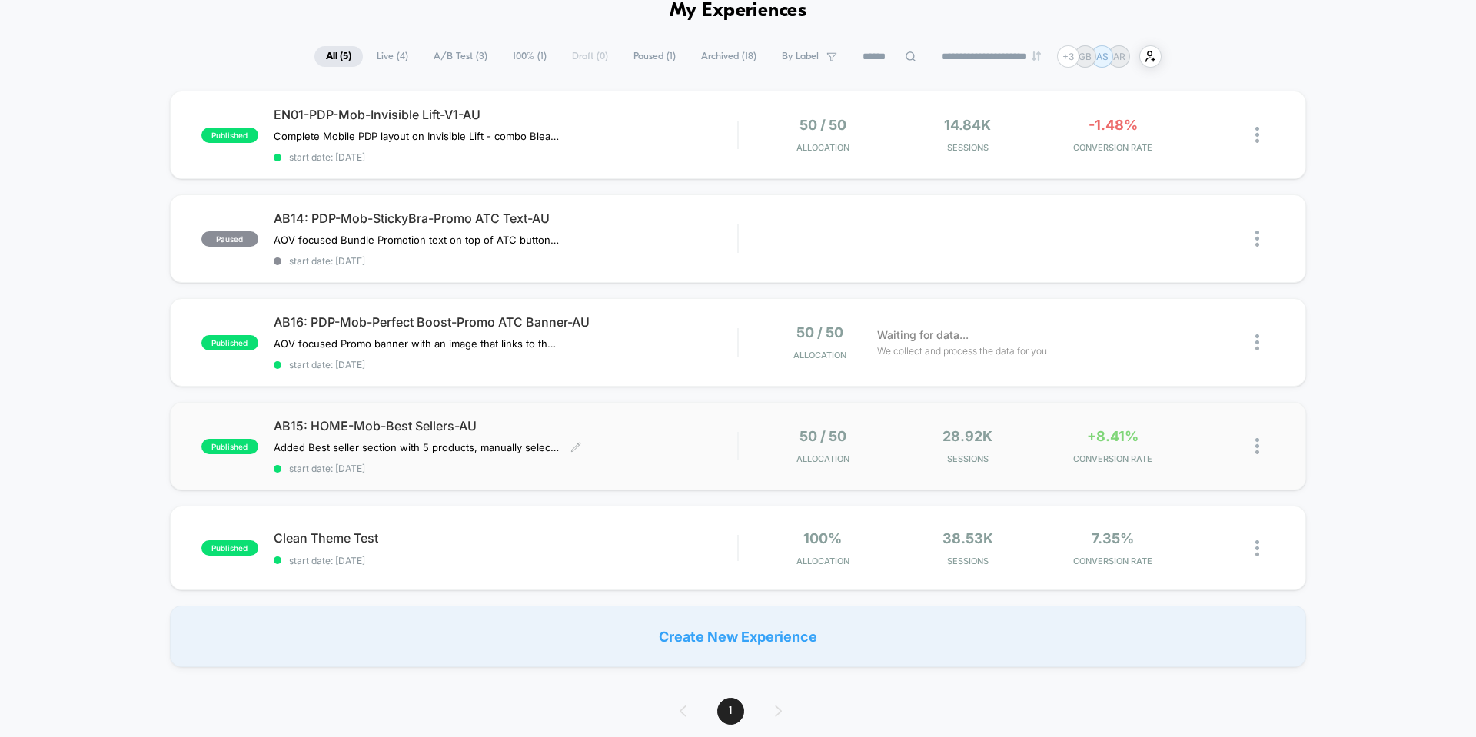
click at [647, 438] on div "AB15: HOME-Mob-Best Sellers-AU Added Best seller section with 5 products, manua…" at bounding box center [505, 446] width 463 height 56
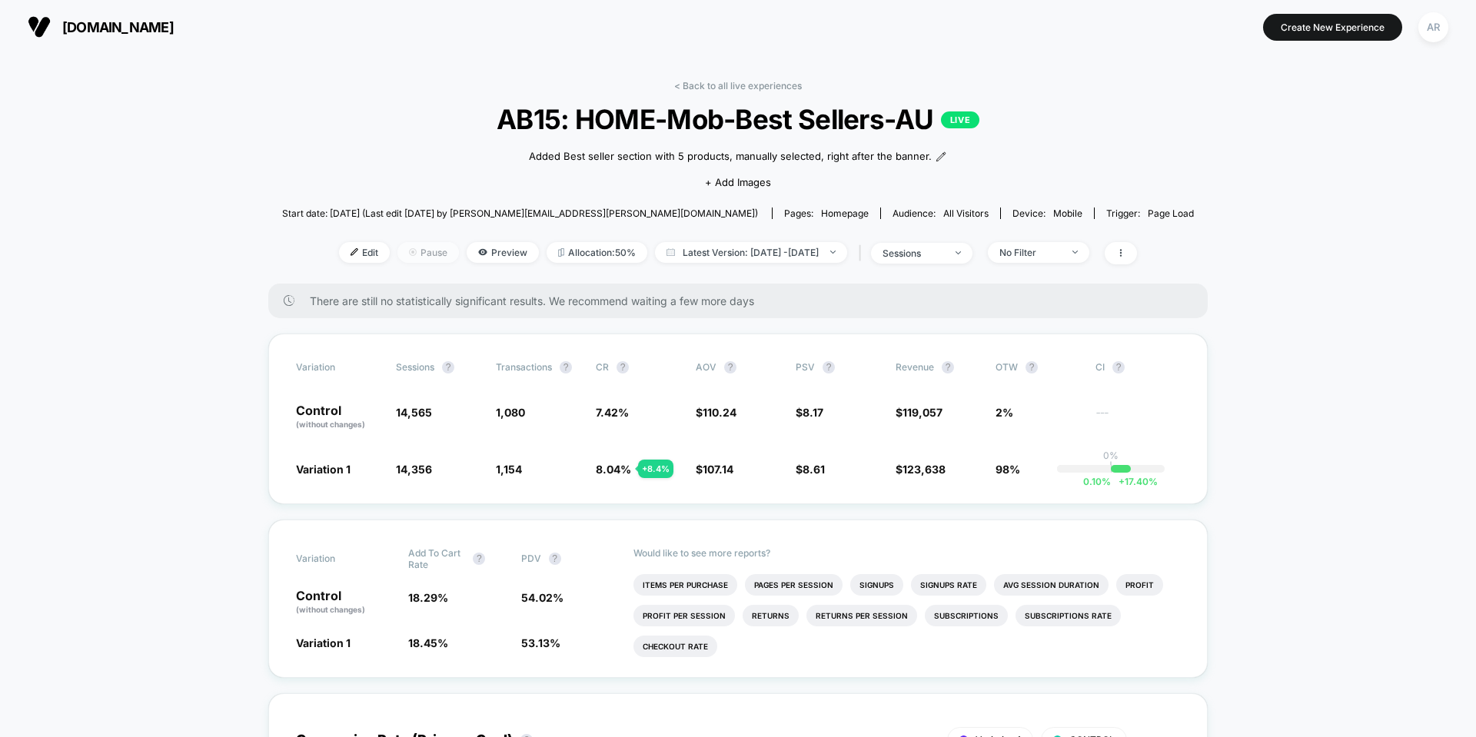
click at [414, 259] on span "Pause" at bounding box center [427, 252] width 61 height 21
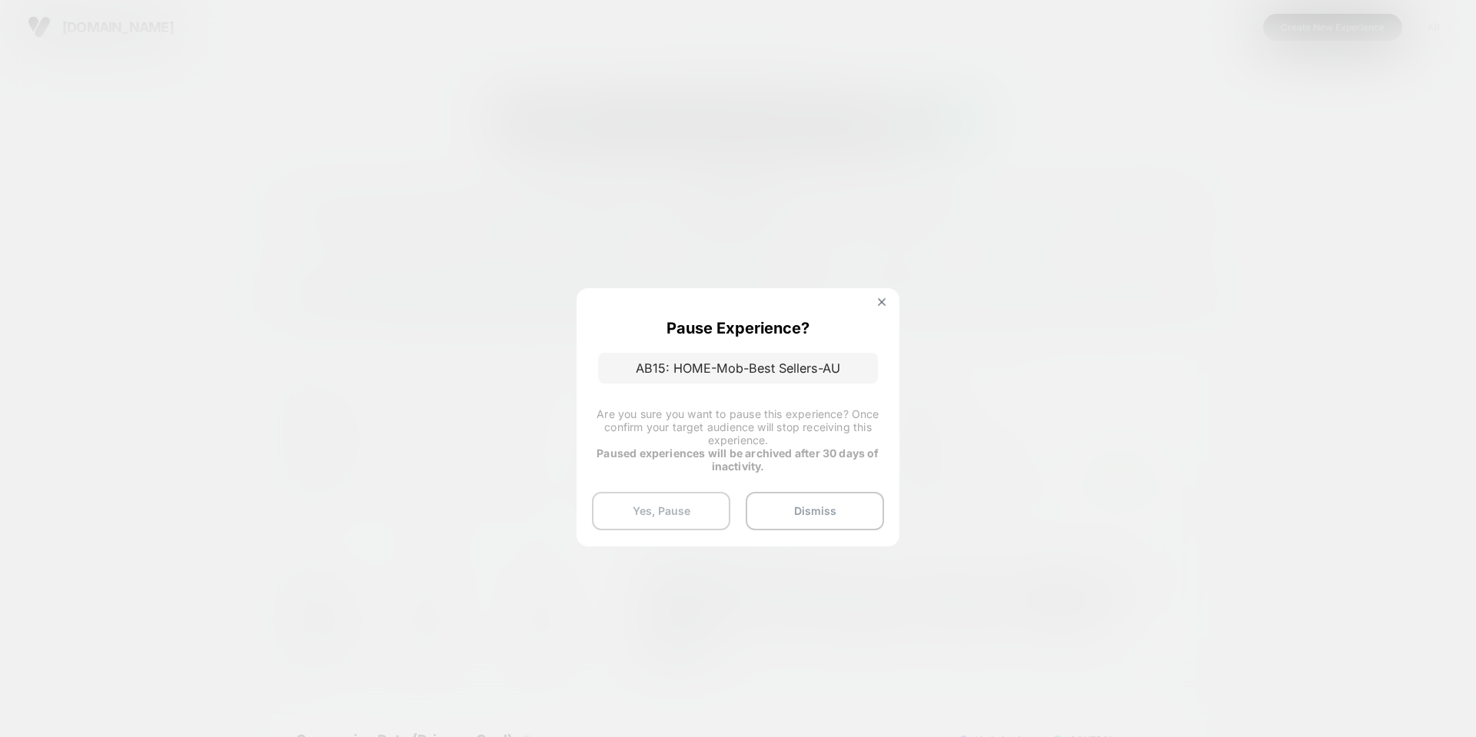
click at [666, 511] on button "Yes, Pause" at bounding box center [661, 511] width 138 height 38
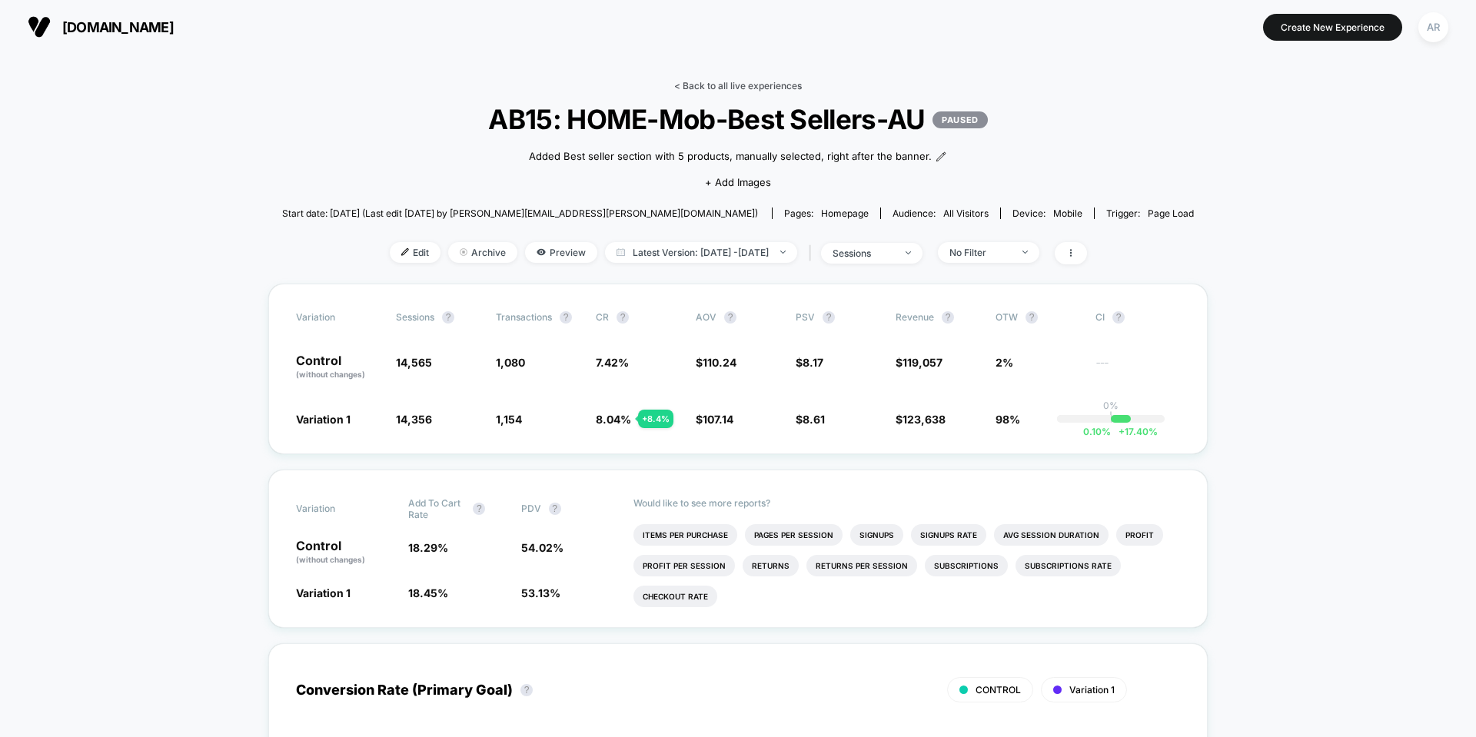
click at [751, 87] on link "< Back to all live experiences" at bounding box center [738, 86] width 128 height 12
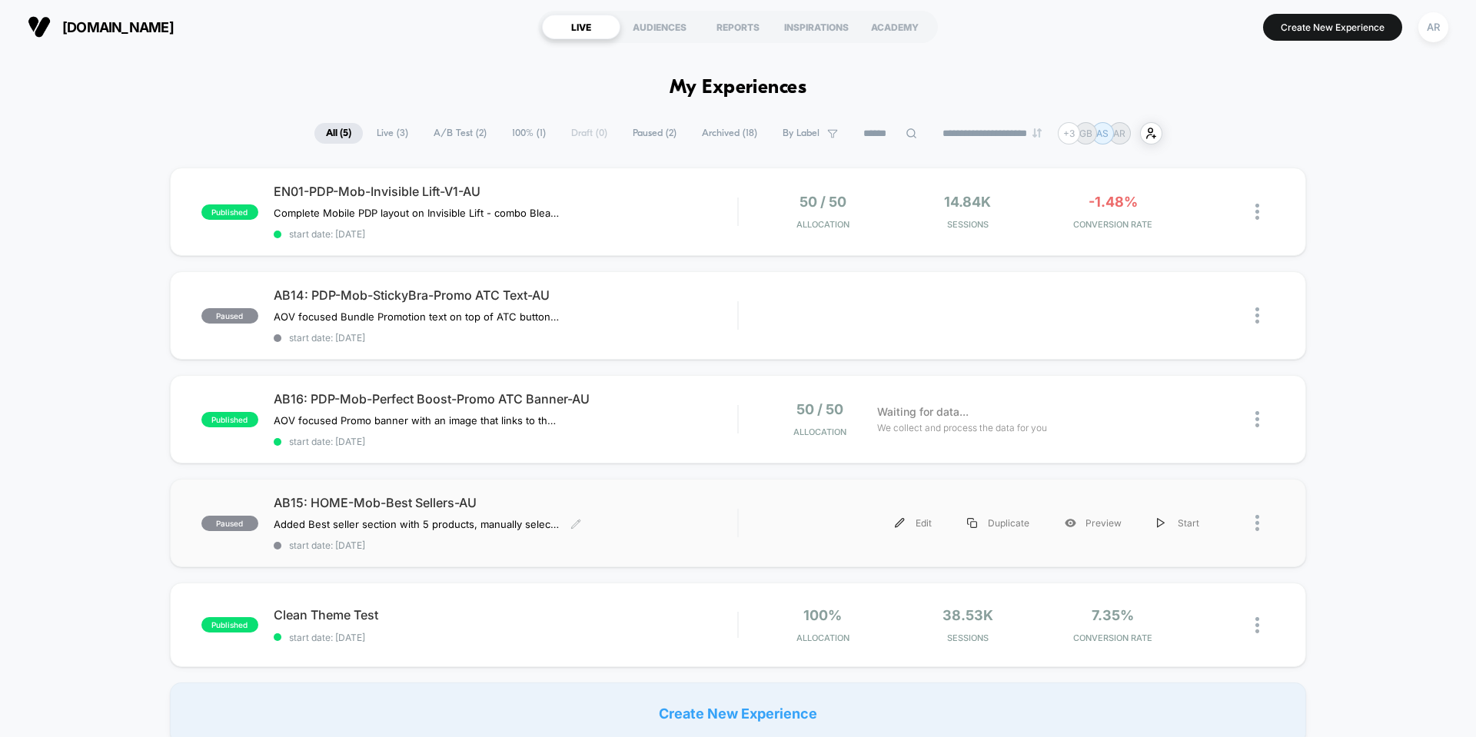
click at [715, 507] on span "AB15: HOME-Mob-Best Sellers-AU" at bounding box center [505, 502] width 463 height 15
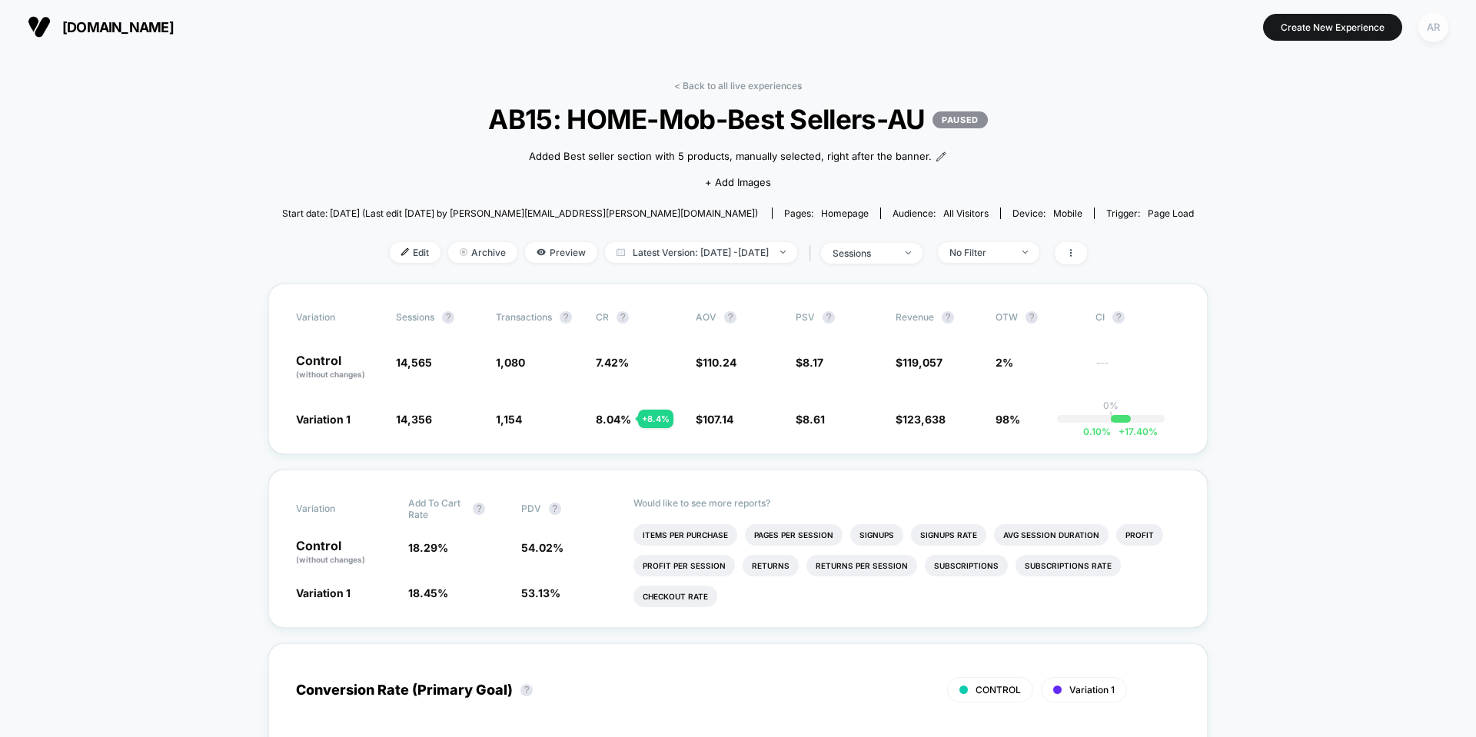
click at [1437, 25] on div "AR" at bounding box center [1433, 27] width 30 height 30
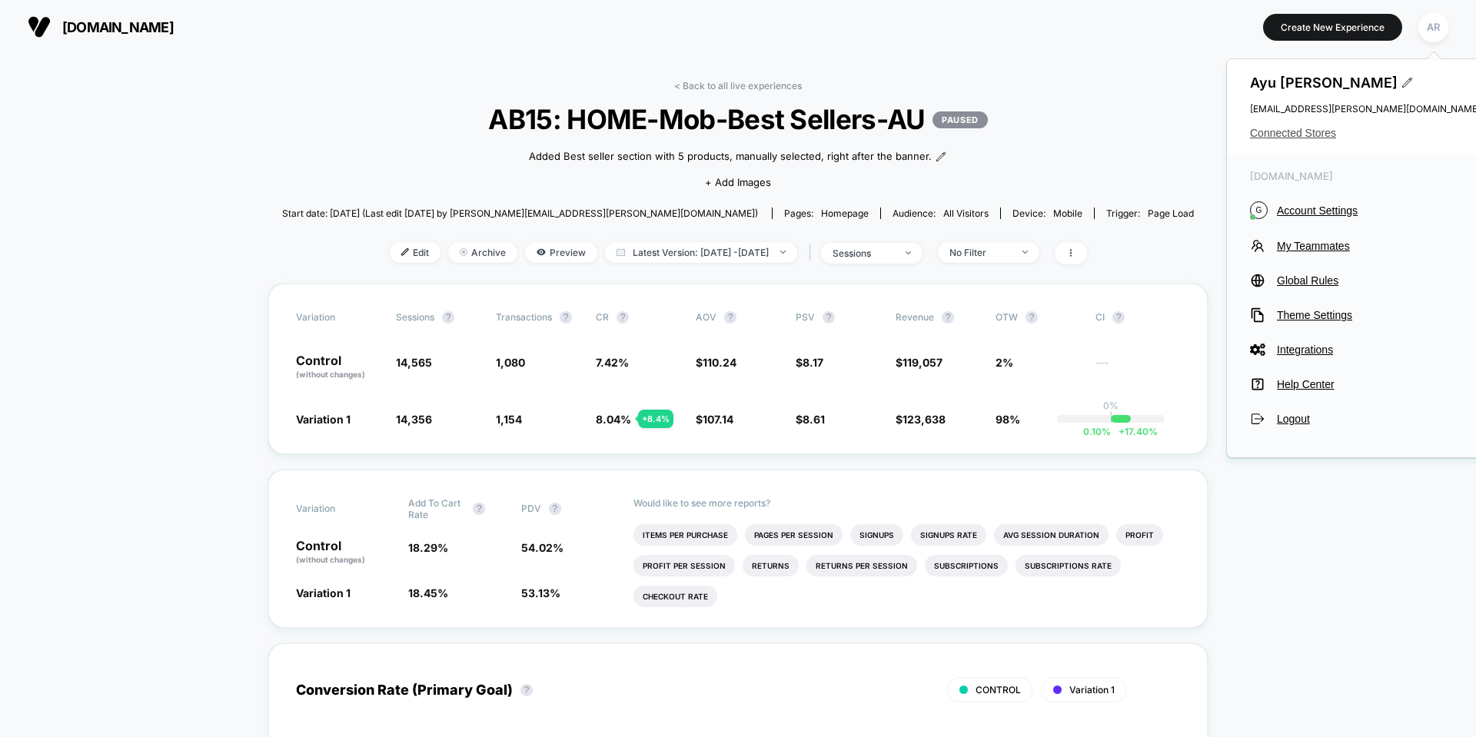
click at [1319, 136] on span "Connected Stores" at bounding box center [1365, 133] width 231 height 12
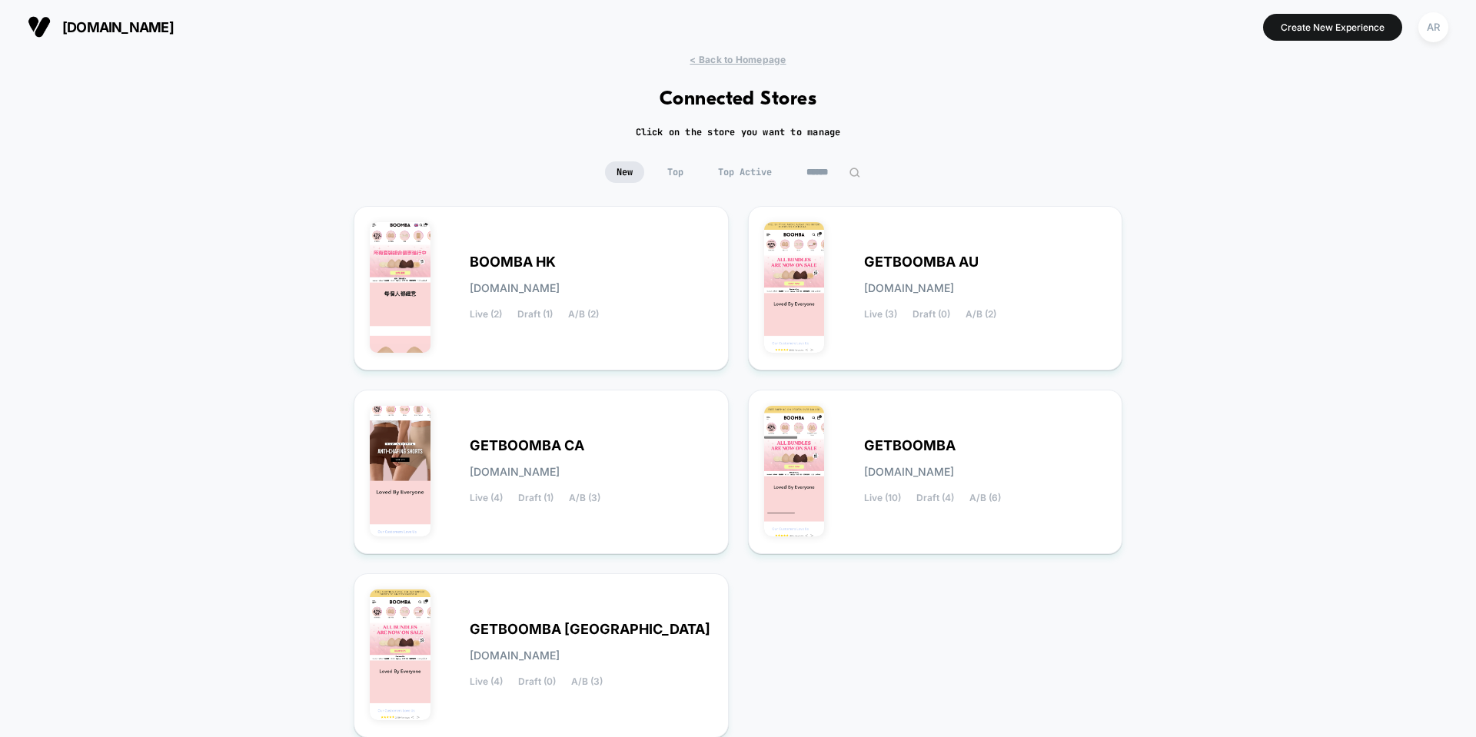
scroll to position [77, 0]
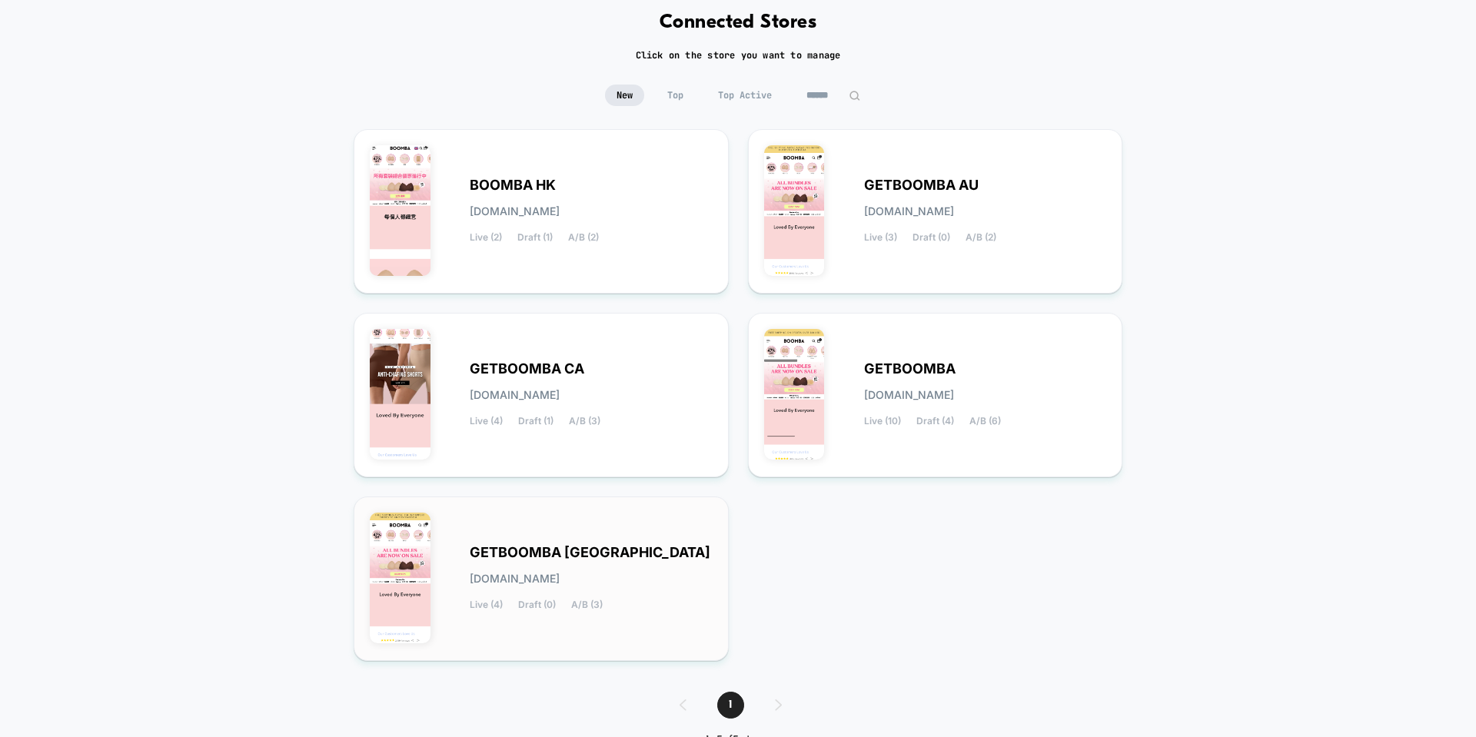
click at [649, 547] on div "GETBOOMBA UK [DOMAIN_NAME] Live (4) Draft (0) A/B (3)" at bounding box center [591, 578] width 243 height 63
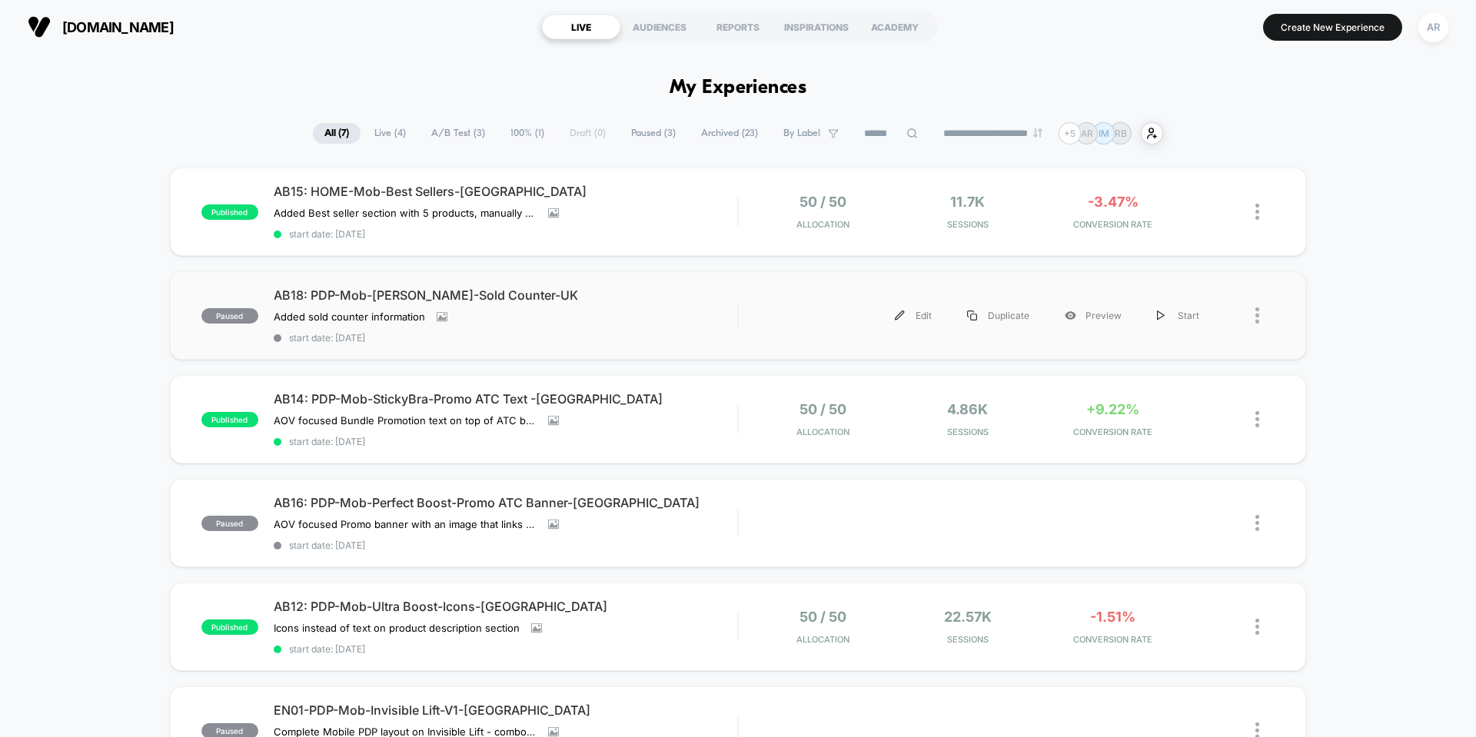
click at [740, 314] on div "Edit Duplicate Preview Start" at bounding box center [1007, 315] width 536 height 35
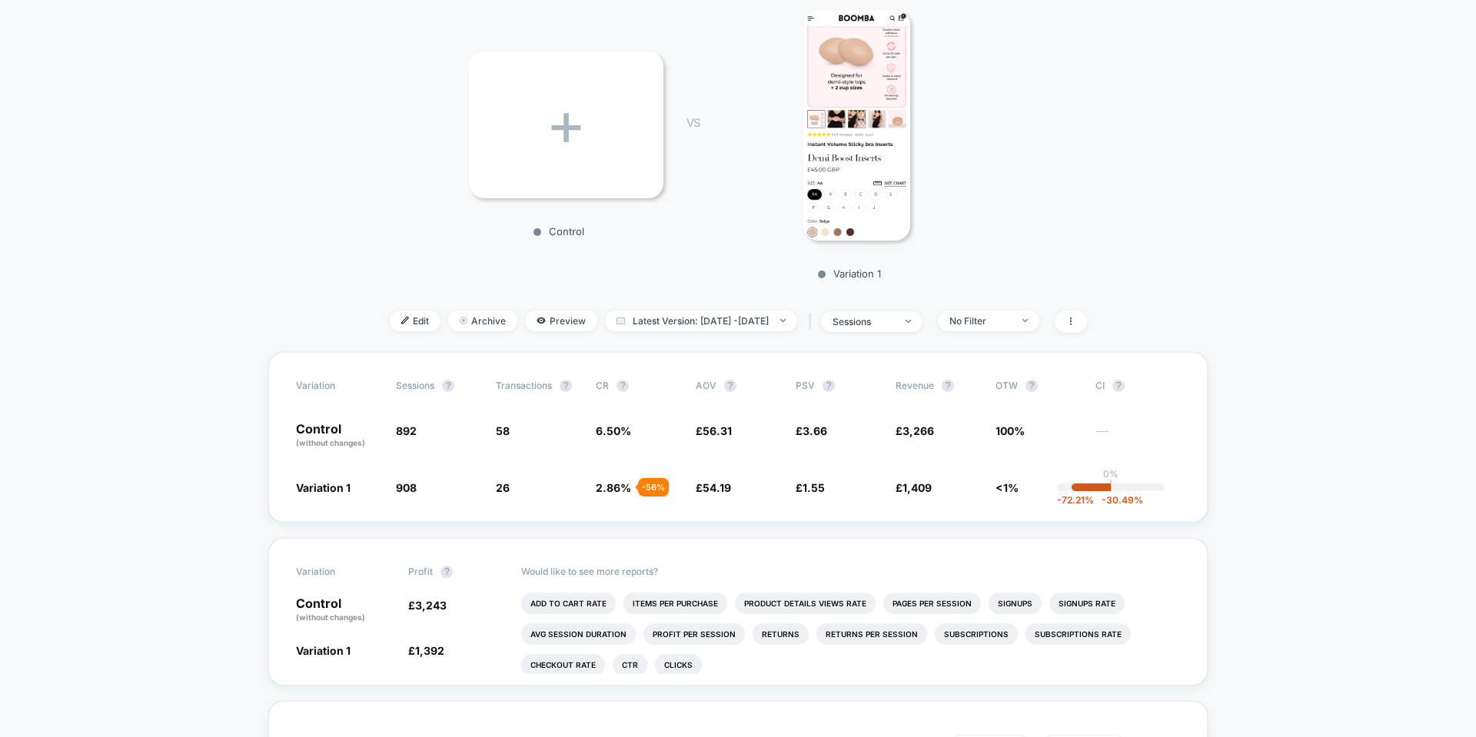
scroll to position [231, 0]
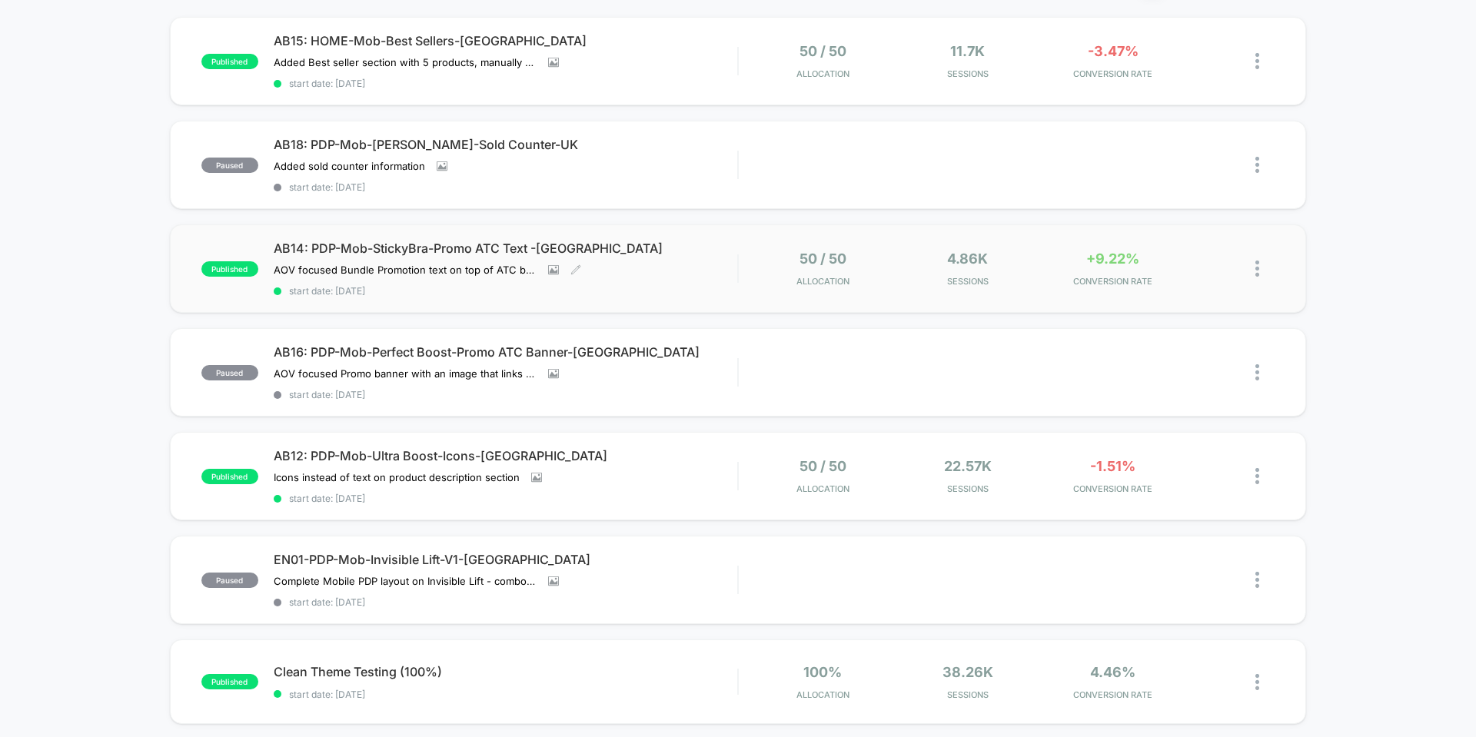
scroll to position [154, 0]
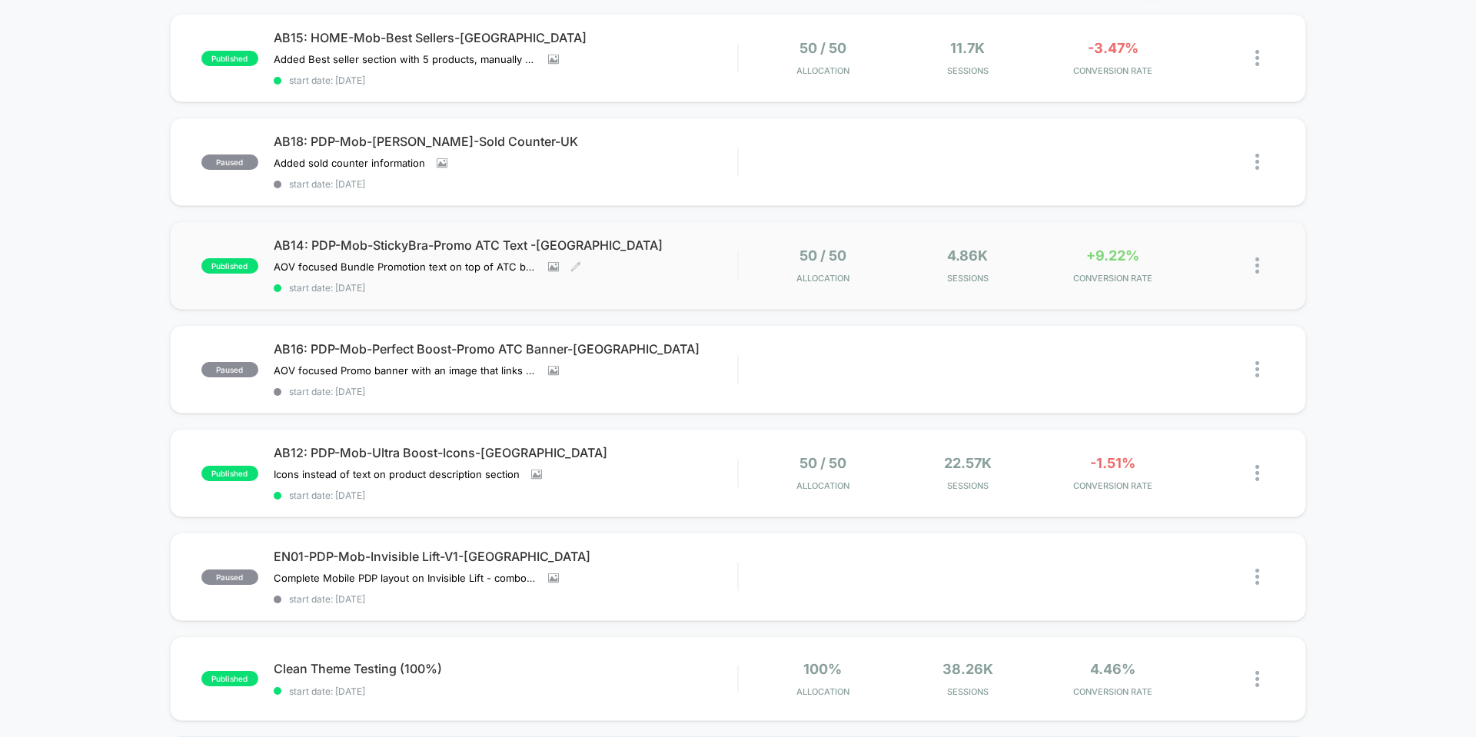
click at [678, 273] on div "AB14: PDP-Mob-StickyBra-Promo ATC Text -UK AOV focused Bundle Promotion text on…" at bounding box center [505, 265] width 463 height 56
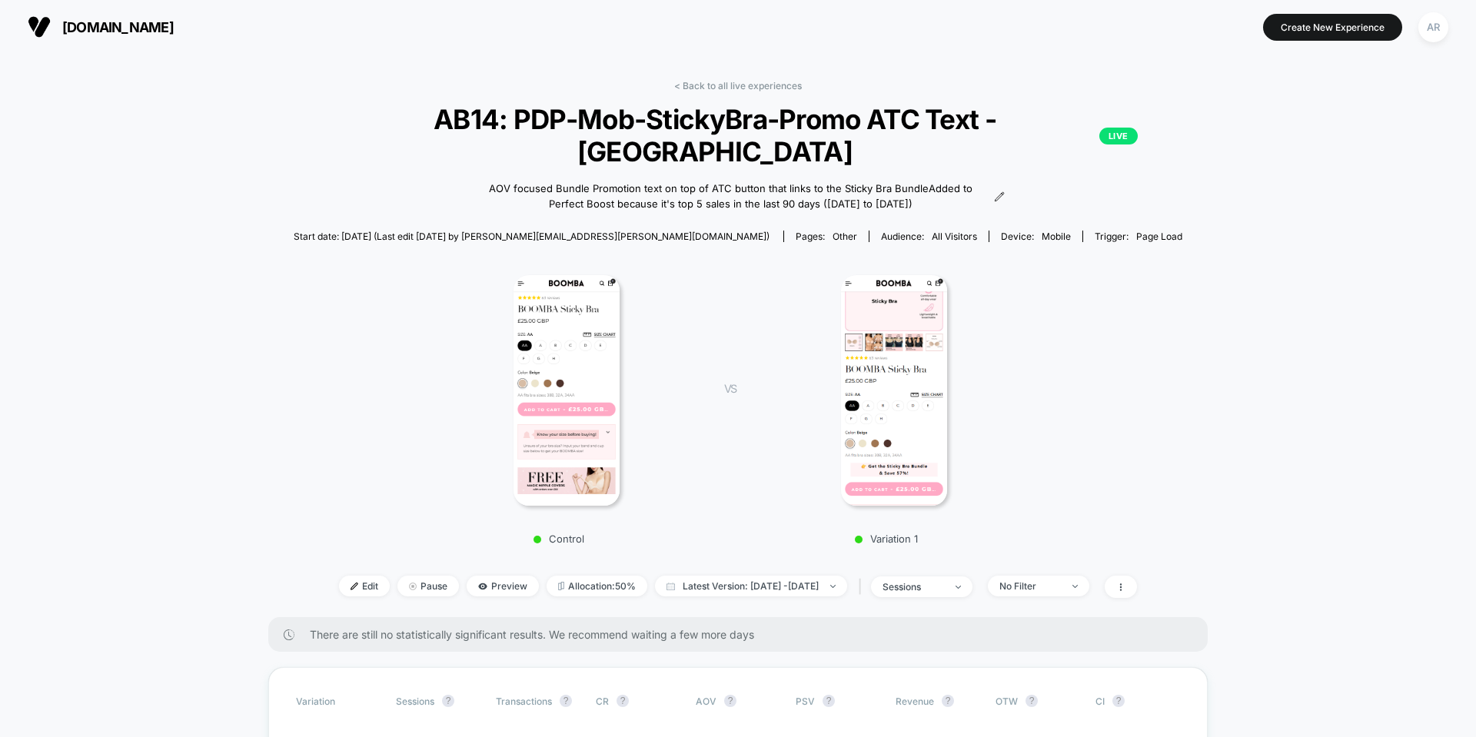
scroll to position [154, 0]
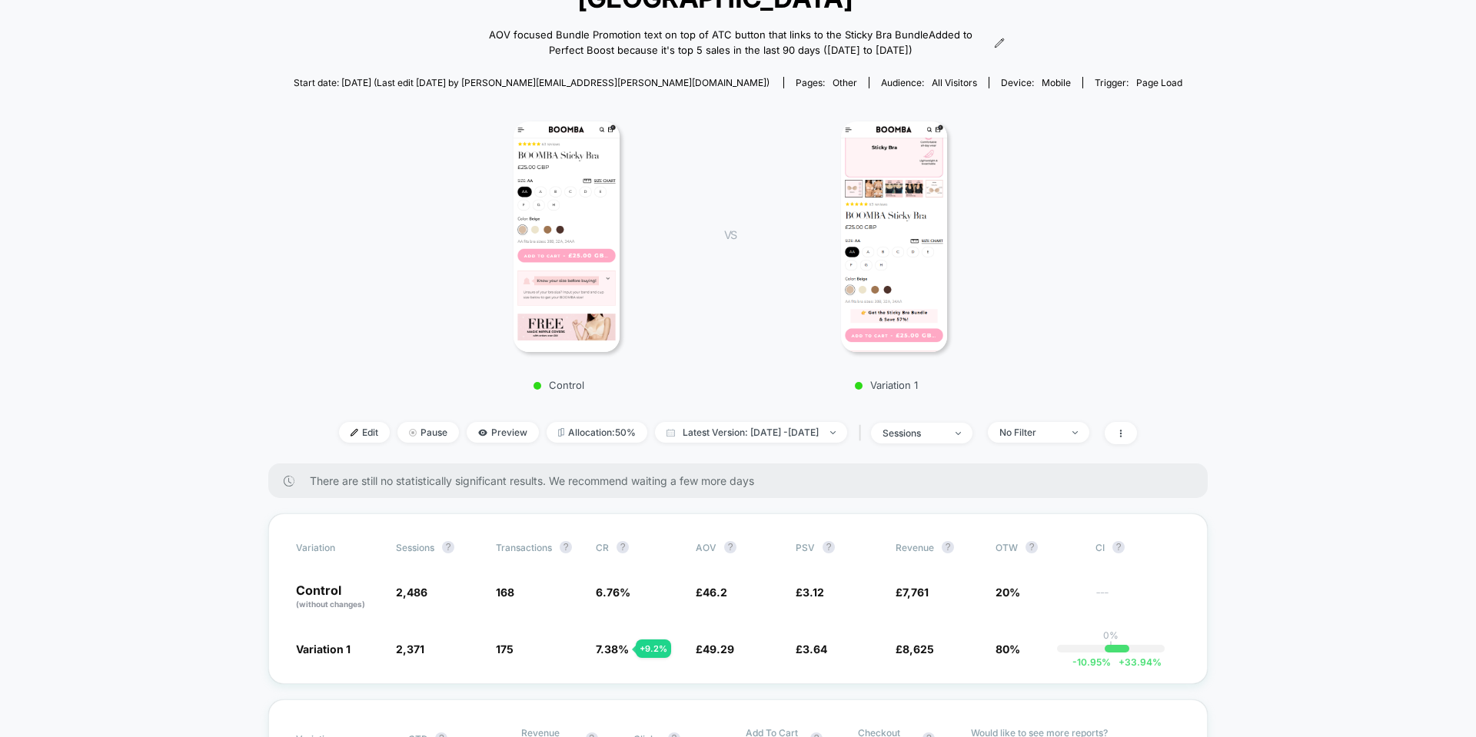
click at [920, 207] on img at bounding box center [894, 236] width 107 height 231
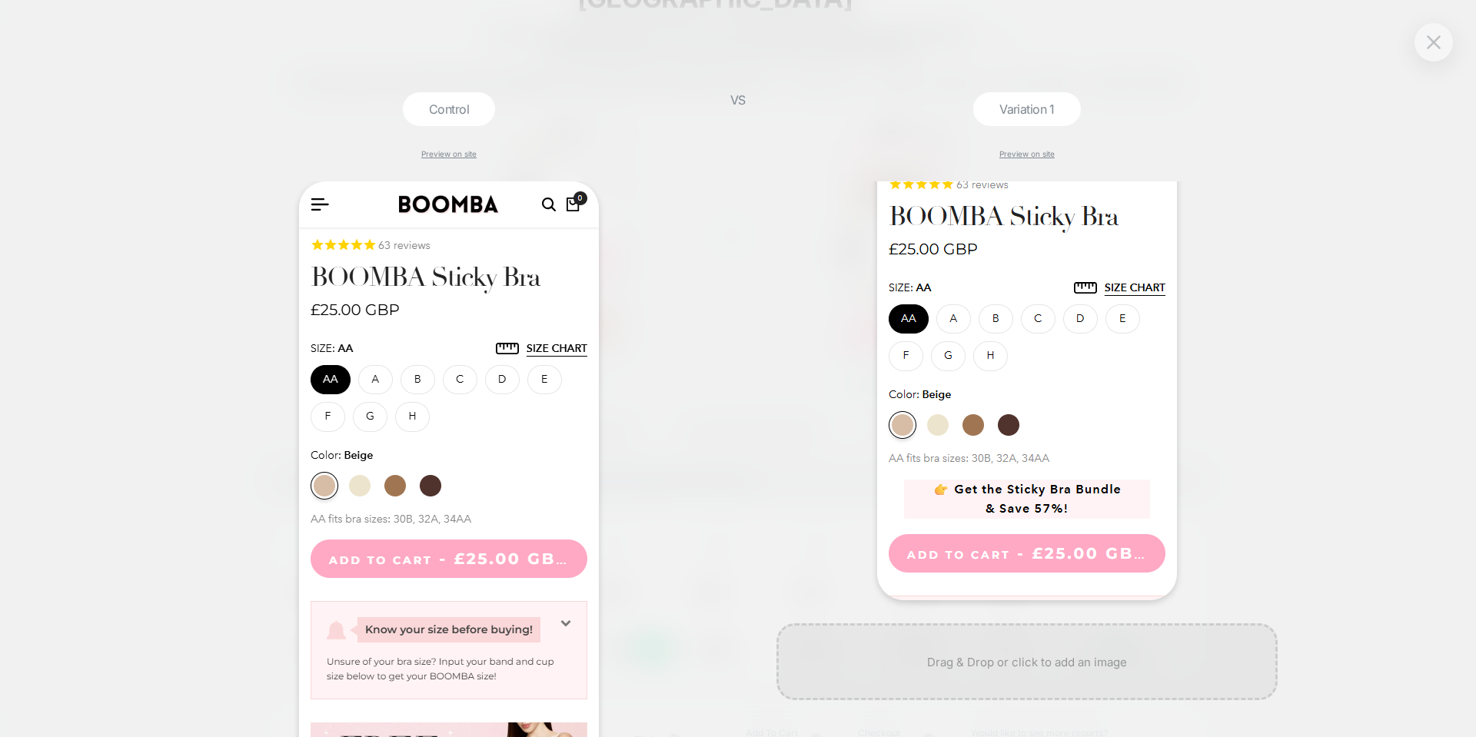
scroll to position [231, 0]
click at [1436, 42] on img at bounding box center [1433, 41] width 14 height 13
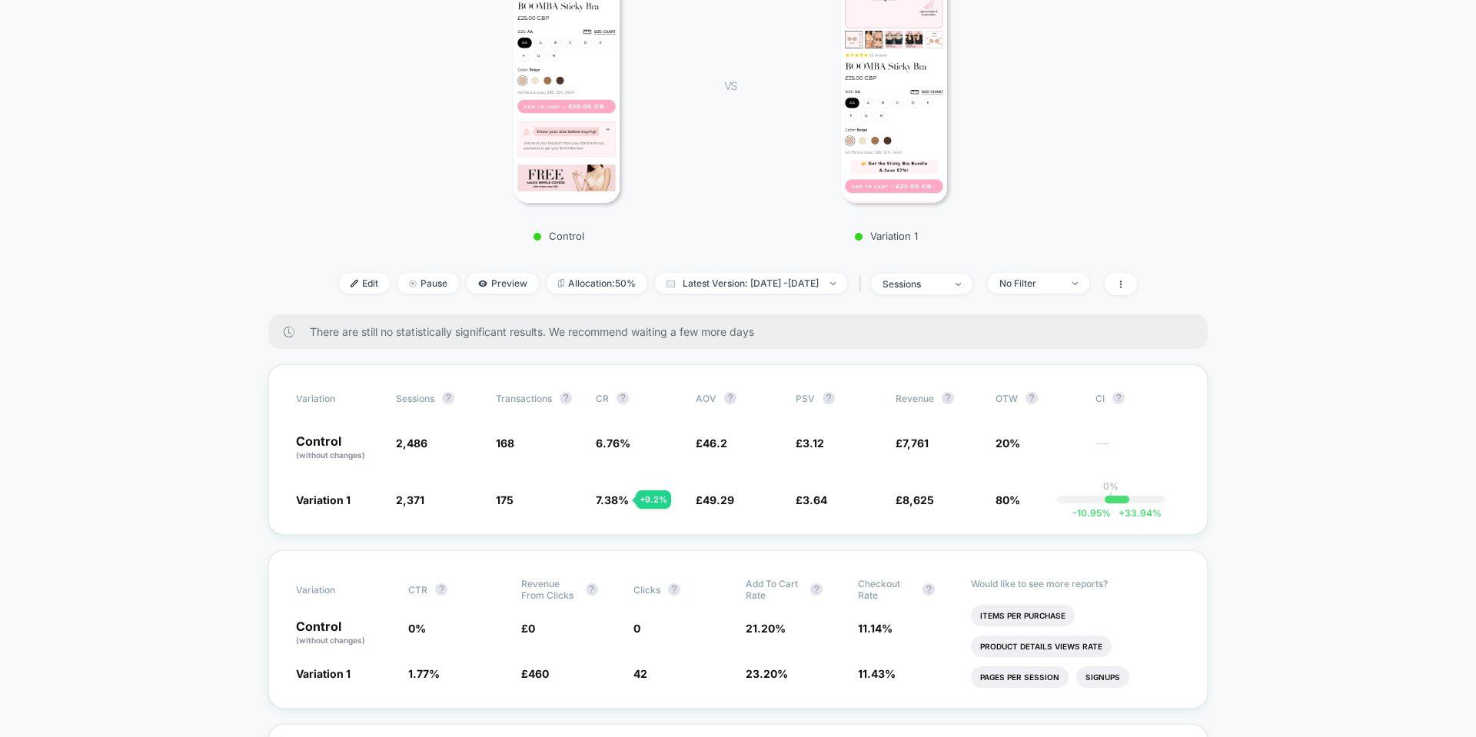
scroll to position [307, 0]
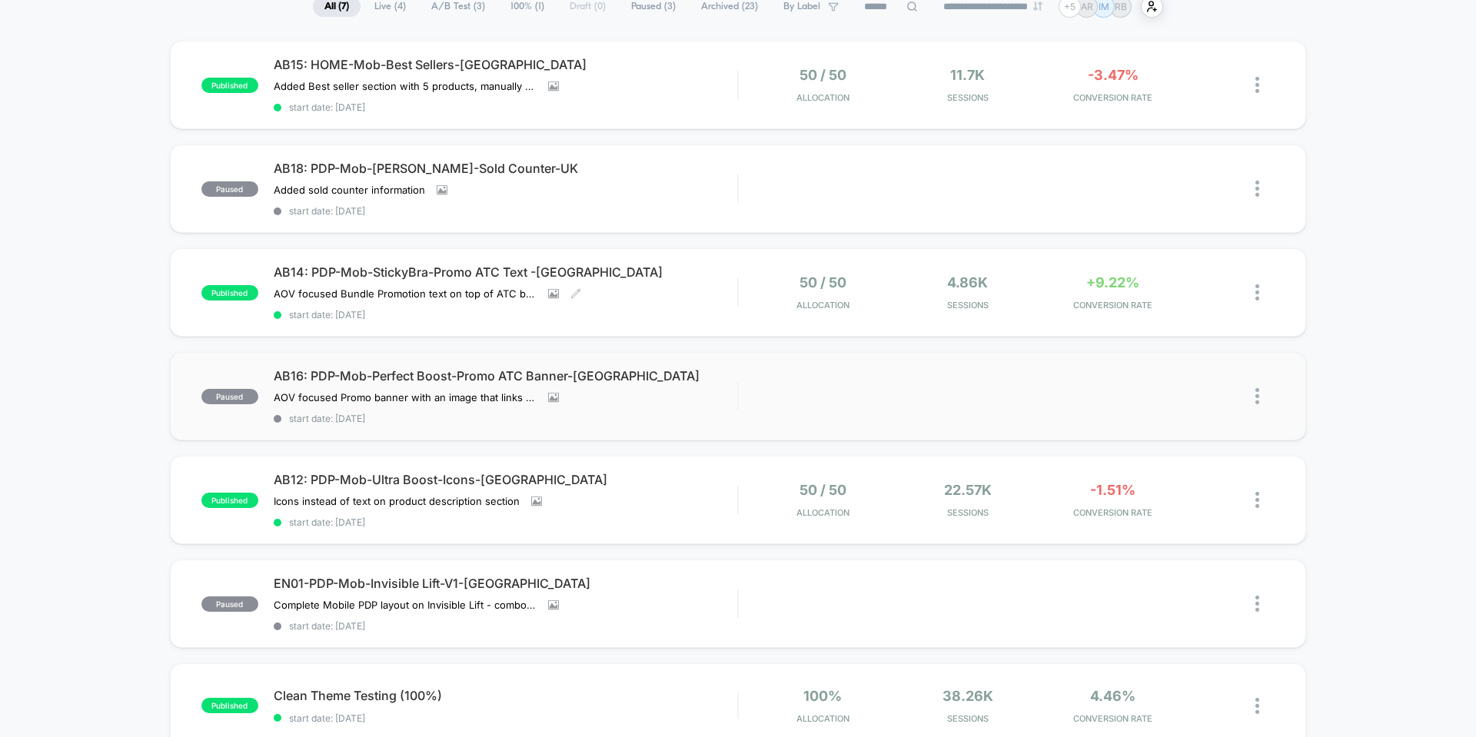
scroll to position [154, 0]
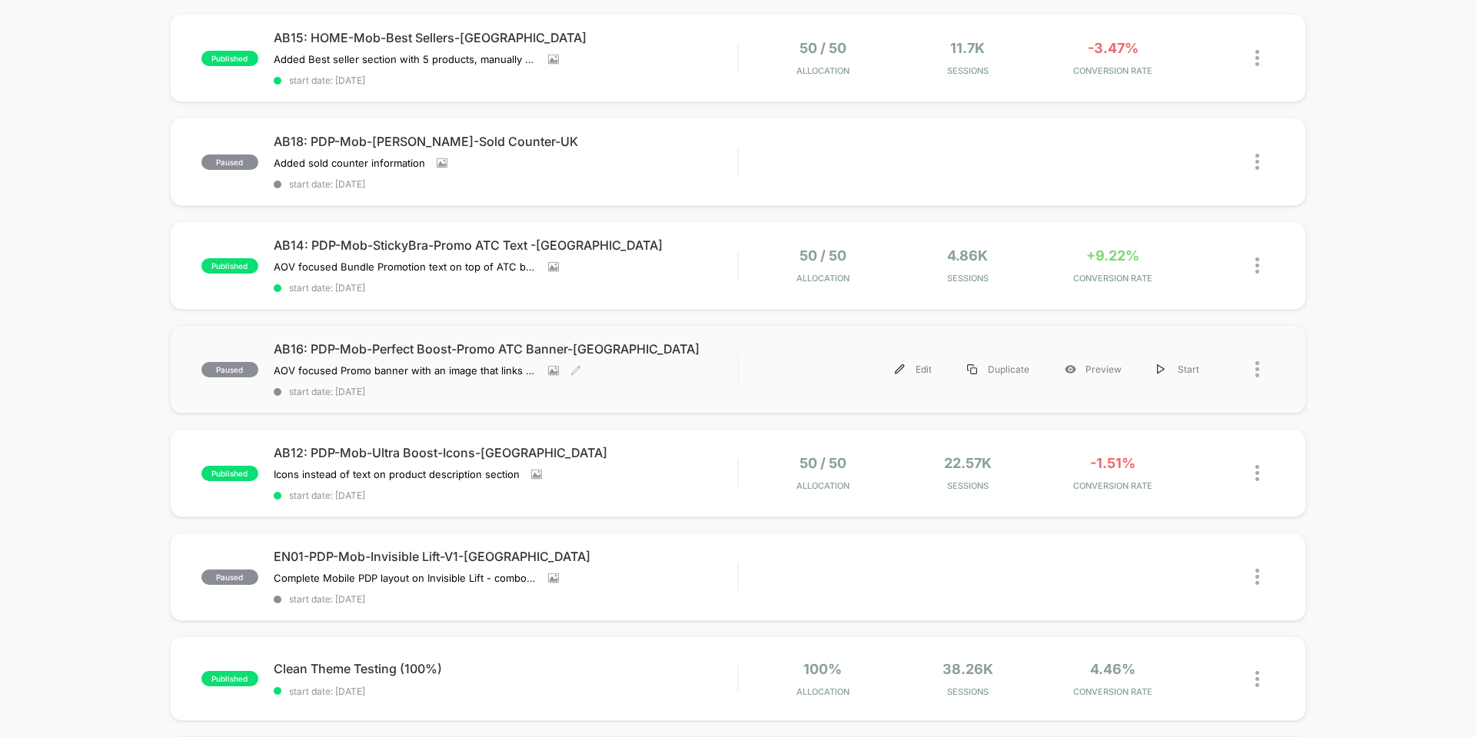
click at [706, 365] on div "AB16: PDP-Mob-Perfect Boost-Promo ATC Banner-UK AOV focused Promo banner with a…" at bounding box center [505, 369] width 463 height 56
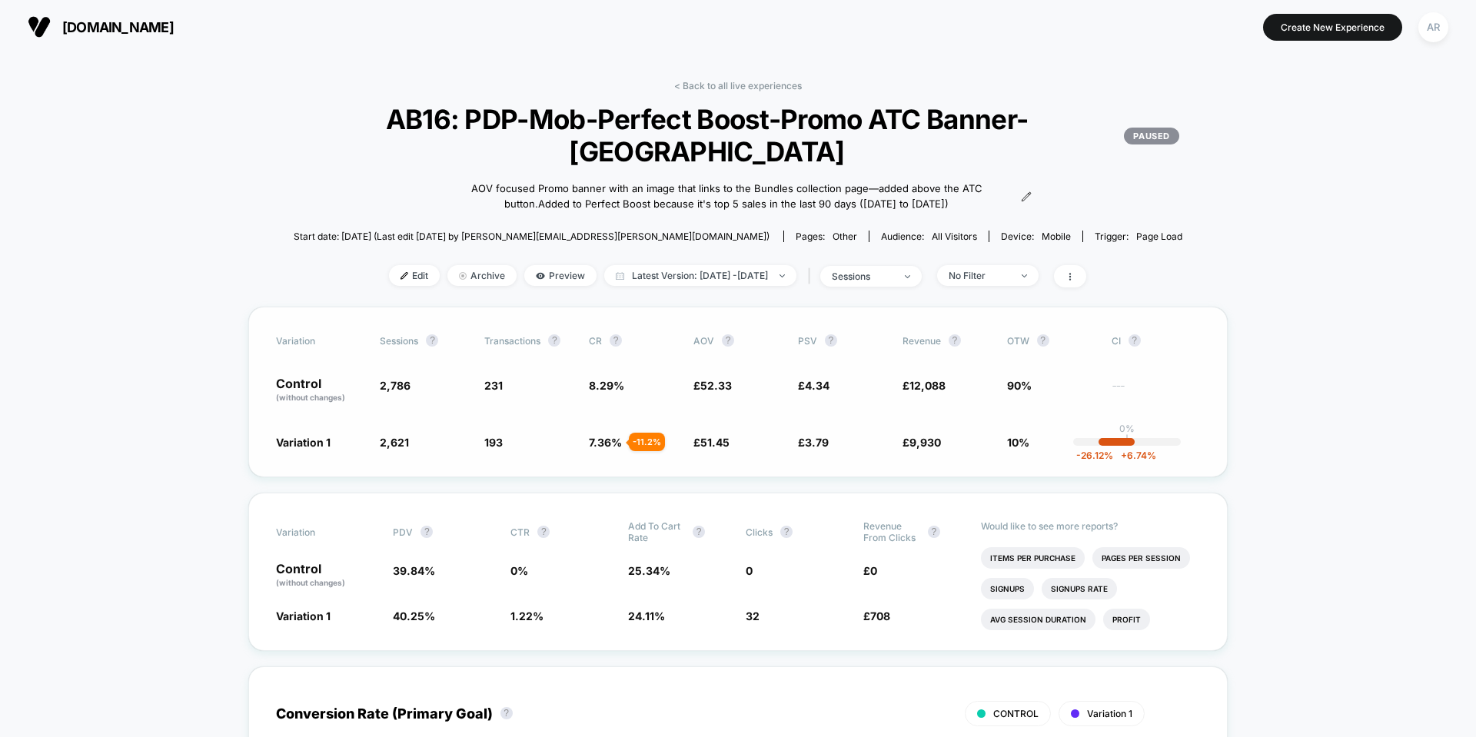
scroll to position [77, 0]
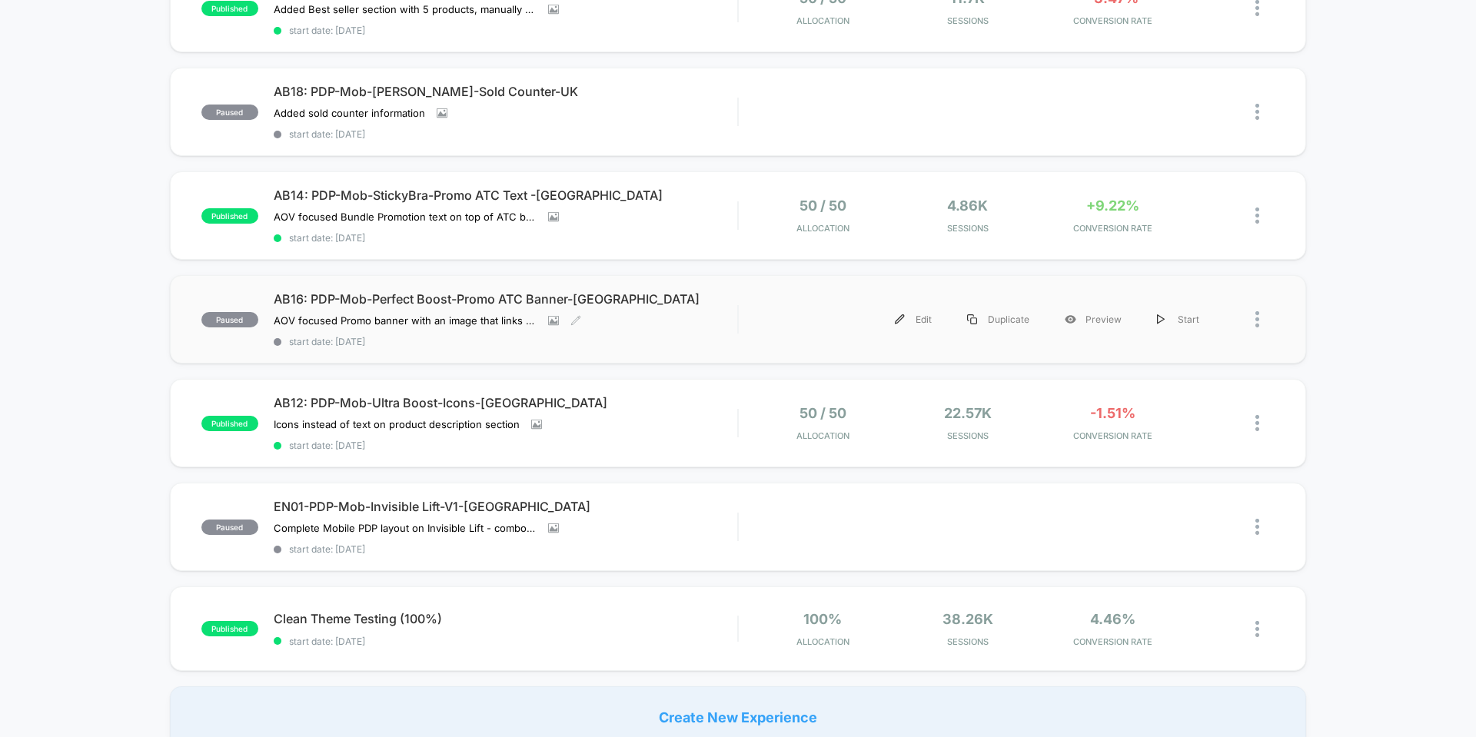
scroll to position [231, 0]
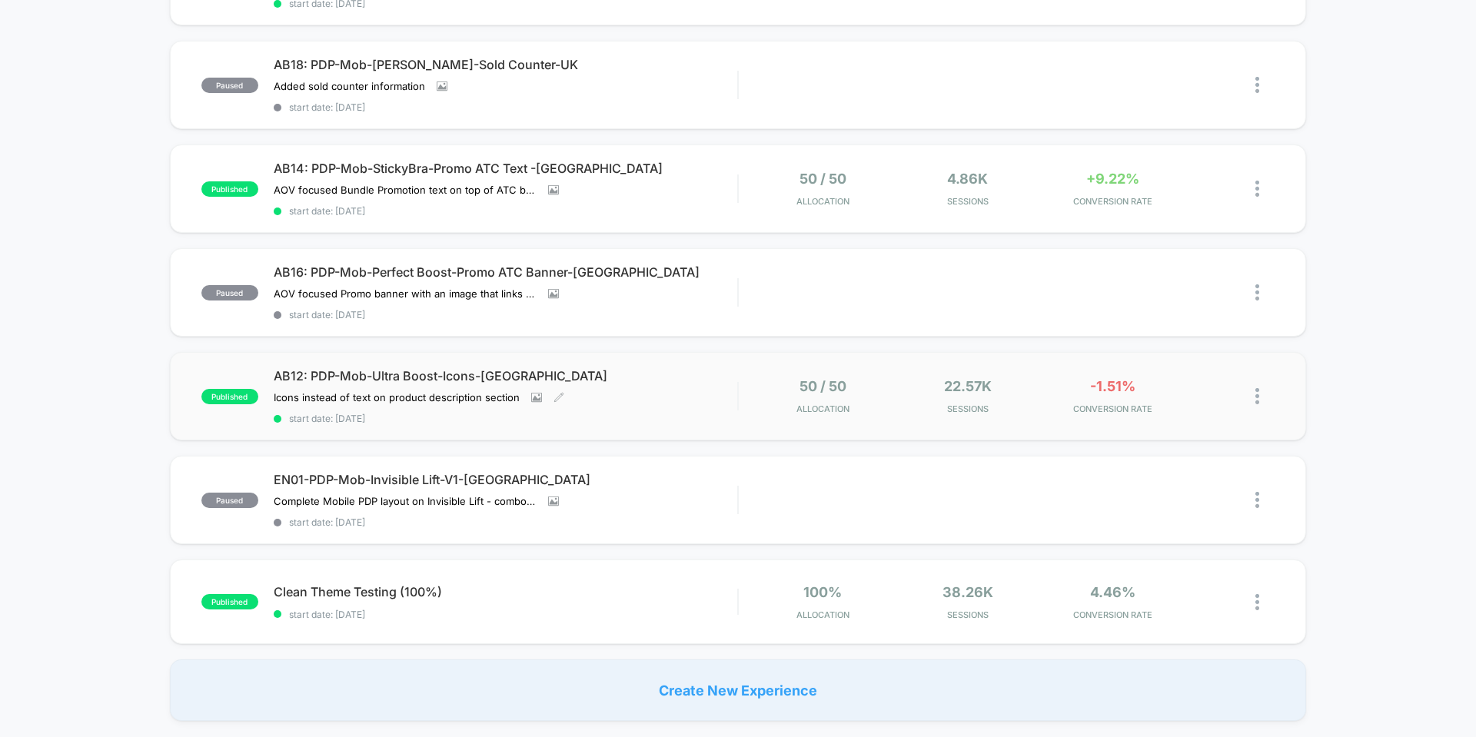
click at [708, 397] on div "AB12: PDP-Mob-Ultra Boost-Icons-UK Icons instead of text on product description…" at bounding box center [505, 396] width 463 height 56
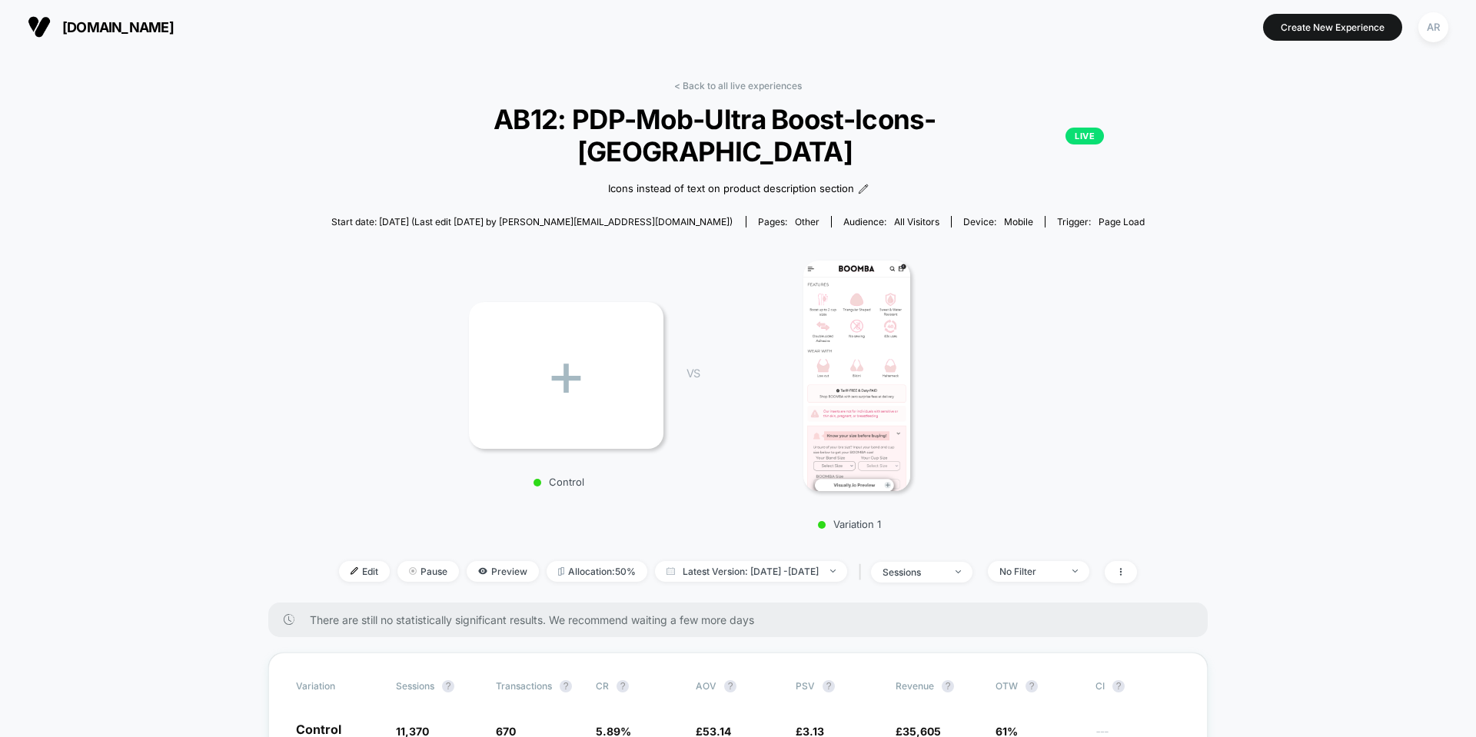
click at [878, 323] on img at bounding box center [856, 376] width 107 height 231
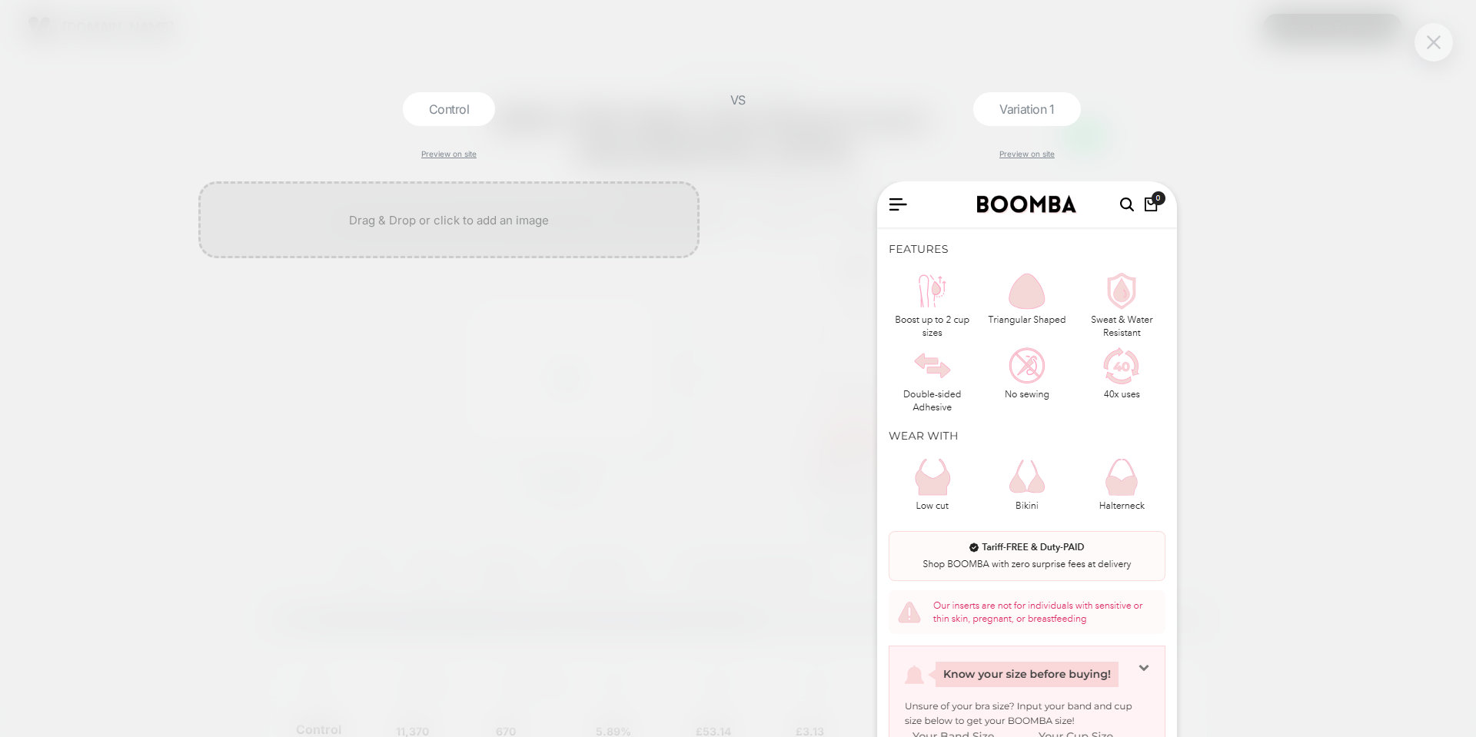
click at [1437, 36] on img at bounding box center [1433, 41] width 14 height 13
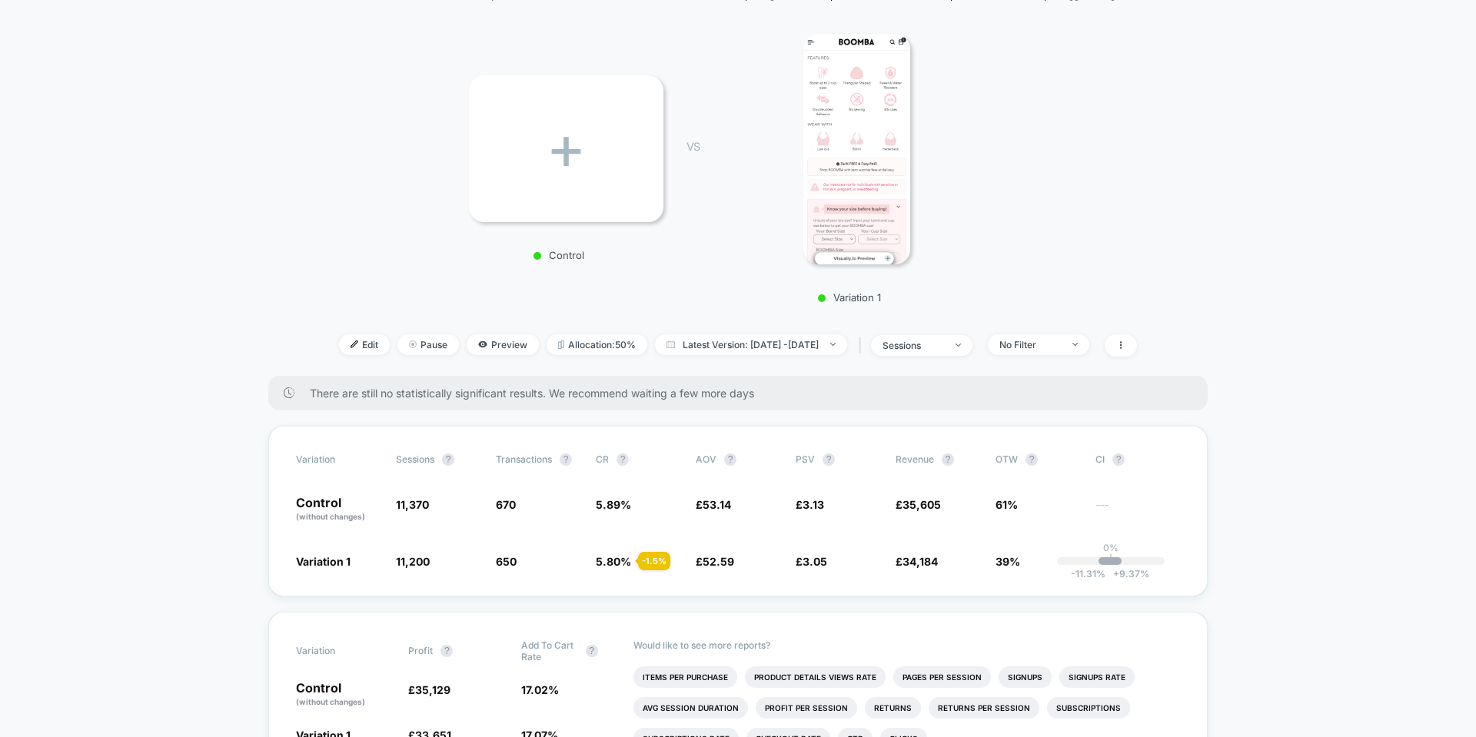
scroll to position [231, 0]
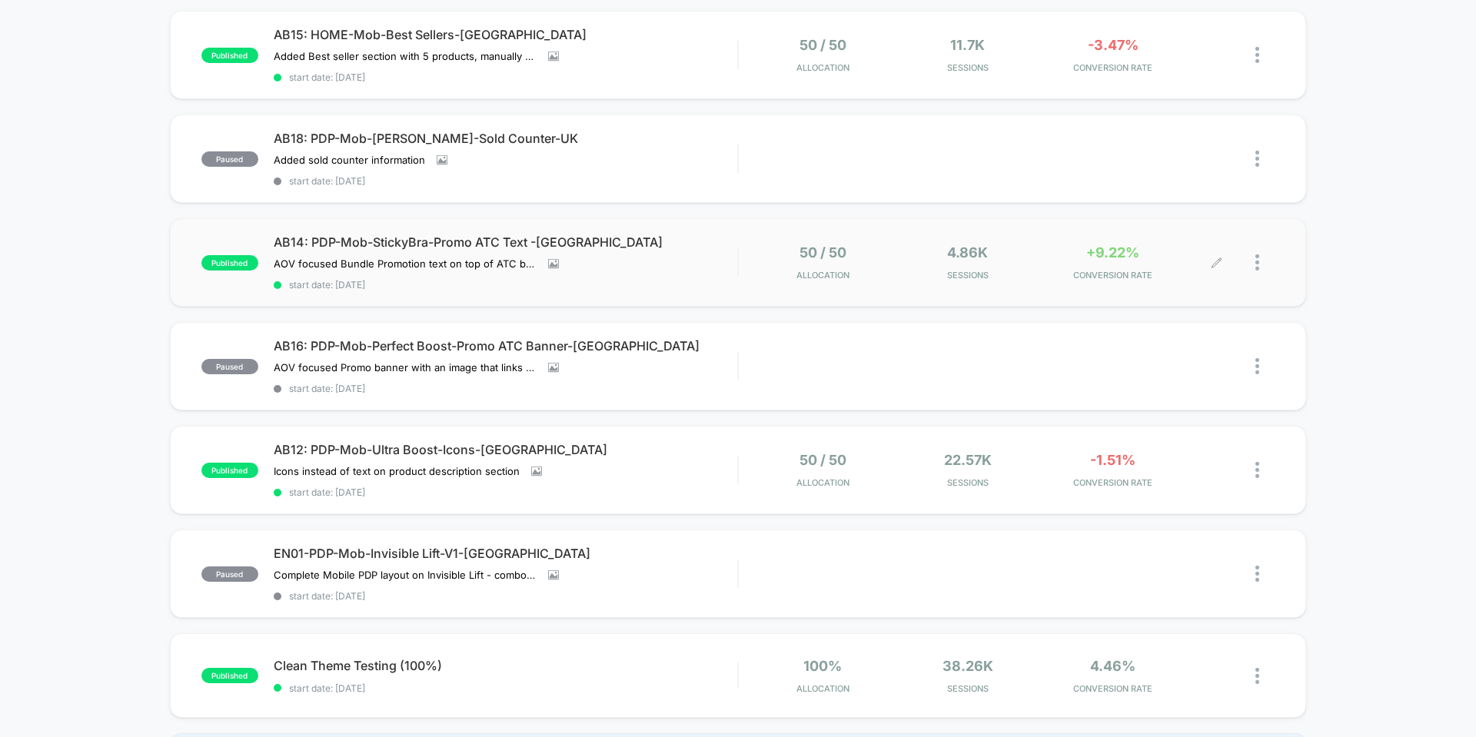
scroll to position [231, 0]
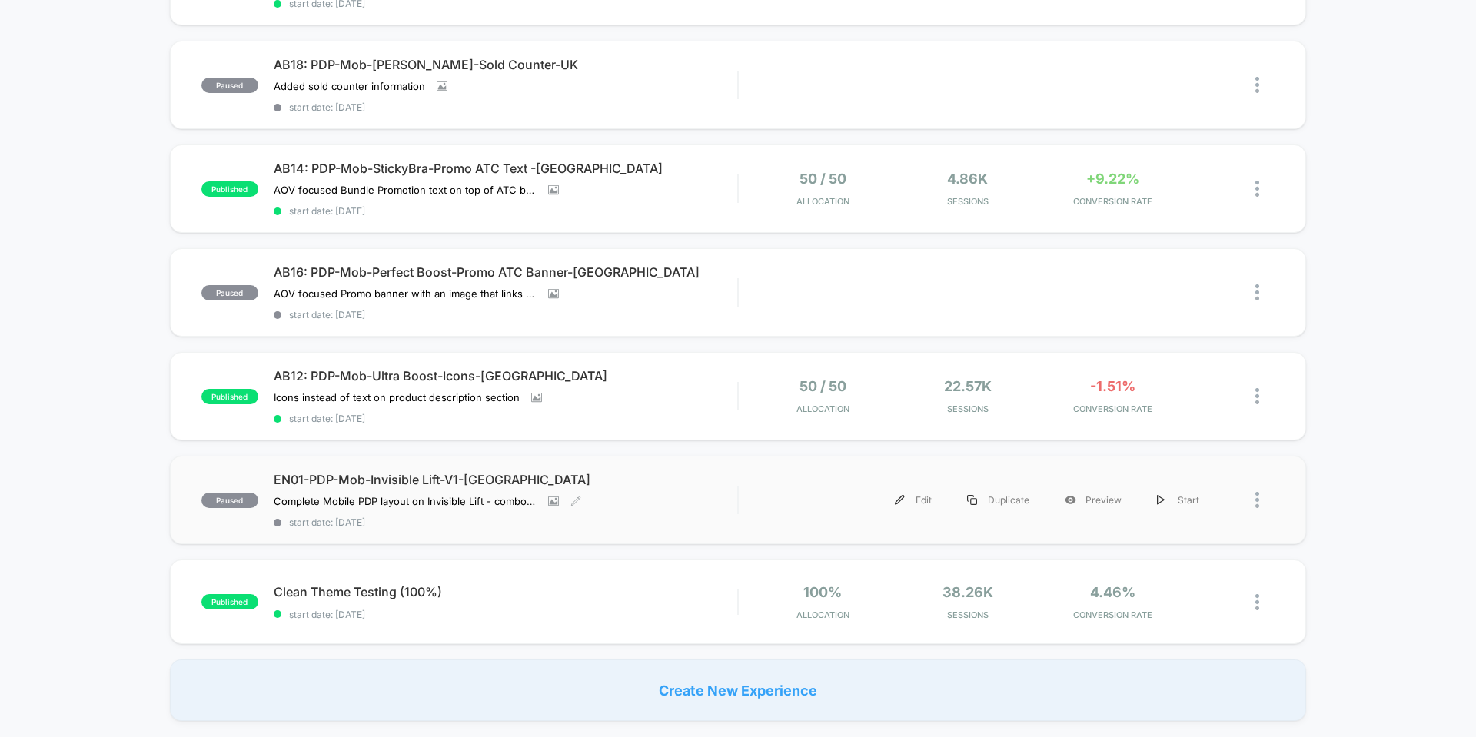
click at [701, 490] on div "EN01-PDP-Mob-Invisible Lift-V1-UK Complete Mobile PDP layout on Invisible Lift …" at bounding box center [505, 500] width 463 height 56
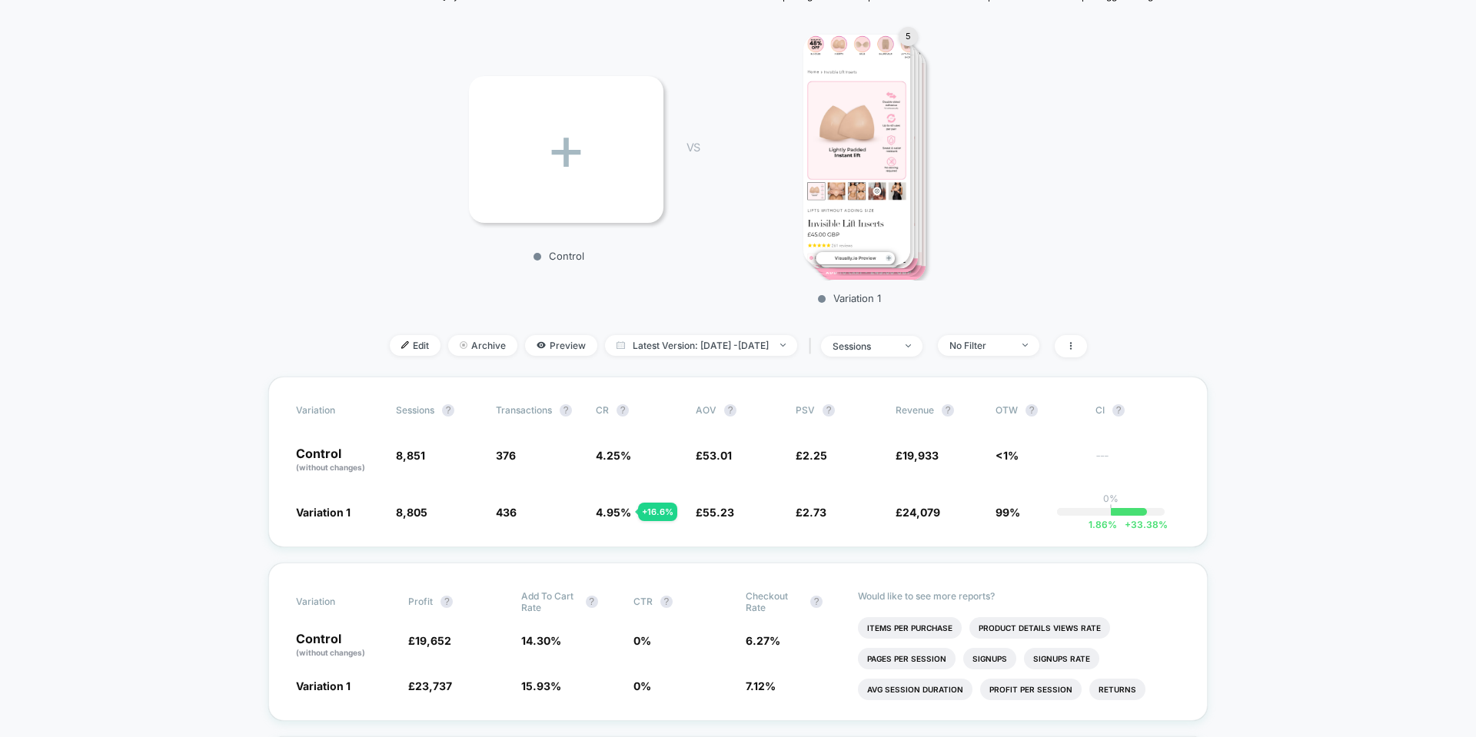
scroll to position [154, 0]
